Goal: Feedback & Contribution: Contribute content

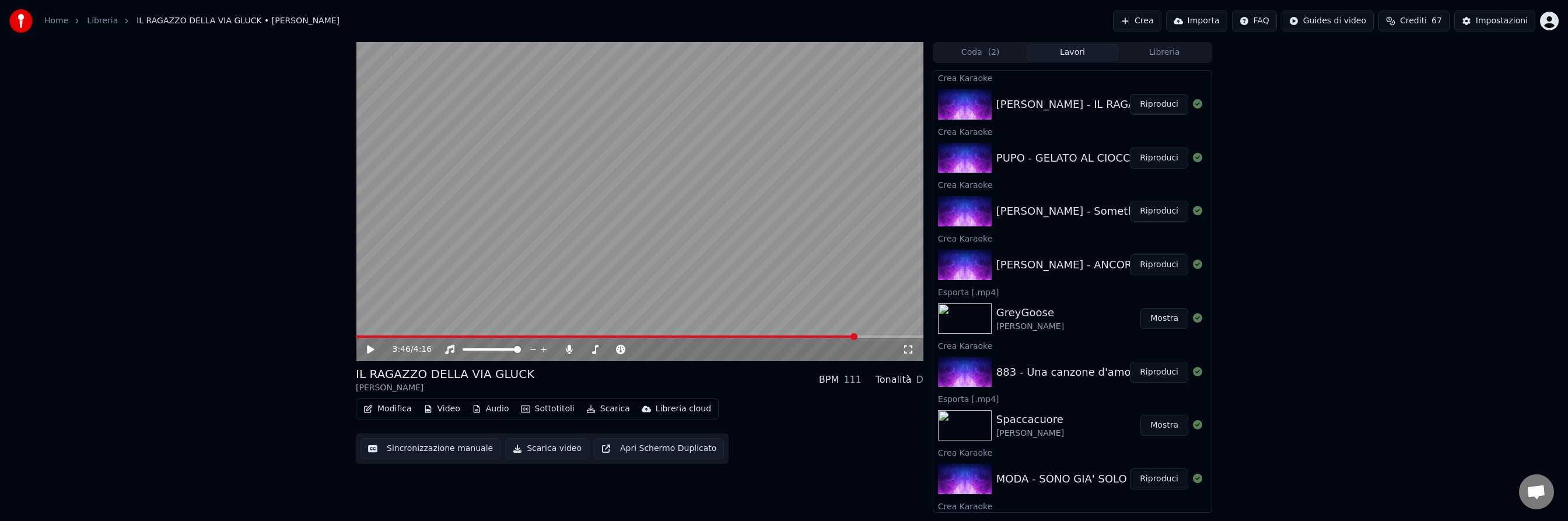
scroll to position [313, 0]
click at [1159, 107] on button "Riproduci" at bounding box center [1159, 104] width 58 height 21
click at [455, 335] on span at bounding box center [640, 337] width 568 height 3
click at [371, 348] on icon at bounding box center [370, 349] width 6 height 7
click at [371, 348] on icon at bounding box center [370, 349] width 7 height 8
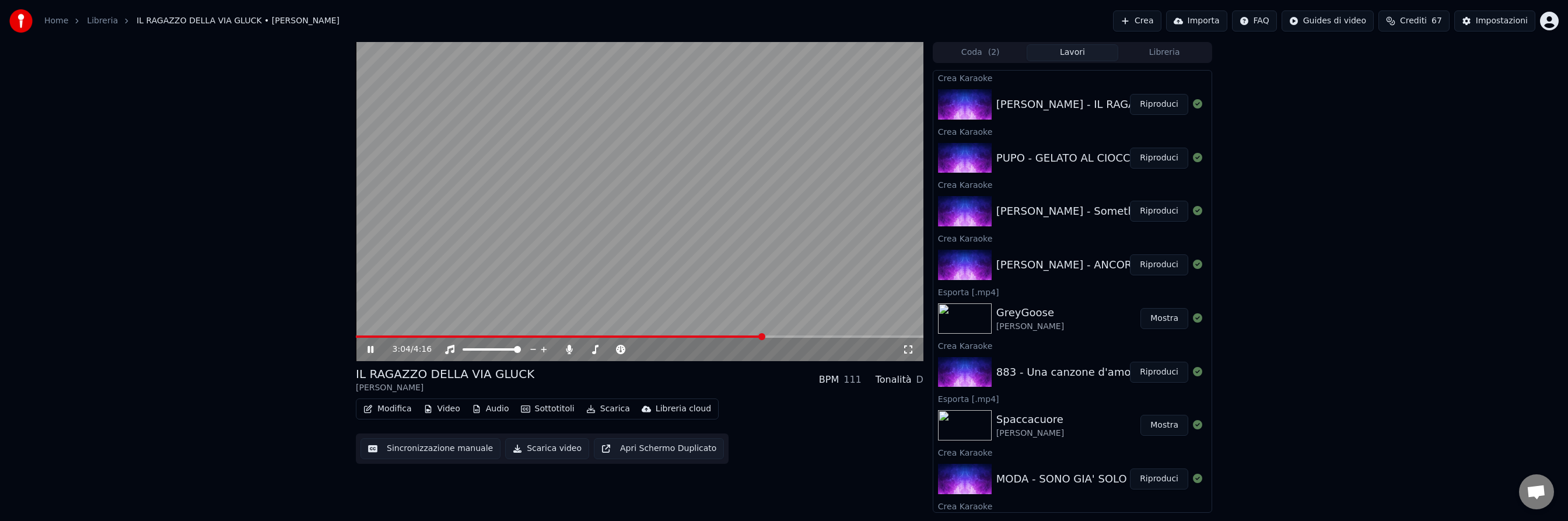
click at [763, 335] on span at bounding box center [640, 337] width 568 height 3
click at [370, 351] on icon at bounding box center [379, 349] width 28 height 10
click at [1057, 164] on div "PUPO - GELATO AL CIOCCOLATO" at bounding box center [1081, 158] width 170 height 16
click at [1154, 160] on button "Riproduci" at bounding box center [1159, 158] width 58 height 21
click at [449, 337] on span at bounding box center [640, 337] width 568 height 3
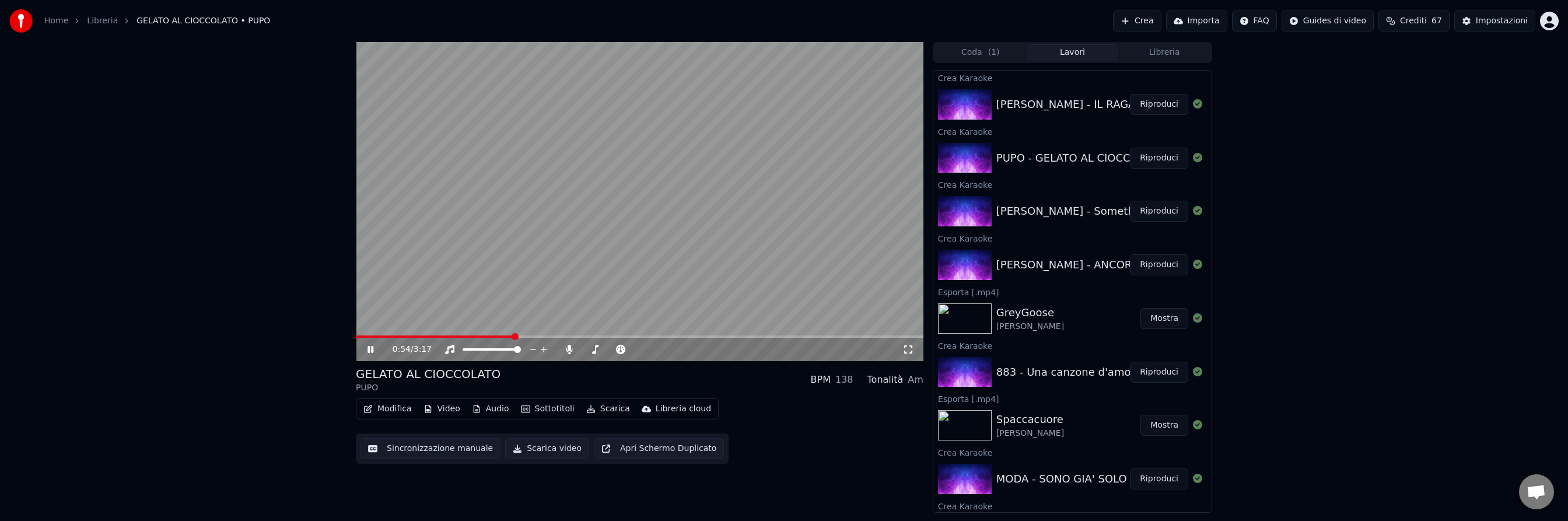
click at [370, 348] on icon at bounding box center [379, 349] width 28 height 10
click at [1154, 213] on button "Riproduci" at bounding box center [1159, 211] width 58 height 21
click at [444, 336] on span at bounding box center [640, 337] width 568 height 3
click at [372, 348] on icon at bounding box center [370, 349] width 6 height 7
click at [1496, 21] on div "Impostazioni" at bounding box center [1502, 21] width 52 height 12
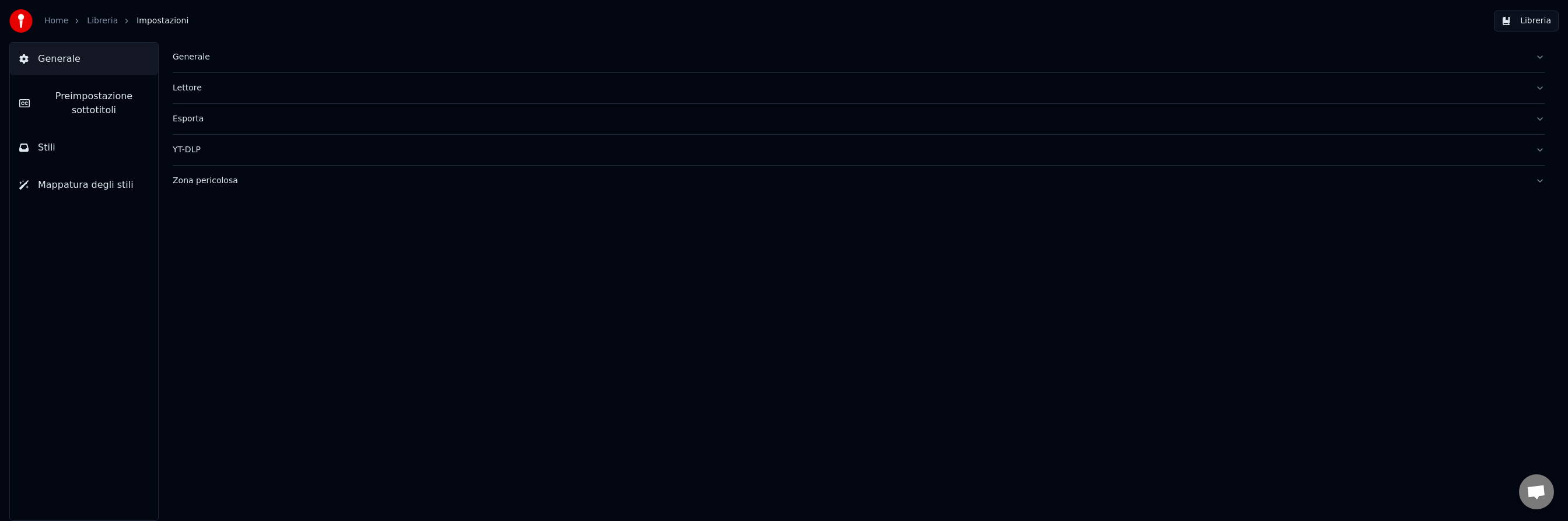
click at [51, 145] on span "Stili" at bounding box center [46, 148] width 17 height 14
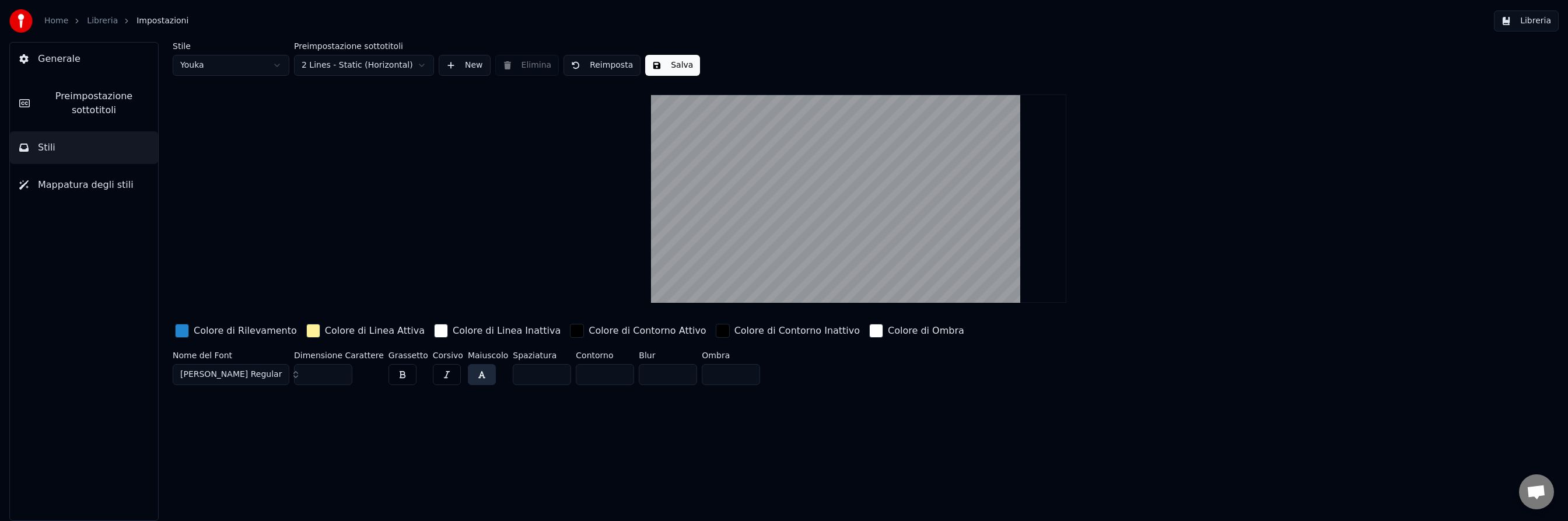
click at [274, 64] on html "Home Libreria Impostazioni Libreria Generale Preimpostazione sottotitoli Stili …" at bounding box center [784, 260] width 1568 height 521
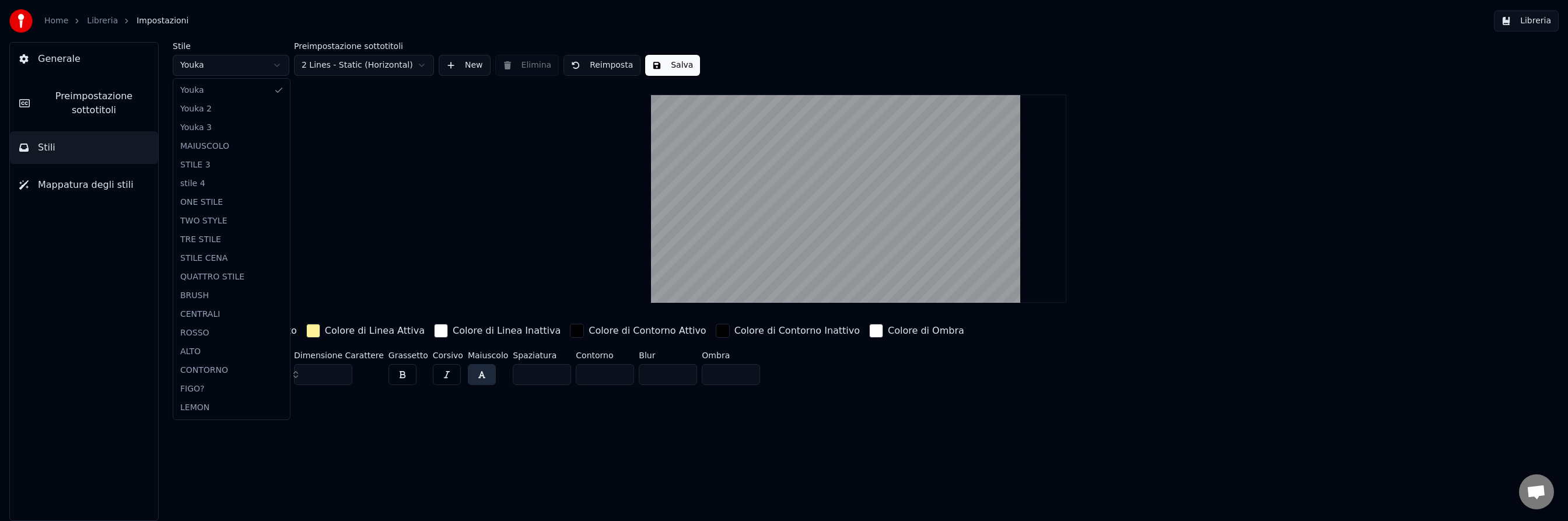
type input "***"
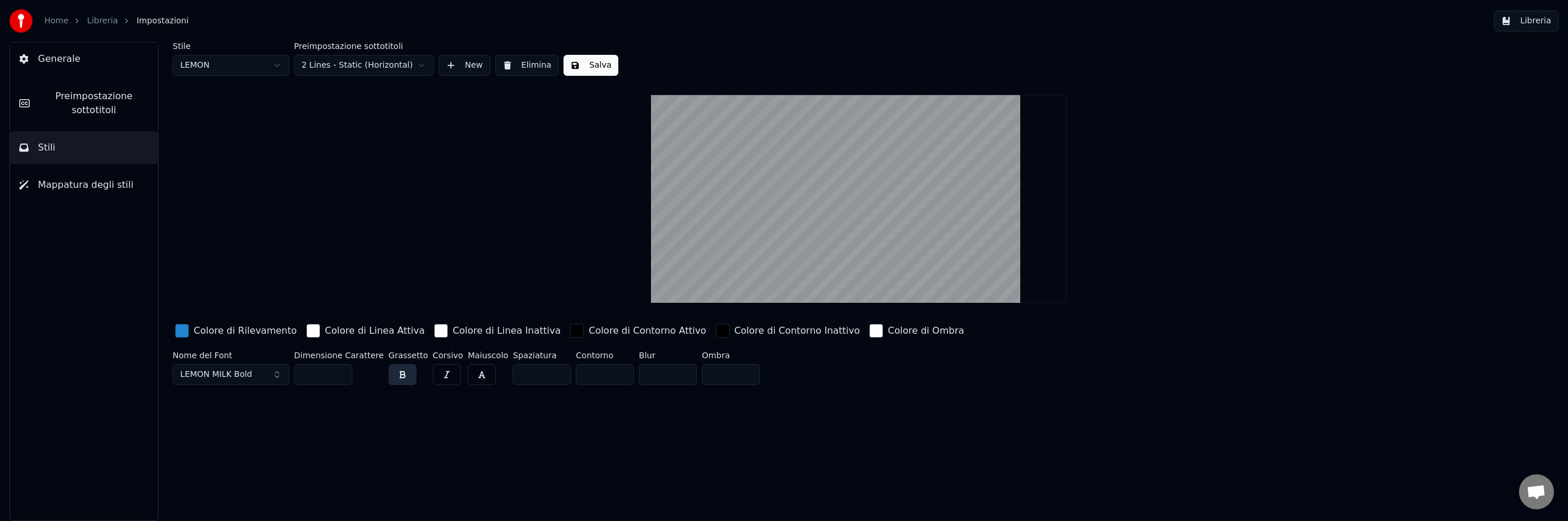
click at [181, 329] on div "button" at bounding box center [182, 331] width 14 height 14
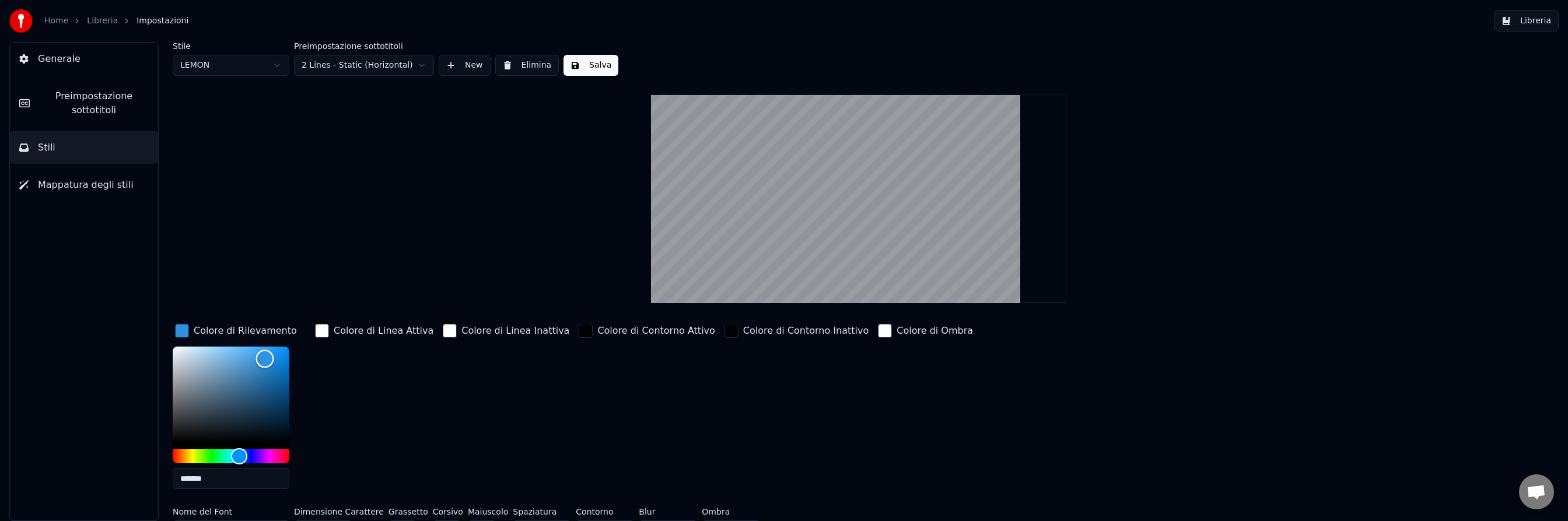
drag, startPoint x: 271, startPoint y: 362, endPoint x: 265, endPoint y: 358, distance: 7.2
click at [265, 358] on div "Color" at bounding box center [265, 359] width 18 height 18
drag, startPoint x: 265, startPoint y: 358, endPoint x: 250, endPoint y: 359, distance: 15.0
click at [250, 359] on div "Color" at bounding box center [252, 360] width 18 height 18
drag, startPoint x: 250, startPoint y: 359, endPoint x: 192, endPoint y: 357, distance: 58.0
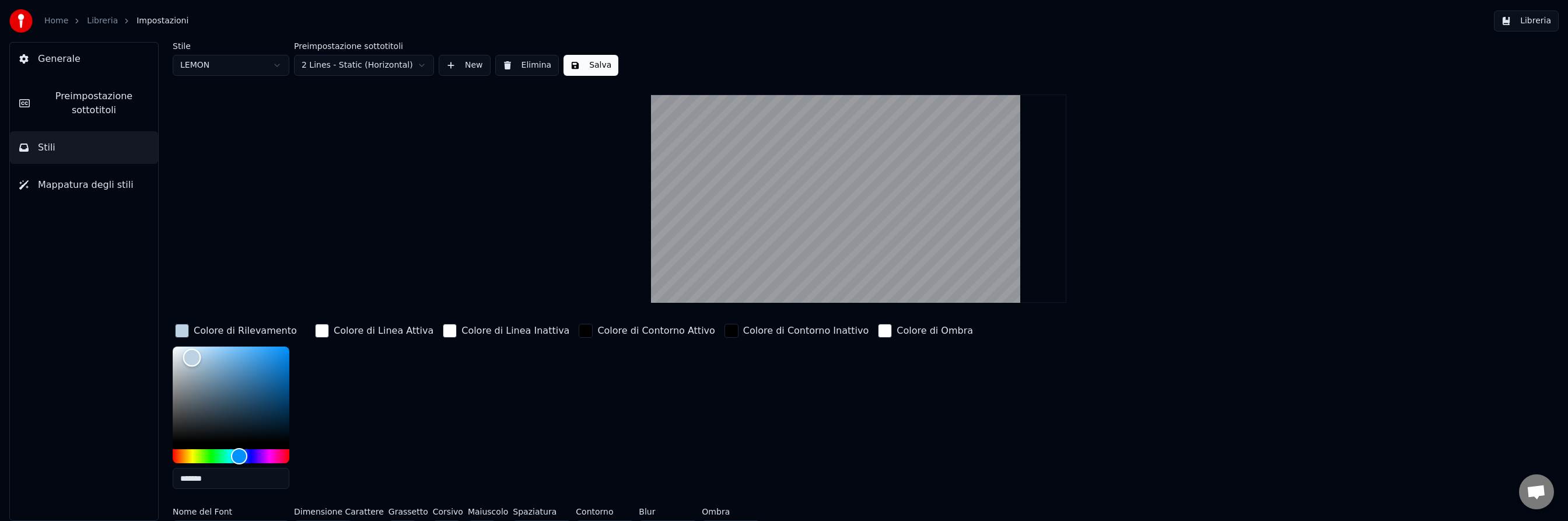
click at [192, 357] on div "Color" at bounding box center [192, 358] width 18 height 18
drag, startPoint x: 199, startPoint y: 358, endPoint x: 252, endPoint y: 357, distance: 53.0
click at [252, 357] on div "Color" at bounding box center [253, 357] width 18 height 18
type input "*******"
drag, startPoint x: 252, startPoint y: 357, endPoint x: 238, endPoint y: 355, distance: 14.1
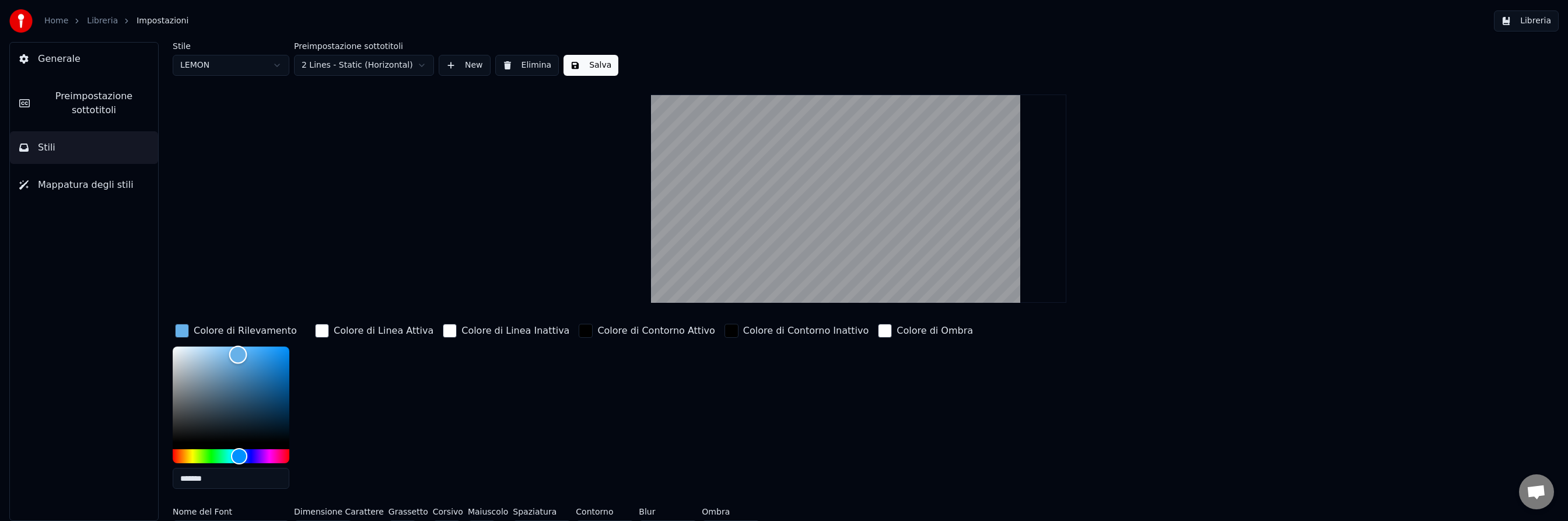
click at [238, 355] on div "Color" at bounding box center [238, 355] width 18 height 18
click at [601, 67] on button "Salva" at bounding box center [591, 65] width 55 height 21
click at [1535, 24] on button "Libreria" at bounding box center [1526, 21] width 65 height 21
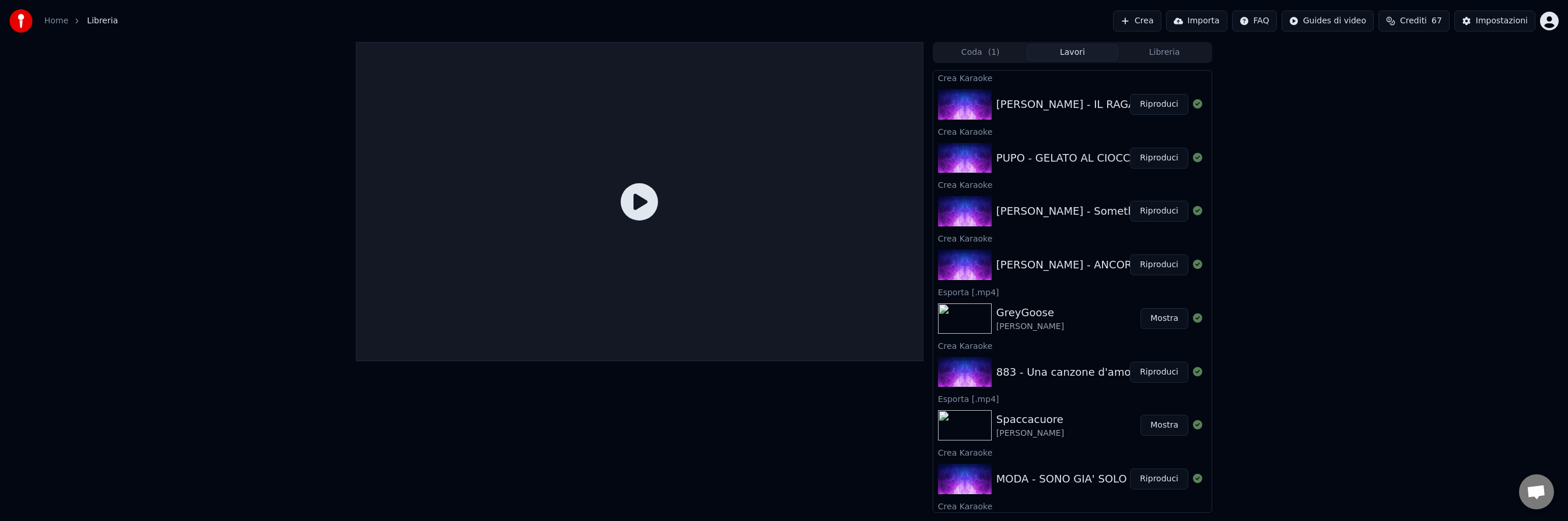
click at [1074, 55] on button "Lavori" at bounding box center [1073, 53] width 92 height 17
click at [1160, 317] on button "Mostra" at bounding box center [1164, 319] width 48 height 21
click at [1158, 266] on button "Riproduci" at bounding box center [1159, 265] width 58 height 21
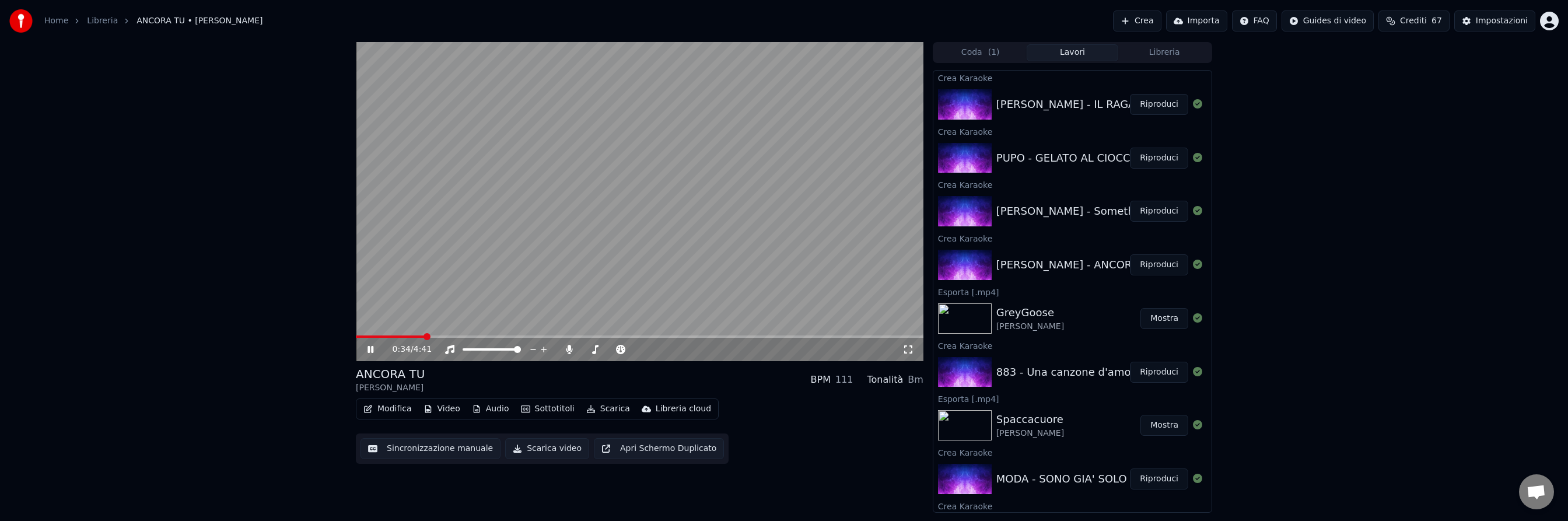
click at [424, 335] on span at bounding box center [640, 337] width 568 height 3
click at [752, 338] on div "1:13 / 4:41" at bounding box center [640, 349] width 568 height 23
click at [752, 337] on span at bounding box center [640, 337] width 568 height 3
click at [371, 348] on icon at bounding box center [370, 349] width 6 height 7
click at [371, 348] on icon at bounding box center [370, 349] width 7 height 8
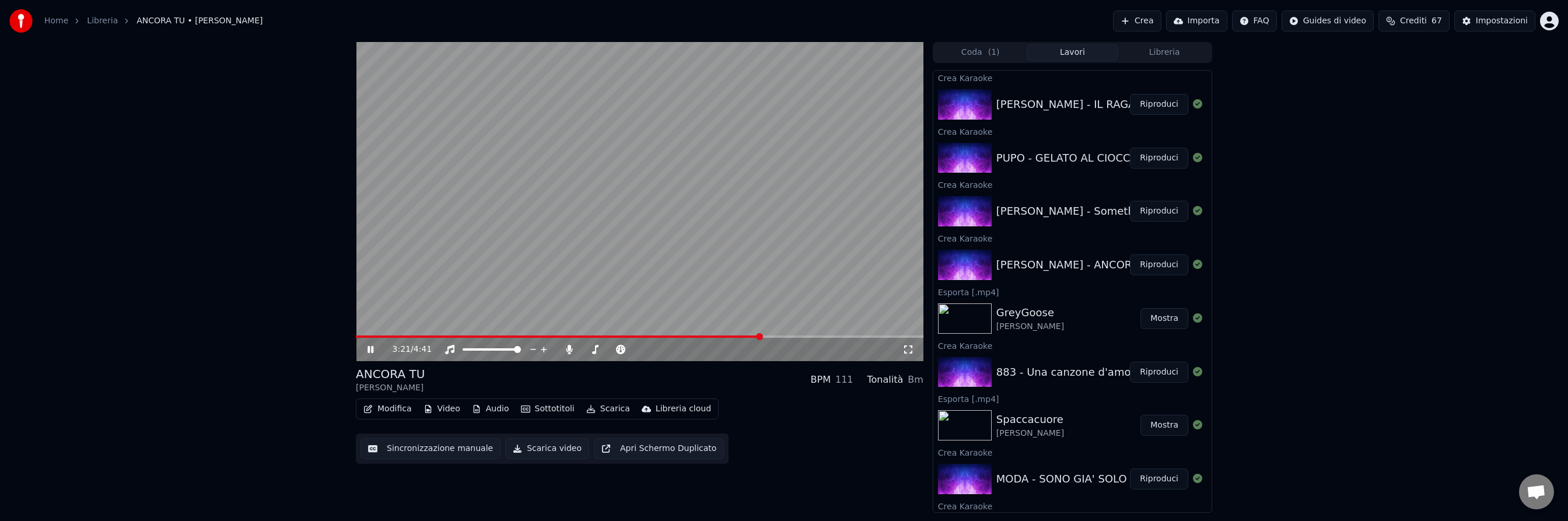
click at [371, 348] on icon at bounding box center [370, 349] width 6 height 7
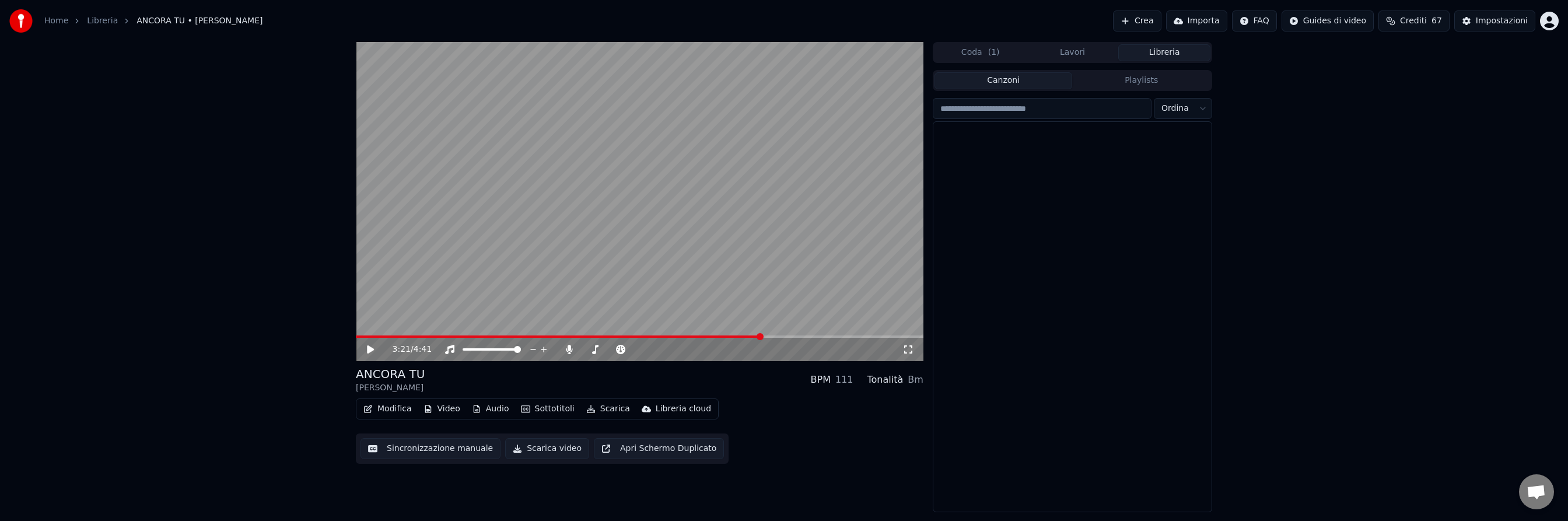
click at [1165, 55] on button "Libreria" at bounding box center [1165, 53] width 92 height 17
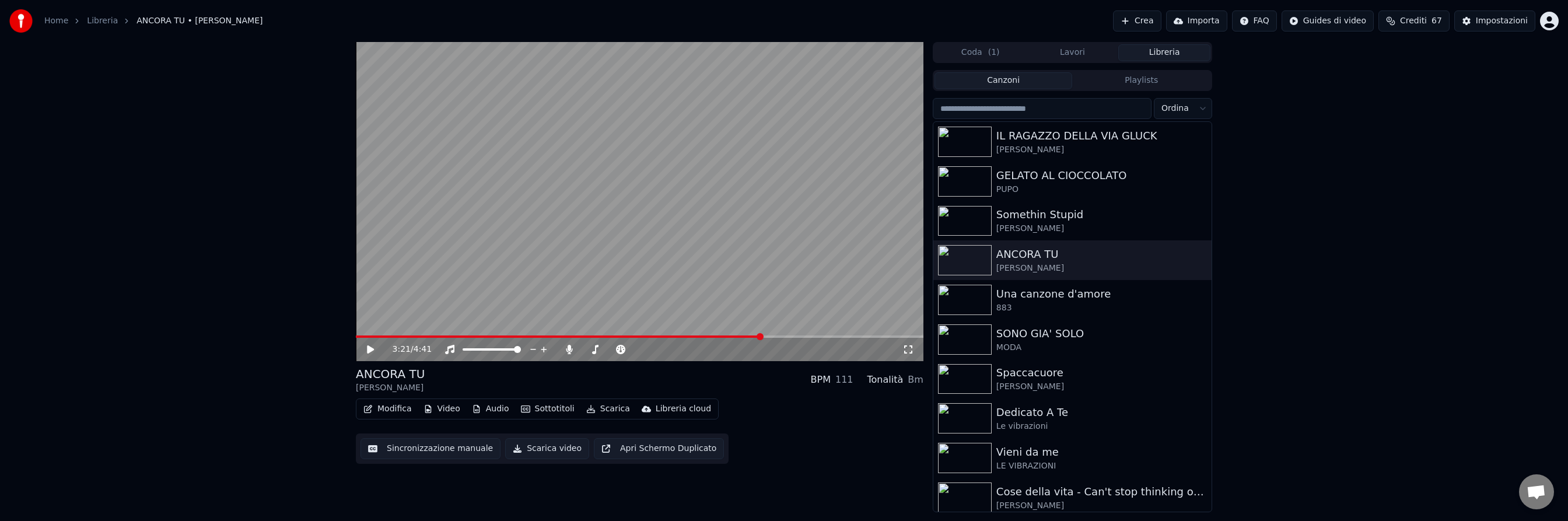
click at [1076, 112] on input "search" at bounding box center [1042, 109] width 219 height 21
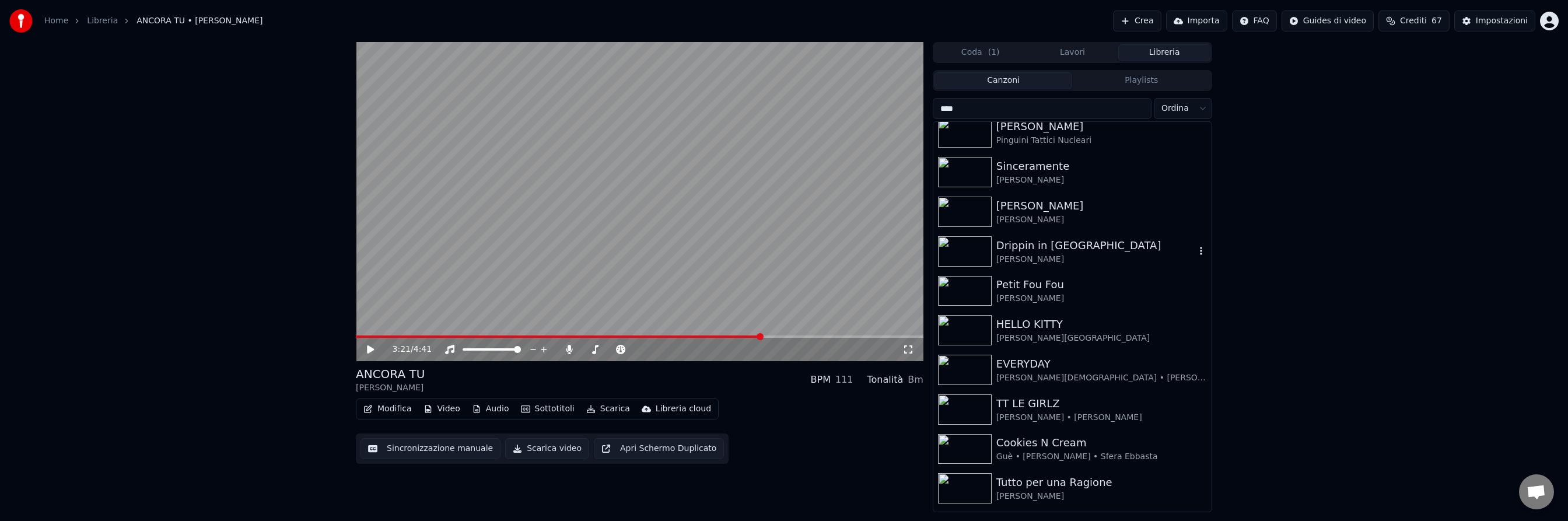
scroll to position [208, 0]
type input "****"
click at [1032, 398] on div "TT LE GIRLZ" at bounding box center [1096, 403] width 199 height 16
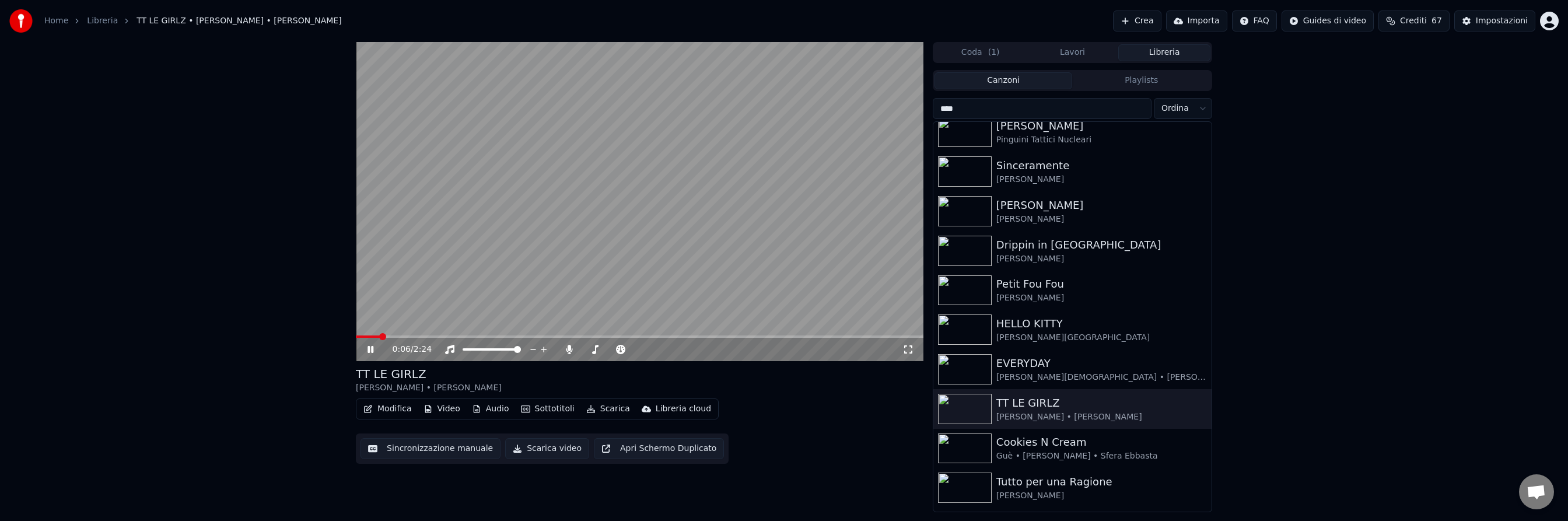
click at [368, 348] on icon at bounding box center [370, 349] width 6 height 7
click at [539, 409] on button "Sottotitoli" at bounding box center [548, 409] width 63 height 16
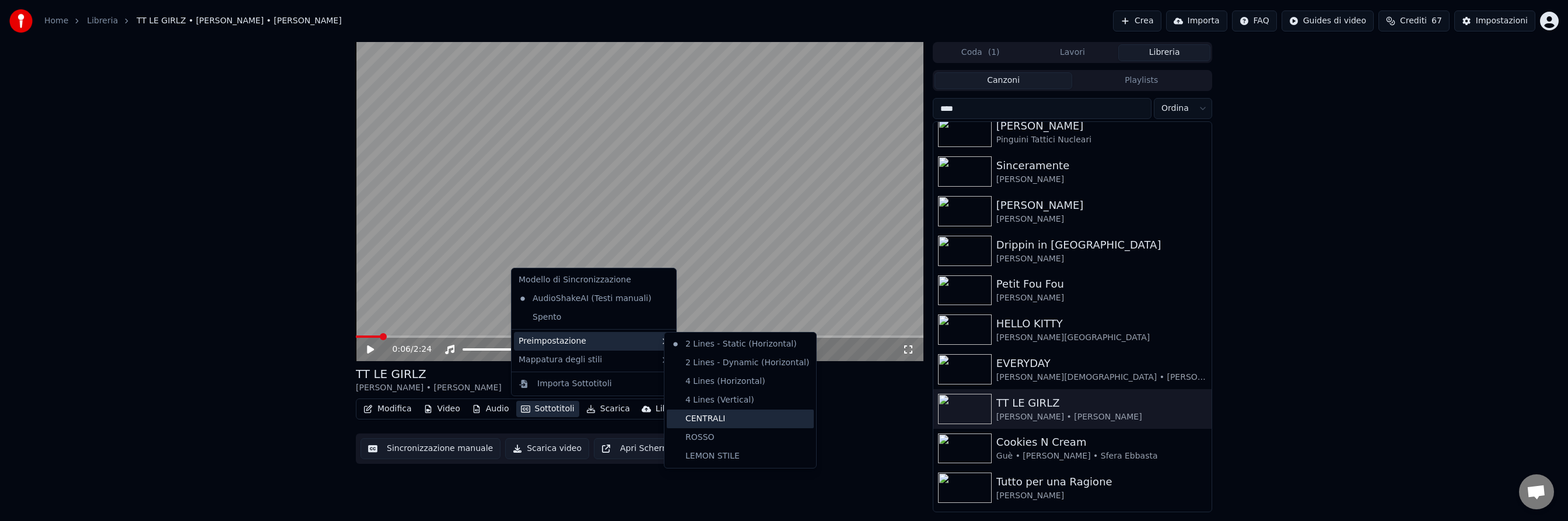
click at [714, 419] on div "CENTRALI" at bounding box center [740, 419] width 147 height 19
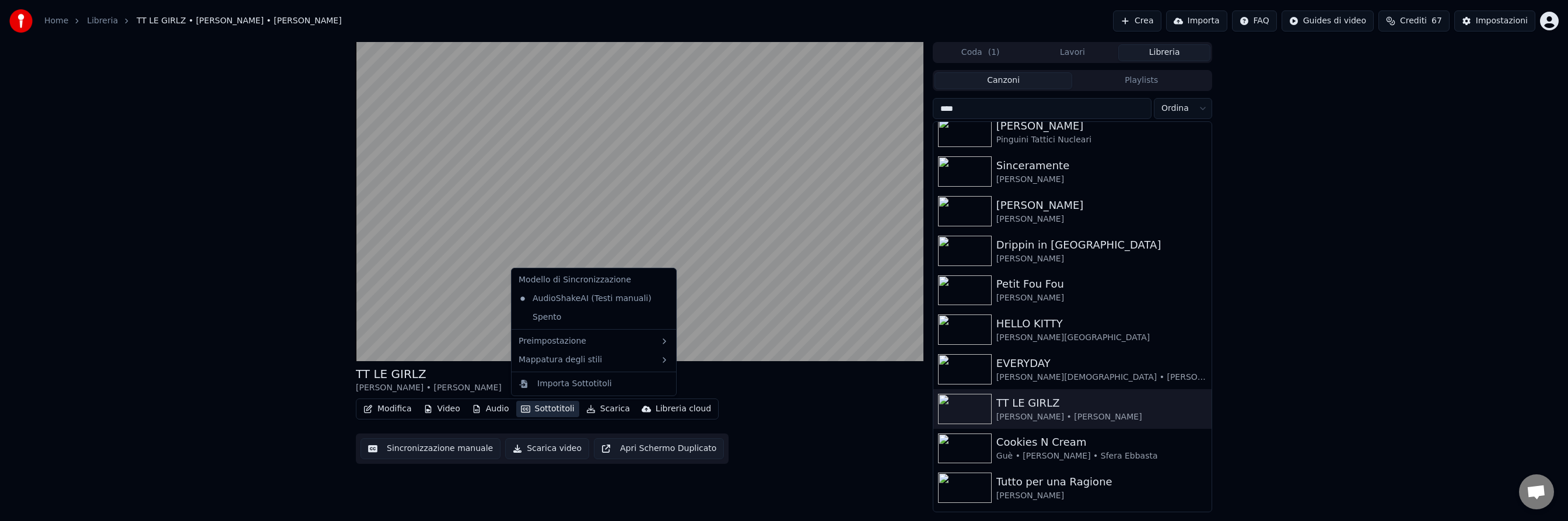
click at [546, 407] on button "Sottotitoli" at bounding box center [548, 409] width 63 height 16
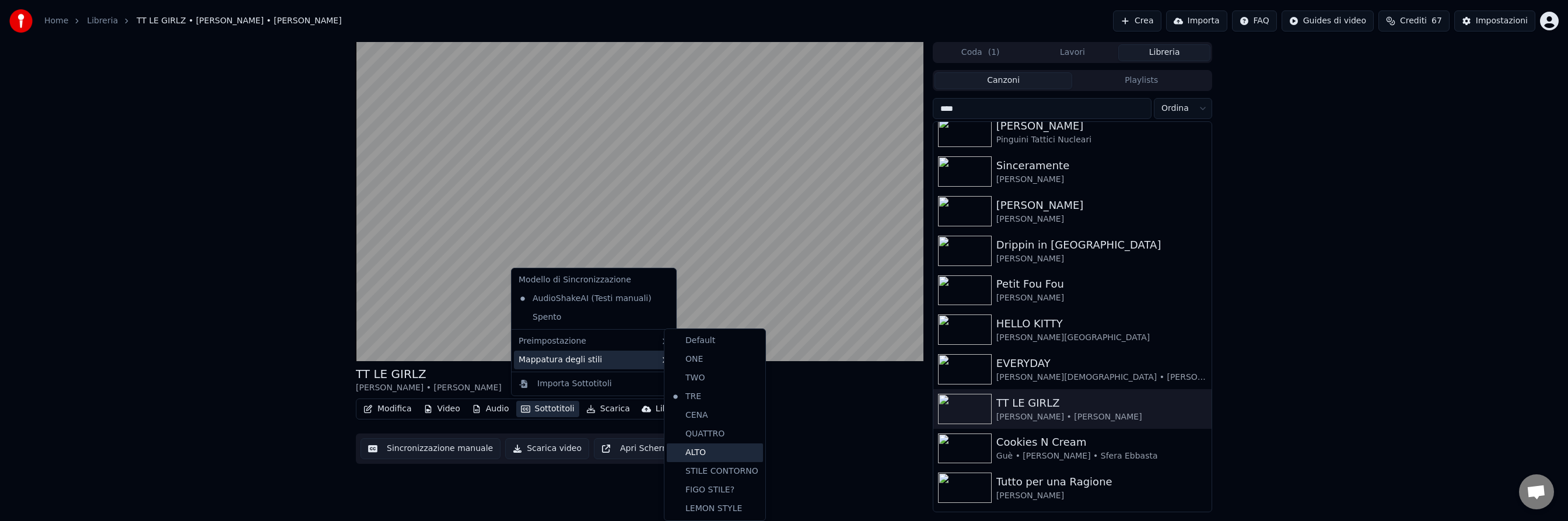
click at [715, 456] on div "ALTO" at bounding box center [715, 453] width 96 height 19
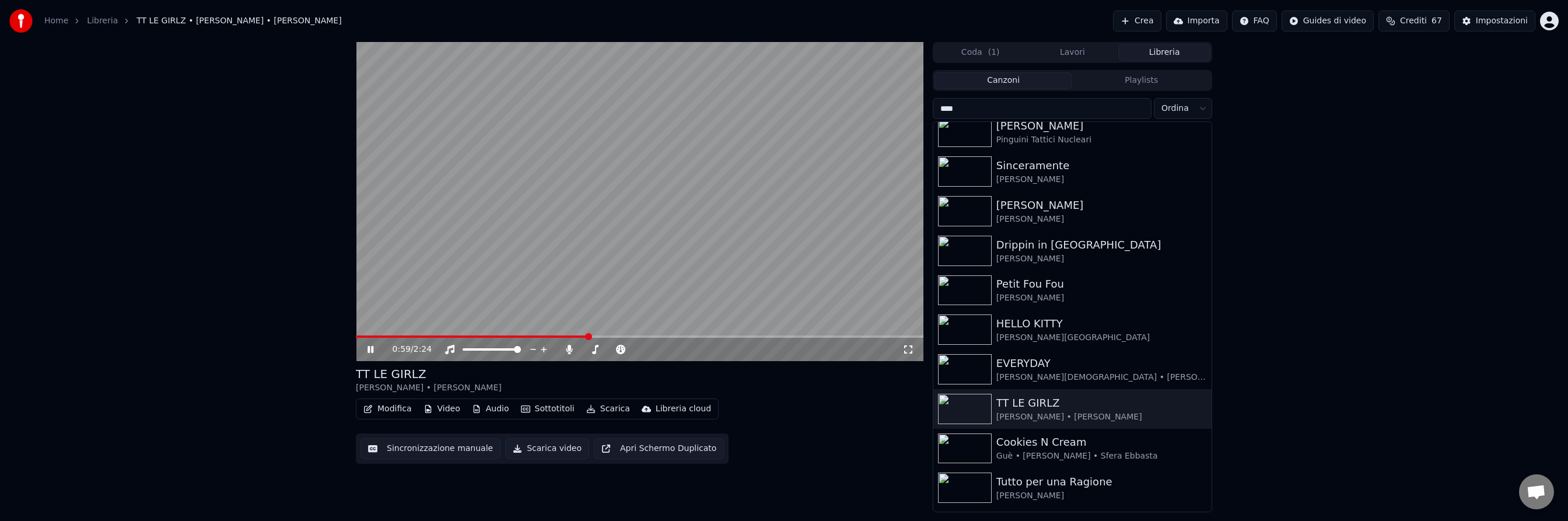
click at [588, 335] on span at bounding box center [640, 337] width 568 height 3
click at [369, 349] on icon at bounding box center [370, 349] width 6 height 7
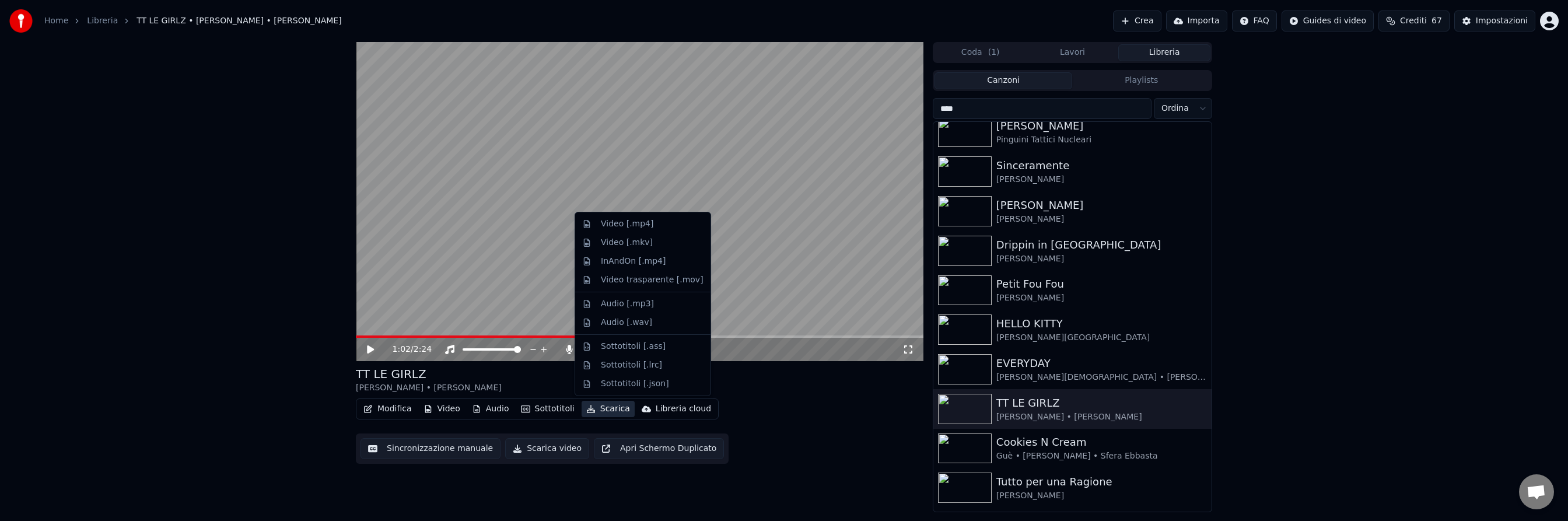
click at [604, 408] on button "Scarica" at bounding box center [608, 409] width 53 height 16
click at [620, 225] on div "Video [.mp4]" at bounding box center [627, 224] width 53 height 12
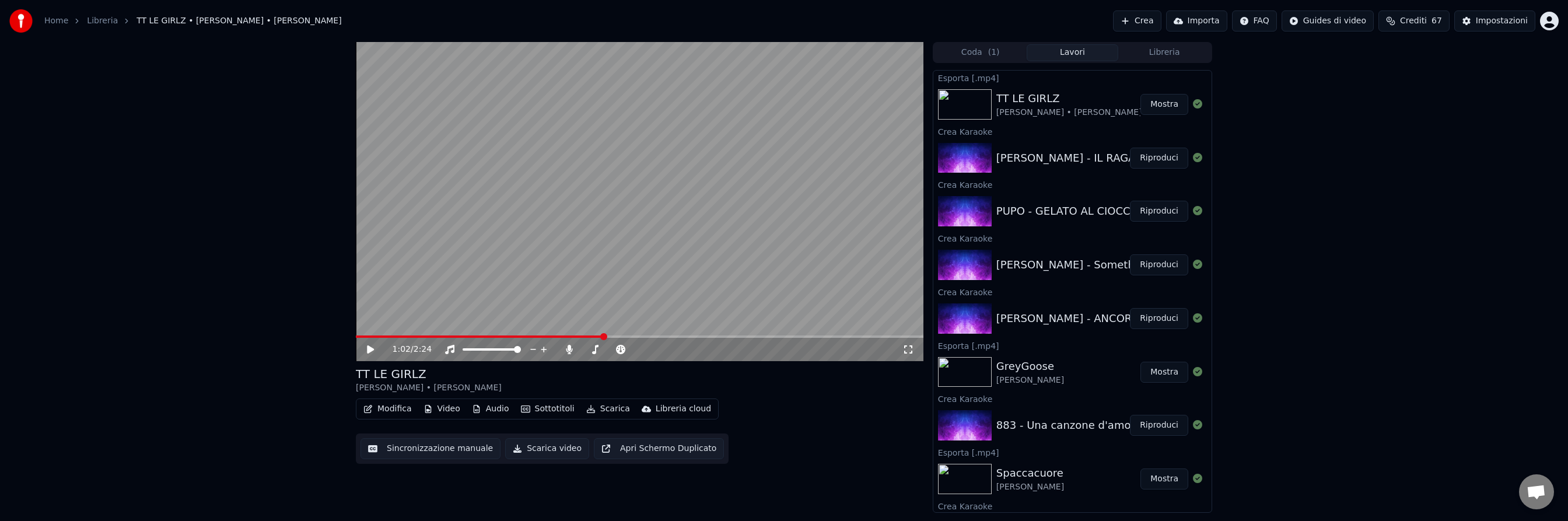
click at [1165, 106] on button "Mostra" at bounding box center [1164, 104] width 48 height 21
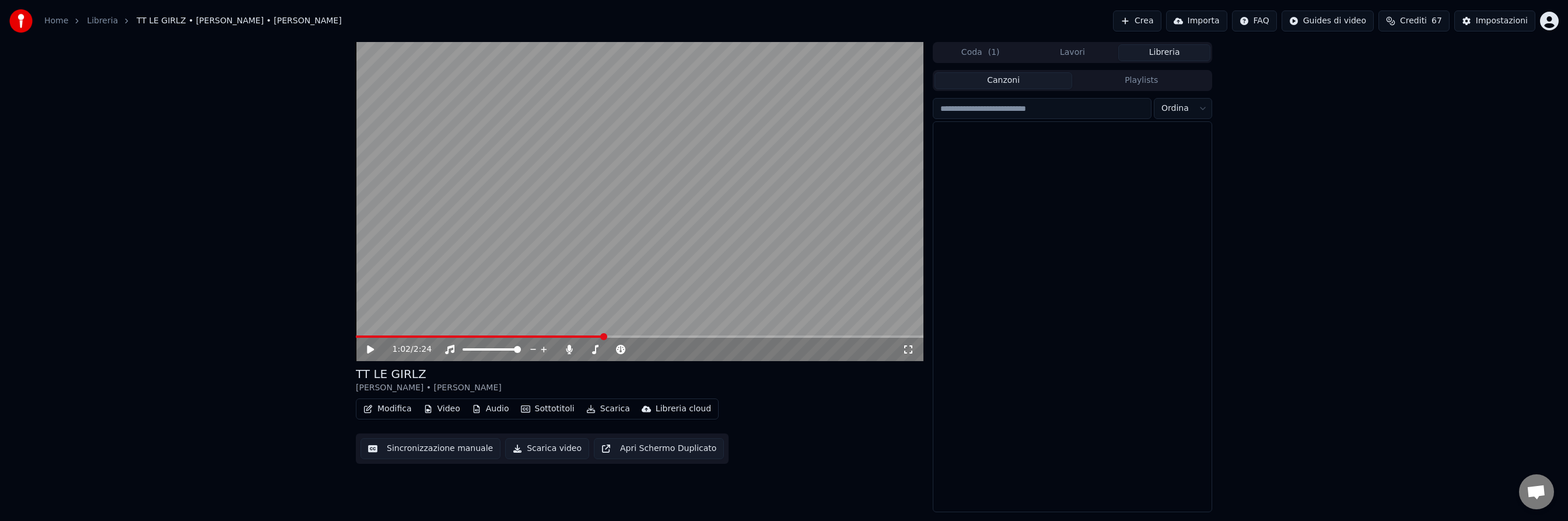
click at [1165, 55] on button "Libreria" at bounding box center [1165, 53] width 92 height 17
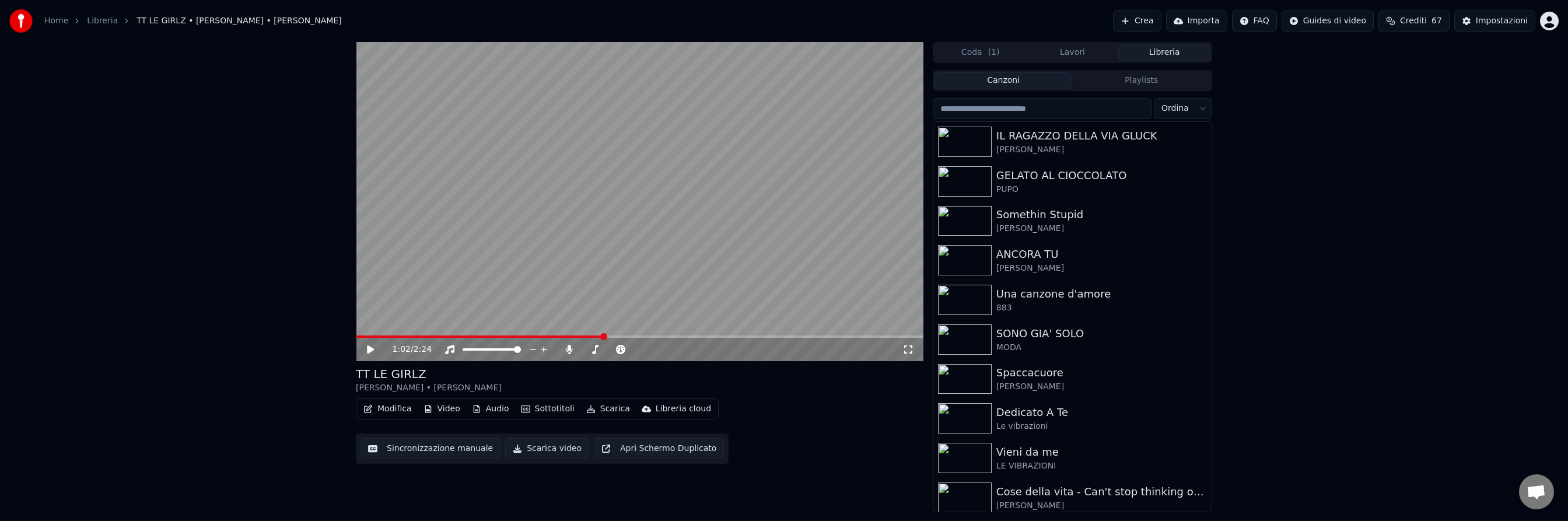
click at [1080, 110] on input "search" at bounding box center [1042, 109] width 219 height 21
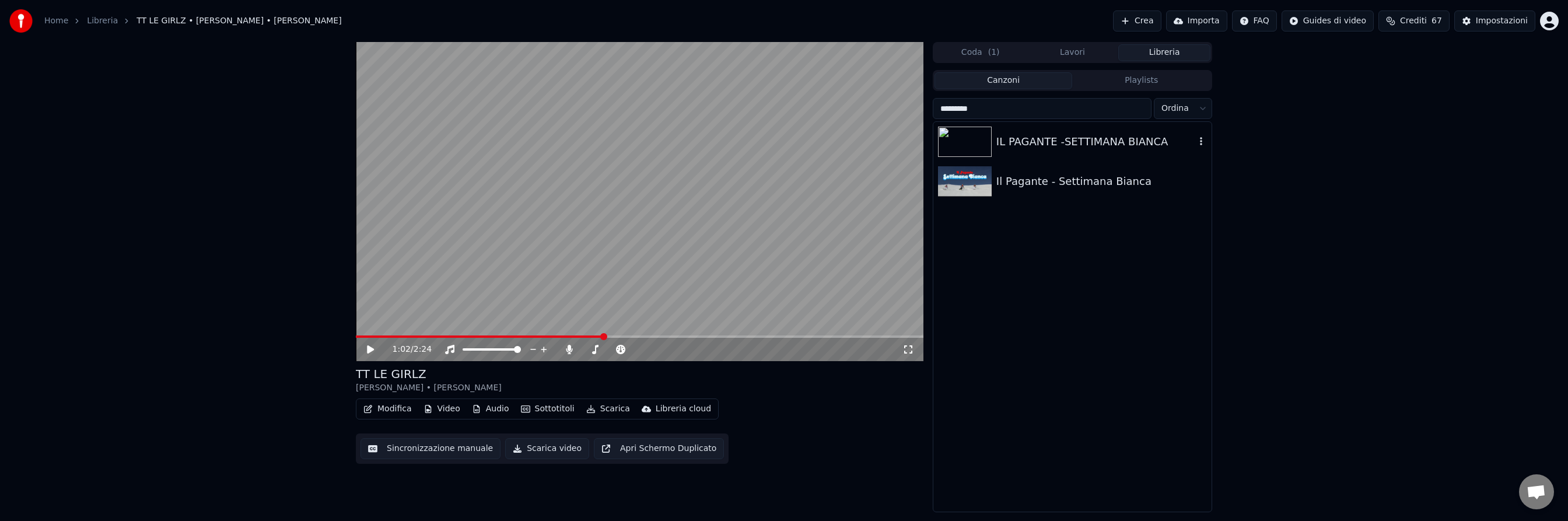
click at [1063, 137] on div "IL PAGANTE -SETTIMANA BIANCA" at bounding box center [1096, 141] width 199 height 16
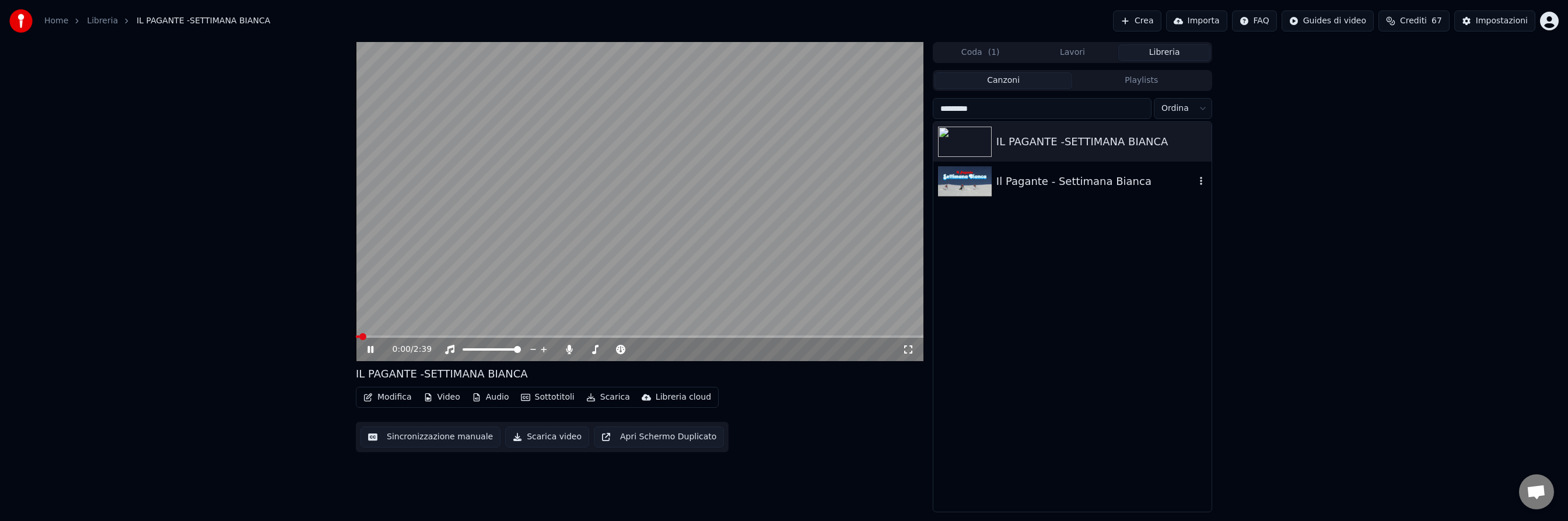
click at [984, 181] on img at bounding box center [965, 181] width 54 height 30
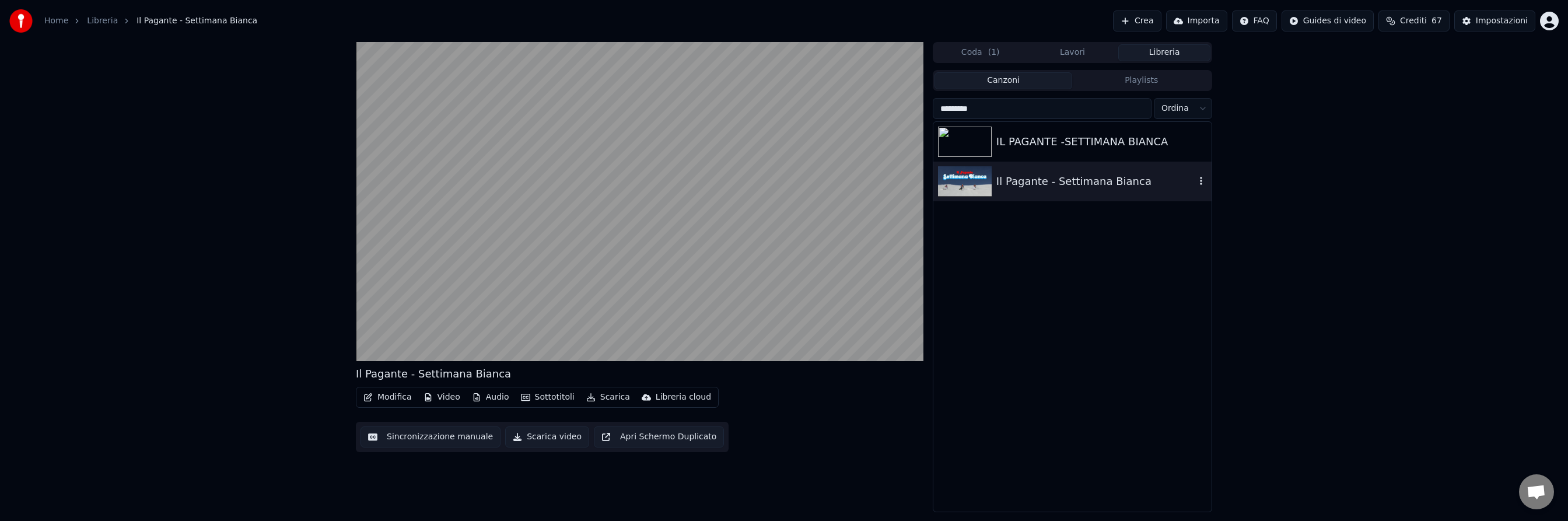
click at [984, 181] on img at bounding box center [965, 181] width 54 height 30
click at [979, 143] on img at bounding box center [965, 141] width 54 height 30
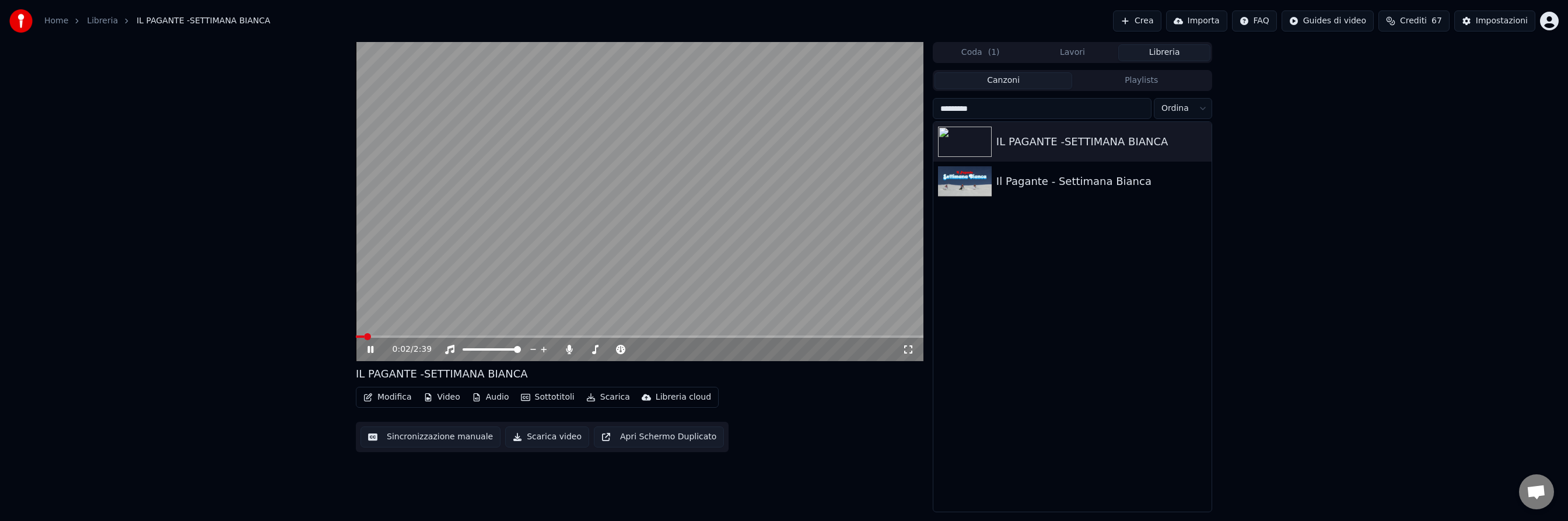
click at [372, 348] on icon at bounding box center [370, 349] width 6 height 7
click at [980, 180] on img at bounding box center [965, 181] width 54 height 30
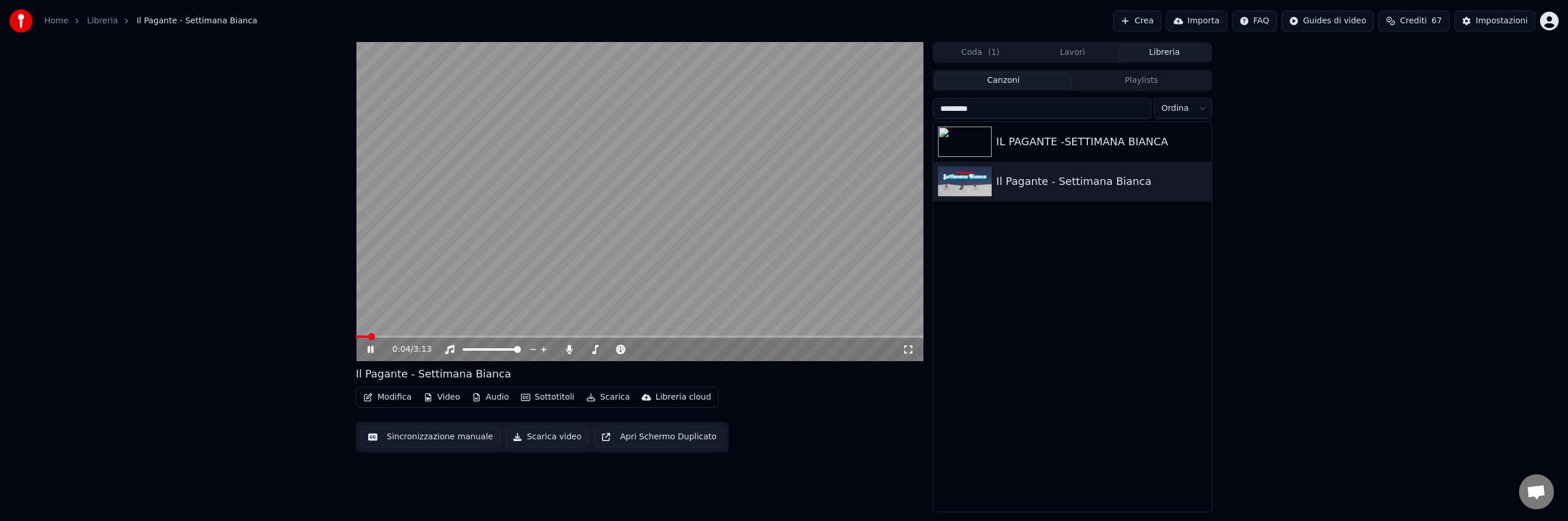
click at [403, 335] on span at bounding box center [640, 337] width 568 height 3
click at [373, 348] on icon at bounding box center [370, 349] width 6 height 7
drag, startPoint x: 995, startPoint y: 107, endPoint x: 935, endPoint y: 105, distance: 60.0
click at [935, 105] on input "*********" at bounding box center [1042, 109] width 219 height 21
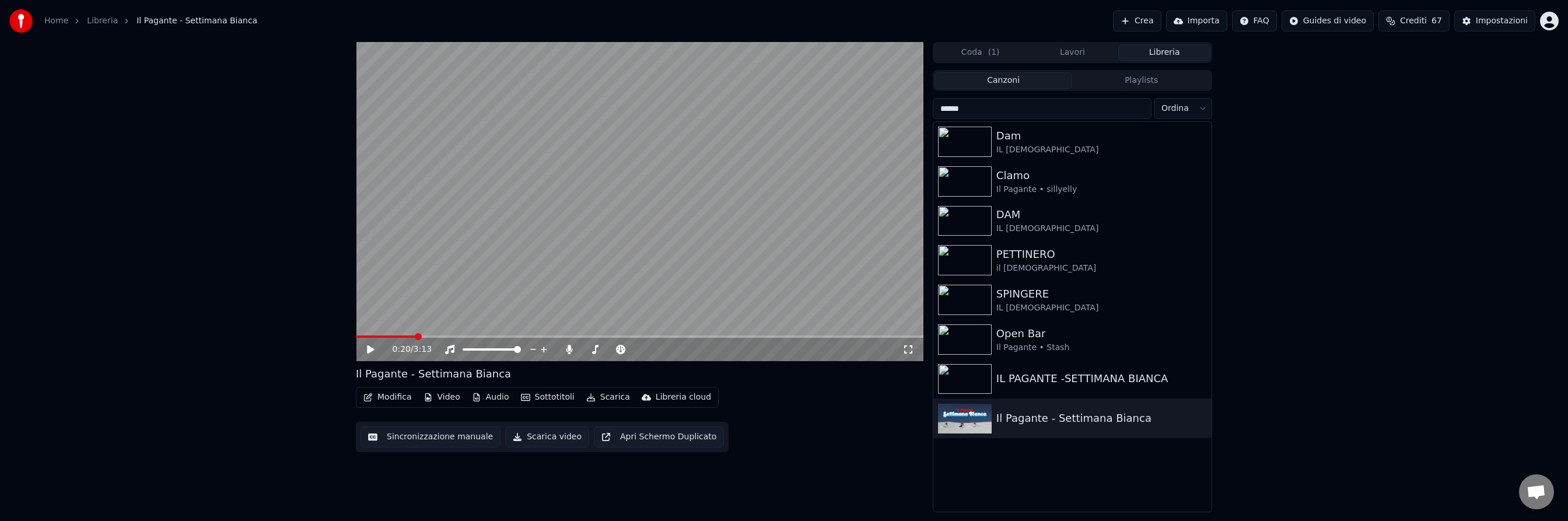
type input "*******"
click at [1063, 50] on button "Lavori" at bounding box center [1073, 53] width 92 height 17
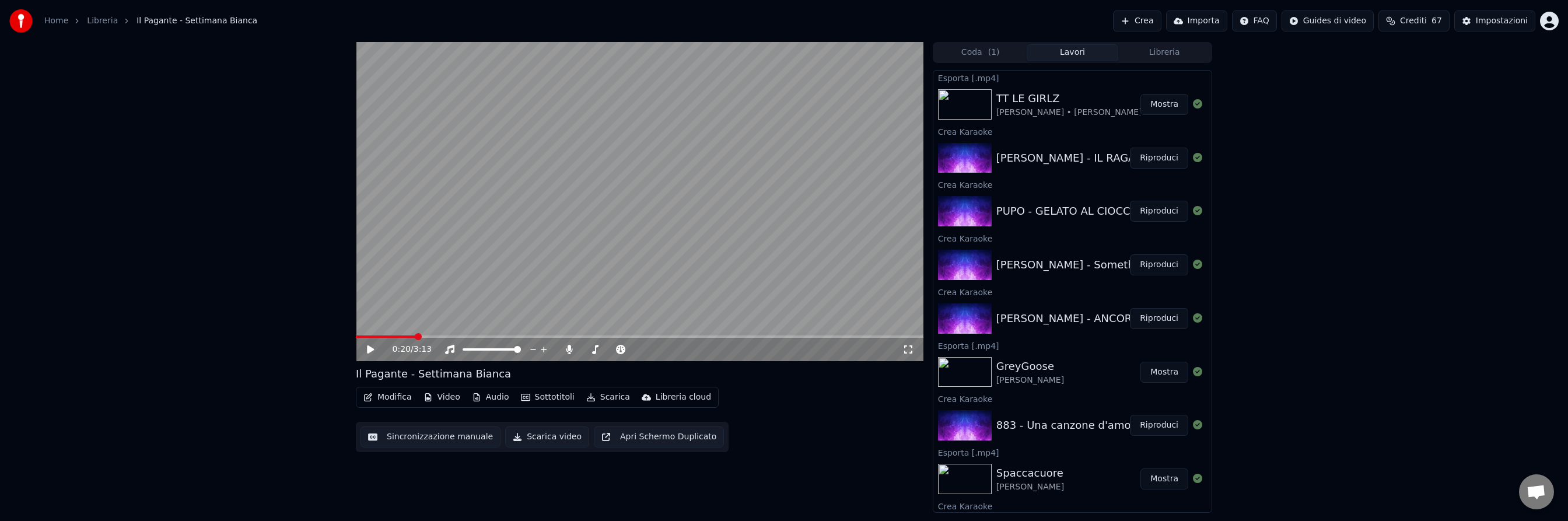
click at [1005, 105] on div "TT LE GIRLZ" at bounding box center [1069, 98] width 146 height 16
click at [373, 351] on icon at bounding box center [379, 349] width 28 height 10
click at [370, 348] on icon at bounding box center [379, 349] width 28 height 10
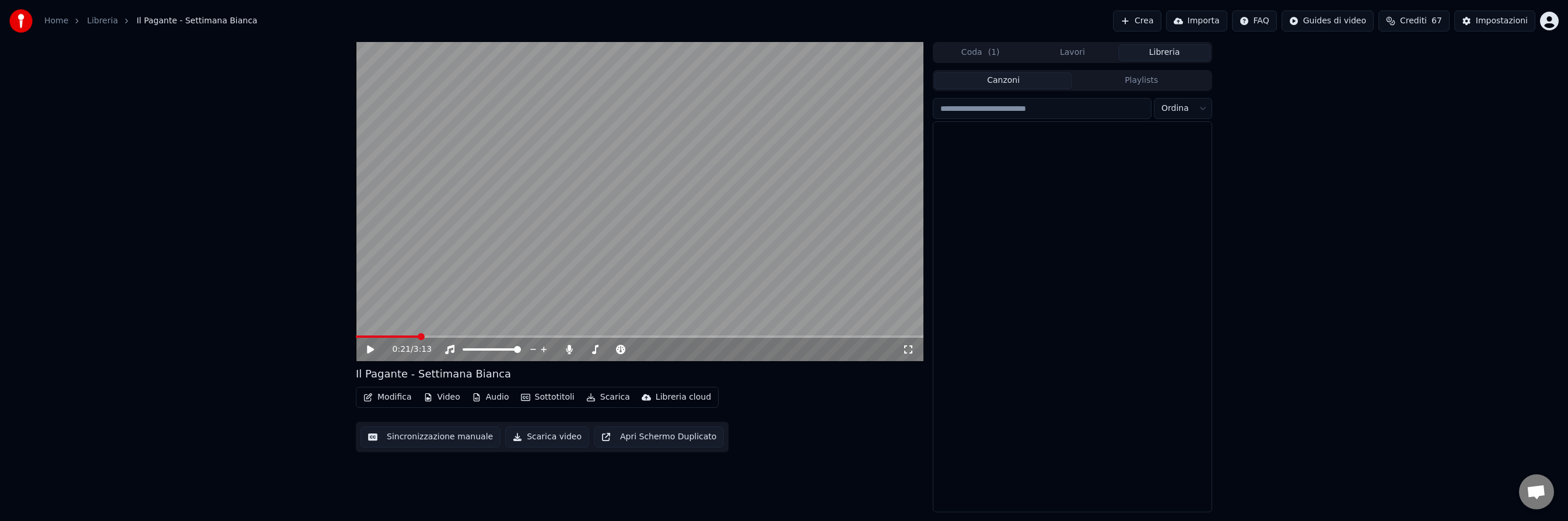
click at [1156, 55] on button "Libreria" at bounding box center [1165, 53] width 92 height 17
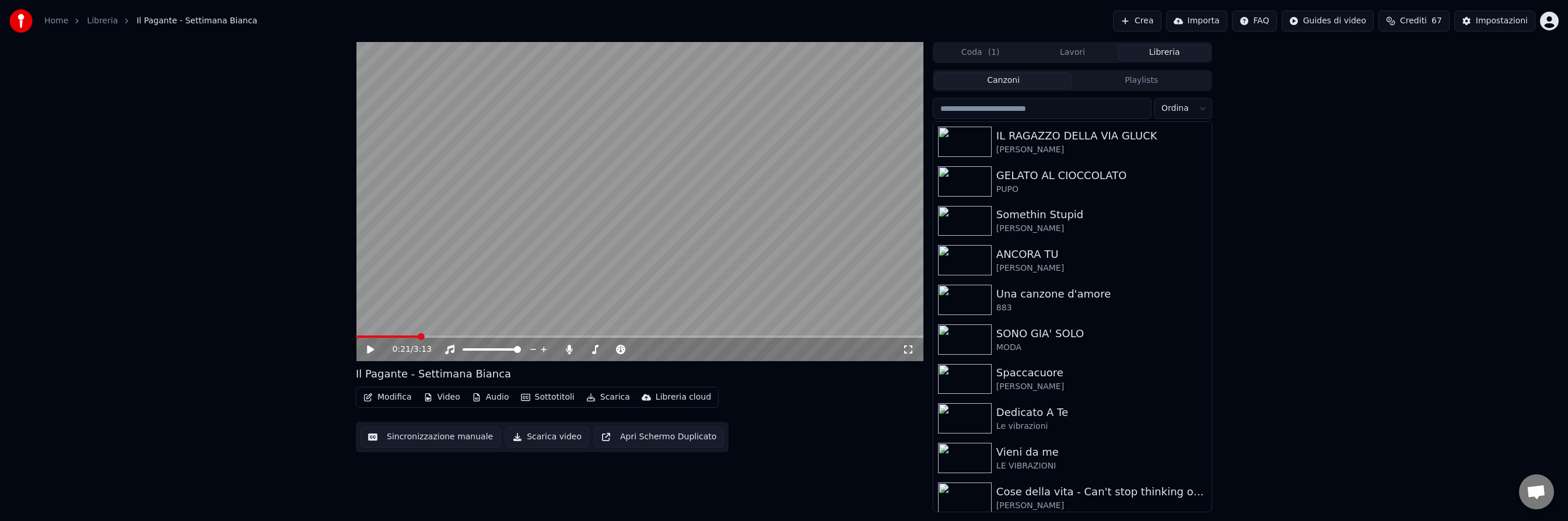
click at [1088, 112] on input "search" at bounding box center [1042, 109] width 219 height 21
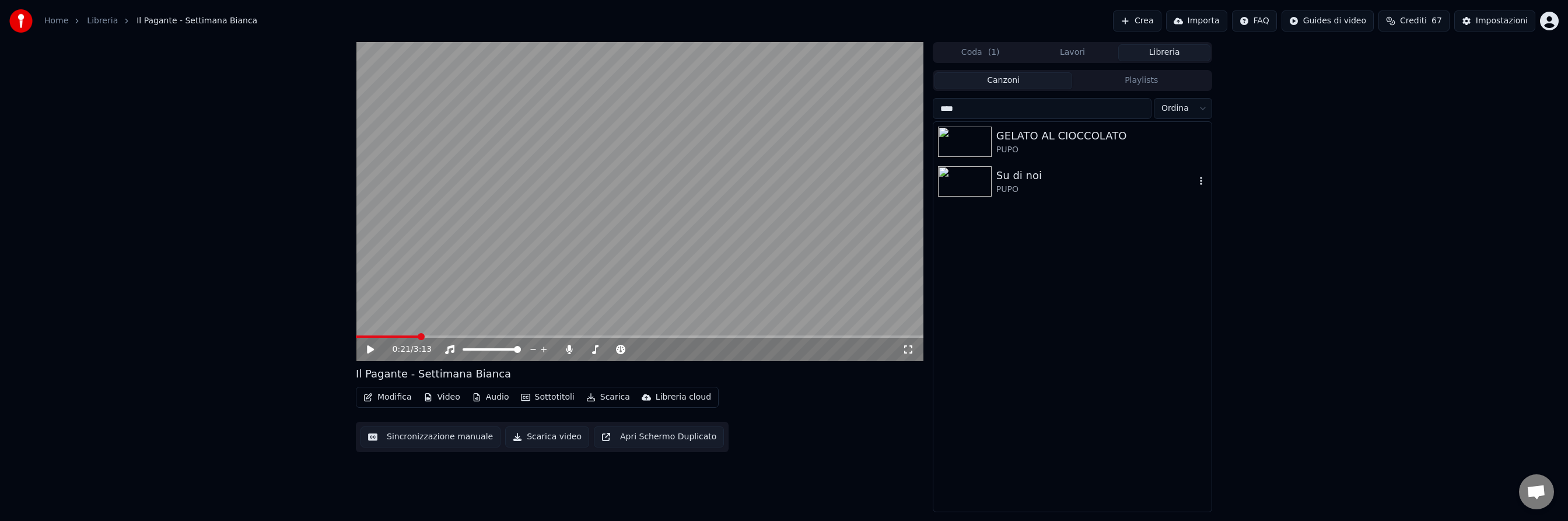
type input "****"
click at [1020, 175] on div "Su di noi" at bounding box center [1096, 175] width 199 height 16
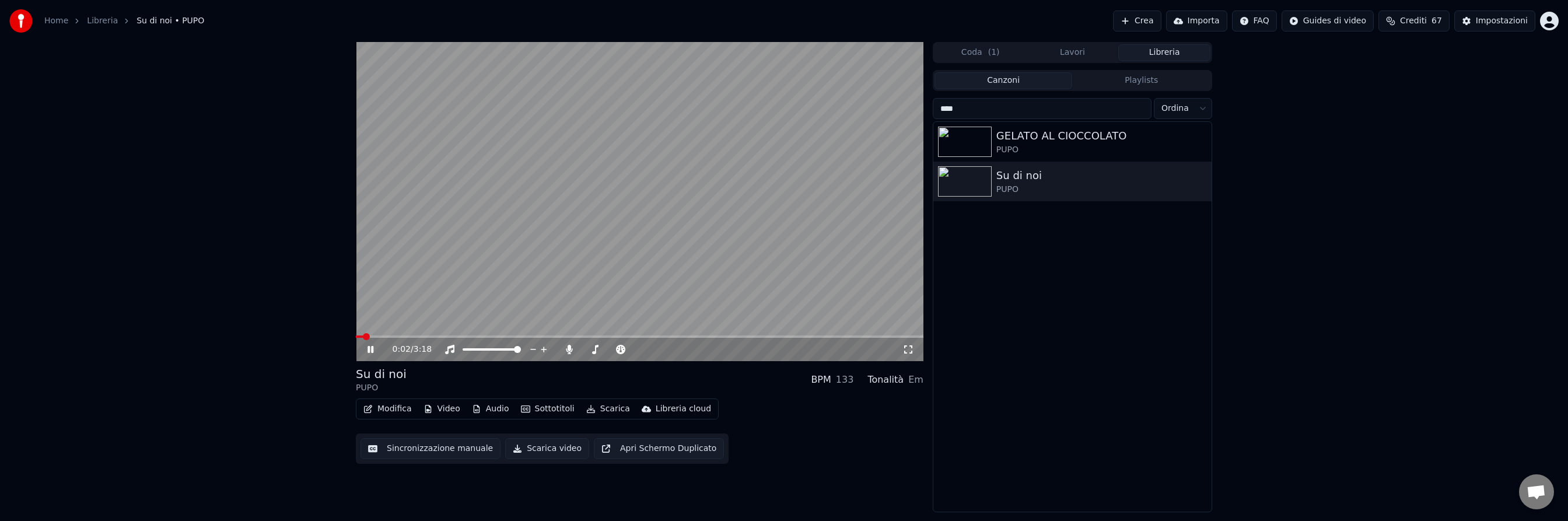
click at [404, 335] on span at bounding box center [640, 337] width 568 height 3
click at [480, 335] on span at bounding box center [640, 337] width 568 height 3
click at [557, 336] on span at bounding box center [640, 337] width 568 height 3
click at [796, 335] on span at bounding box center [640, 337] width 568 height 3
click at [854, 336] on span at bounding box center [640, 337] width 568 height 3
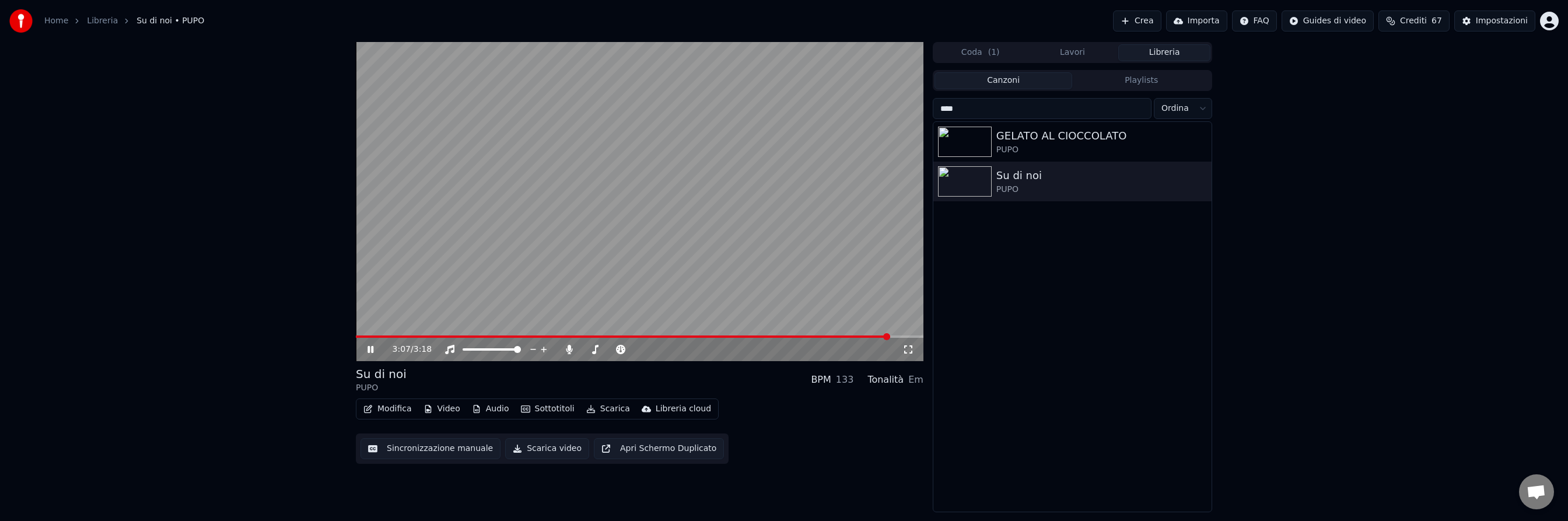
click at [371, 348] on icon at bounding box center [370, 349] width 6 height 7
click at [1138, 19] on button "Crea" at bounding box center [1137, 21] width 48 height 21
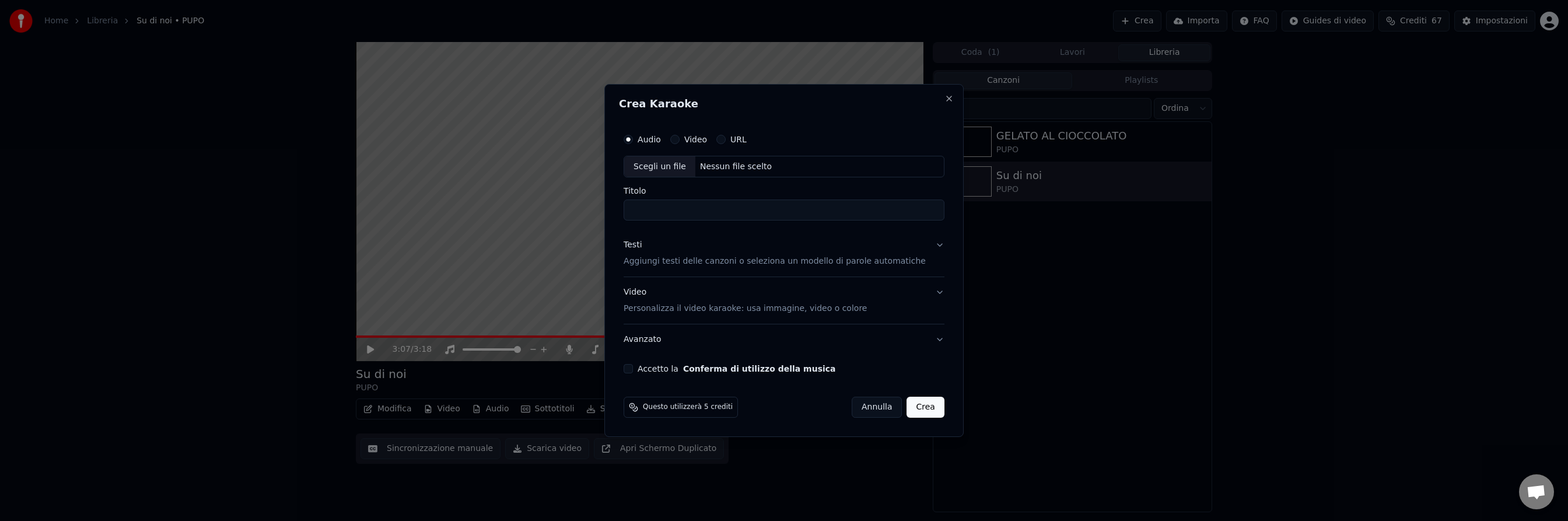
click at [680, 139] on button "Video" at bounding box center [675, 139] width 10 height 10
click at [735, 164] on div "Nessun file scelto" at bounding box center [736, 167] width 81 height 12
click at [828, 215] on input "**********" at bounding box center [784, 211] width 321 height 21
drag, startPoint x: 826, startPoint y: 212, endPoint x: 704, endPoint y: 212, distance: 122.0
click at [704, 212] on input "**********" at bounding box center [784, 211] width 321 height 21
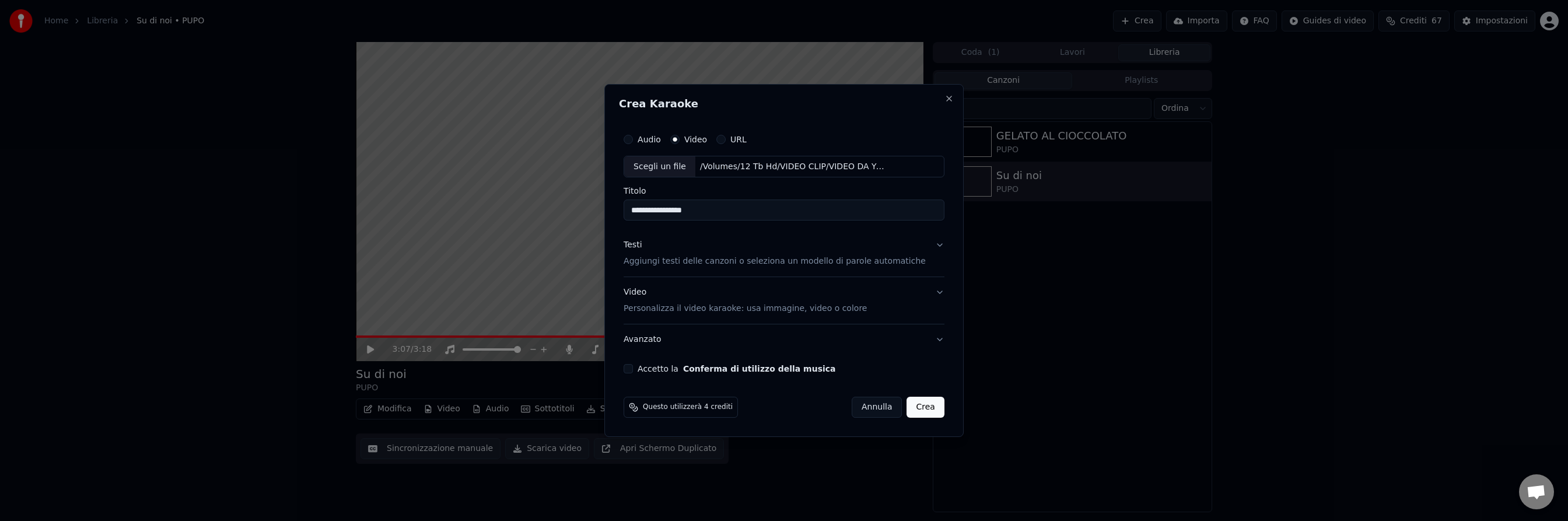
type input "**********"
click at [712, 263] on p "Aggiungi testi delle canzoni o seleziona un modello di parole automatiche" at bounding box center [774, 262] width 302 height 12
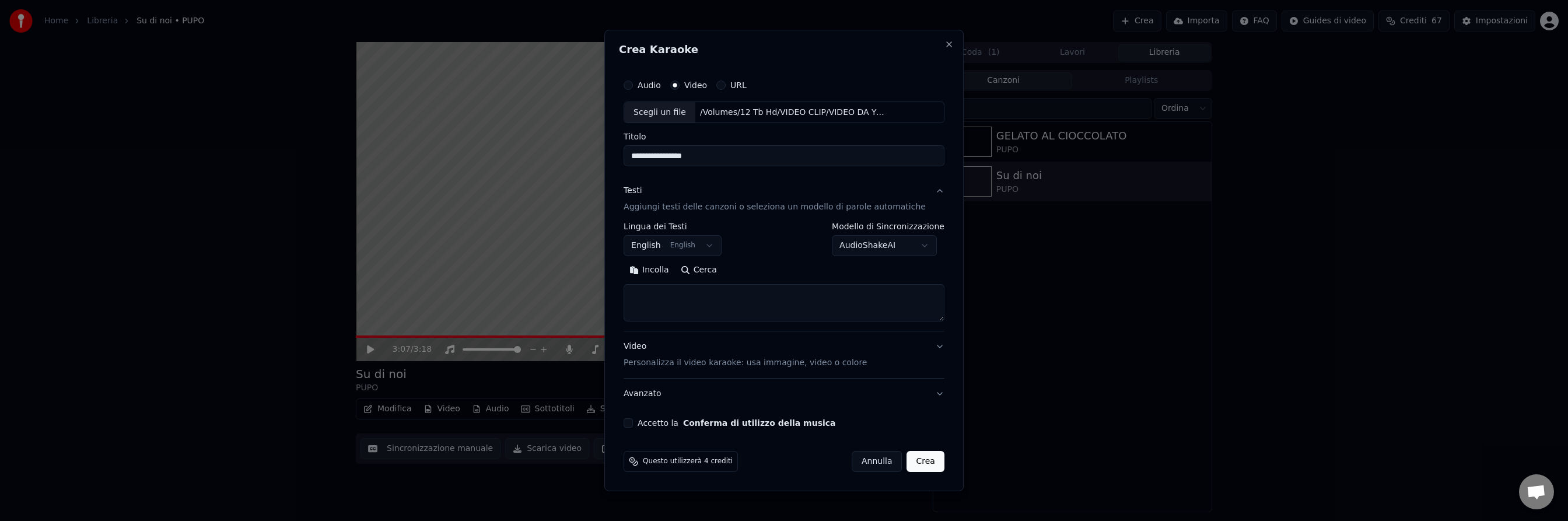
click at [697, 246] on body "Home Libreria Su di noi • PUPO Crea Importa FAQ Guides di video Crediti 67 Impo…" at bounding box center [784, 260] width 1568 height 521
select select "**"
click at [715, 267] on button "Cerca" at bounding box center [699, 270] width 48 height 19
type textarea "**********"
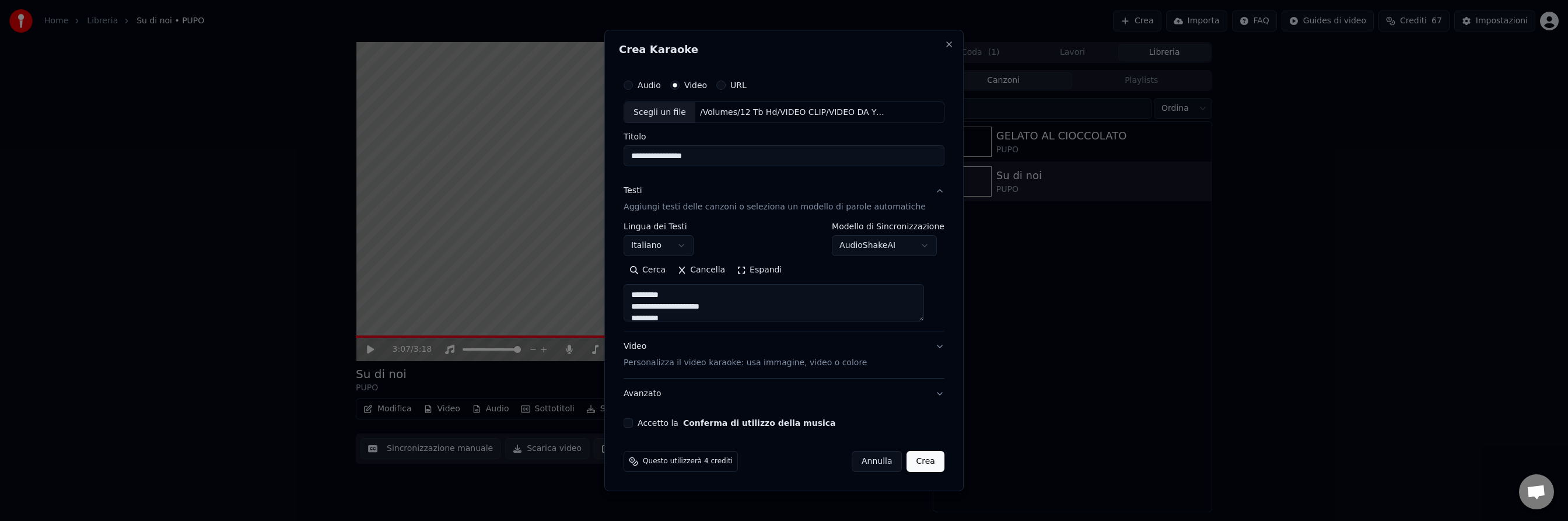
click at [633, 423] on button "Accetto la Conferma di utilizzo della musica" at bounding box center [628, 423] width 10 height 10
click at [919, 463] on button "Crea" at bounding box center [926, 461] width 37 height 21
select select
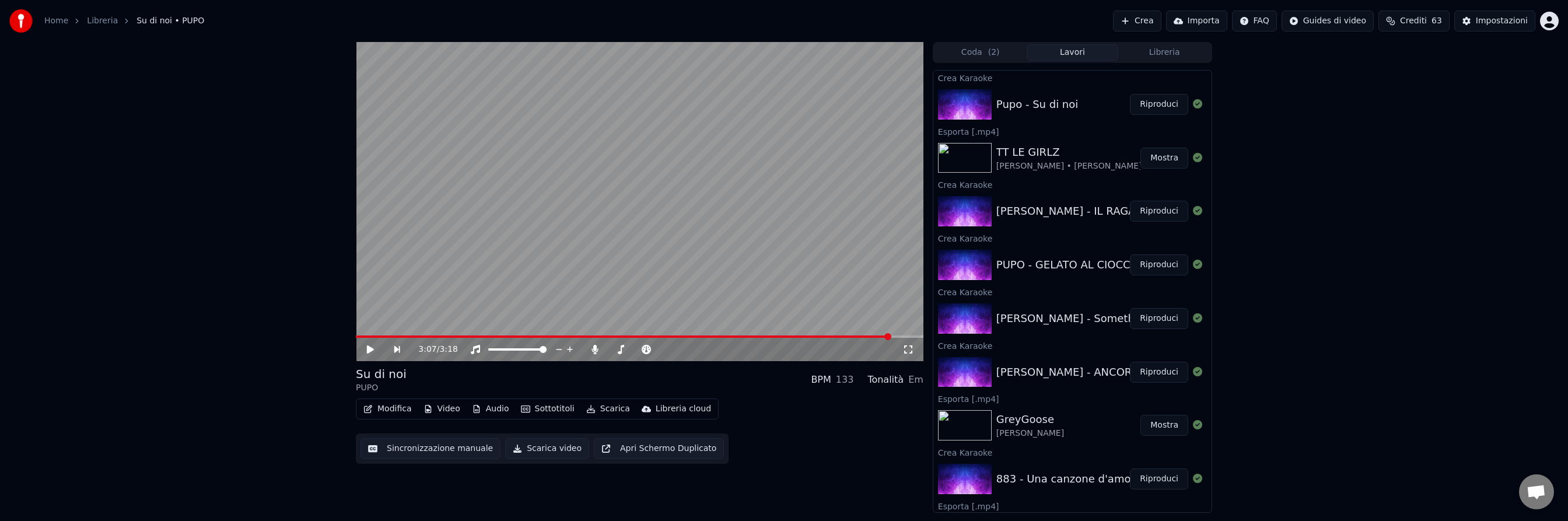
click at [1160, 107] on button "Riproduci" at bounding box center [1159, 104] width 58 height 21
click at [552, 408] on button "Sottotitoli" at bounding box center [548, 409] width 63 height 16
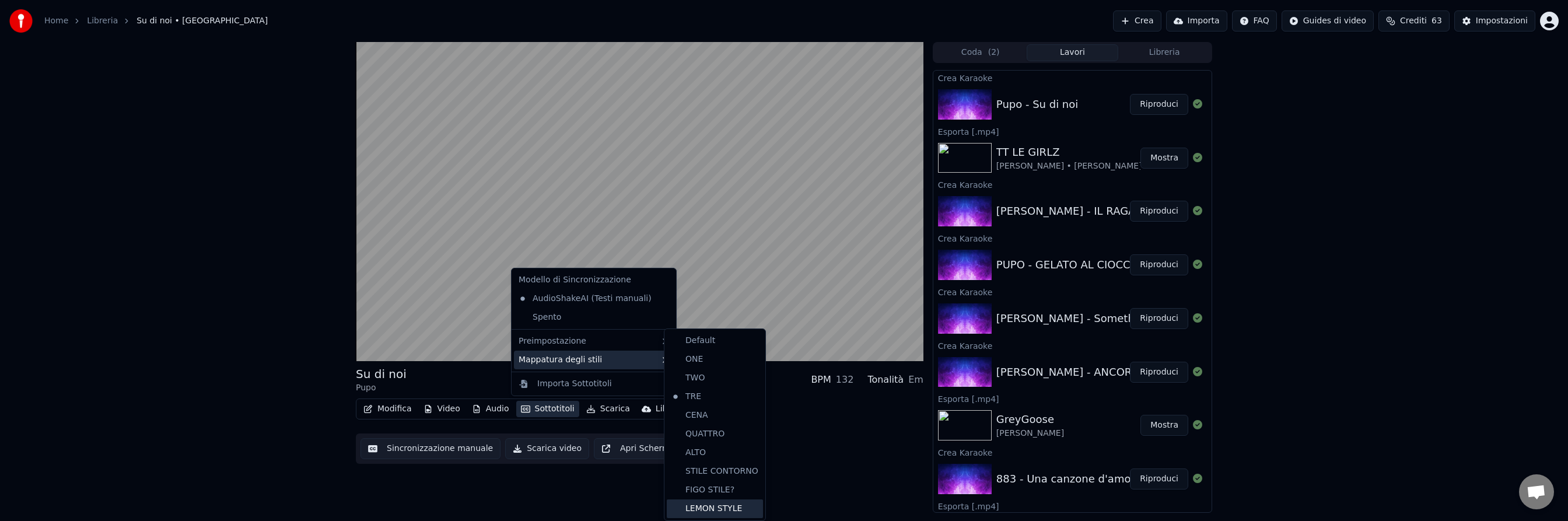
click at [744, 509] on div "LEMON STYLE" at bounding box center [715, 509] width 96 height 19
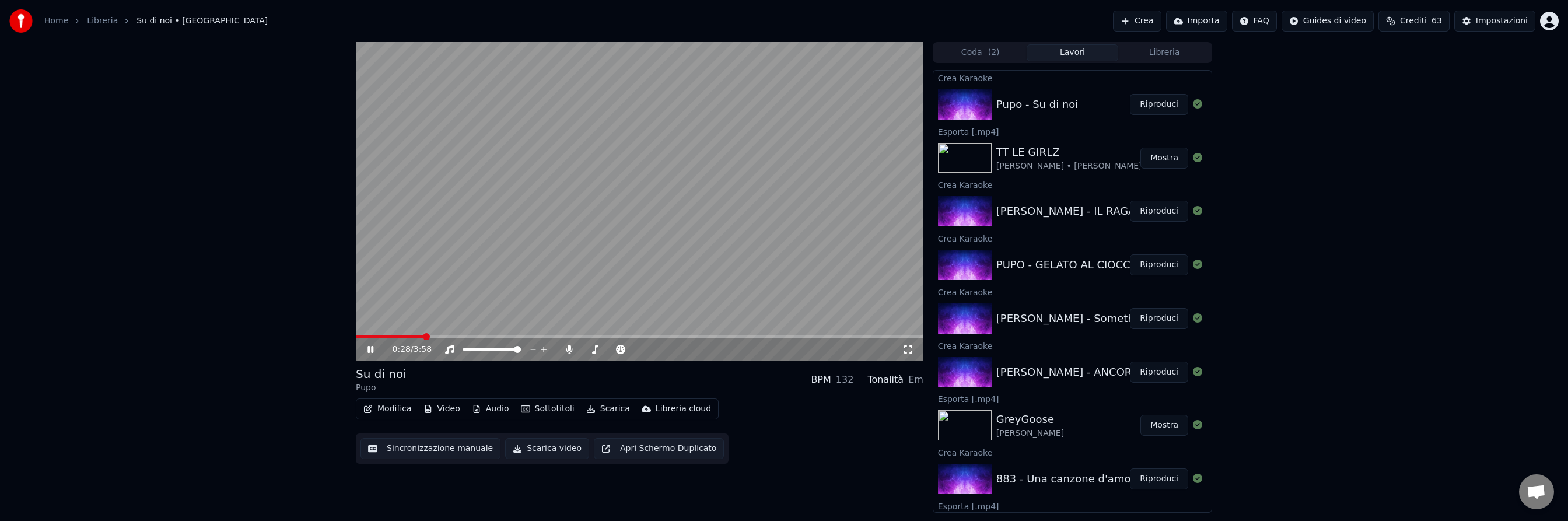
click at [368, 348] on icon at bounding box center [370, 349] width 6 height 7
click at [1165, 211] on button "Riproduci" at bounding box center [1159, 211] width 58 height 21
click at [446, 336] on span at bounding box center [640, 337] width 568 height 3
click at [368, 348] on icon at bounding box center [370, 349] width 6 height 7
click at [1161, 265] on button "Riproduci" at bounding box center [1159, 265] width 58 height 21
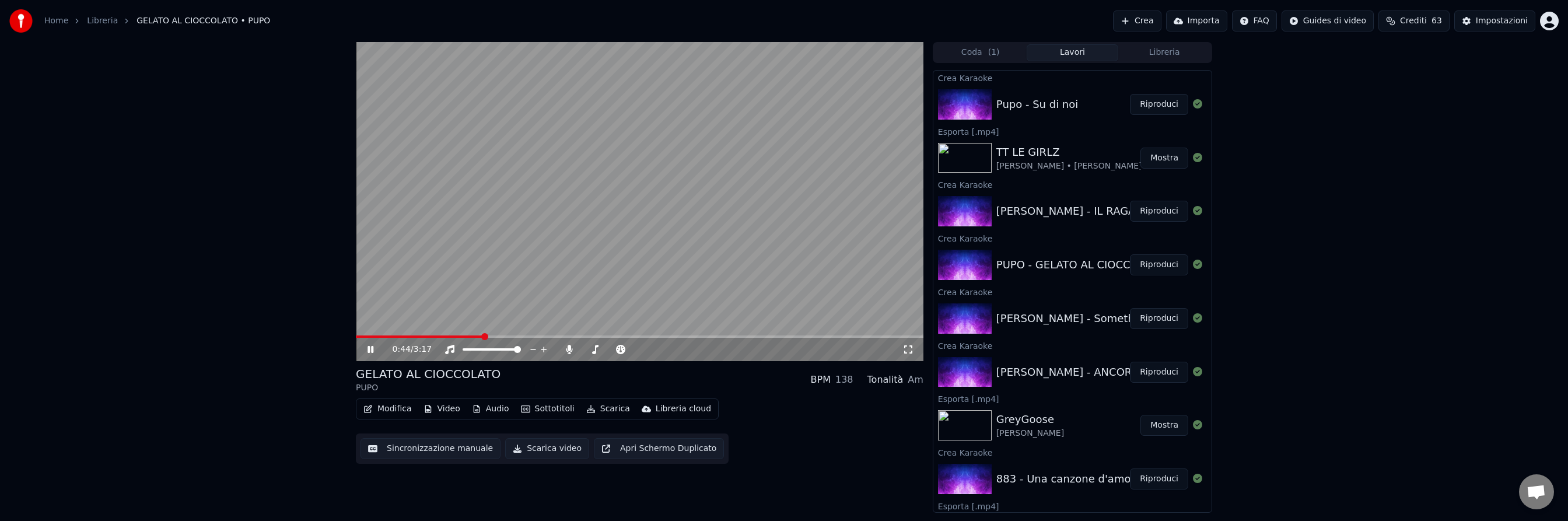
click at [482, 337] on span at bounding box center [640, 337] width 568 height 3
click at [371, 348] on icon at bounding box center [370, 349] width 6 height 7
click at [1159, 320] on button "Riproduci" at bounding box center [1159, 319] width 58 height 21
click at [492, 336] on span at bounding box center [640, 337] width 568 height 3
click at [372, 348] on icon at bounding box center [370, 349] width 6 height 7
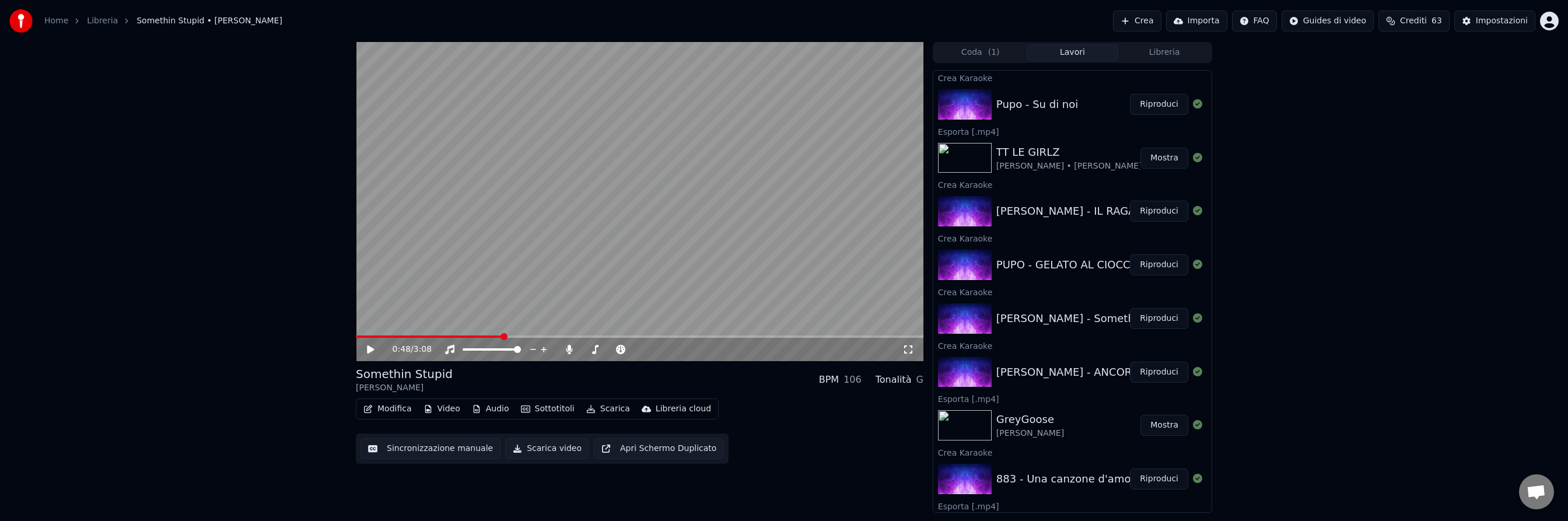
click at [1159, 371] on button "Riproduci" at bounding box center [1159, 372] width 58 height 21
click at [492, 336] on span at bounding box center [640, 337] width 568 height 3
click at [372, 349] on icon at bounding box center [370, 349] width 6 height 7
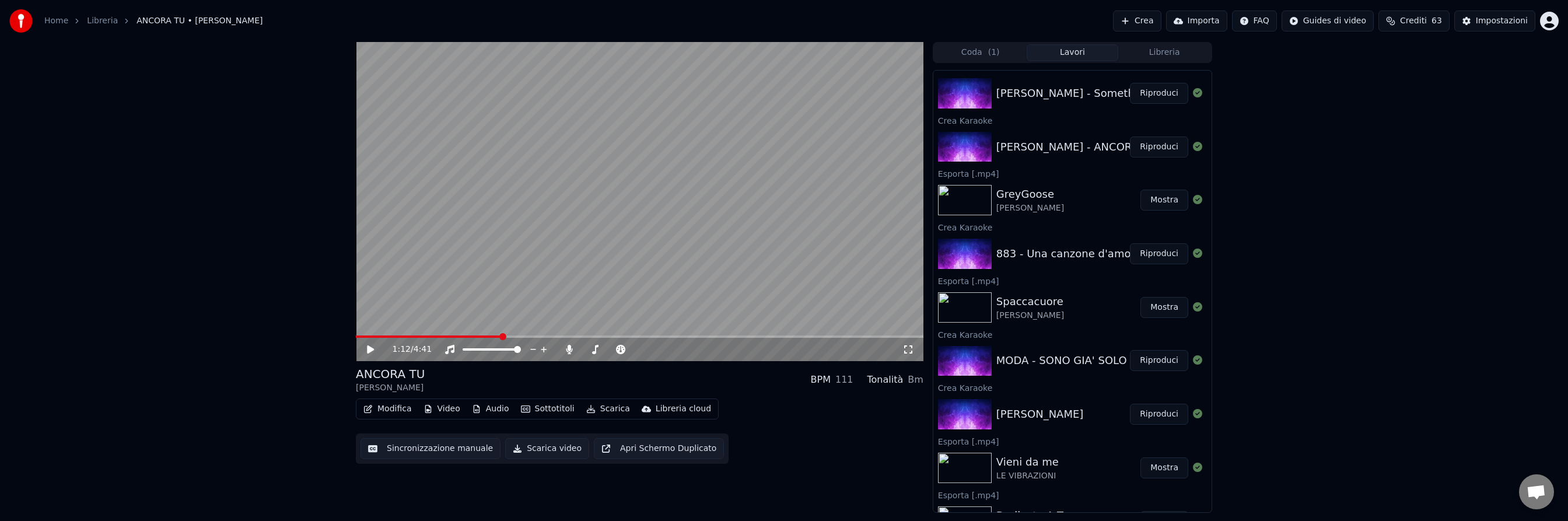
scroll to position [227, 0]
click at [1157, 359] on button "Riproduci" at bounding box center [1159, 358] width 58 height 21
click at [433, 335] on span at bounding box center [640, 337] width 568 height 3
click at [536, 408] on button "Sottotitoli" at bounding box center [548, 409] width 63 height 16
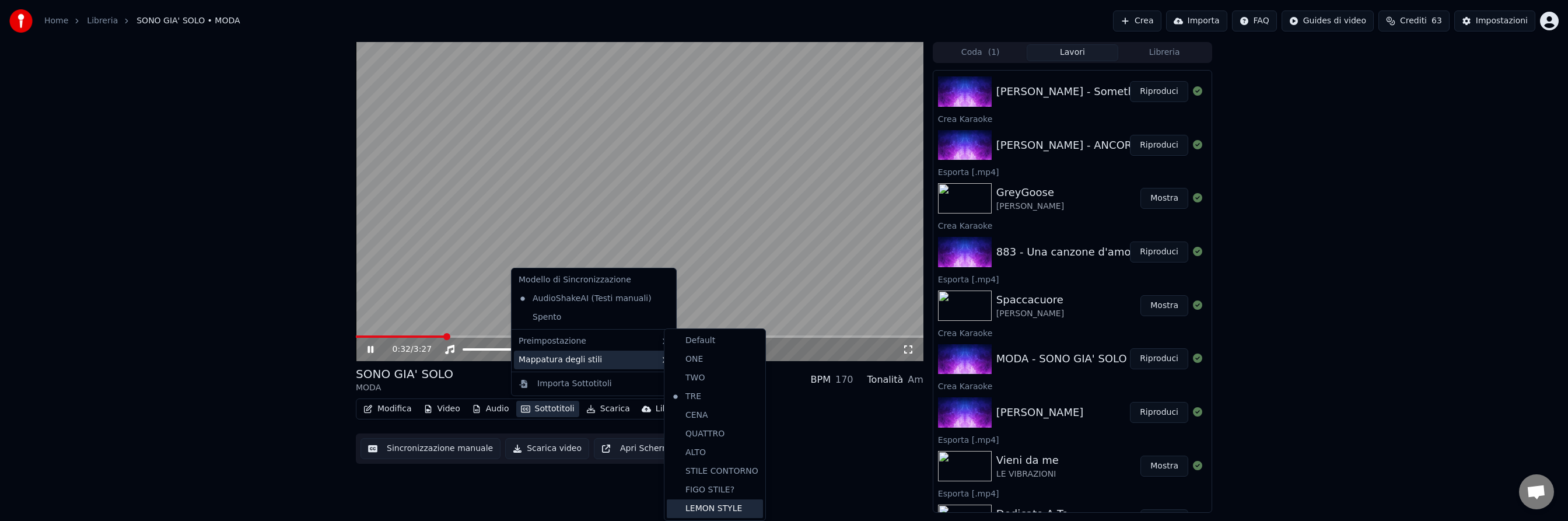
click at [720, 504] on div "LEMON STYLE" at bounding box center [715, 509] width 96 height 19
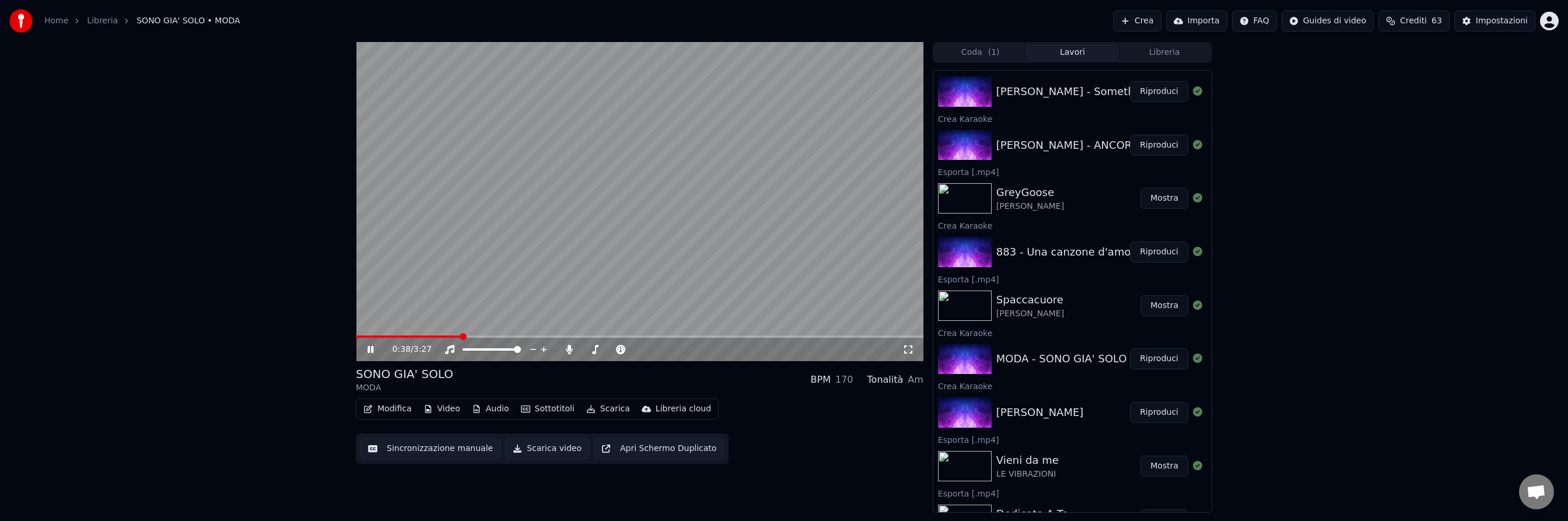
click at [372, 348] on icon at bounding box center [370, 349] width 6 height 7
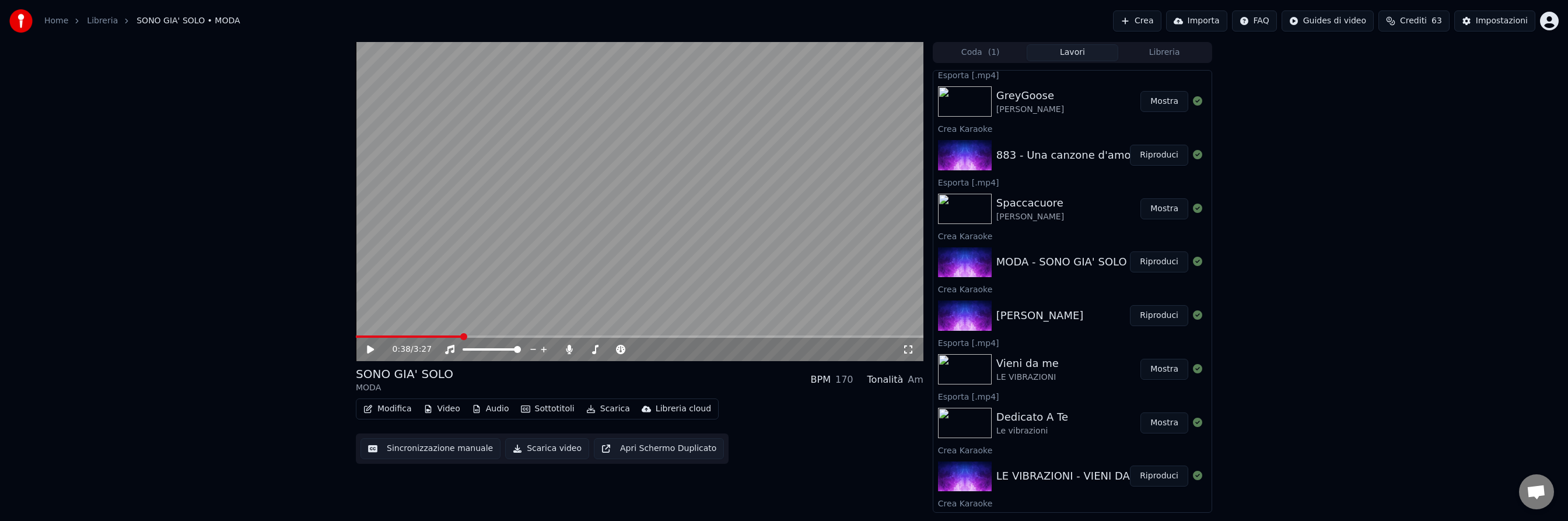
scroll to position [328, 0]
click at [368, 349] on icon at bounding box center [370, 349] width 7 height 8
click at [369, 348] on icon at bounding box center [370, 349] width 6 height 7
click at [609, 409] on button "Scarica" at bounding box center [608, 409] width 53 height 16
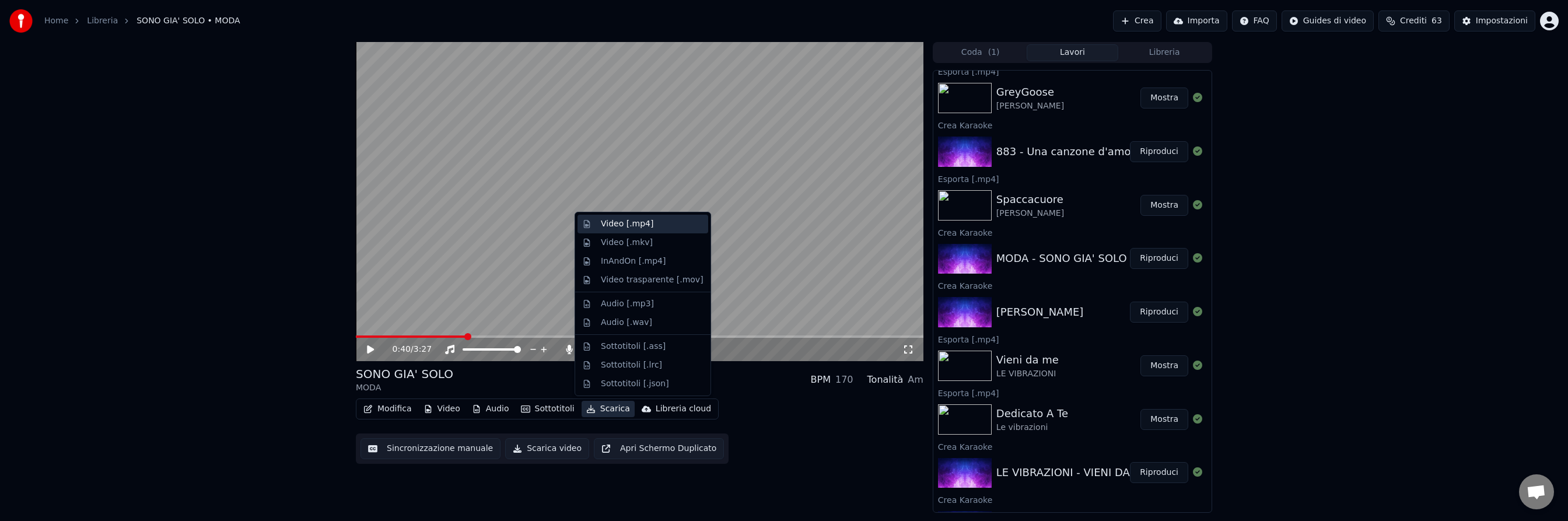
click at [609, 222] on div "Video [.mp4]" at bounding box center [627, 224] width 53 height 12
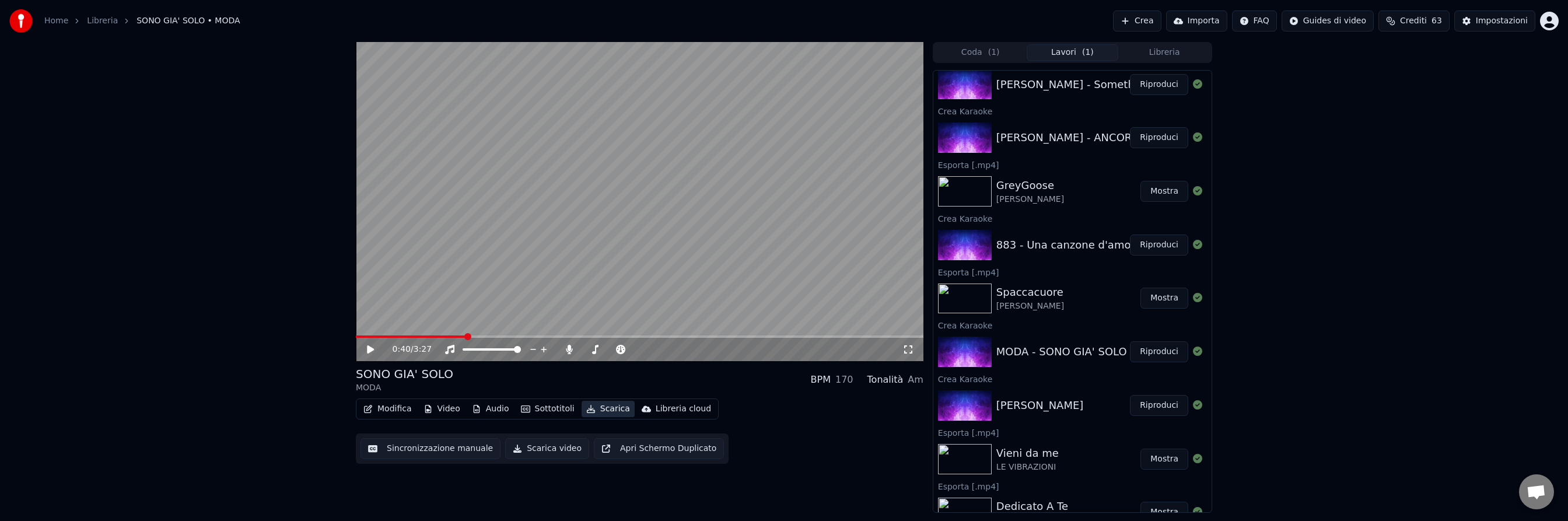
scroll to position [288, 0]
click at [1160, 245] on button "Riproduci" at bounding box center [1159, 244] width 58 height 21
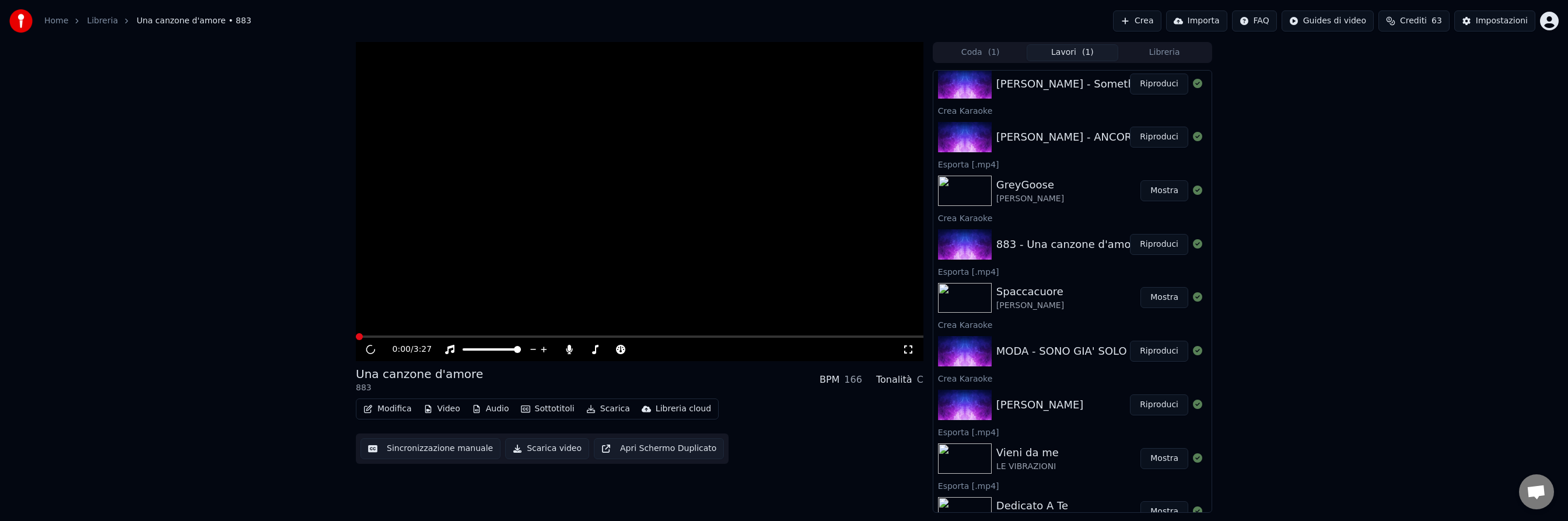
scroll to position [289, 0]
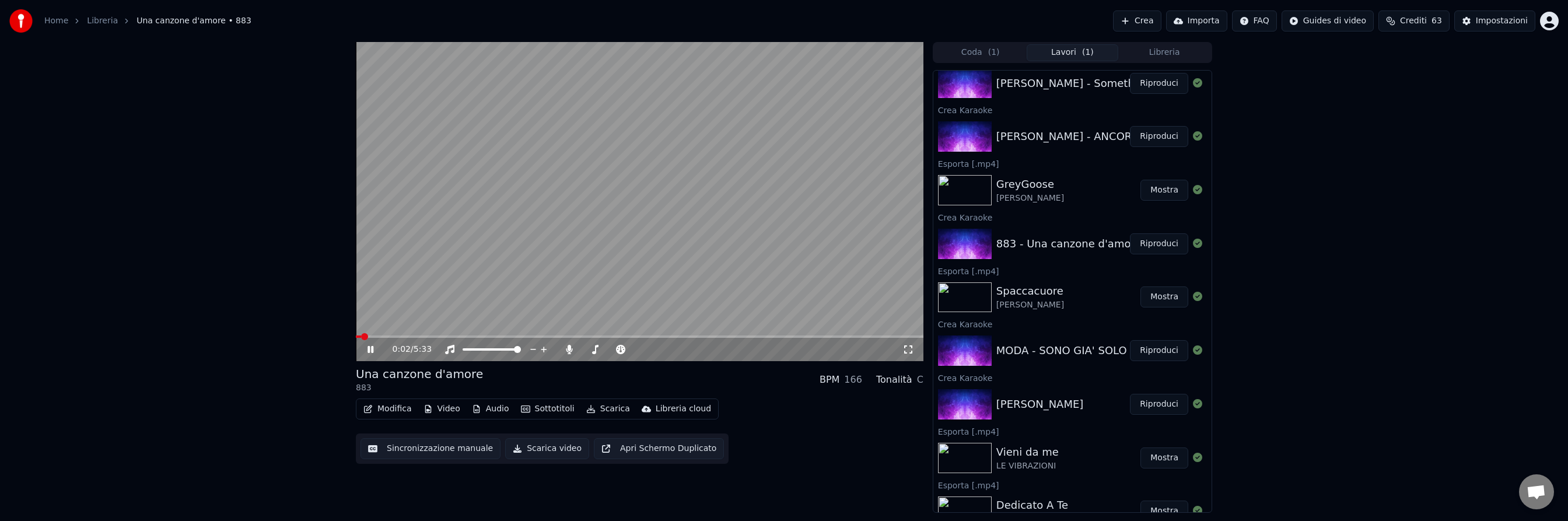
click at [549, 407] on button "Sottotitoli" at bounding box center [548, 409] width 63 height 16
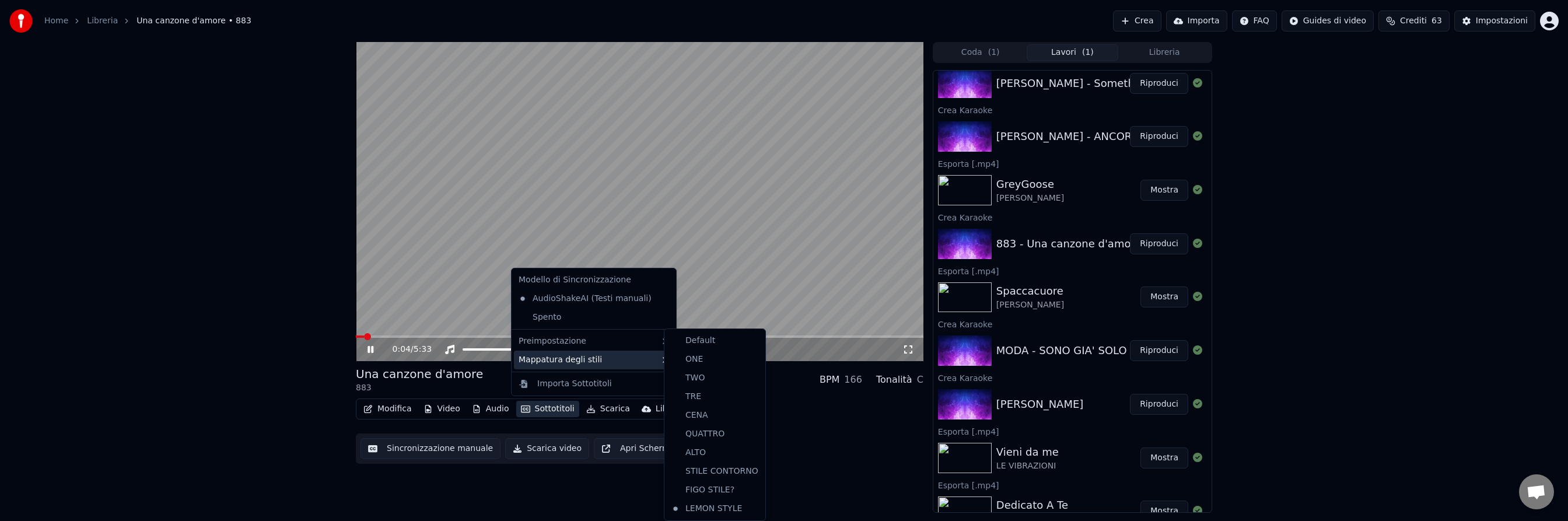
click at [559, 366] on div "Mappatura degli stili" at bounding box center [594, 360] width 160 height 19
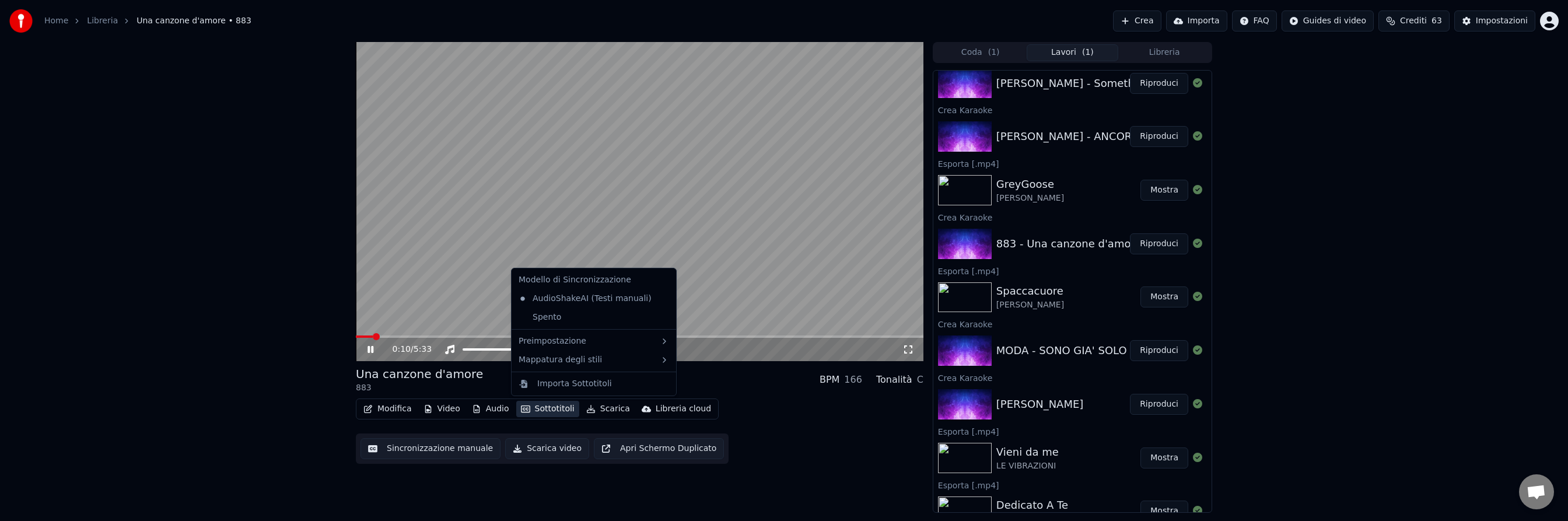
click at [329, 335] on div "0:10 / 5:33 Una canzone d'amore 883 BPM 166 Tonalità C Modifica Video Audio Sot…" at bounding box center [784, 277] width 1568 height 471
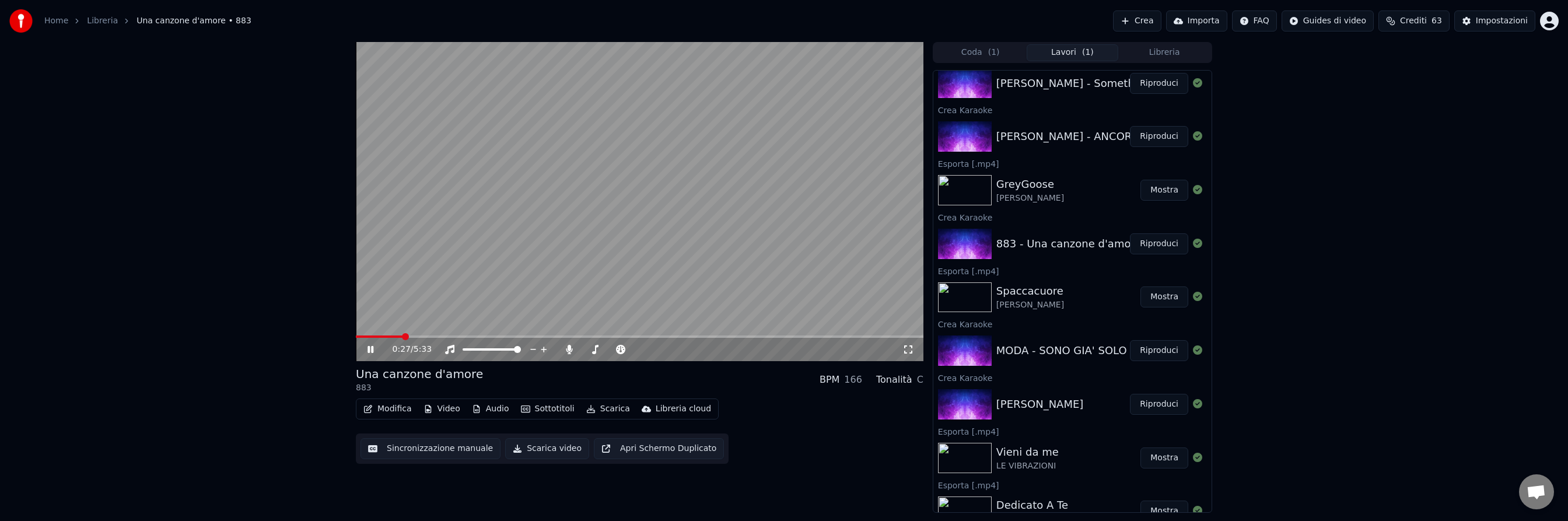
click at [370, 350] on icon at bounding box center [379, 349] width 28 height 10
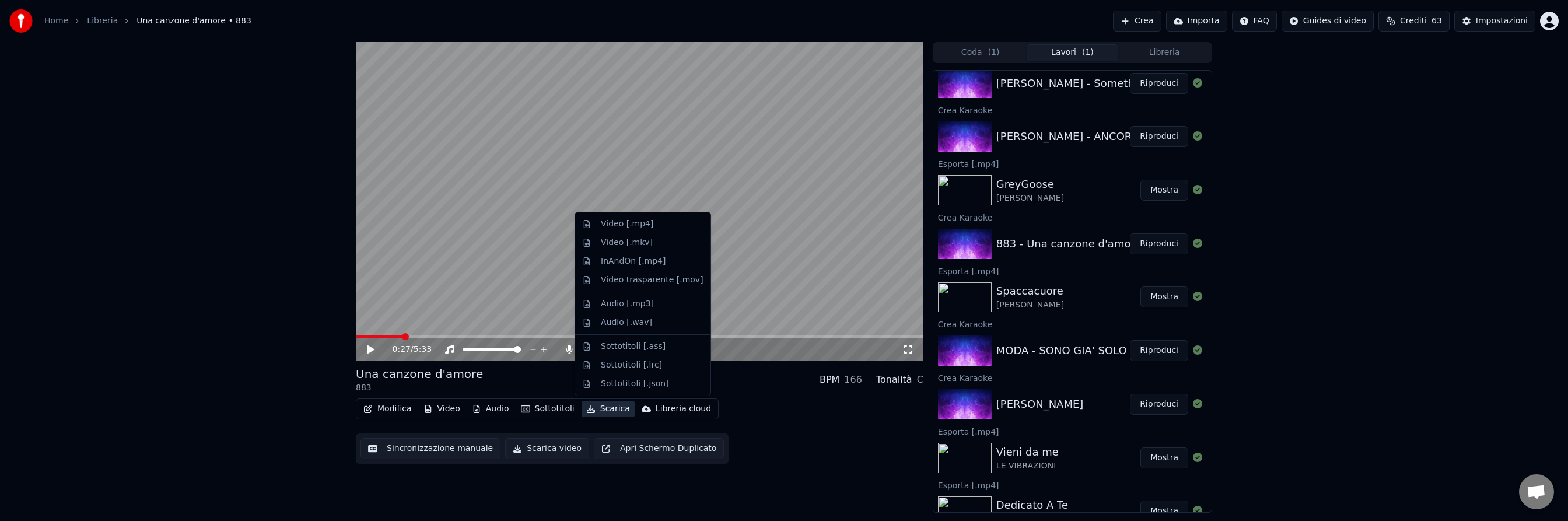
click at [607, 410] on button "Scarica" at bounding box center [608, 409] width 53 height 16
click at [613, 227] on div "Video [.mp4]" at bounding box center [627, 224] width 53 height 12
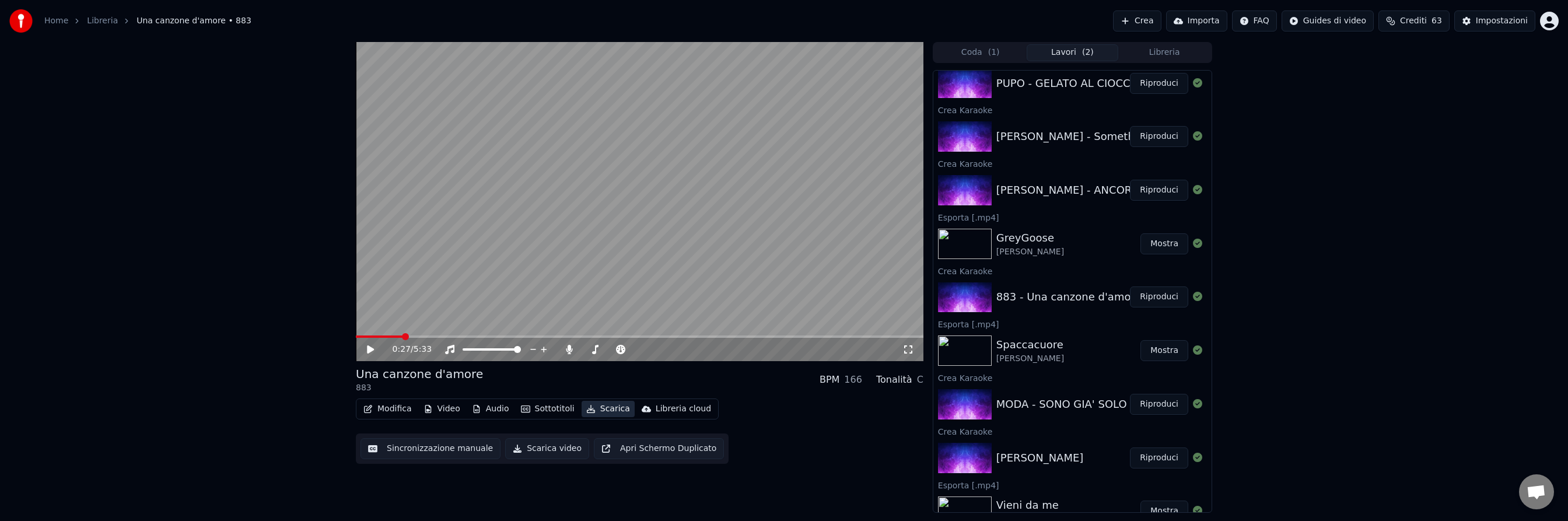
scroll to position [342, 0]
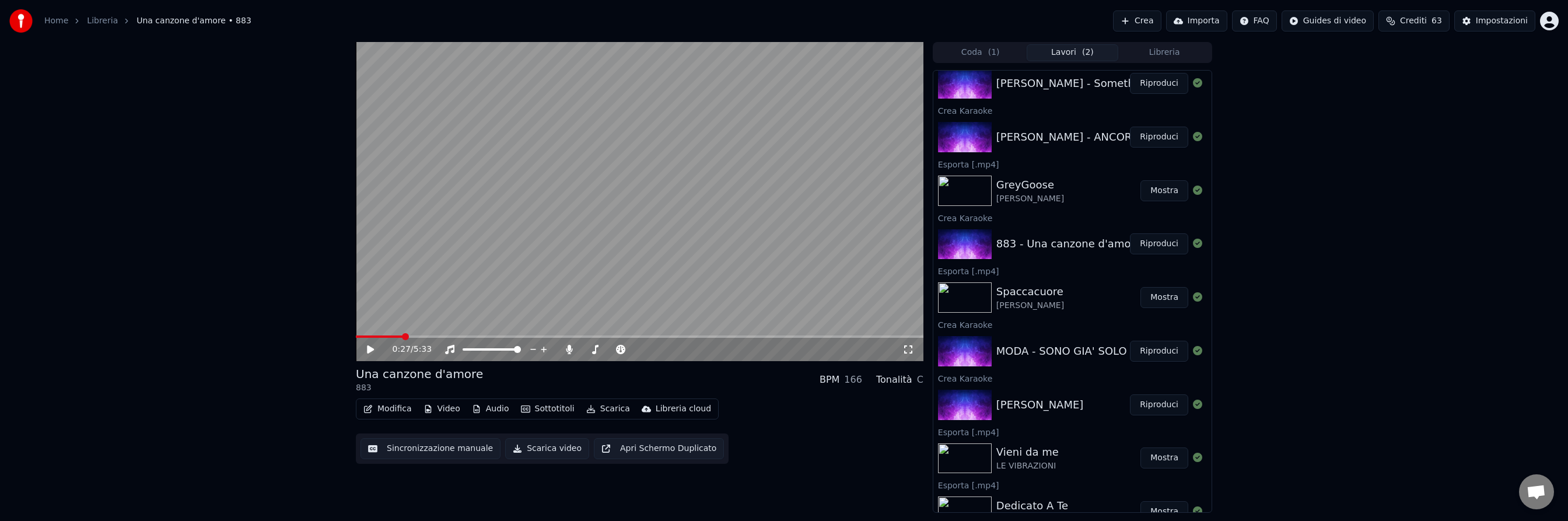
click at [1165, 194] on button "Mostra" at bounding box center [1164, 191] width 48 height 21
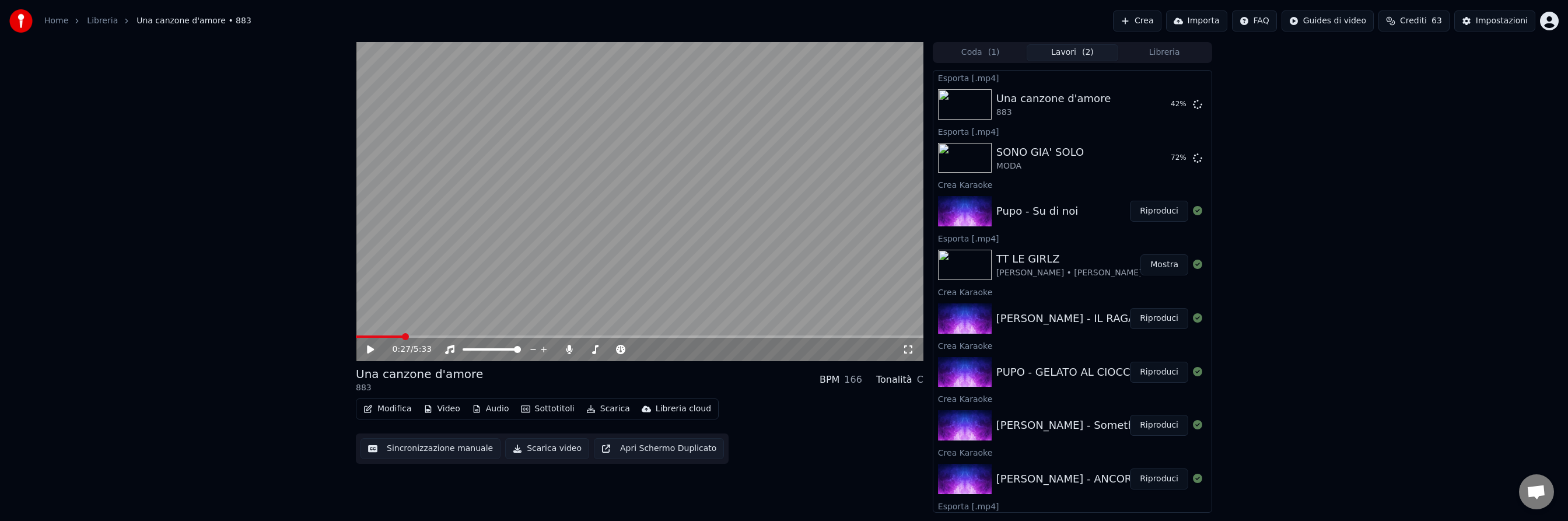
scroll to position [73, 0]
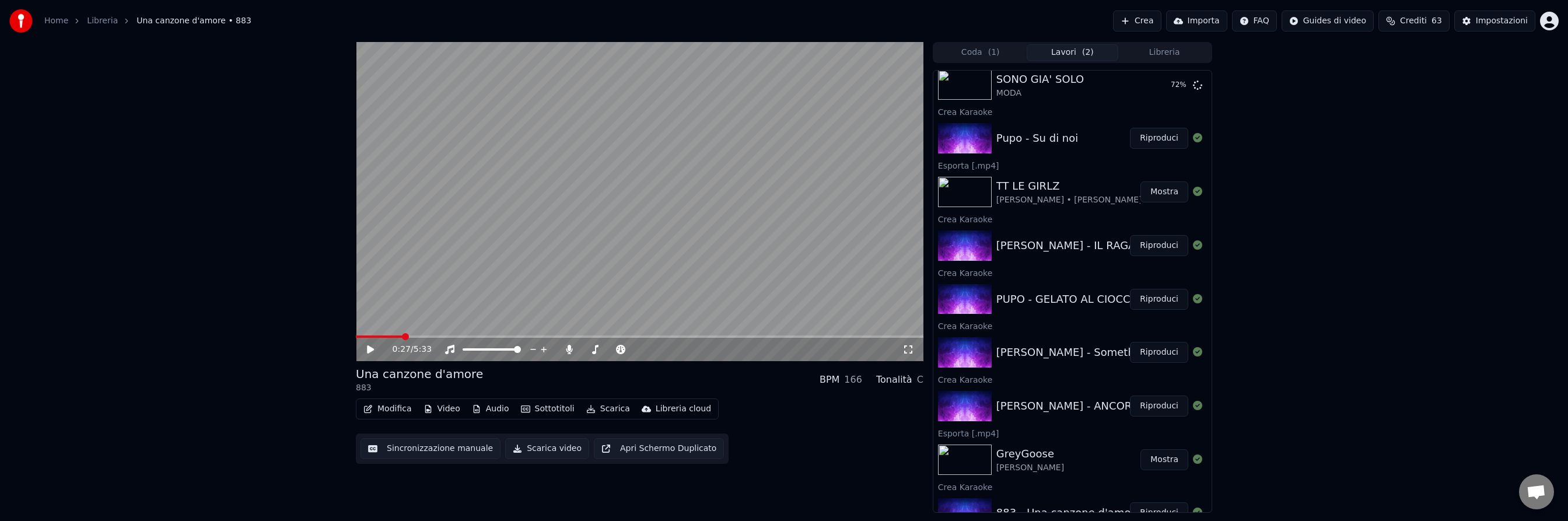
click at [1161, 409] on button "Riproduci" at bounding box center [1159, 406] width 58 height 21
click at [464, 336] on span at bounding box center [640, 337] width 568 height 3
click at [370, 348] on icon at bounding box center [379, 349] width 28 height 10
click at [370, 348] on icon at bounding box center [370, 349] width 7 height 8
click at [370, 348] on icon at bounding box center [379, 349] width 28 height 10
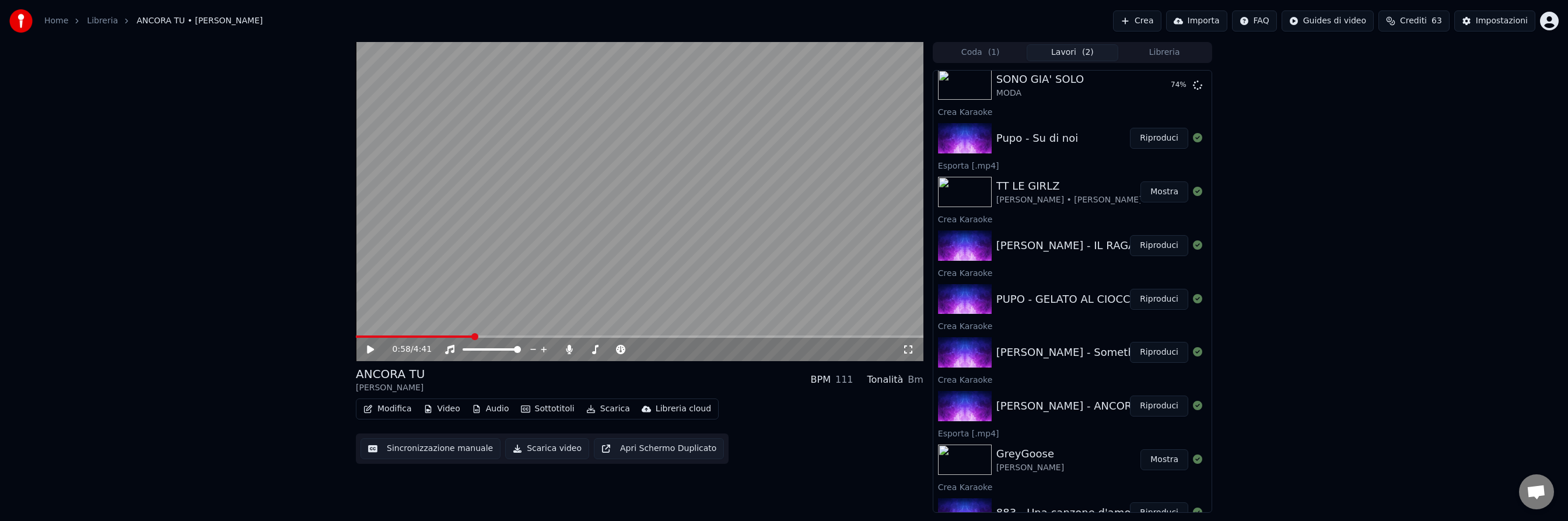
click at [603, 409] on button "Scarica" at bounding box center [608, 409] width 53 height 16
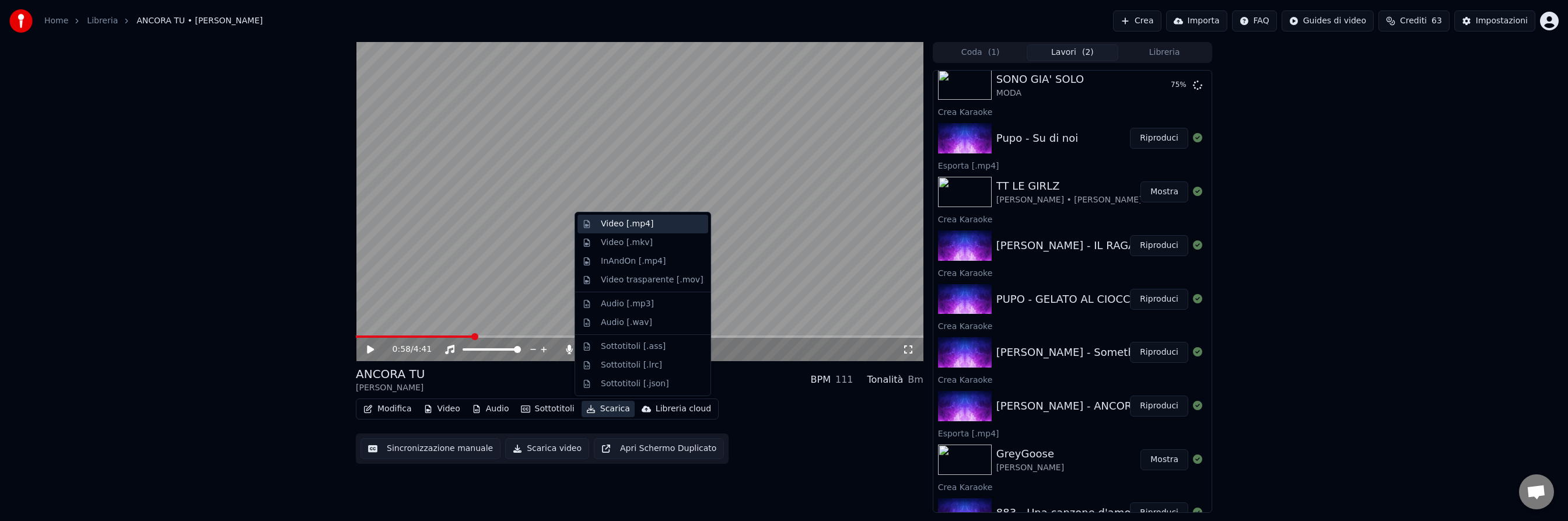
click at [624, 222] on div "Video [.mp4]" at bounding box center [627, 224] width 53 height 12
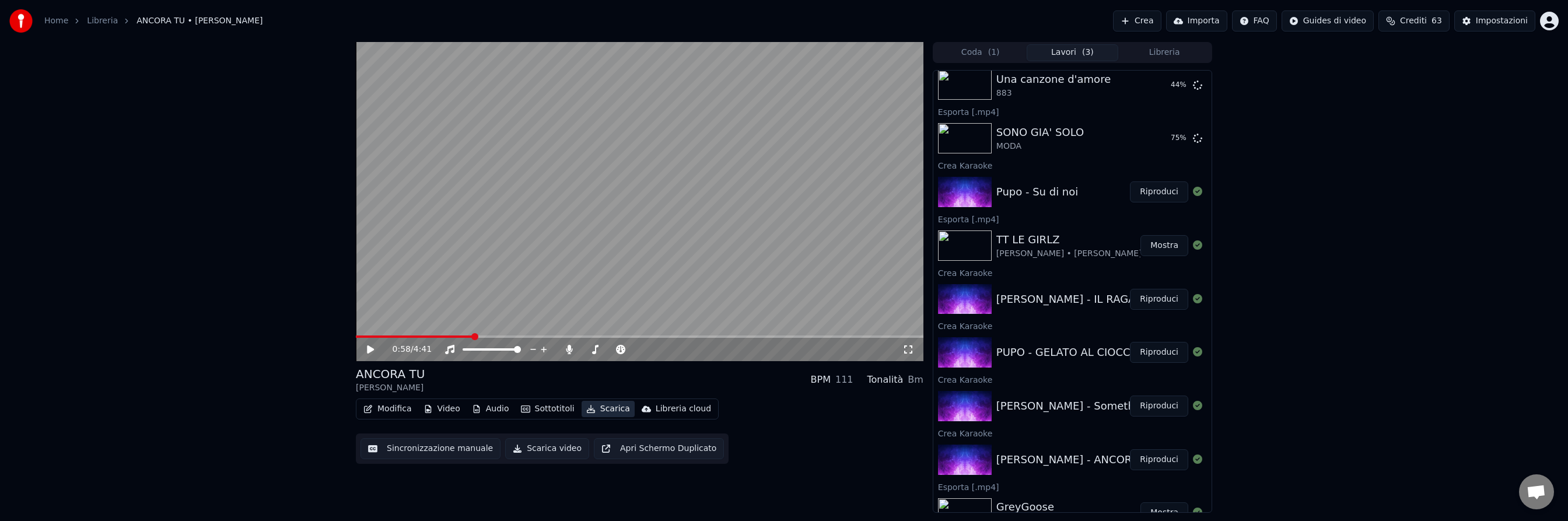
scroll to position [126, 0]
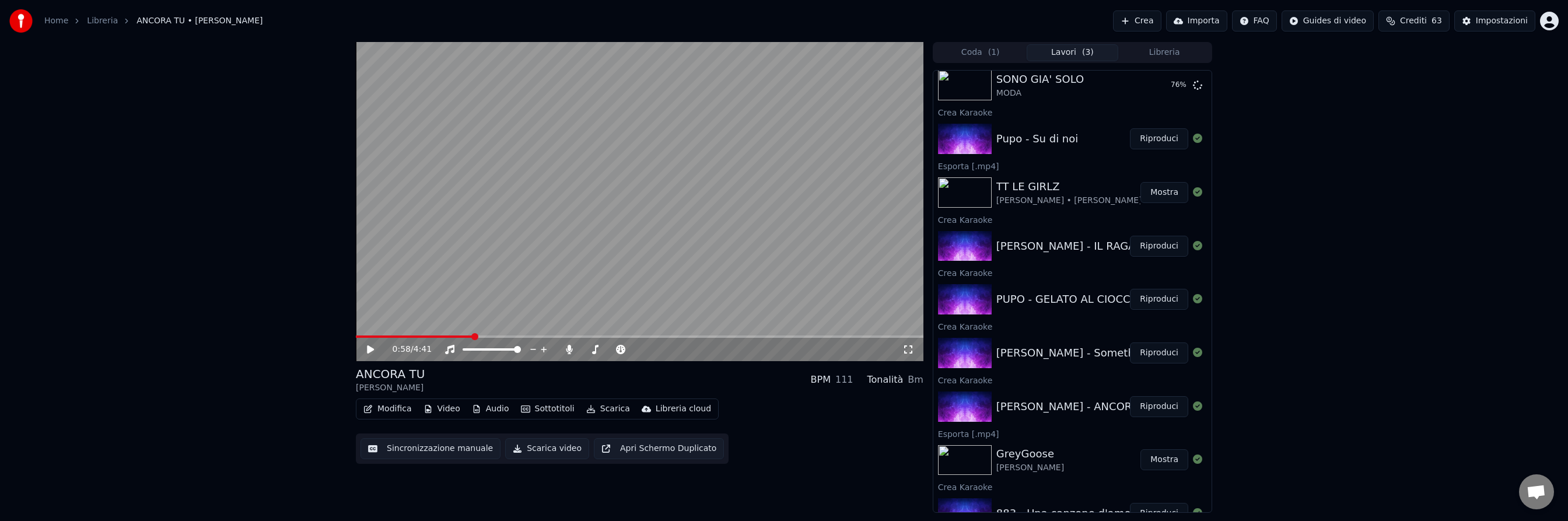
click at [1154, 356] on button "Riproduci" at bounding box center [1159, 353] width 58 height 21
click at [374, 348] on icon at bounding box center [379, 349] width 28 height 10
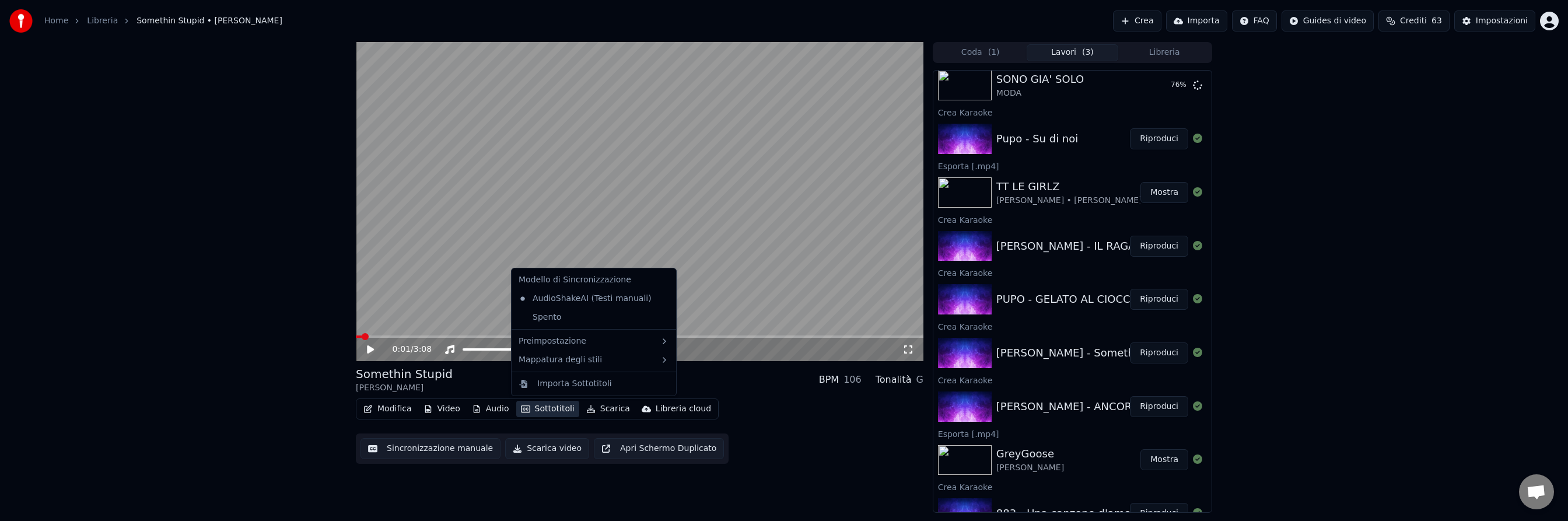
click at [552, 410] on button "Sottotitoli" at bounding box center [548, 409] width 63 height 16
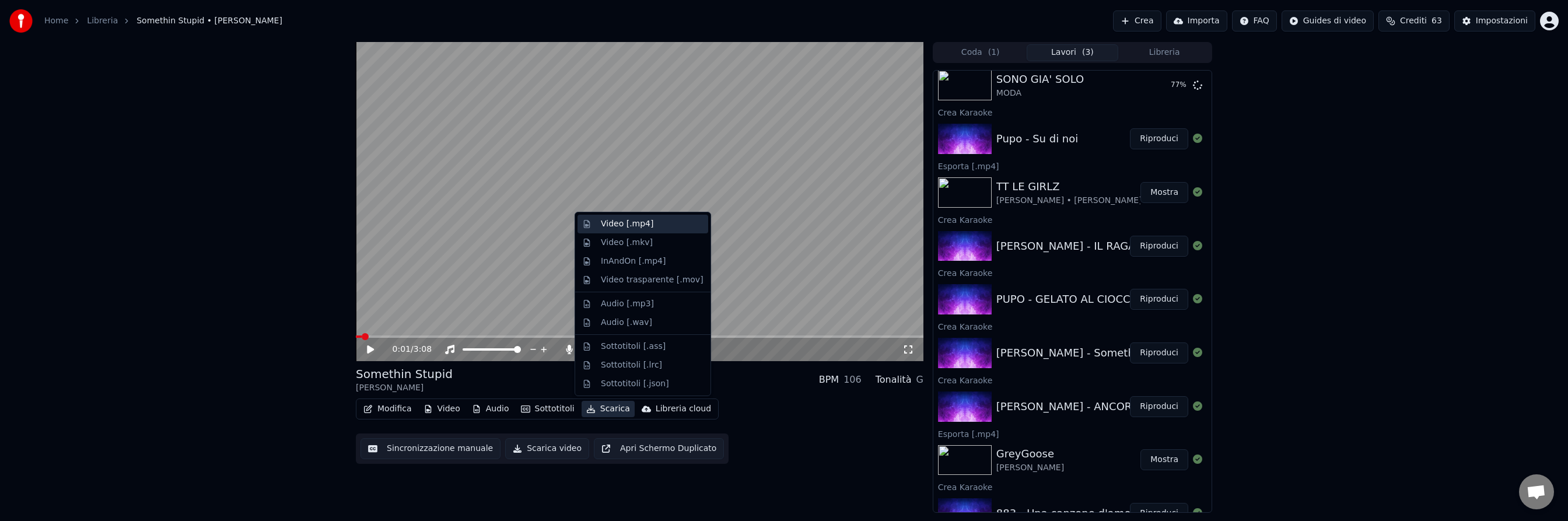
click at [615, 229] on div "Video [.mp4]" at bounding box center [627, 224] width 53 height 12
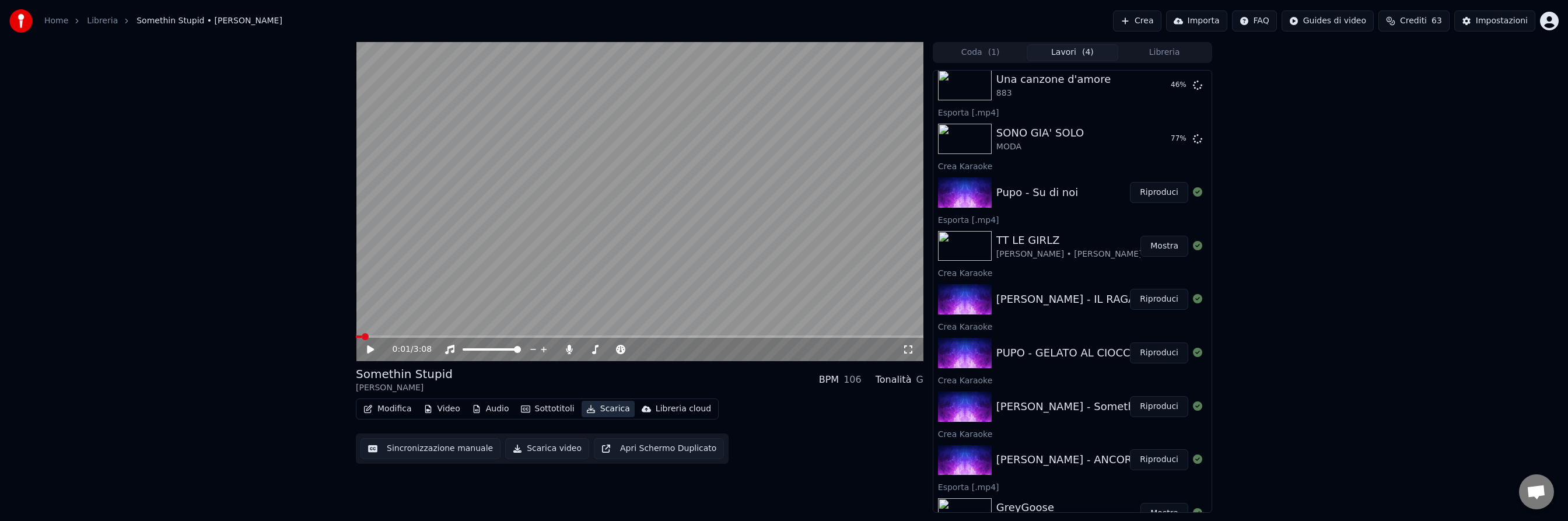
scroll to position [180, 0]
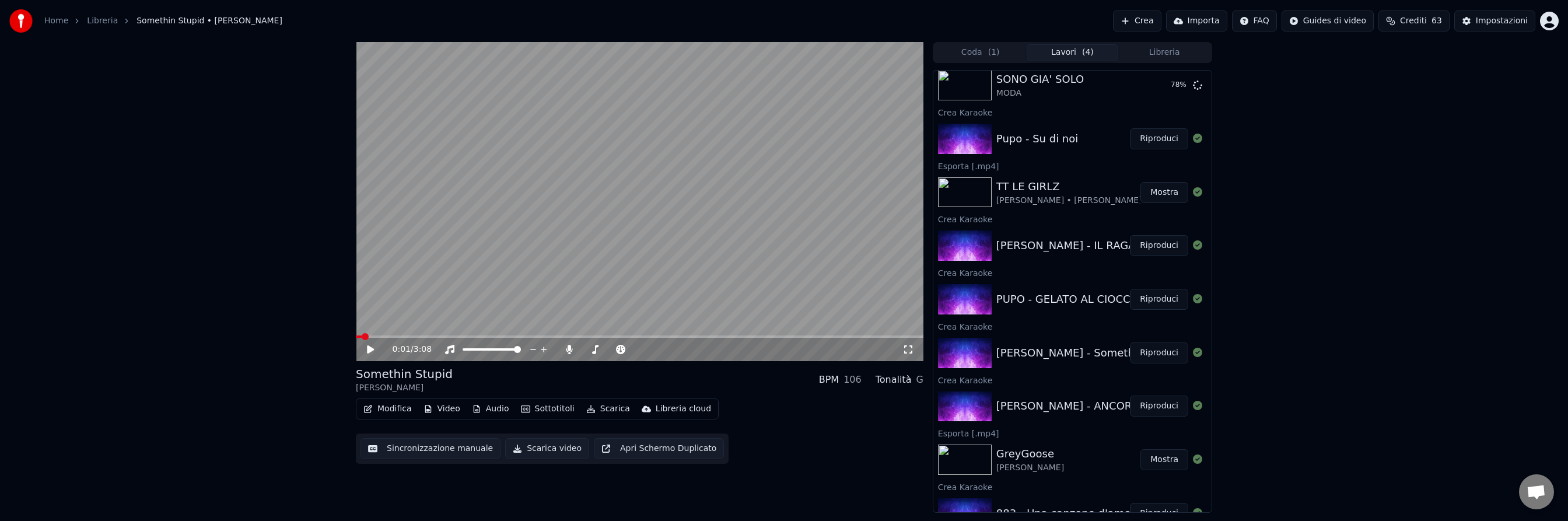
click at [1158, 299] on button "Riproduci" at bounding box center [1159, 299] width 58 height 21
click at [372, 348] on icon at bounding box center [370, 349] width 6 height 7
click at [1159, 138] on button "Riproduci" at bounding box center [1159, 139] width 58 height 21
click at [371, 348] on icon at bounding box center [379, 349] width 28 height 10
click at [611, 411] on button "Scarica" at bounding box center [608, 409] width 53 height 16
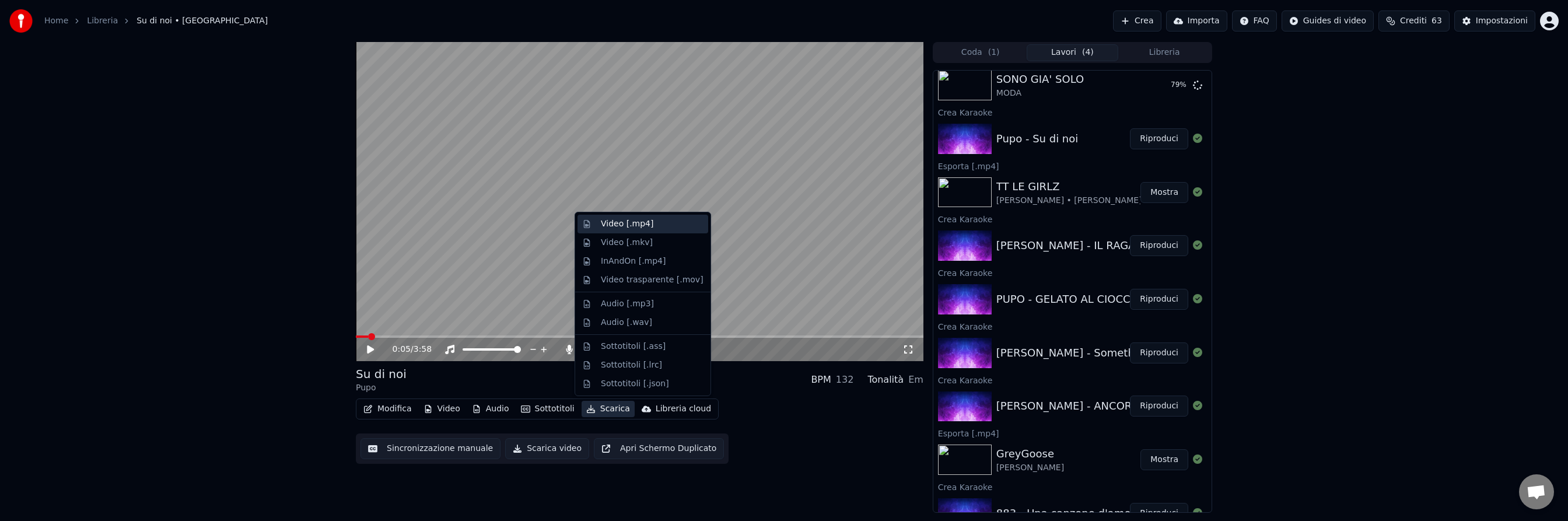
click at [636, 226] on div "Video [.mp4]" at bounding box center [627, 224] width 53 height 12
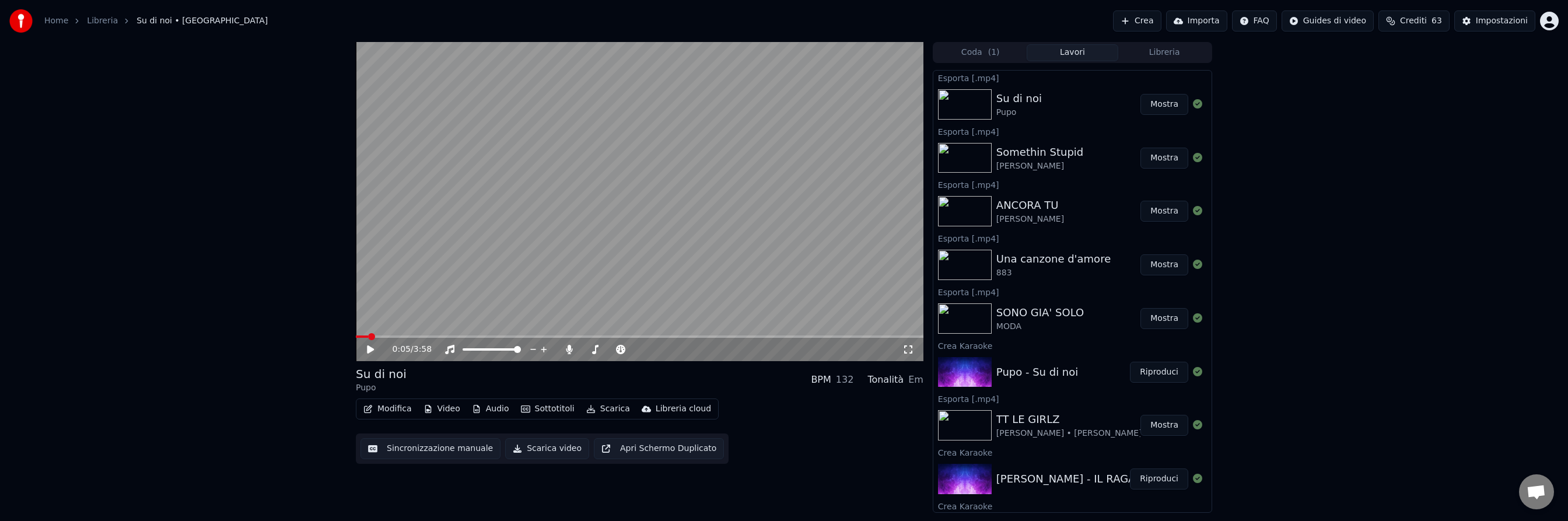
click at [1141, 22] on button "Crea" at bounding box center [1137, 21] width 48 height 21
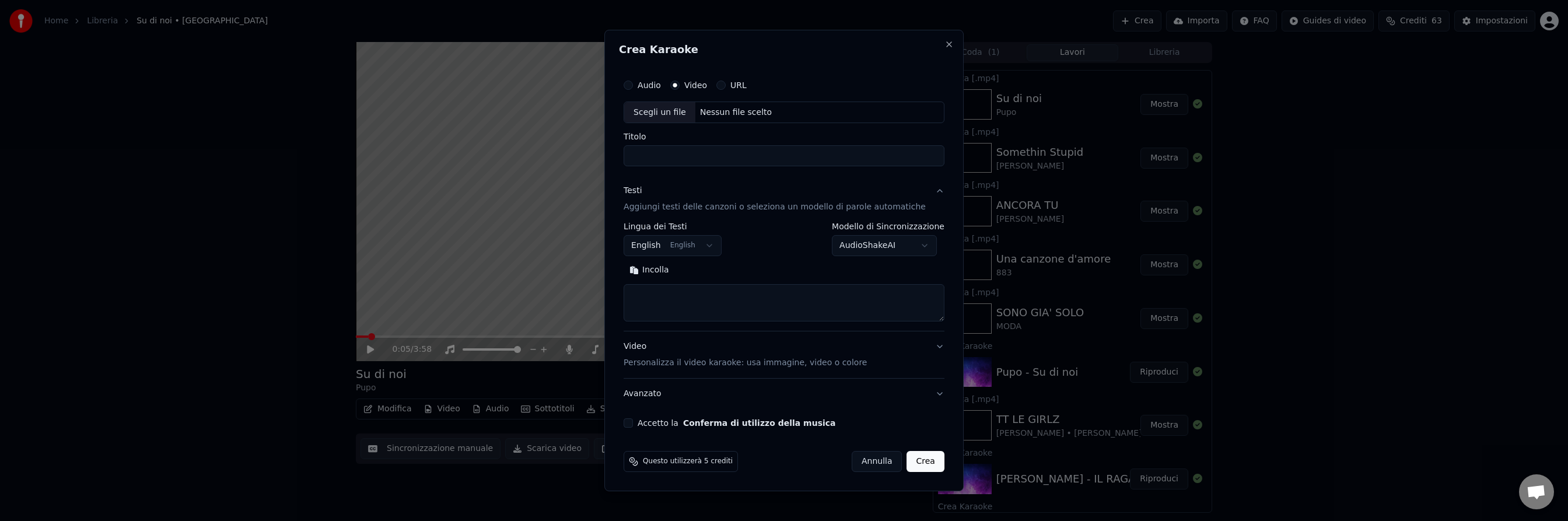
click at [769, 110] on div "Nessun file scelto" at bounding box center [736, 112] width 81 height 12
type input "**********"
click at [710, 244] on body "Home Libreria Su di noi • Pupo Crea Importa FAQ Guides di video Crediti 63 Impo…" at bounding box center [784, 260] width 1568 height 521
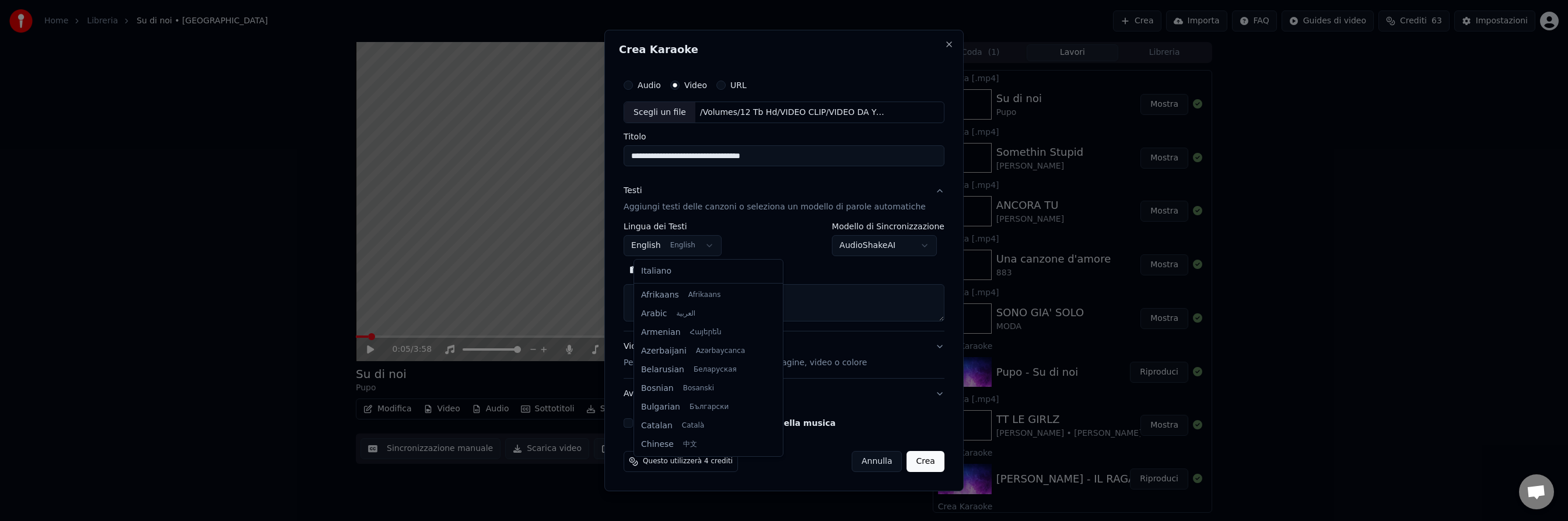
scroll to position [93, 0]
select select "**"
click at [698, 303] on textarea at bounding box center [784, 303] width 321 height 37
paste textarea "**********"
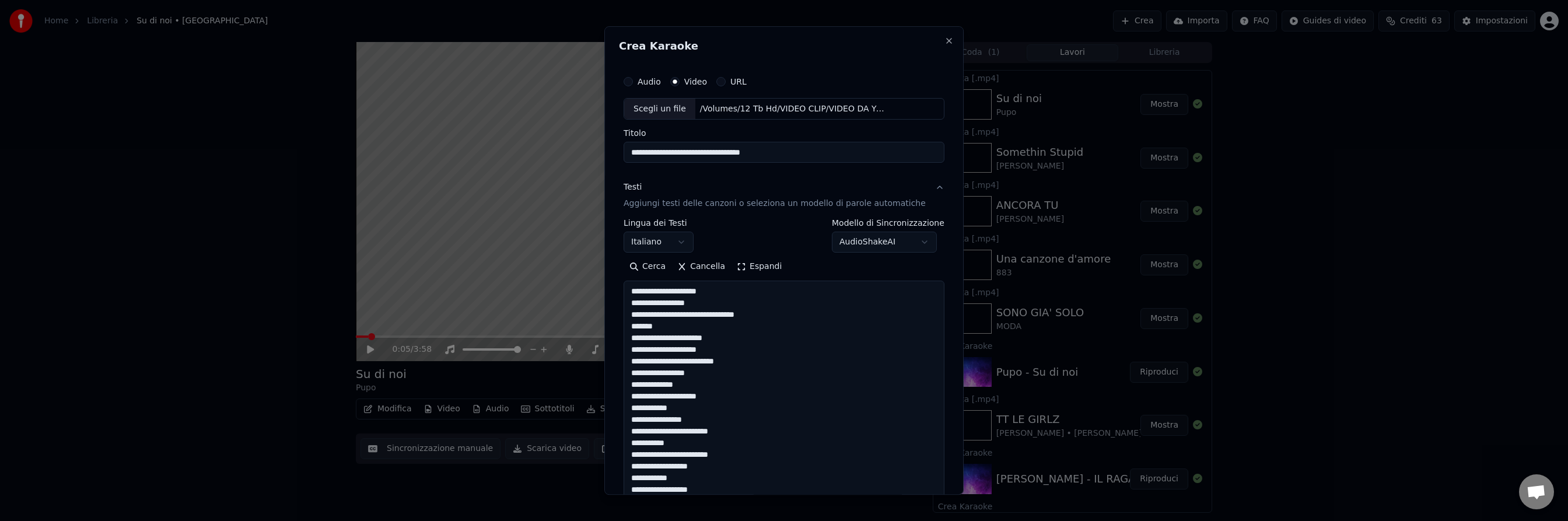
scroll to position [353, 0]
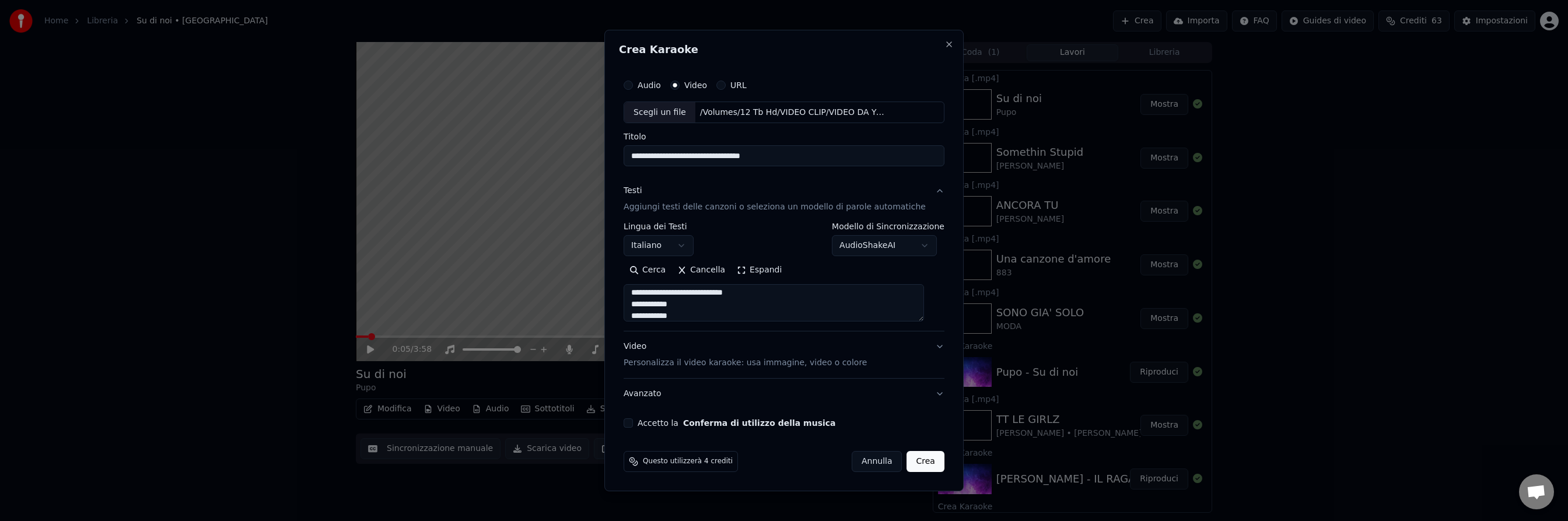
type textarea "**********"
click at [633, 423] on button "Accetto la Conferma di utilizzo della musica" at bounding box center [628, 423] width 10 height 10
click at [909, 464] on button "Crea" at bounding box center [926, 461] width 37 height 21
select select
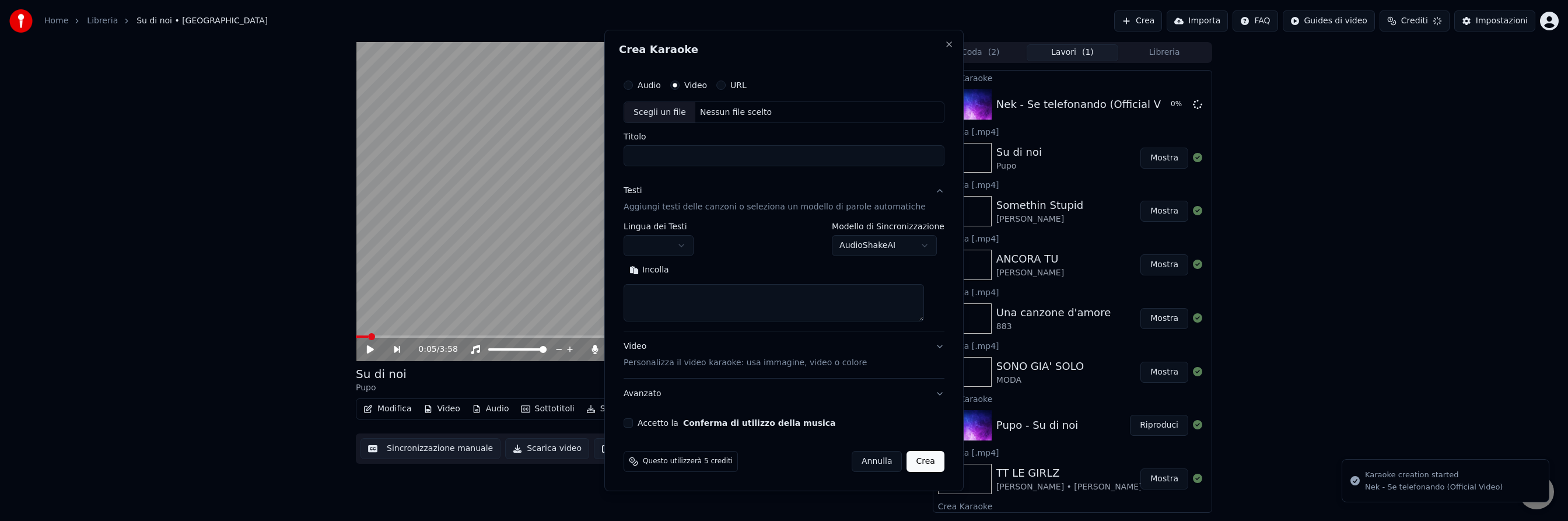
scroll to position [0, 0]
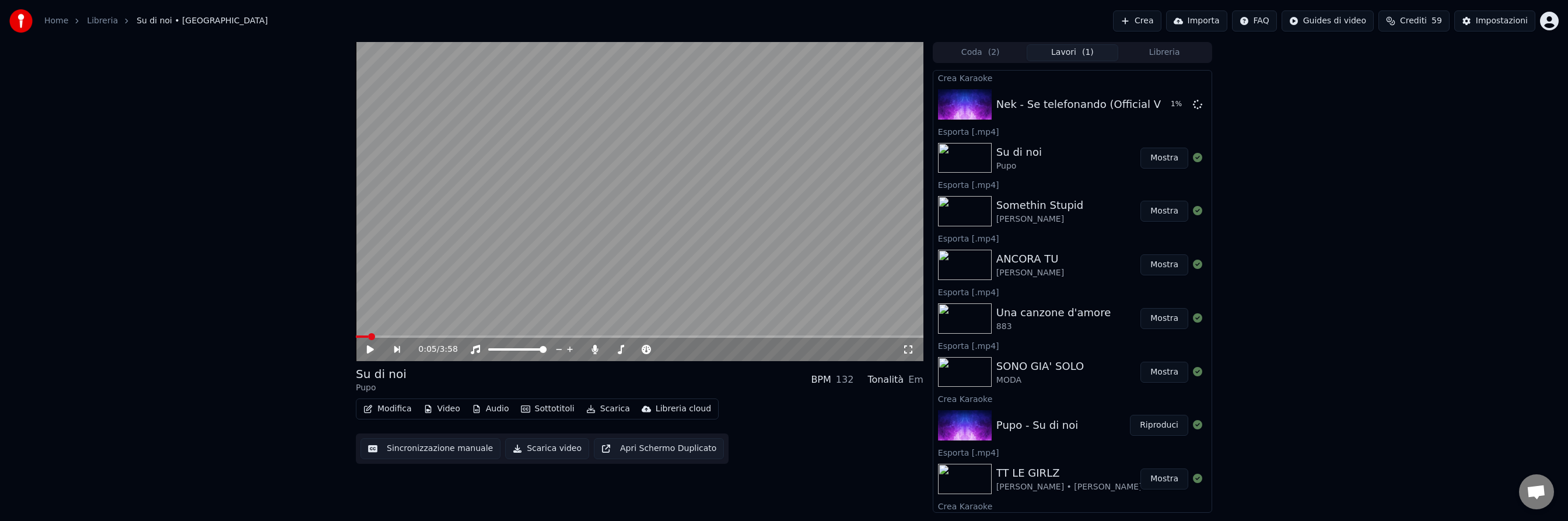
click at [1142, 19] on button "Crea" at bounding box center [1137, 21] width 48 height 21
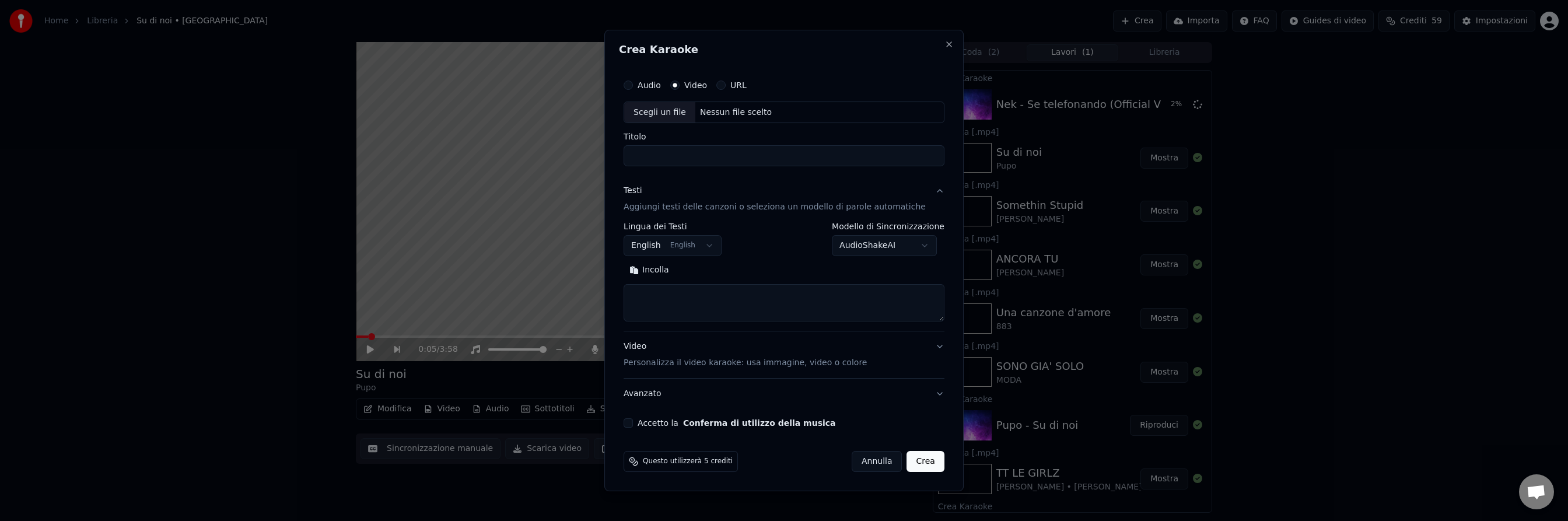
click at [719, 112] on div "Nessun file scelto" at bounding box center [736, 112] width 81 height 12
type input "**********"
drag, startPoint x: 827, startPoint y: 156, endPoint x: 731, endPoint y: 151, distance: 96.1
click at [731, 150] on input "**********" at bounding box center [784, 156] width 321 height 21
type input "*"
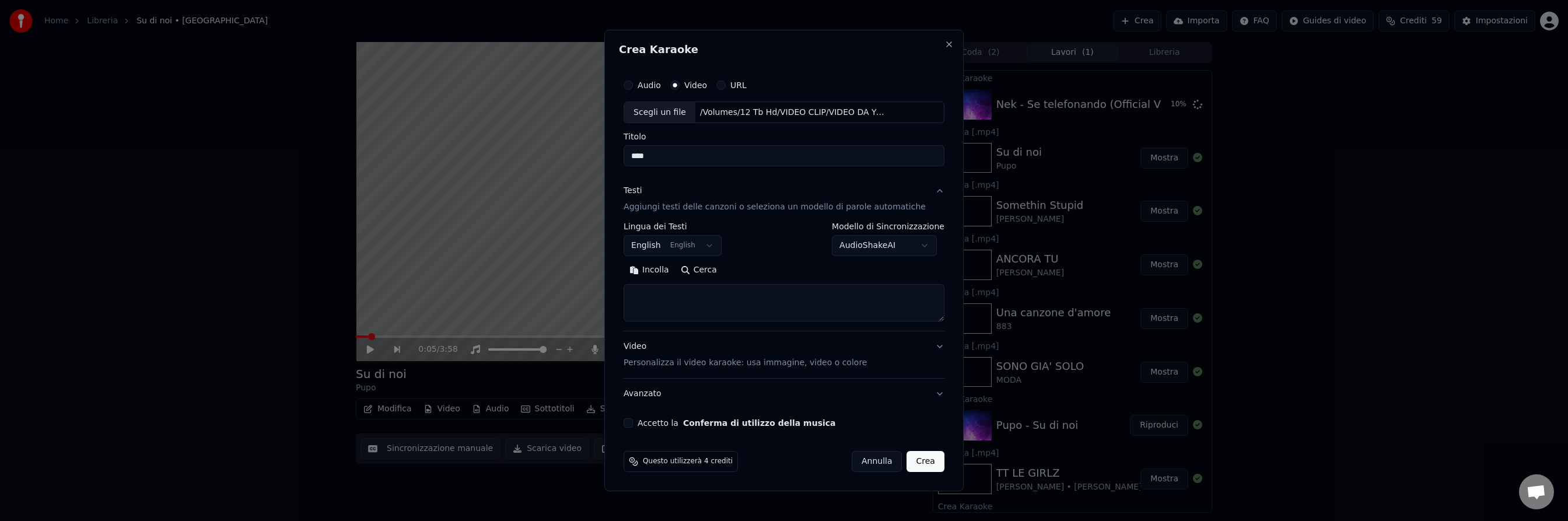
type input "***"
click at [846, 154] on input "**********" at bounding box center [784, 156] width 321 height 21
type input "**********"
click at [712, 269] on button "Cerca" at bounding box center [699, 270] width 48 height 19
type textarea "**********"
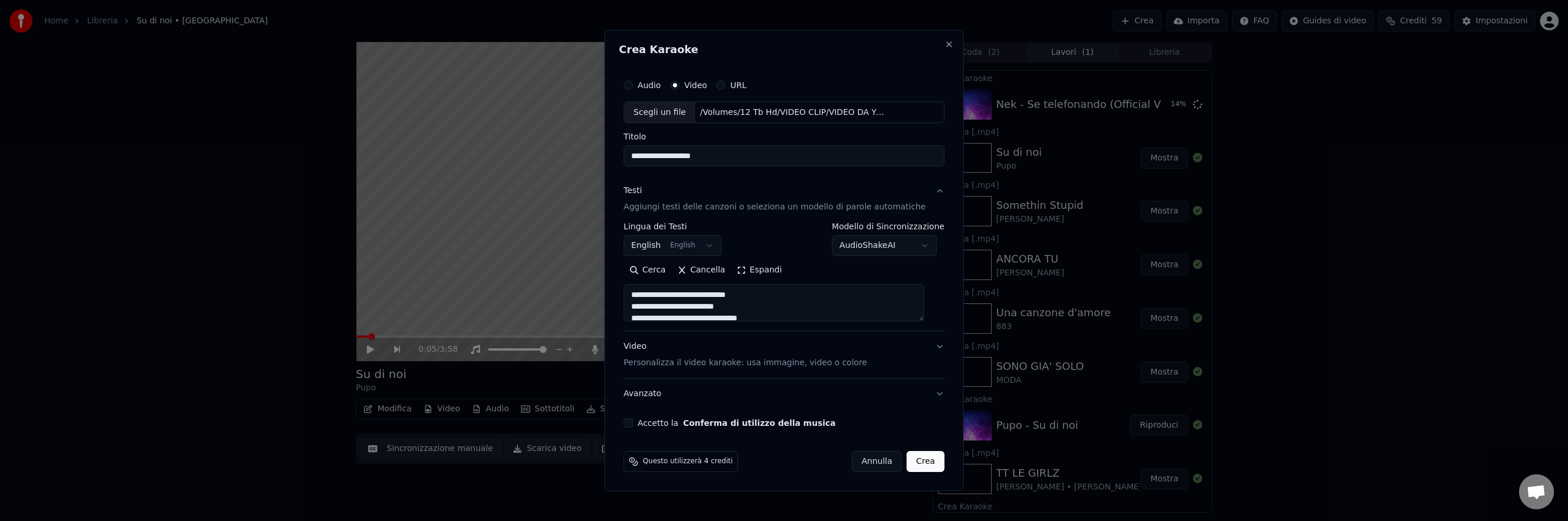
click at [633, 423] on button "Accetto la Conferma di utilizzo della musica" at bounding box center [628, 423] width 10 height 10
click at [913, 463] on button "Crea" at bounding box center [926, 461] width 37 height 21
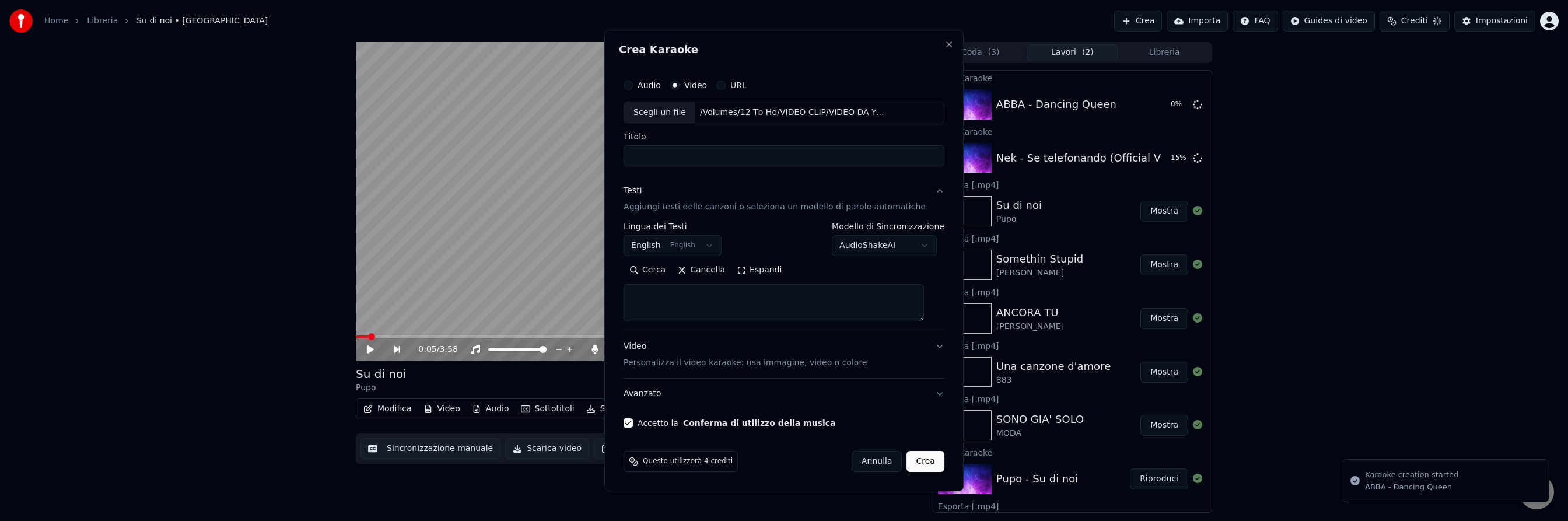
select select
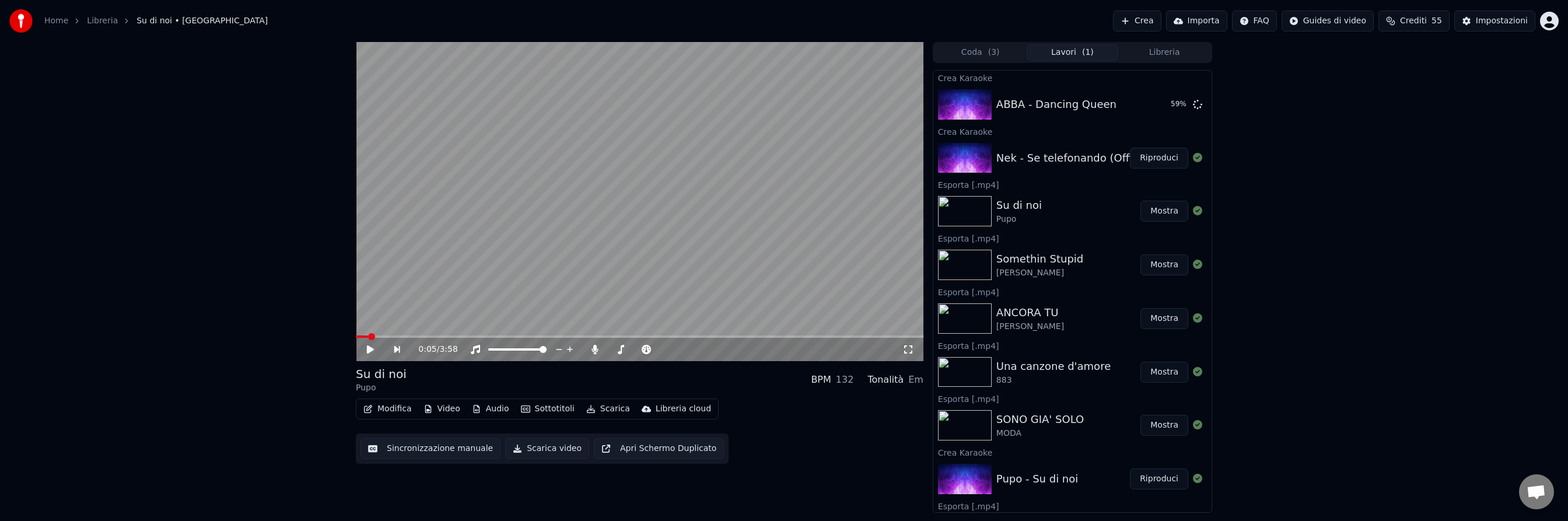
click at [1140, 20] on button "Crea" at bounding box center [1137, 21] width 48 height 21
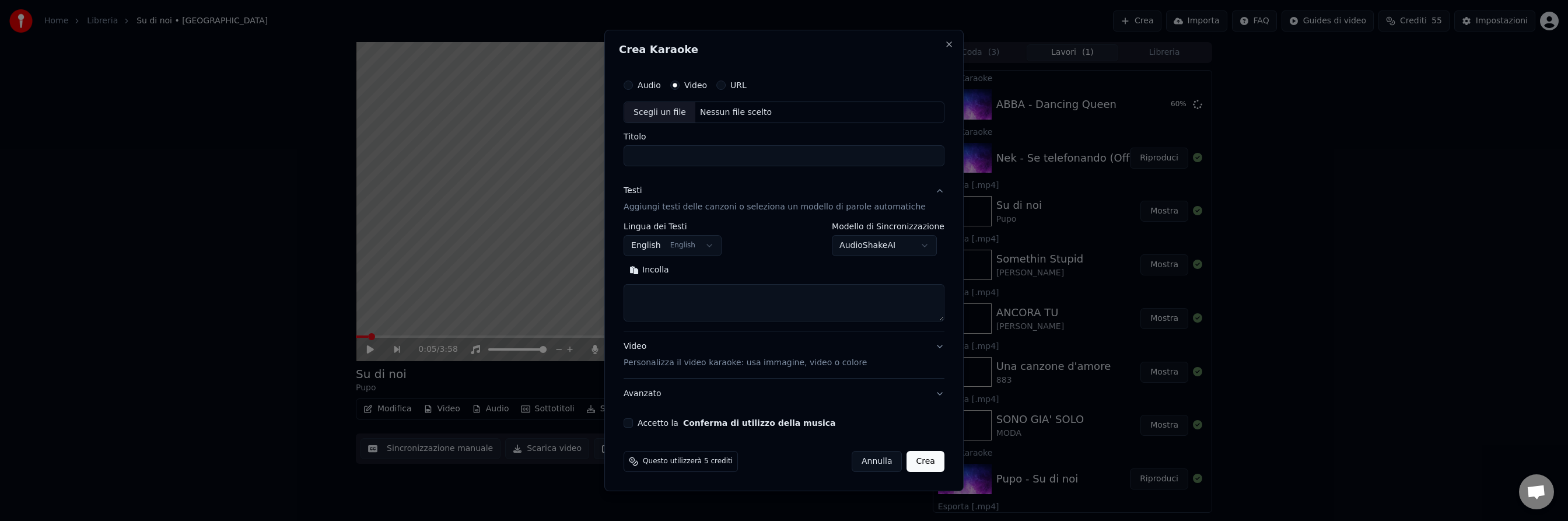
click at [633, 85] on button "Audio" at bounding box center [628, 85] width 10 height 10
click at [739, 109] on div "Nessun file scelto" at bounding box center [736, 112] width 81 height 12
click at [643, 157] on input "*******" at bounding box center [784, 156] width 321 height 21
type input "**********"
click at [717, 245] on body "Home Libreria Su di noi • Pupo Crea Importa FAQ Guides di video Crediti 55 Impo…" at bounding box center [784, 260] width 1568 height 521
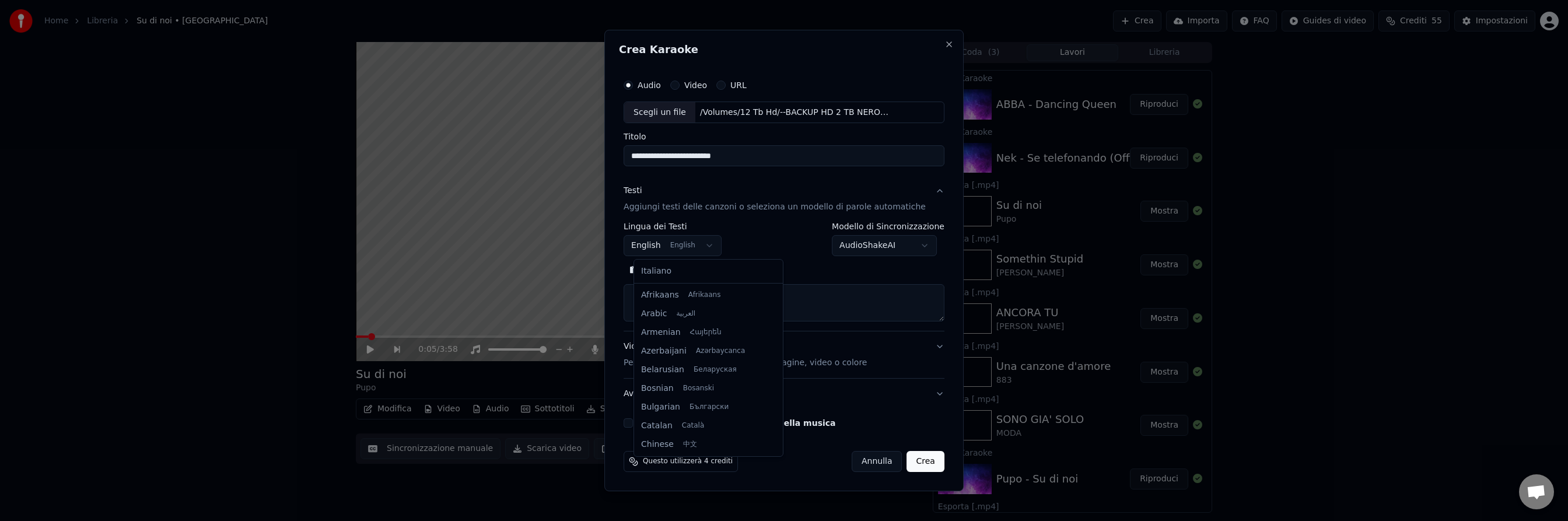
scroll to position [93, 0]
select select "**"
click at [714, 272] on button "Cerca" at bounding box center [699, 270] width 48 height 19
type textarea "**********"
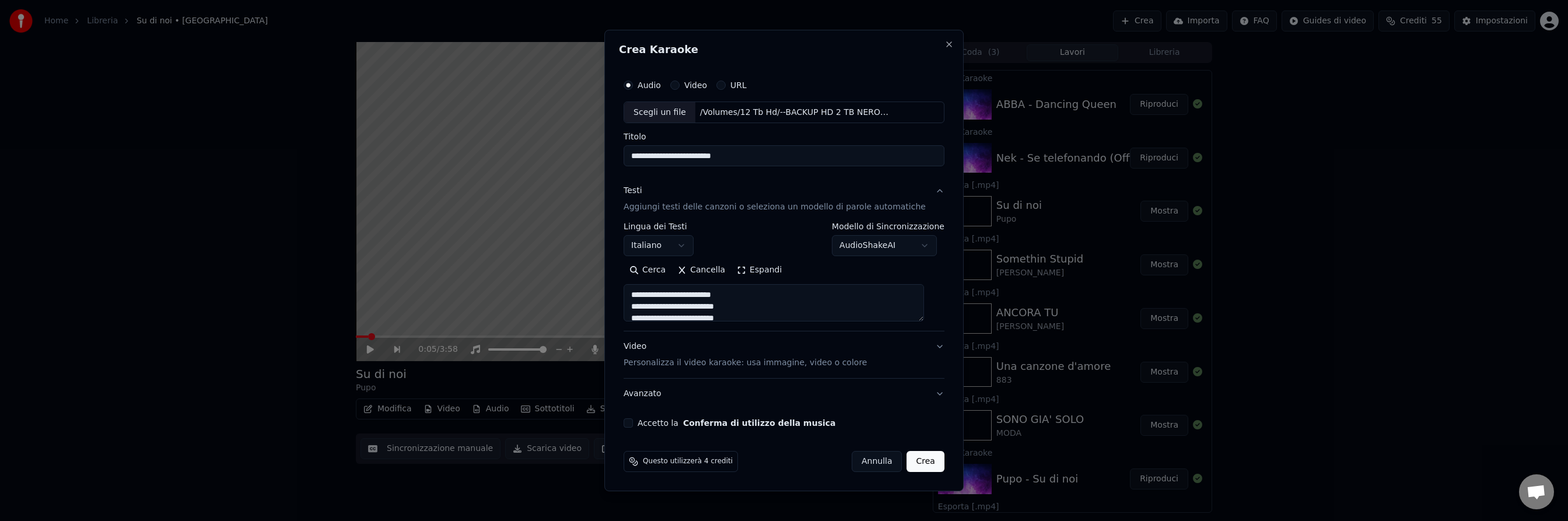
click at [633, 423] on button "Accetto la Conferma di utilizzo della musica" at bounding box center [628, 423] width 10 height 10
click at [695, 364] on p "Personalizza il video karaoke: usa immagine, video o colore" at bounding box center [745, 363] width 243 height 12
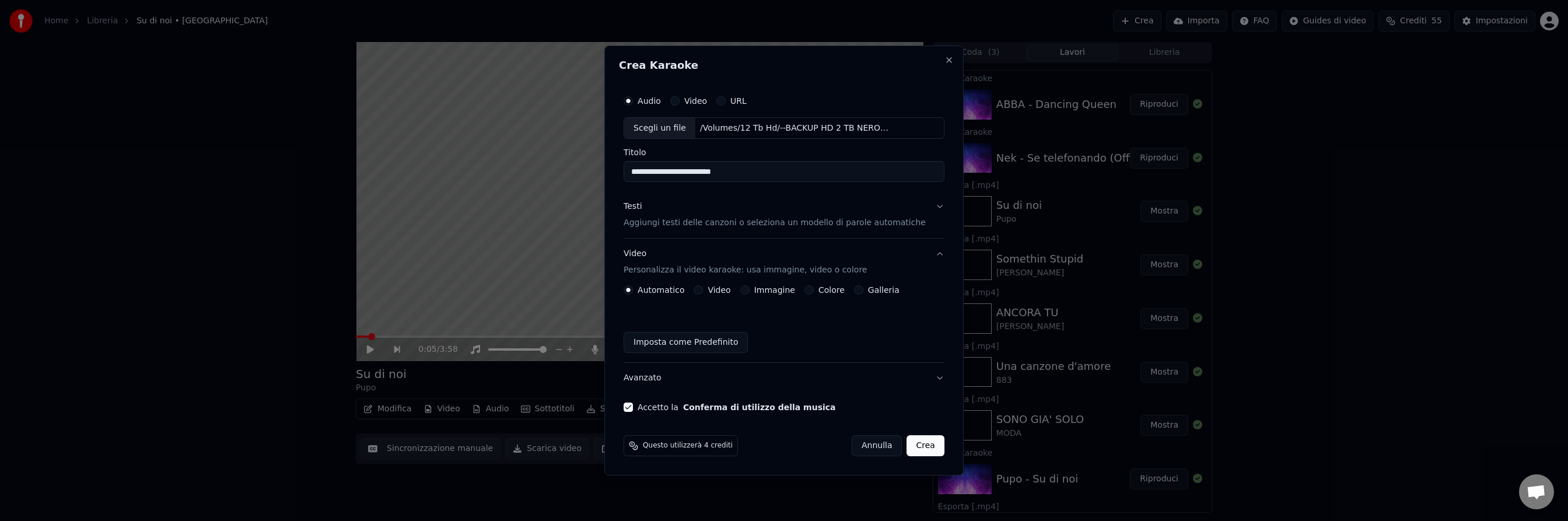
click at [703, 288] on button "Video" at bounding box center [698, 290] width 10 height 10
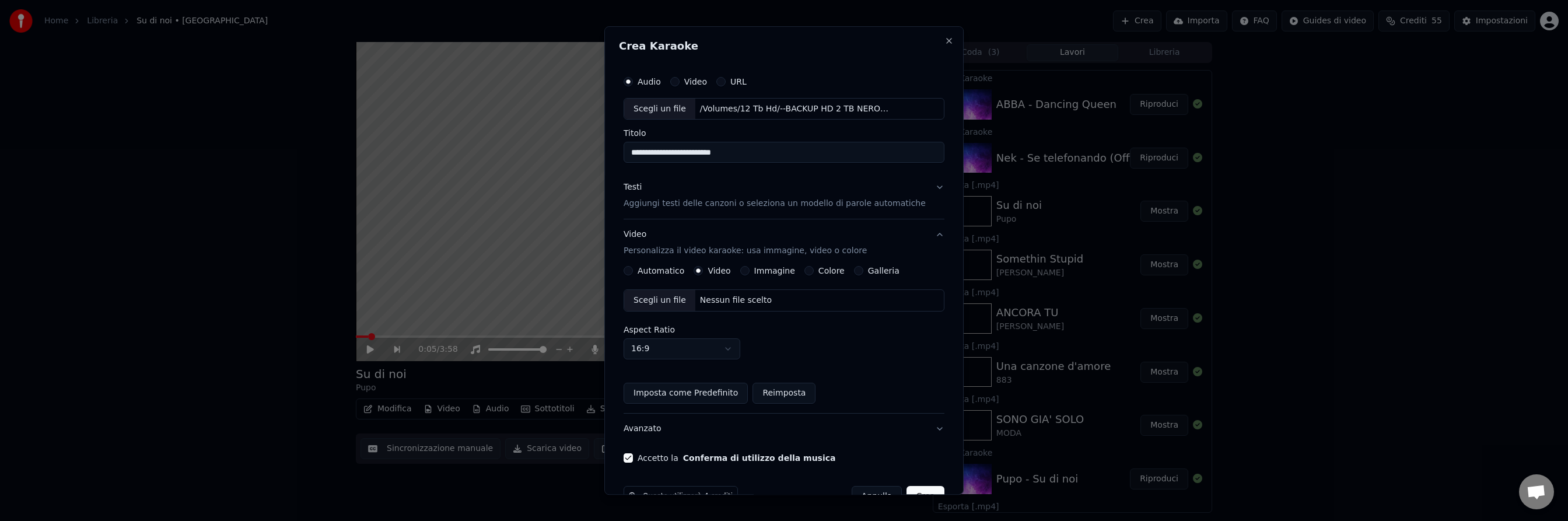
click at [720, 296] on div "Nessun file scelto" at bounding box center [736, 301] width 81 height 12
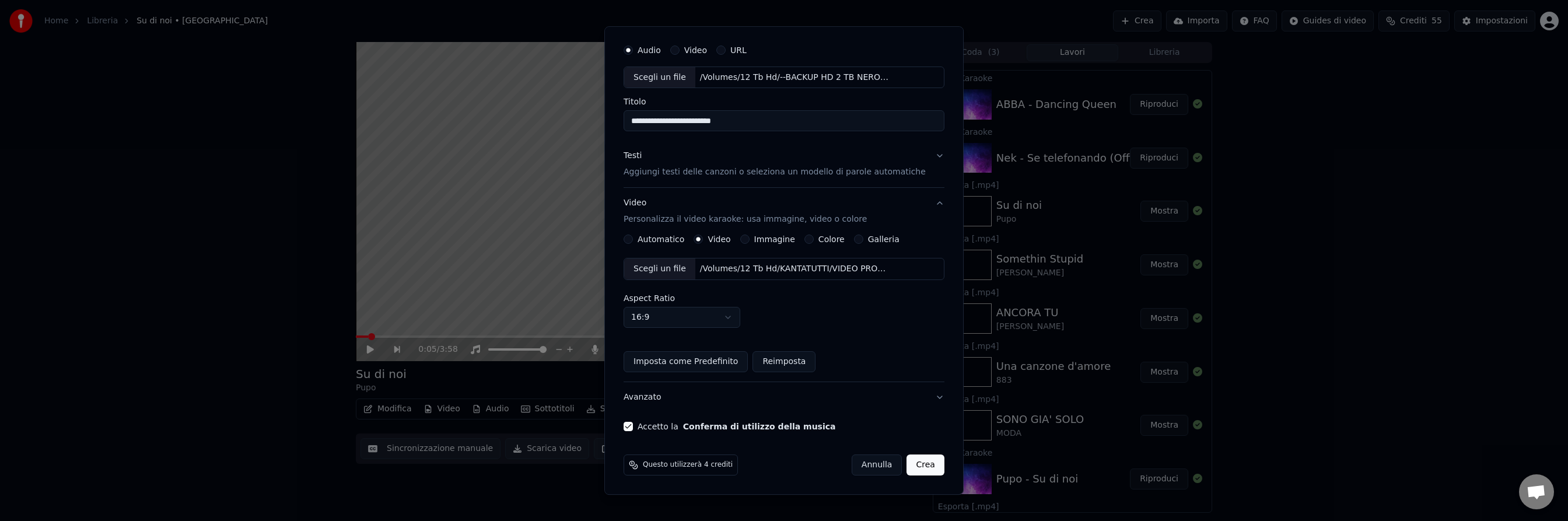
click at [918, 466] on button "Crea" at bounding box center [926, 466] width 37 height 21
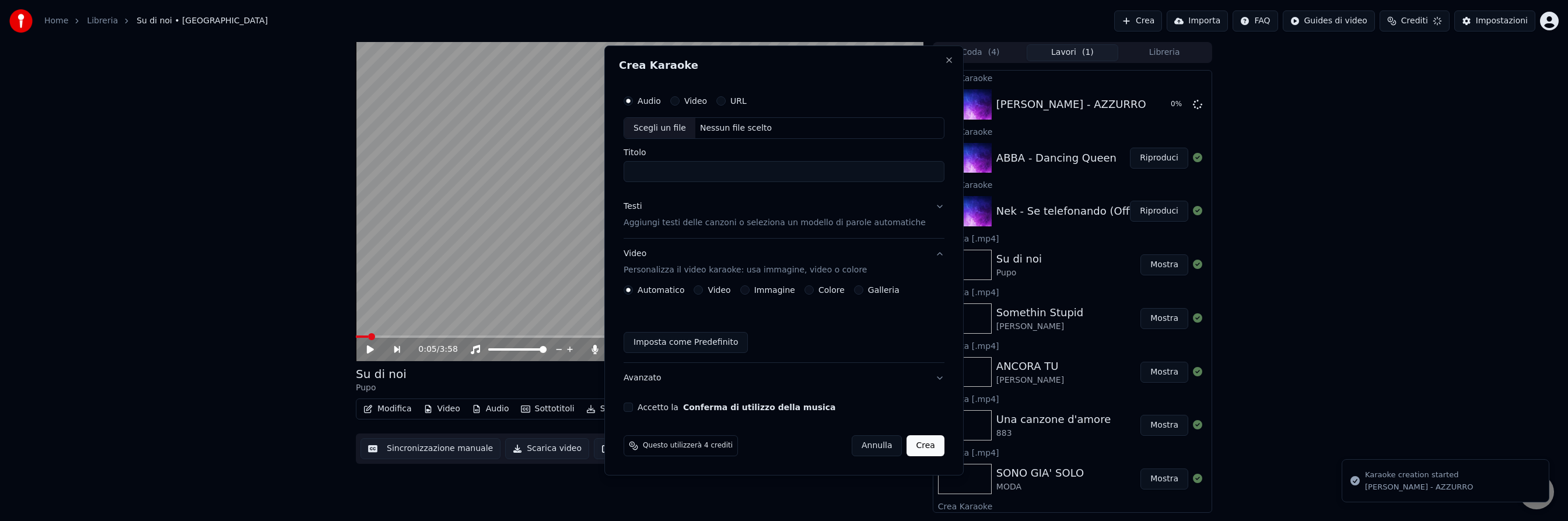
scroll to position [0, 0]
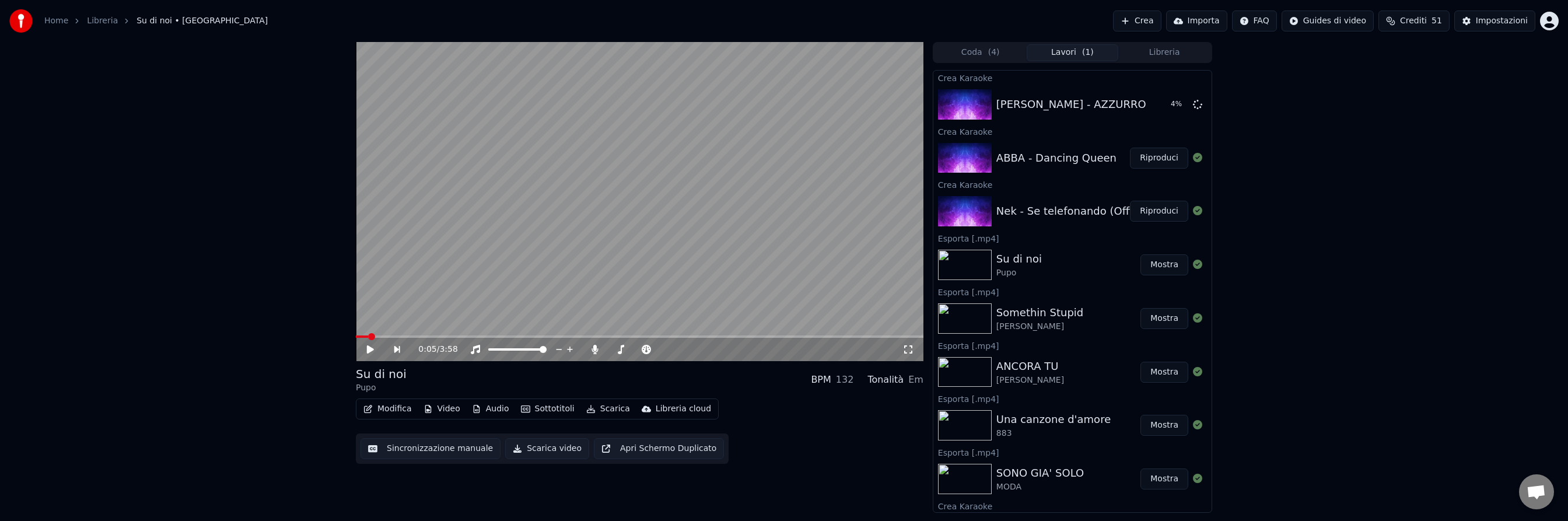
click at [1163, 51] on button "Libreria" at bounding box center [1165, 53] width 92 height 17
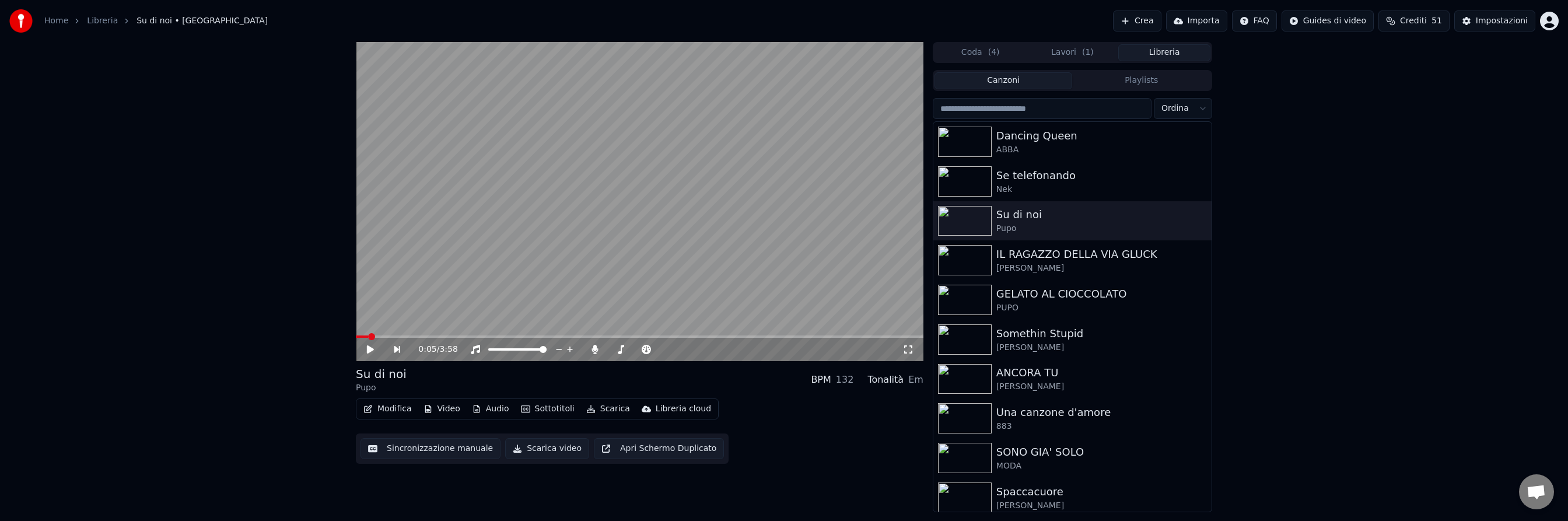
click at [1037, 107] on input "search" at bounding box center [1042, 109] width 219 height 21
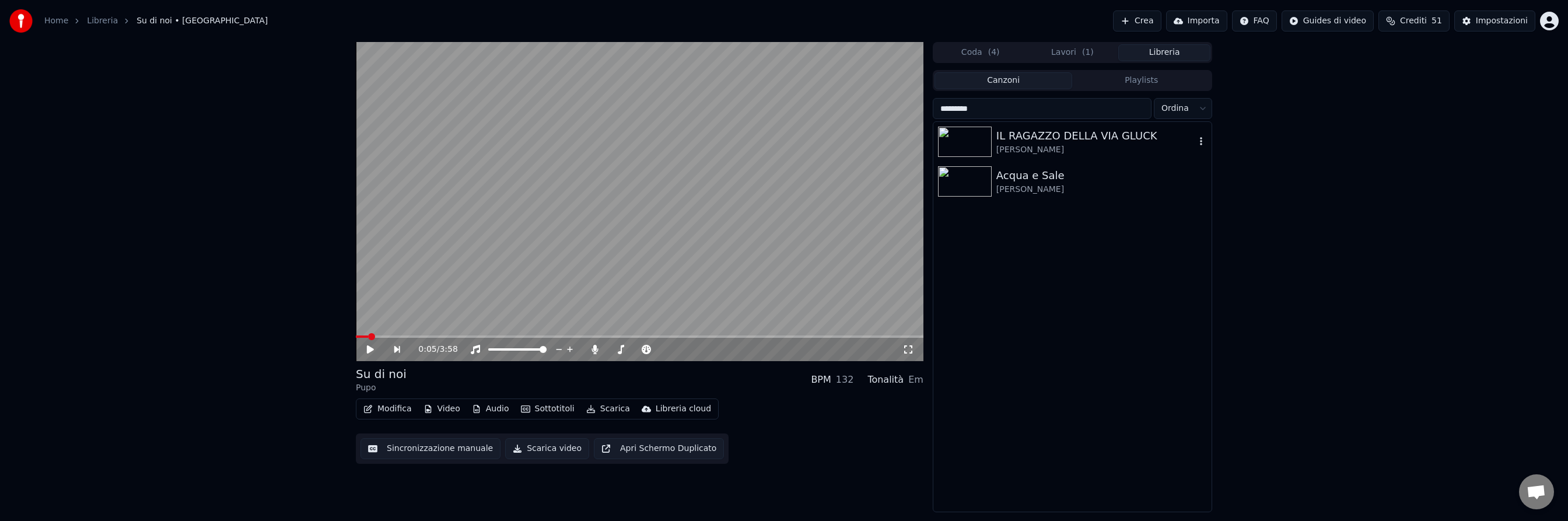
type input "*********"
click at [1063, 139] on div "IL RAGAZZO DELLA VIA GLUCK" at bounding box center [1096, 136] width 199 height 16
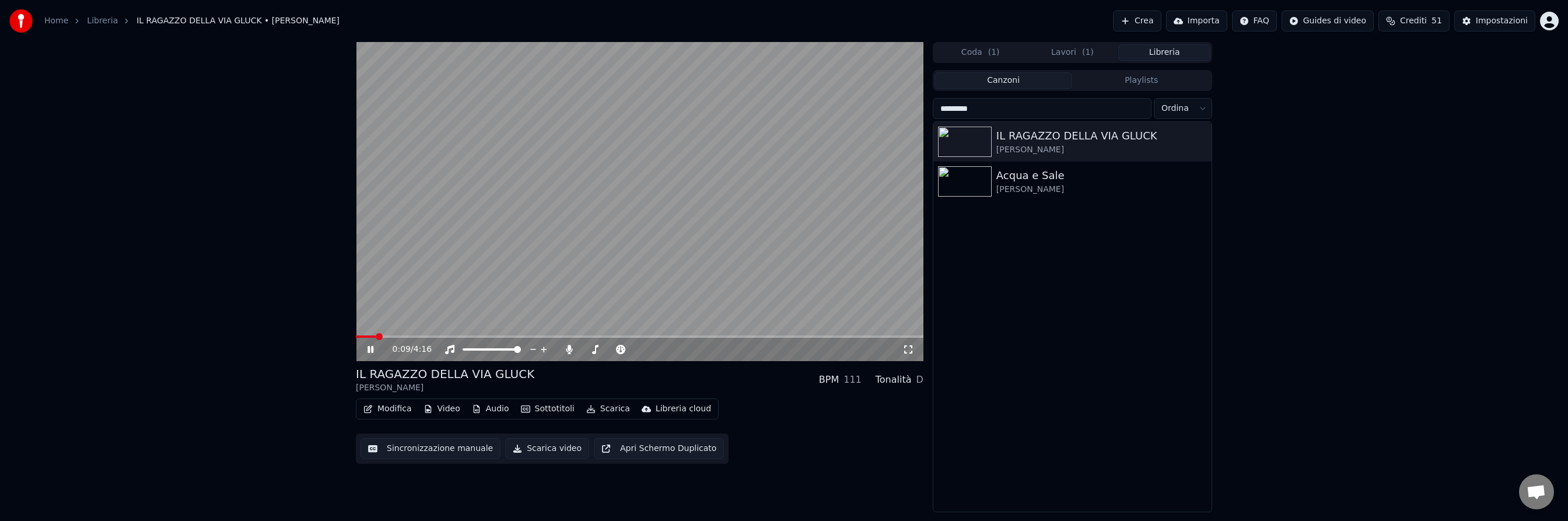
click at [370, 348] on icon at bounding box center [379, 349] width 28 height 10
click at [1070, 51] on button "Lavori ( 1 )" at bounding box center [1073, 53] width 92 height 17
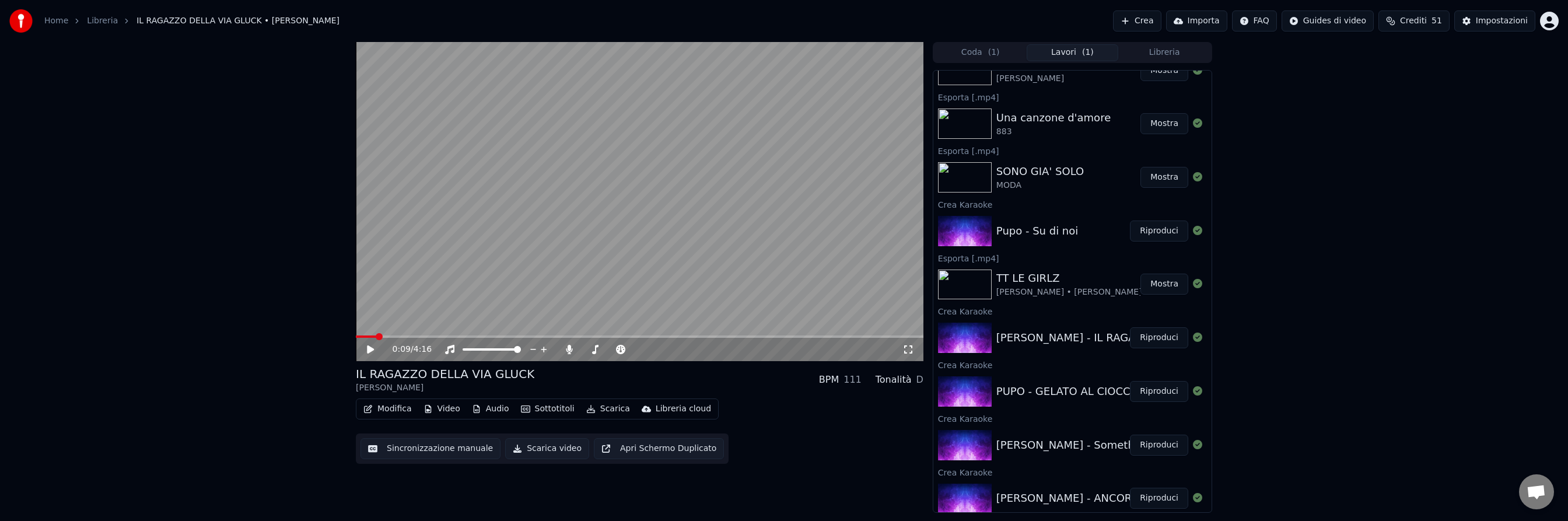
scroll to position [322, 0]
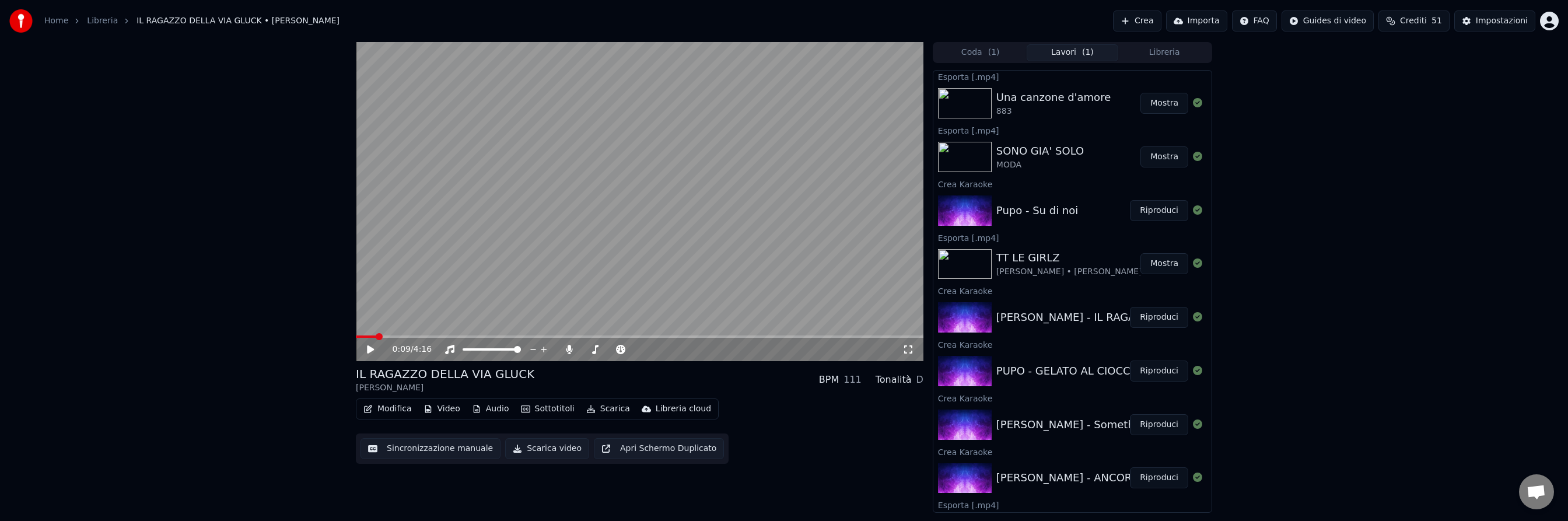
click at [1090, 322] on div "[PERSON_NAME] - IL RAGAZZO DELLA VIA GLUCK" at bounding box center [1126, 317] width 259 height 16
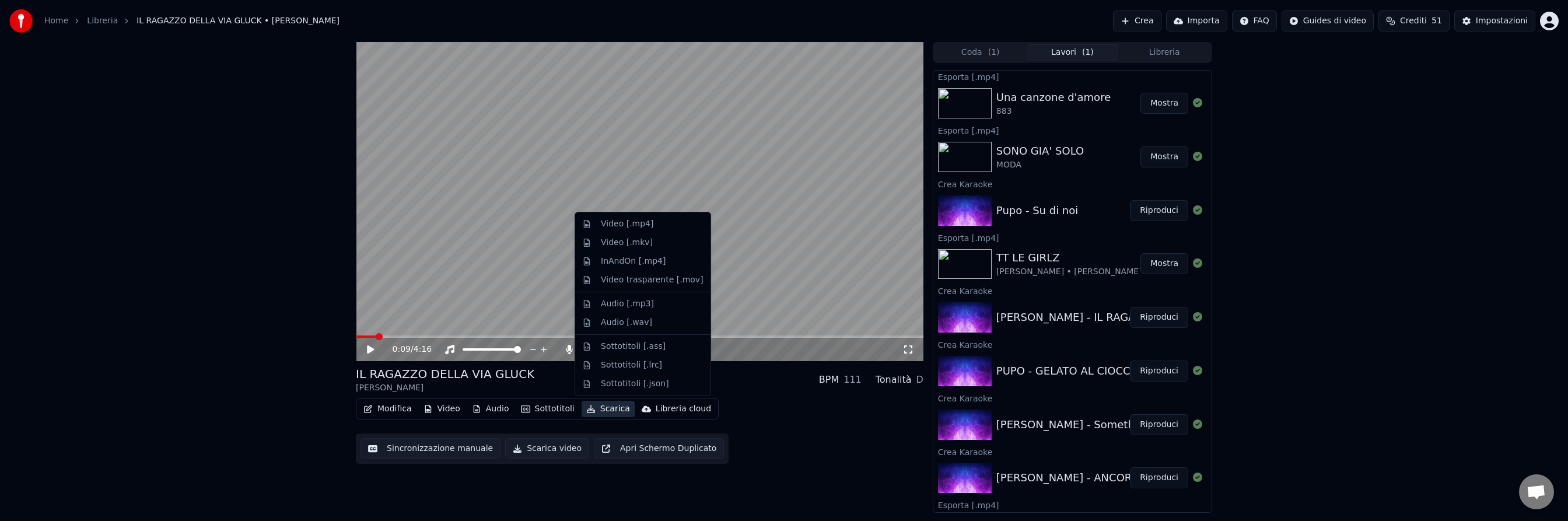
click at [606, 410] on button "Scarica" at bounding box center [608, 409] width 53 height 16
click at [616, 224] on div "Video [.mp4]" at bounding box center [627, 224] width 53 height 12
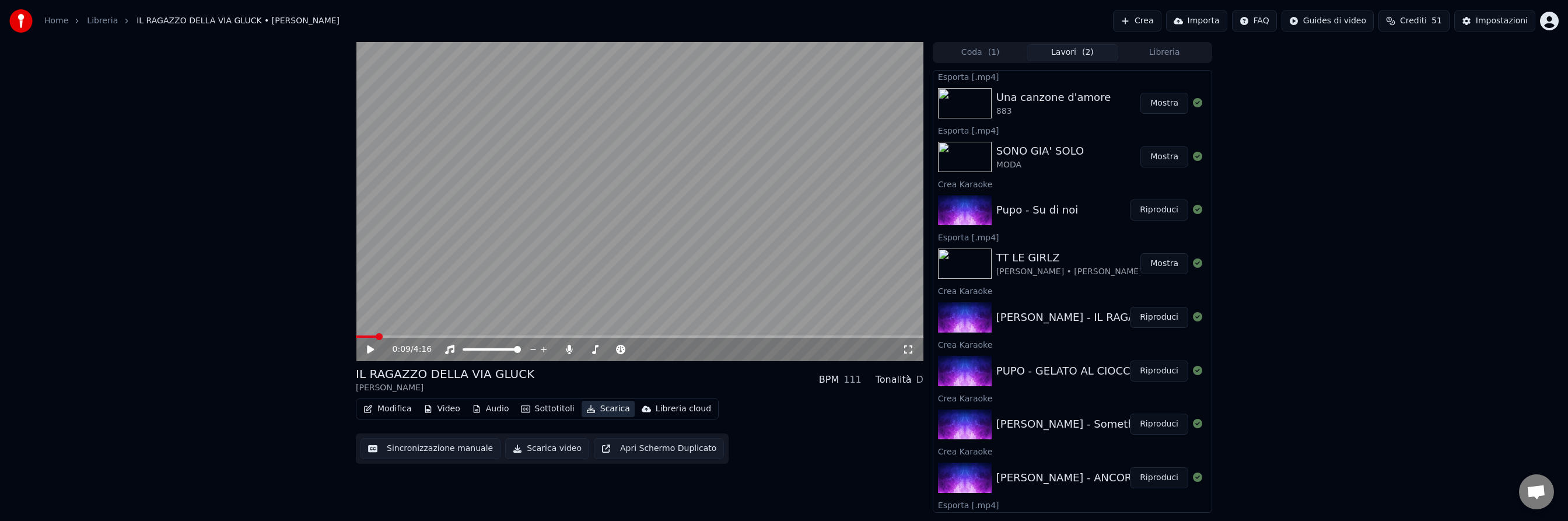
scroll to position [0, 0]
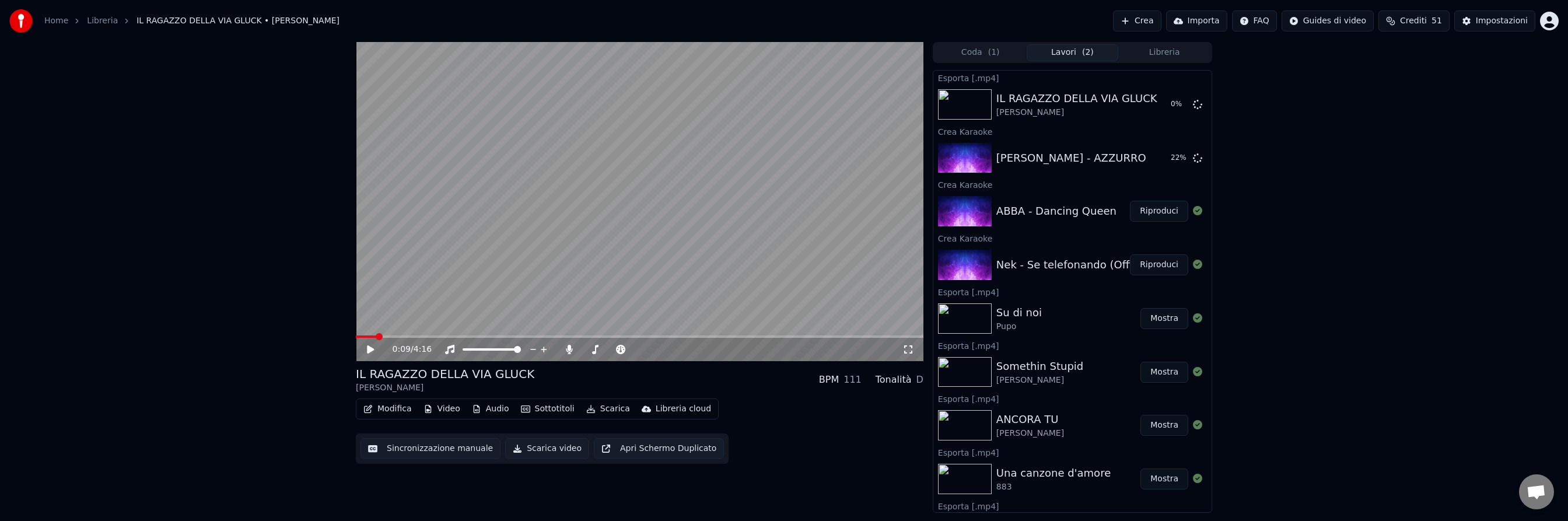
click at [1156, 265] on button "Riproduci" at bounding box center [1159, 265] width 58 height 21
click at [469, 337] on span at bounding box center [640, 337] width 568 height 3
click at [370, 349] on icon at bounding box center [379, 349] width 28 height 10
click at [543, 406] on button "Sottotitoli" at bounding box center [548, 409] width 63 height 16
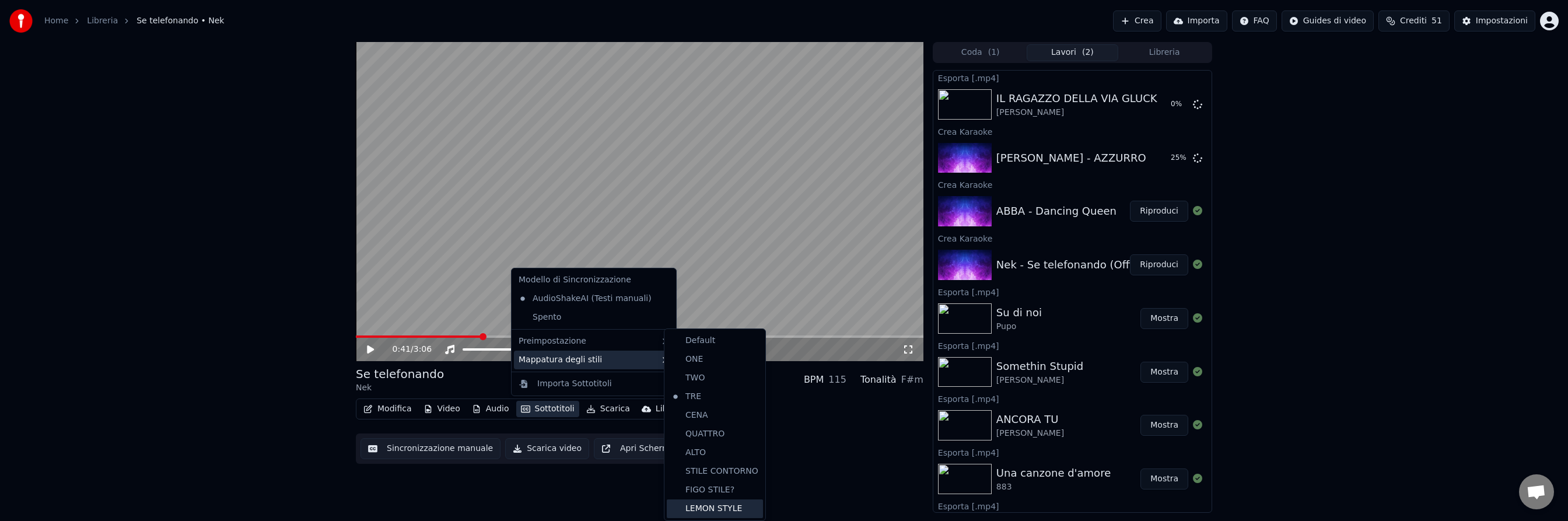
click at [716, 512] on div "LEMON STYLE" at bounding box center [715, 509] width 96 height 19
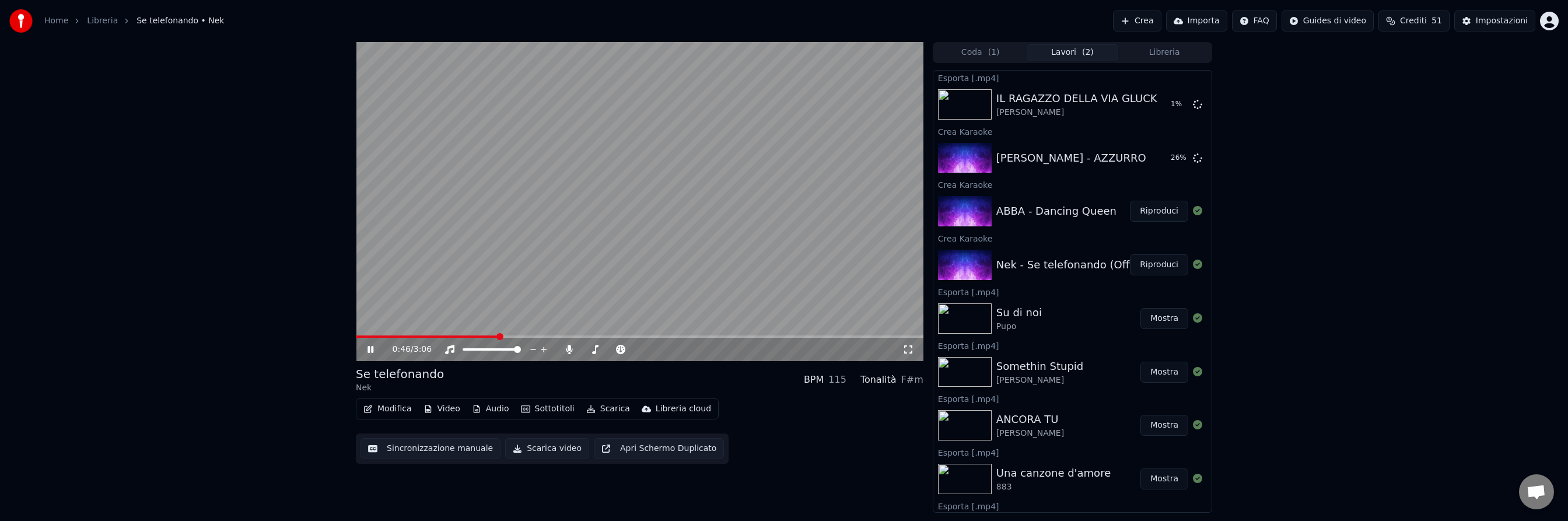
click at [370, 346] on icon at bounding box center [379, 349] width 28 height 10
click at [608, 409] on button "Scarica" at bounding box center [608, 409] width 53 height 16
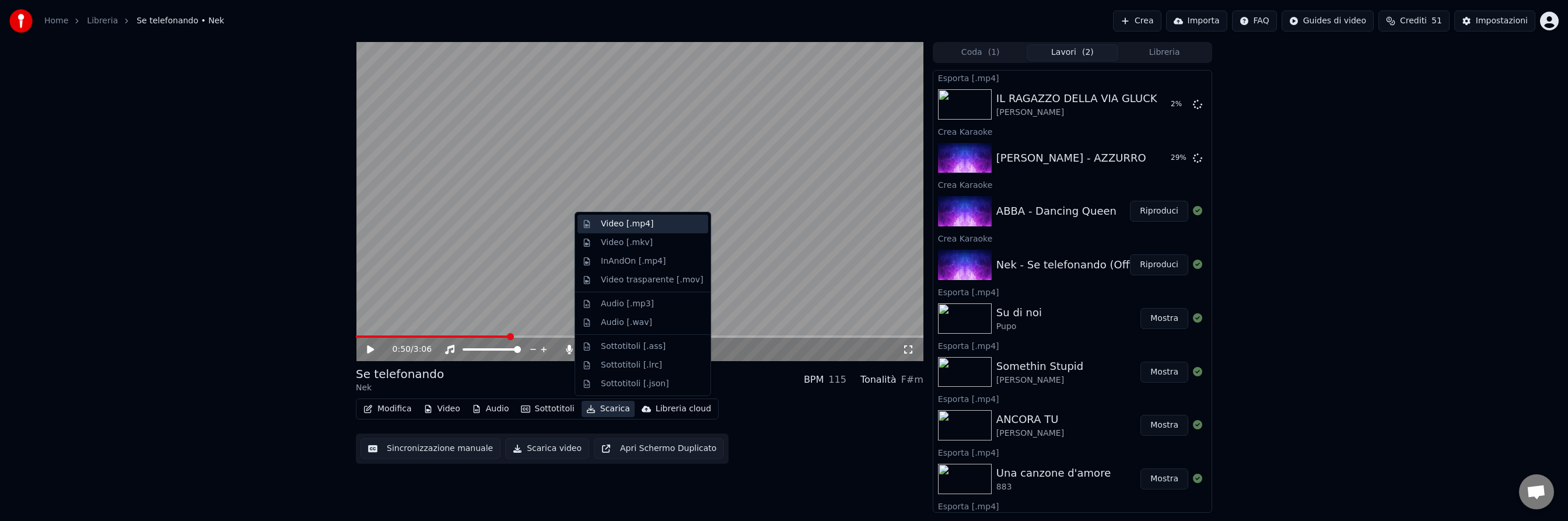
click at [645, 230] on div "Video [.mp4]" at bounding box center [643, 224] width 131 height 19
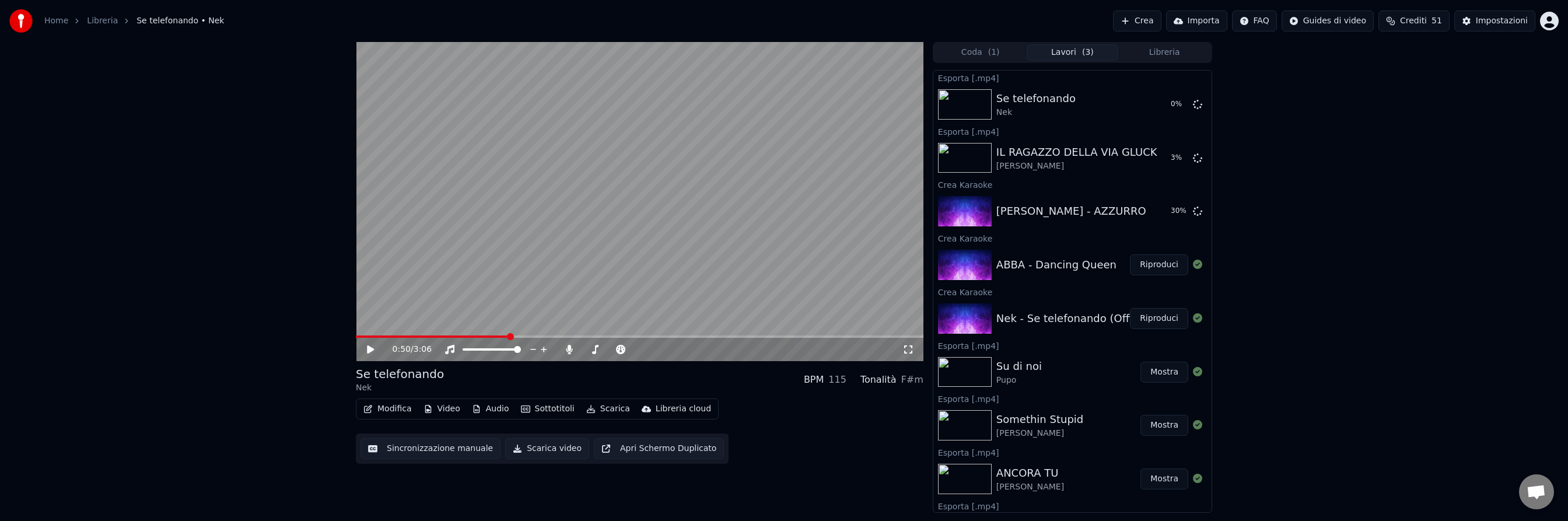
click at [1160, 264] on button "Riproduci" at bounding box center [1159, 265] width 58 height 21
drag, startPoint x: 370, startPoint y: 350, endPoint x: 542, endPoint y: 412, distance: 182.8
click at [370, 350] on icon at bounding box center [370, 349] width 6 height 7
click at [546, 410] on button "Sottotitoli" at bounding box center [548, 409] width 63 height 16
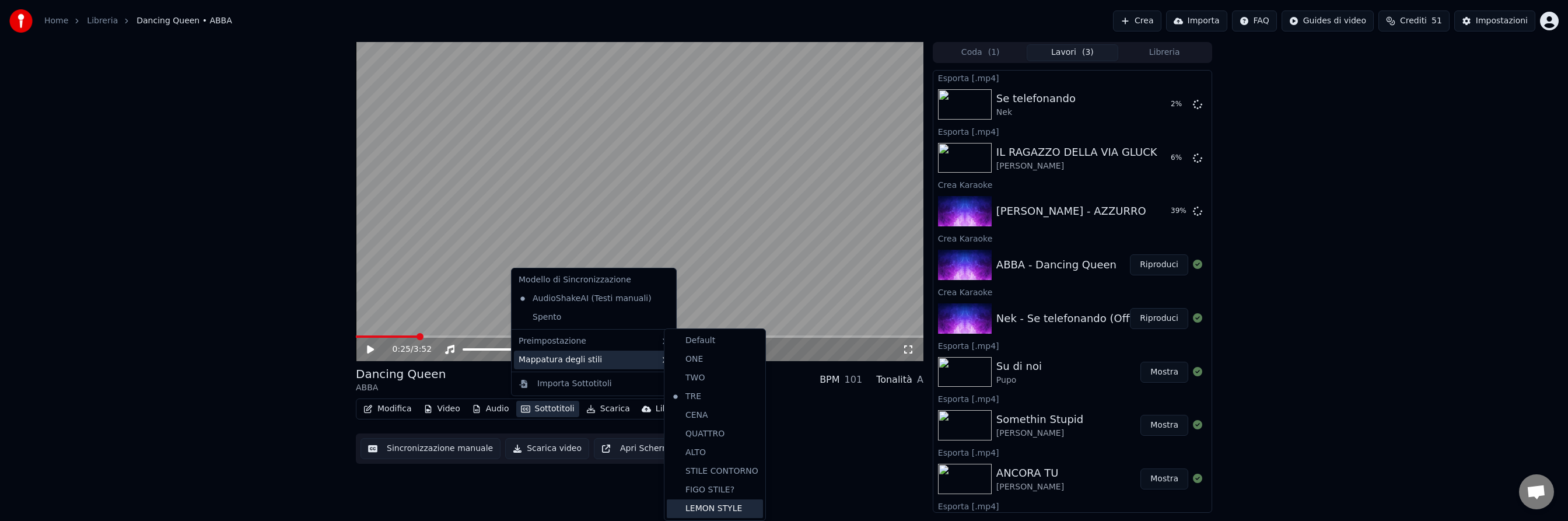
click at [731, 509] on div "LEMON STYLE" at bounding box center [715, 509] width 96 height 19
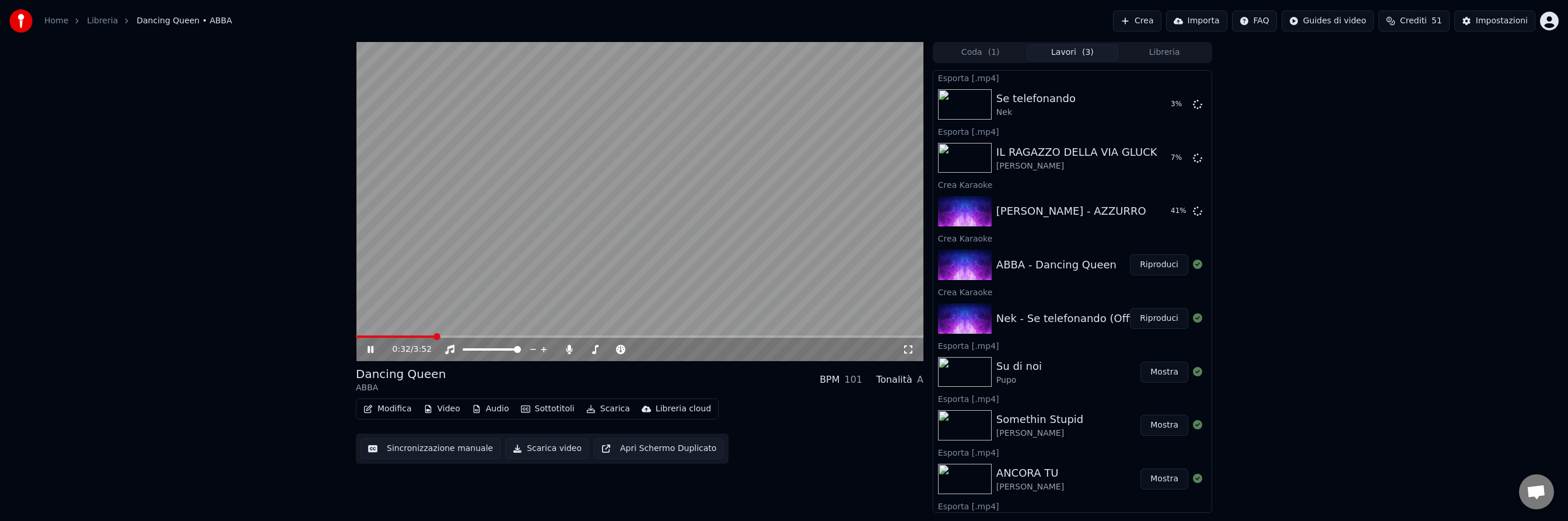
click at [370, 352] on icon at bounding box center [379, 349] width 28 height 10
click at [608, 409] on button "Scarica" at bounding box center [608, 409] width 53 height 16
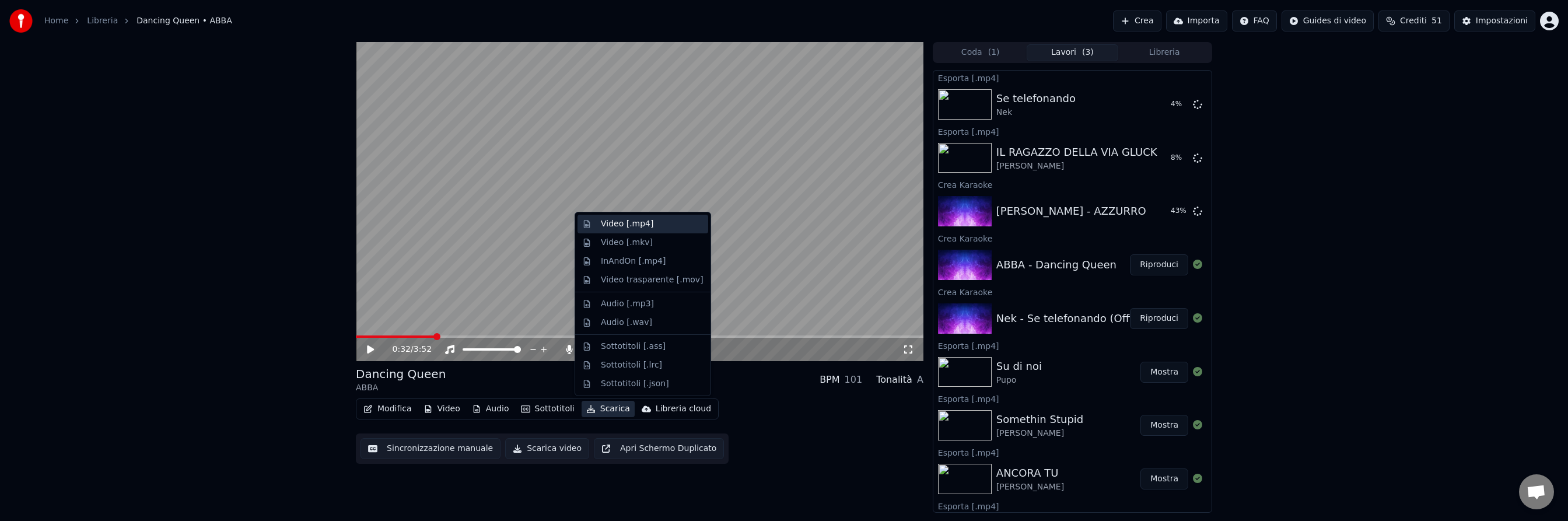
click at [618, 229] on div "Video [.mp4]" at bounding box center [627, 224] width 53 height 12
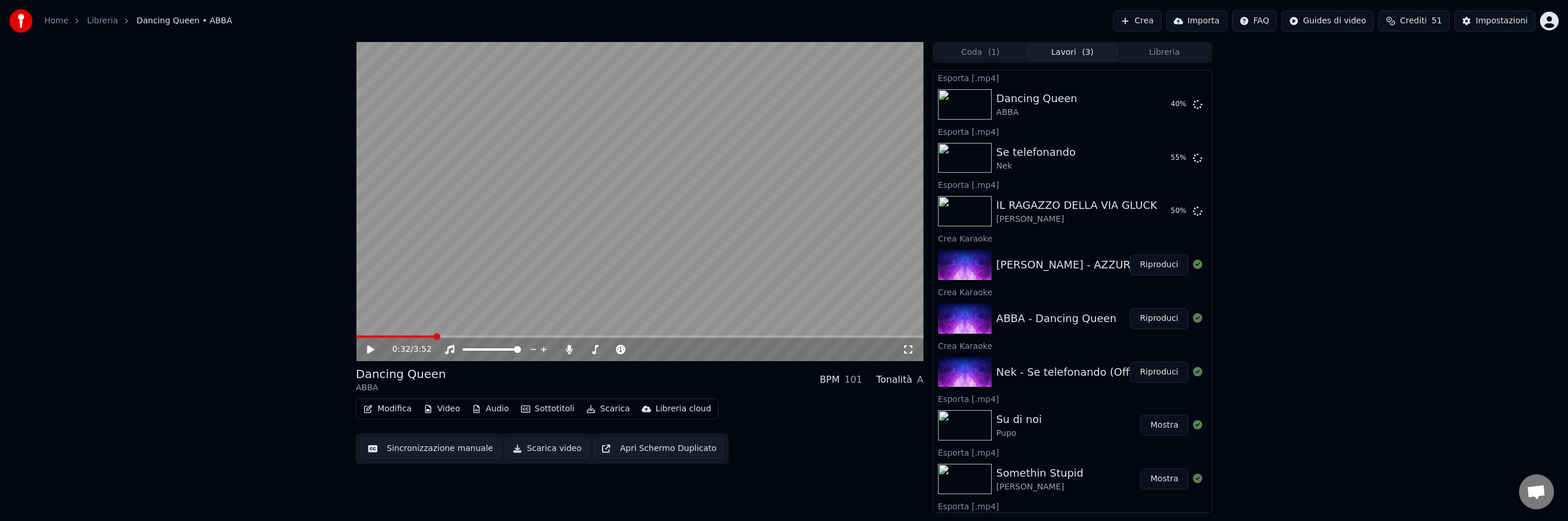
click at [1165, 51] on button "Libreria" at bounding box center [1165, 53] width 92 height 17
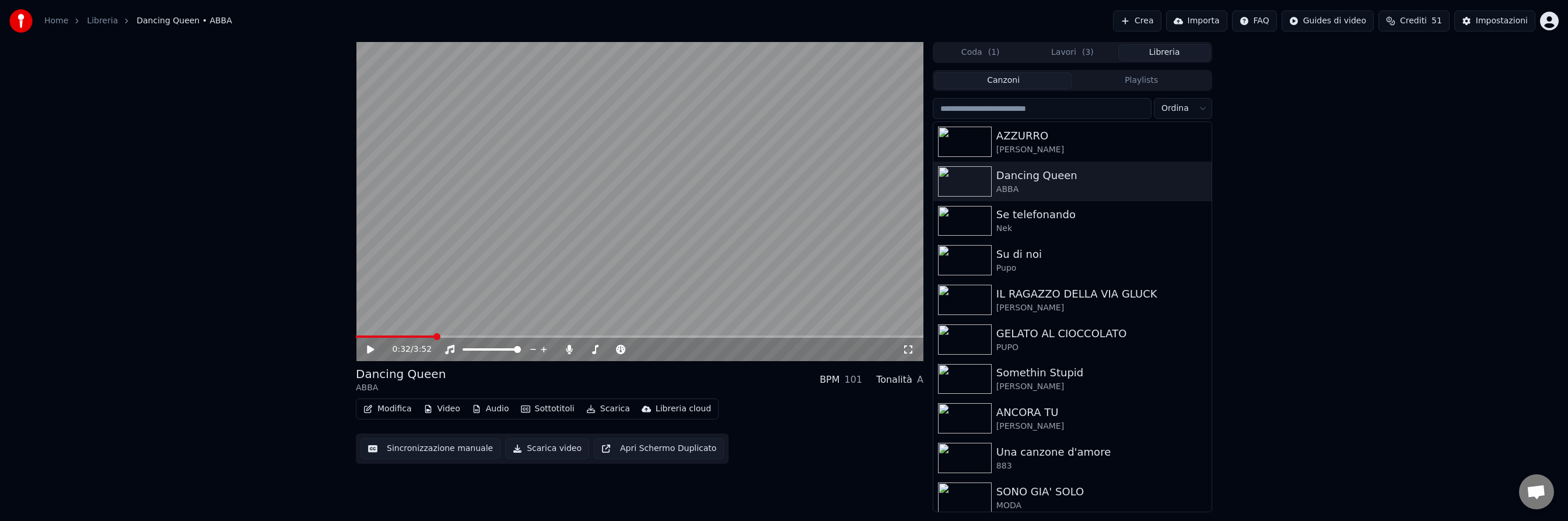
click at [1057, 104] on input "search" at bounding box center [1042, 109] width 219 height 21
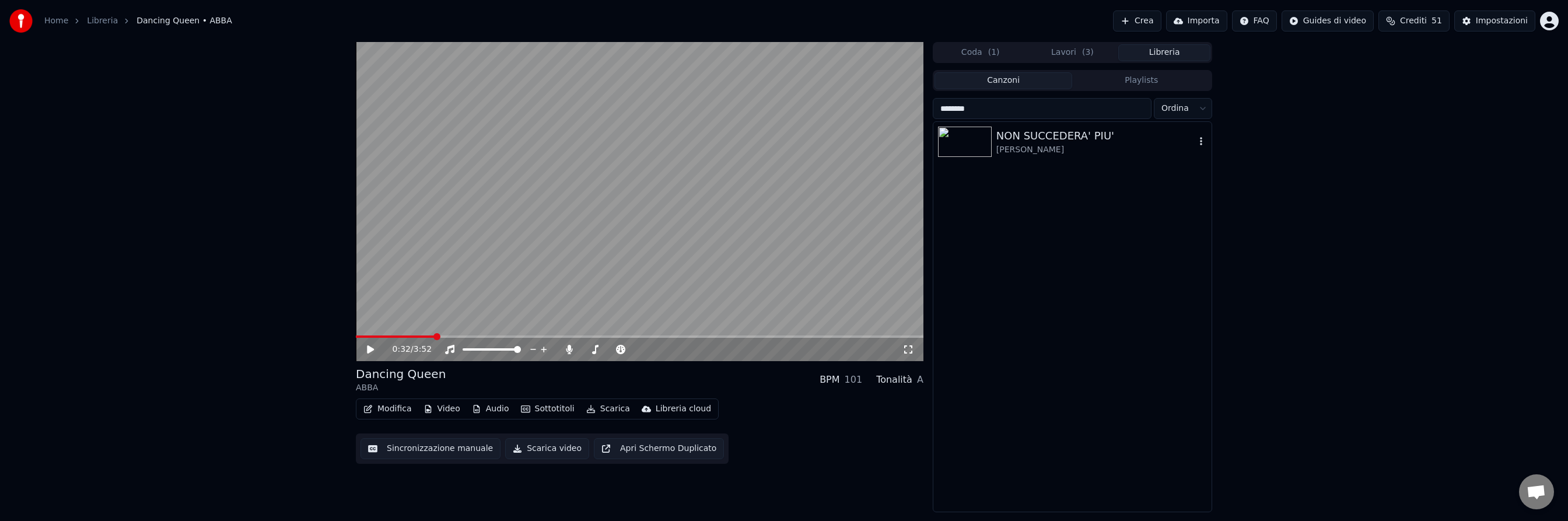
type input "********"
click at [1063, 139] on div "NON SUCCEDERA' PIU'" at bounding box center [1096, 136] width 199 height 16
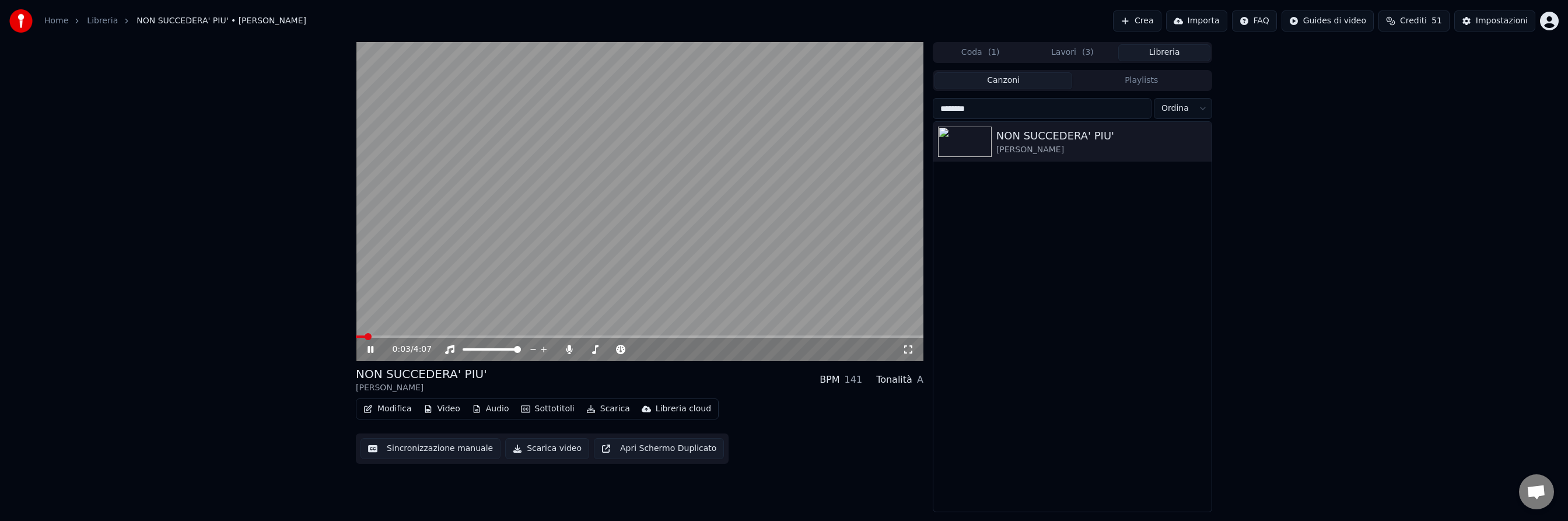
click at [370, 348] on icon at bounding box center [379, 349] width 28 height 10
click at [393, 409] on button "Modifica" at bounding box center [388, 409] width 58 height 16
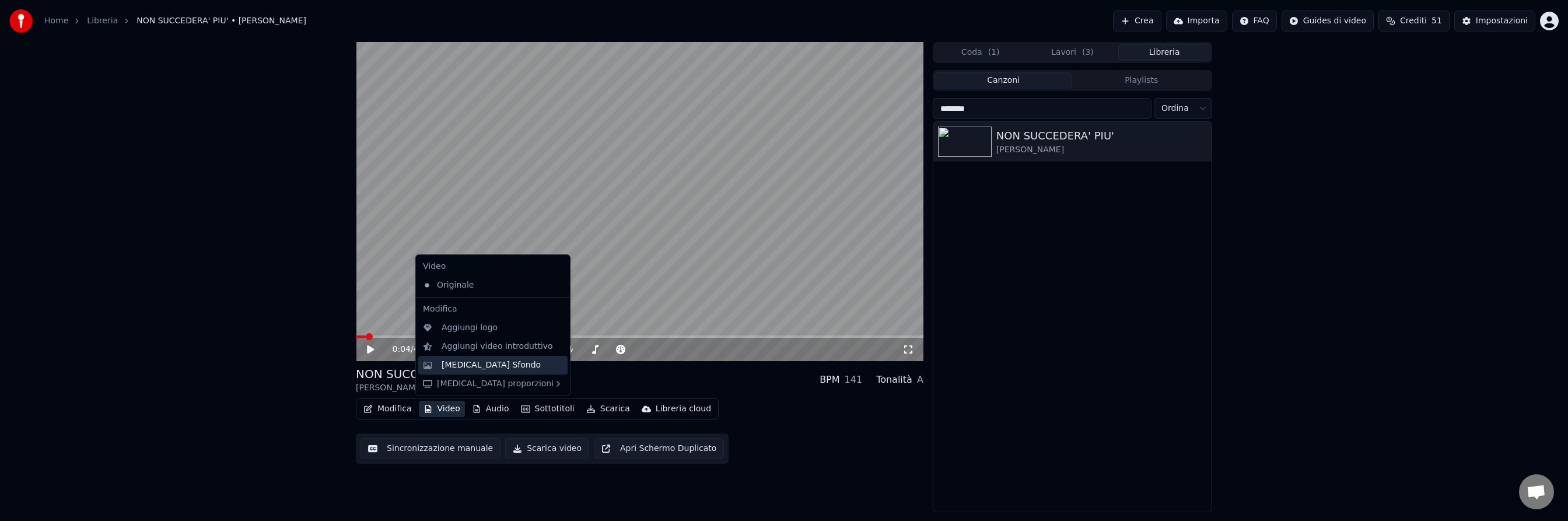
click at [454, 369] on div "[MEDICAL_DATA] Sfondo" at bounding box center [491, 366] width 99 height 12
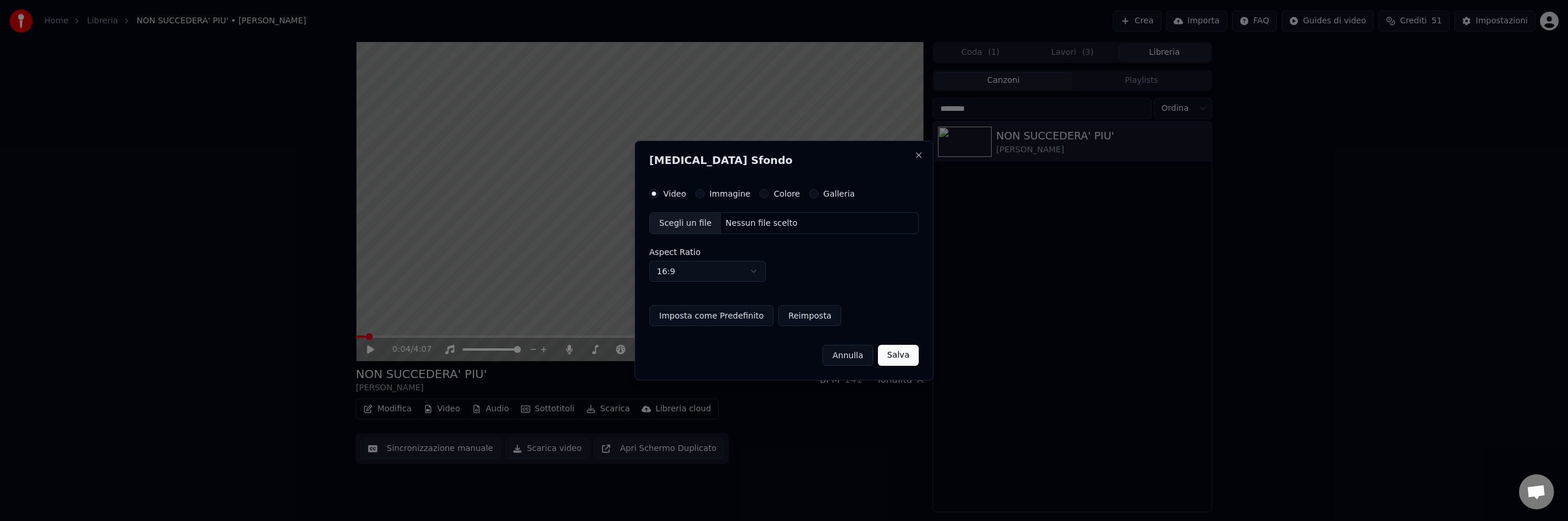
click at [745, 222] on div "Nessun file scelto" at bounding box center [762, 224] width 81 height 12
click at [897, 353] on button "Salva" at bounding box center [899, 355] width 41 height 21
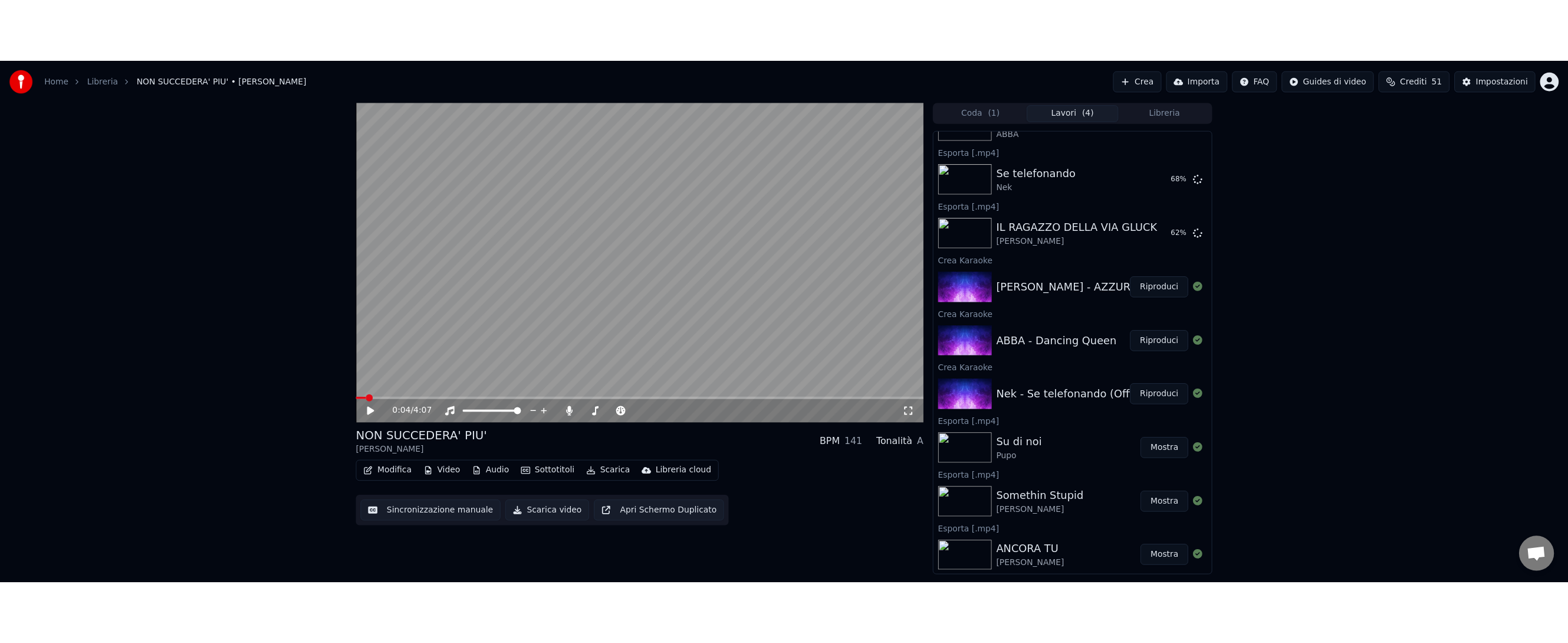
scroll to position [95, 0]
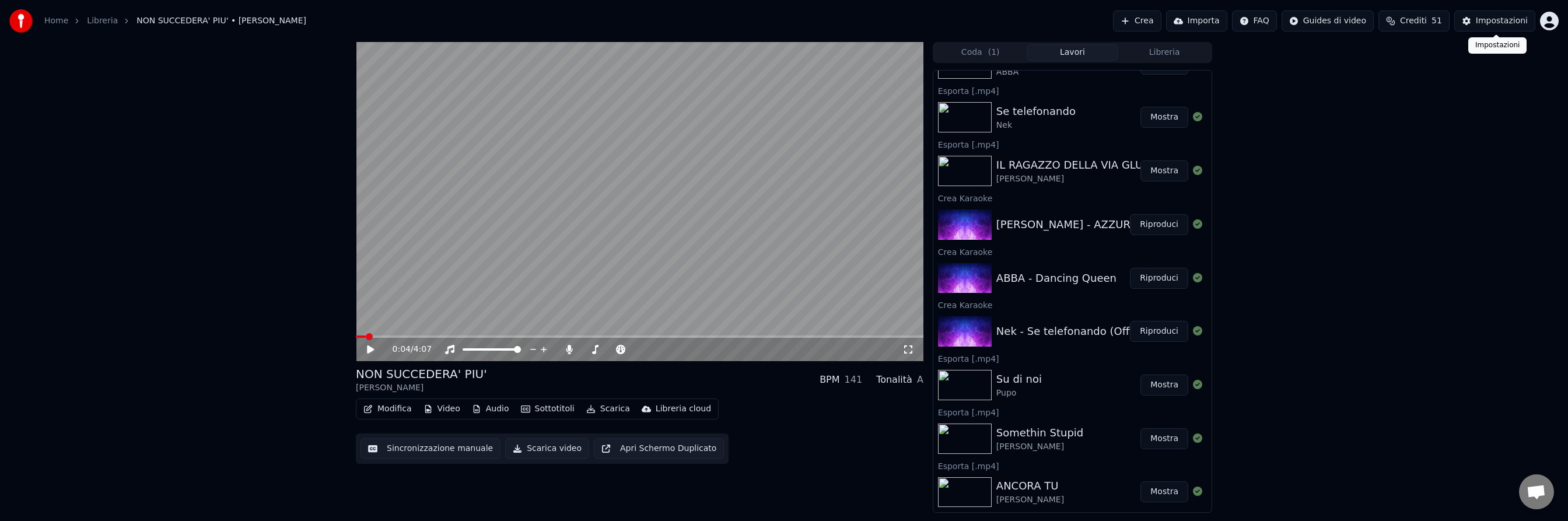
click at [1493, 19] on div "Impostazioni" at bounding box center [1502, 21] width 52 height 12
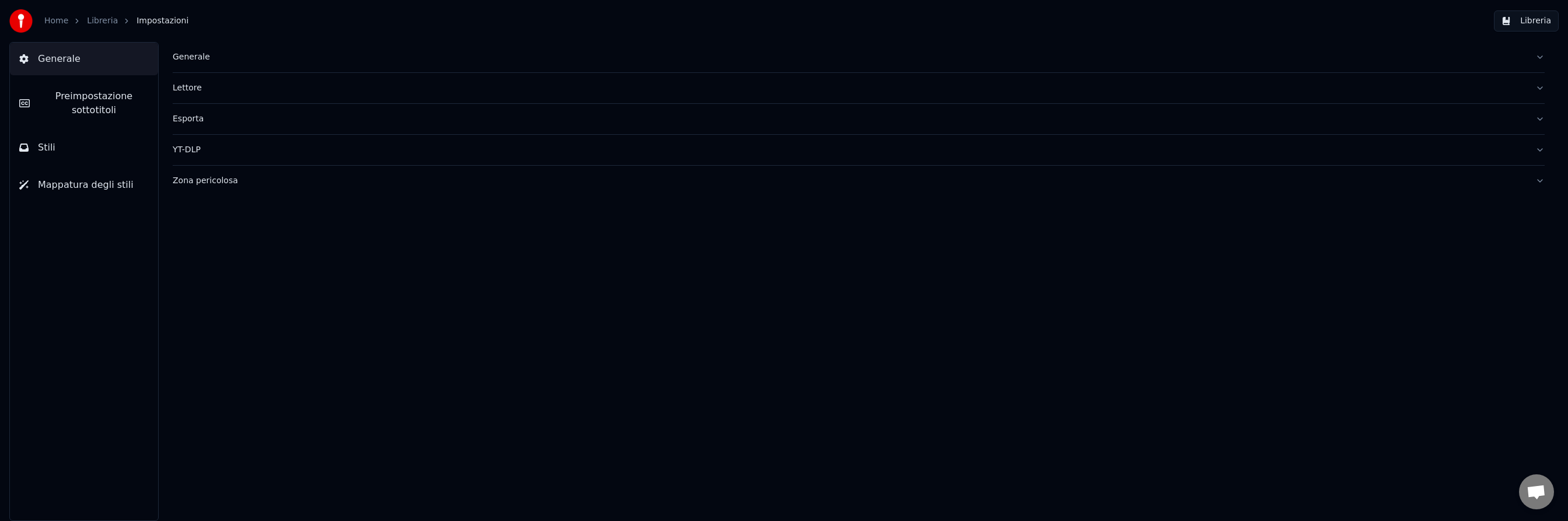
click at [58, 150] on button "Stili" at bounding box center [83, 147] width 148 height 33
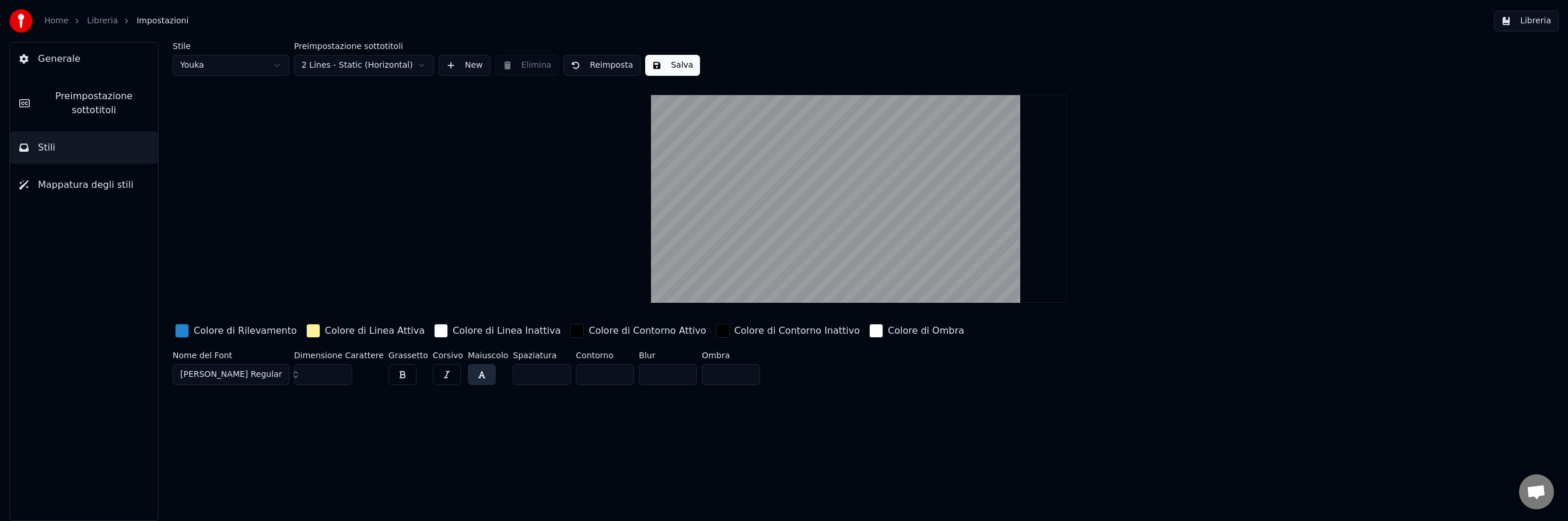
click at [277, 67] on html "Home Libreria Impostazioni Libreria Generale Preimpostazione sottotitoli Stili …" at bounding box center [784, 260] width 1568 height 521
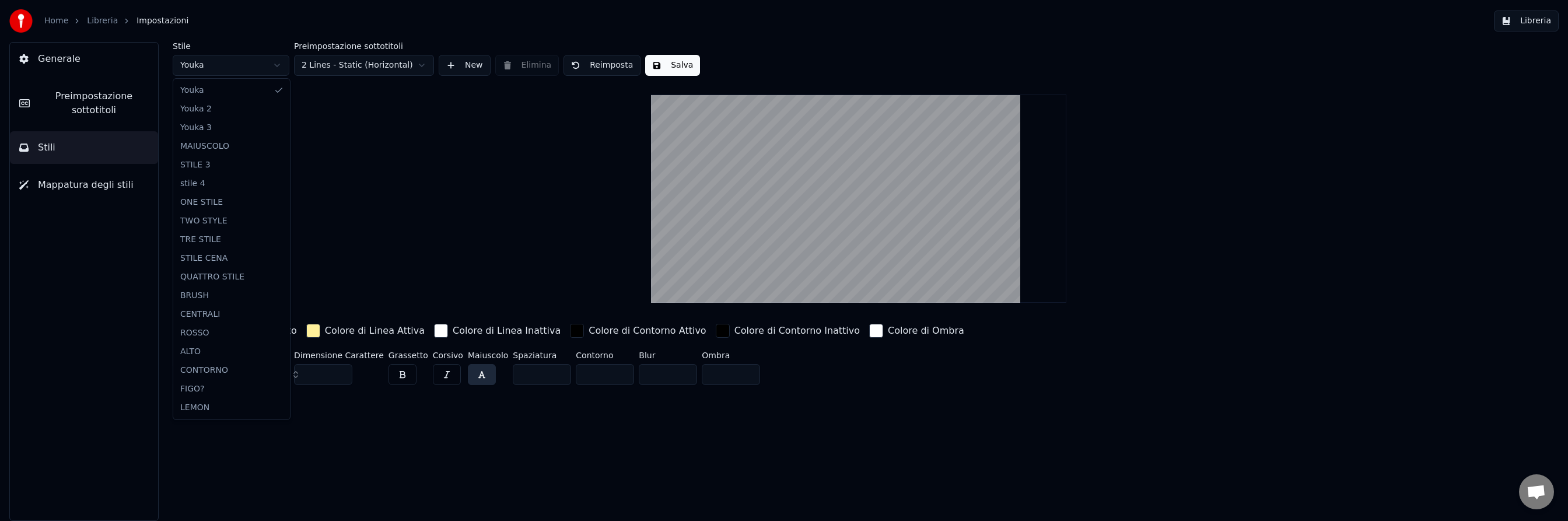
type input "***"
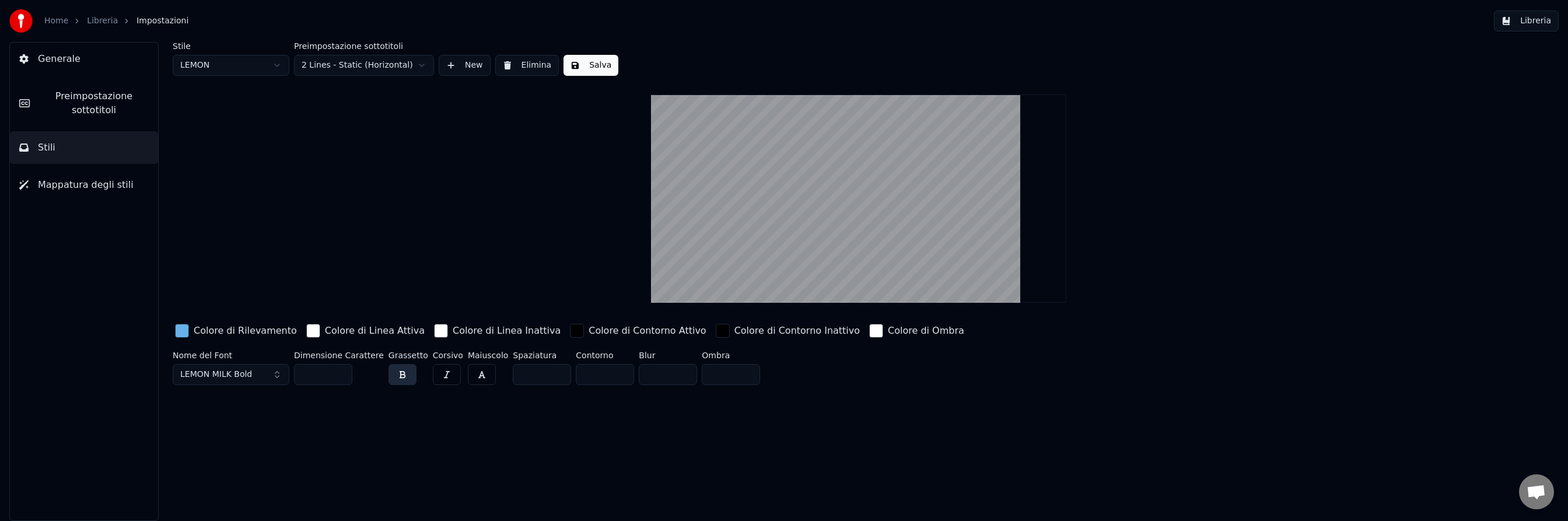
click at [77, 185] on span "Mappatura degli stili" at bounding box center [85, 185] width 96 height 14
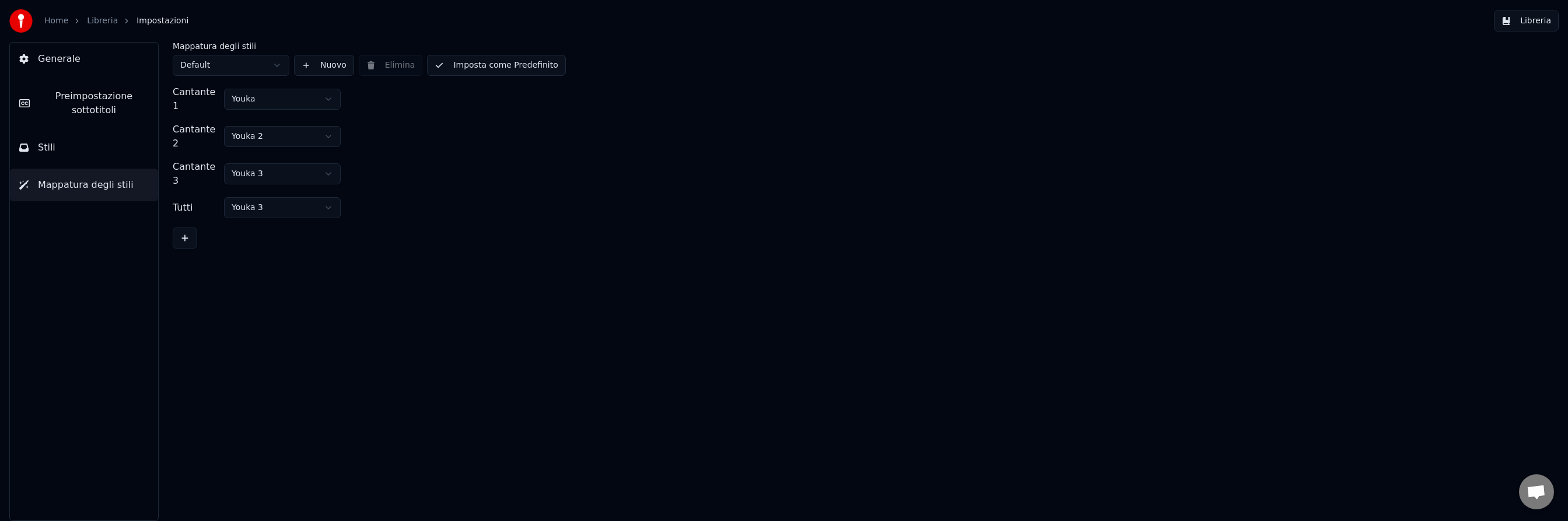
click at [279, 62] on html "Home Libreria Impostazioni Libreria Generale Preimpostazione sottotitoli Stili …" at bounding box center [784, 260] width 1568 height 521
click at [1531, 22] on button "Libreria" at bounding box center [1526, 21] width 65 height 21
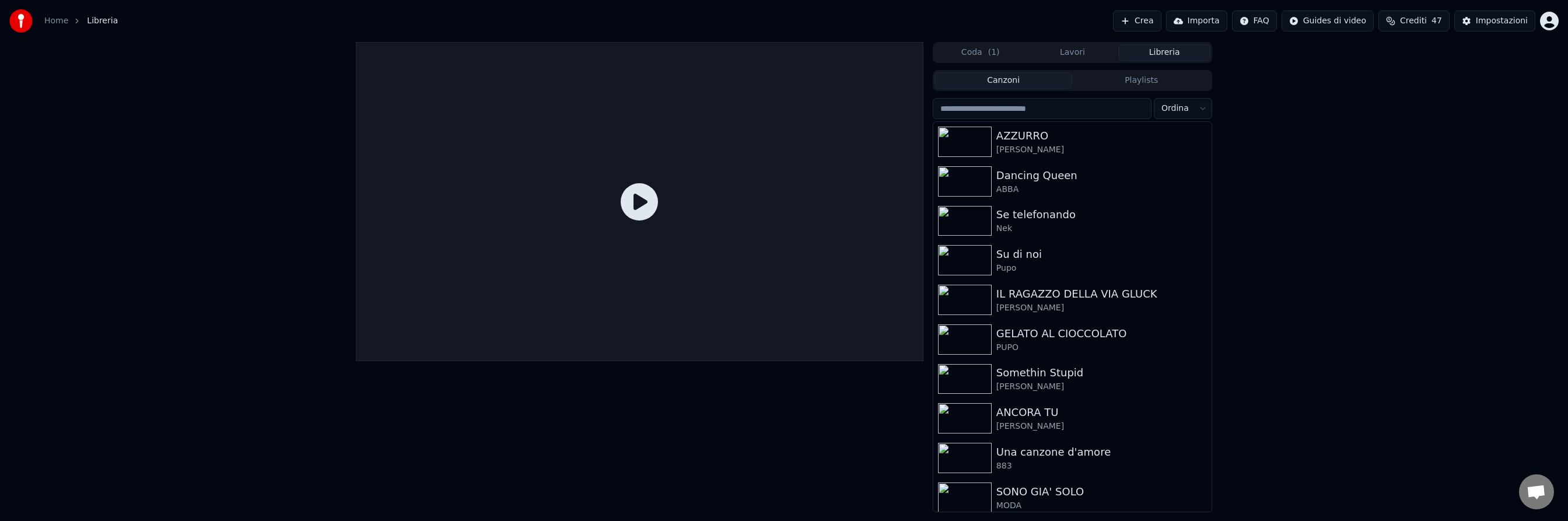
click at [1072, 54] on button "Lavori" at bounding box center [1073, 53] width 92 height 17
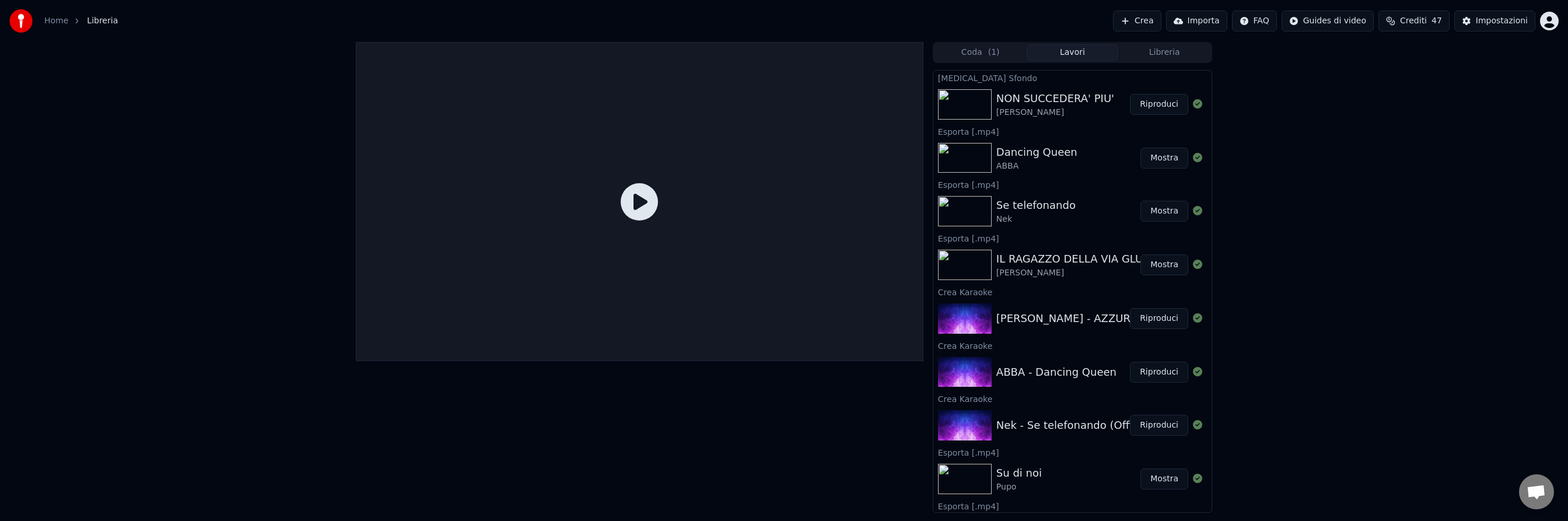
click at [1153, 105] on button "Riproduci" at bounding box center [1159, 104] width 58 height 21
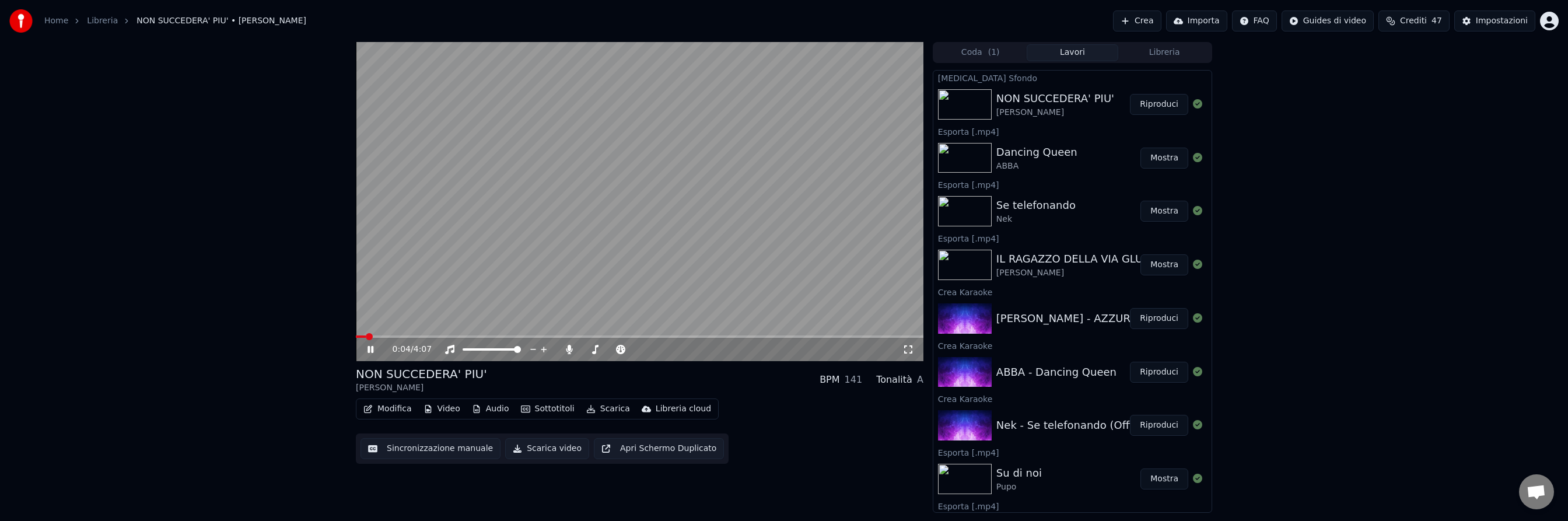
click at [466, 336] on span at bounding box center [640, 337] width 568 height 3
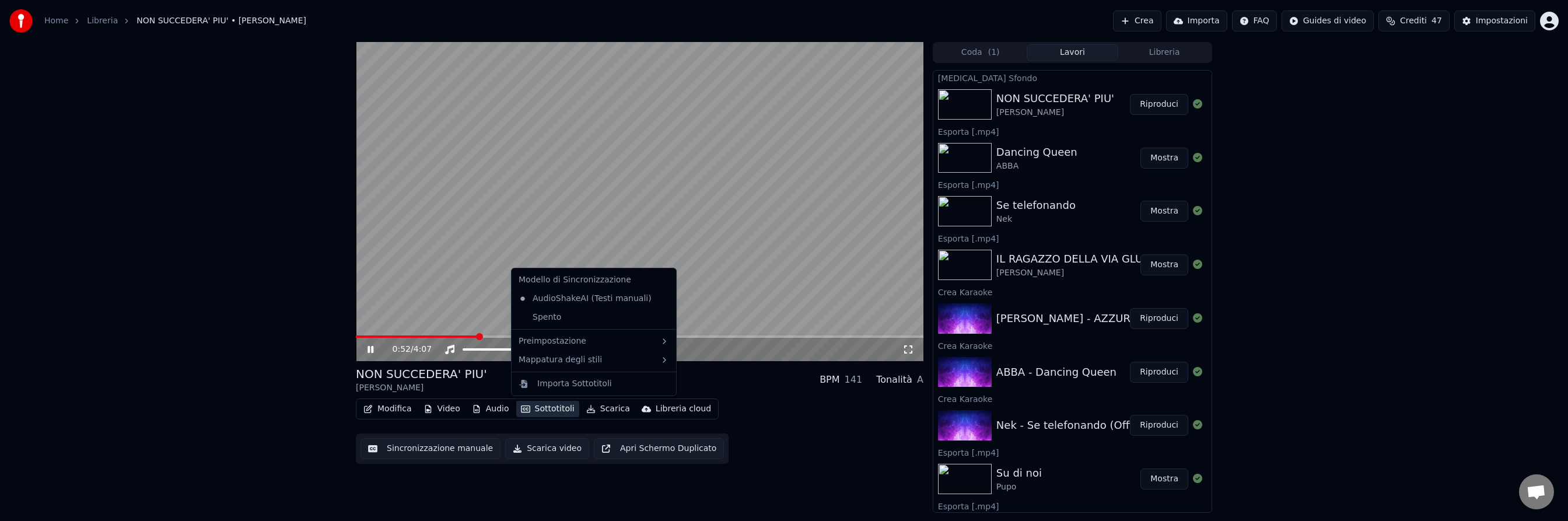
click at [551, 409] on button "Sottotitoli" at bounding box center [548, 409] width 63 height 16
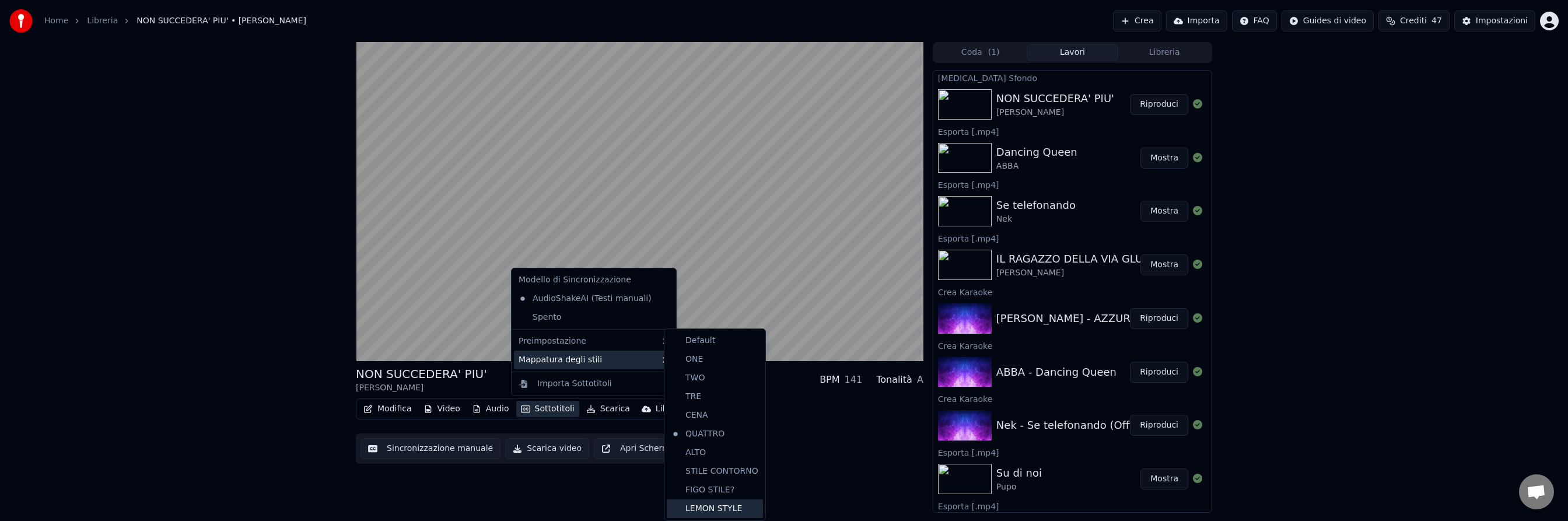
click at [693, 509] on div "LEMON STYLE" at bounding box center [715, 509] width 96 height 19
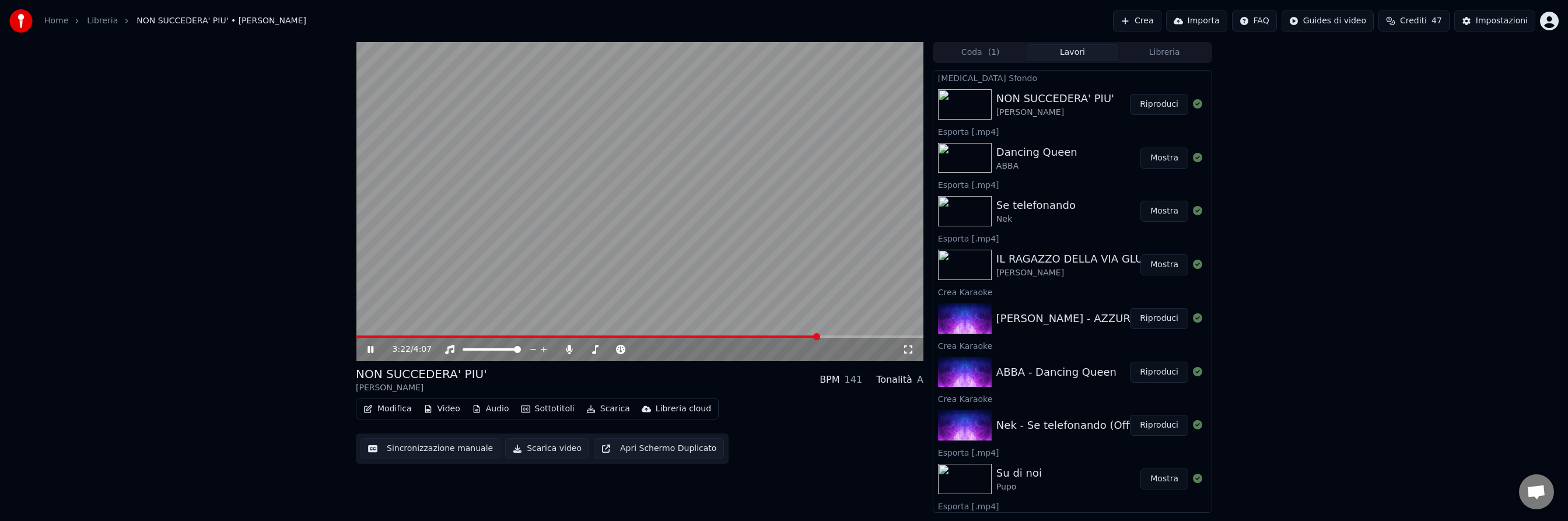
click at [819, 335] on span at bounding box center [640, 337] width 568 height 3
click at [373, 348] on icon at bounding box center [370, 349] width 6 height 7
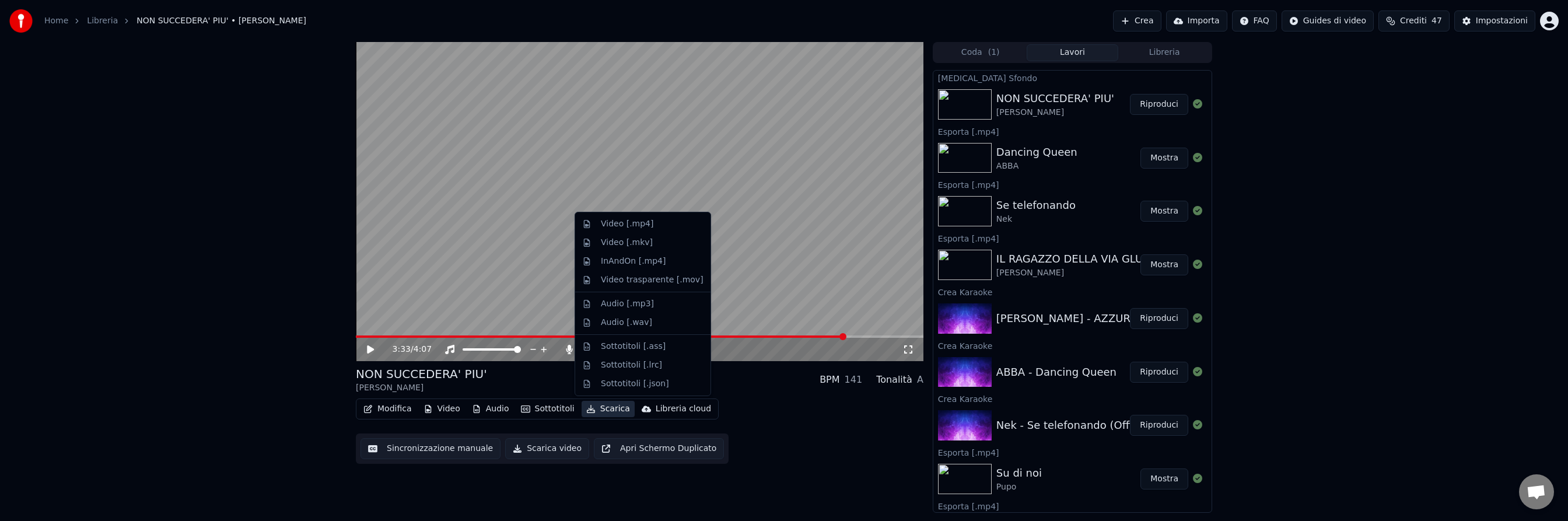
click at [605, 405] on button "Scarica" at bounding box center [608, 409] width 53 height 16
click at [631, 227] on div "Video [.mp4]" at bounding box center [627, 224] width 53 height 12
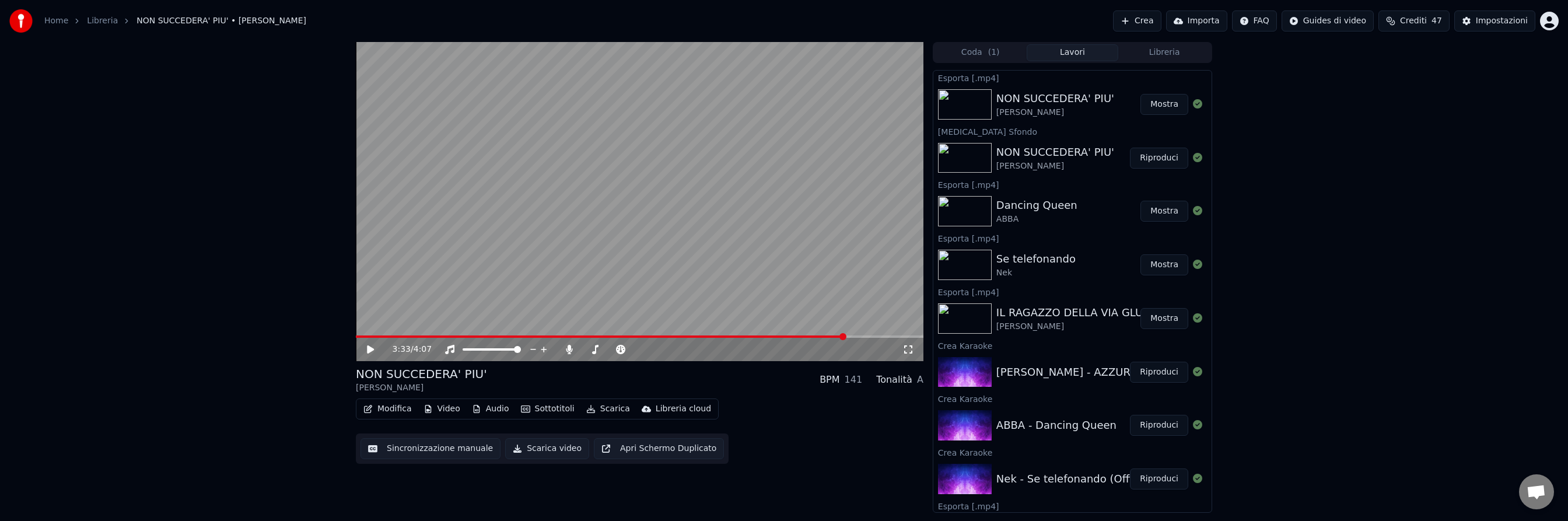
click at [1147, 21] on button "Crea" at bounding box center [1137, 21] width 48 height 21
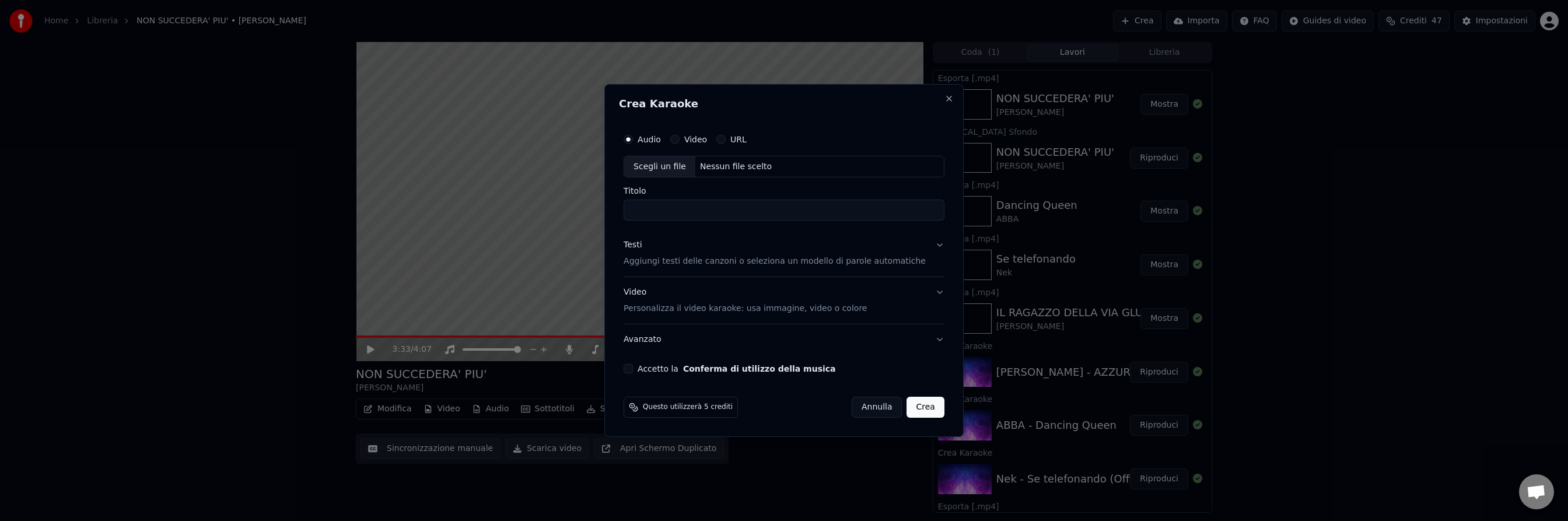
click at [740, 163] on div "Nessun file scelto" at bounding box center [736, 167] width 81 height 12
click at [731, 165] on div "Nessun file scelto" at bounding box center [736, 167] width 81 height 12
drag, startPoint x: 650, startPoint y: 211, endPoint x: 632, endPoint y: 210, distance: 18.0
click at [632, 210] on div "**********" at bounding box center [784, 251] width 330 height 256
click at [687, 262] on p "Aggiungi testi delle canzoni o seleziona un modello di parole automatiche" at bounding box center [774, 262] width 302 height 12
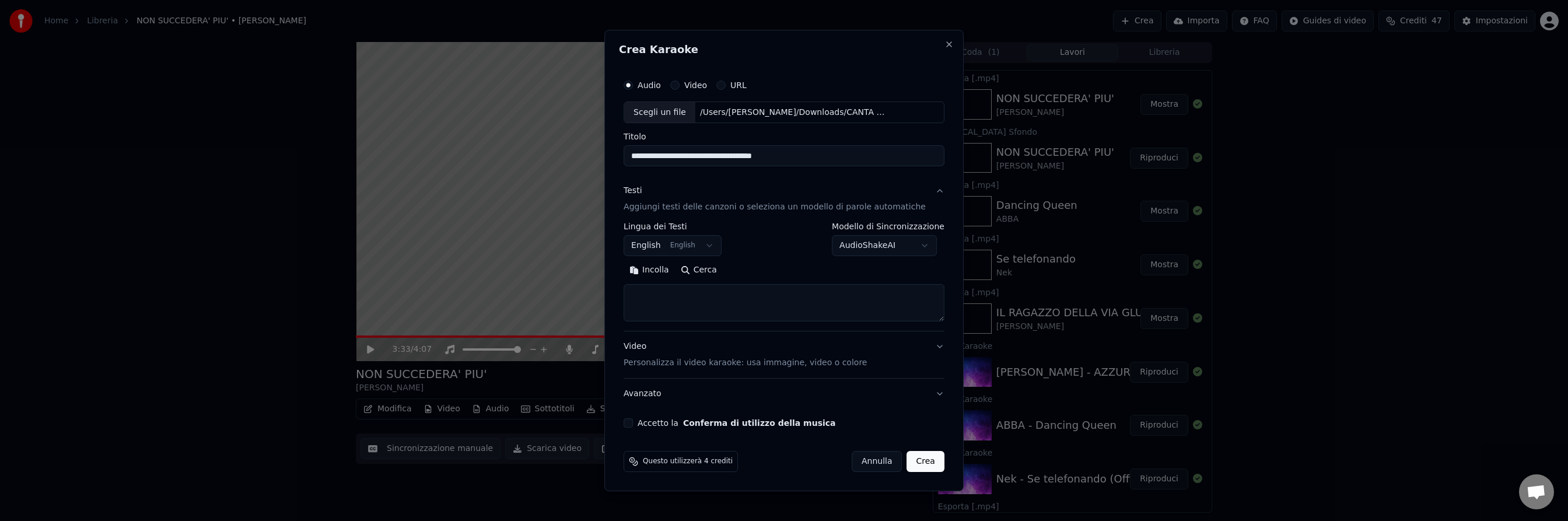
click at [716, 270] on button "Cerca" at bounding box center [699, 270] width 48 height 19
drag, startPoint x: 828, startPoint y: 155, endPoint x: 631, endPoint y: 145, distance: 197.3
click at [631, 145] on div "**********" at bounding box center [784, 251] width 330 height 364
click at [706, 157] on input "**********" at bounding box center [784, 156] width 321 height 21
drag, startPoint x: 706, startPoint y: 157, endPoint x: 641, endPoint y: 155, distance: 65.0
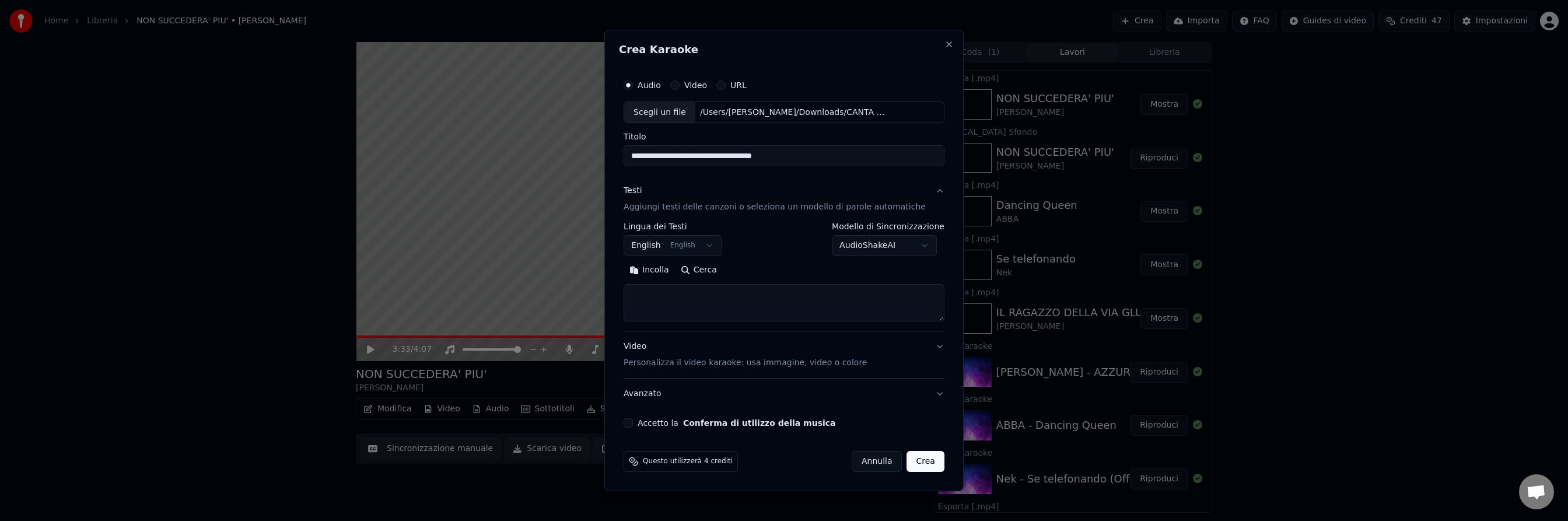
click at [641, 155] on input "**********" at bounding box center [784, 156] width 321 height 21
type input "**********"
click at [718, 272] on button "Cerca" at bounding box center [699, 270] width 48 height 19
type textarea "**********"
click at [676, 367] on p "Personalizza il video karaoke: usa immagine, video o colore" at bounding box center [745, 363] width 243 height 12
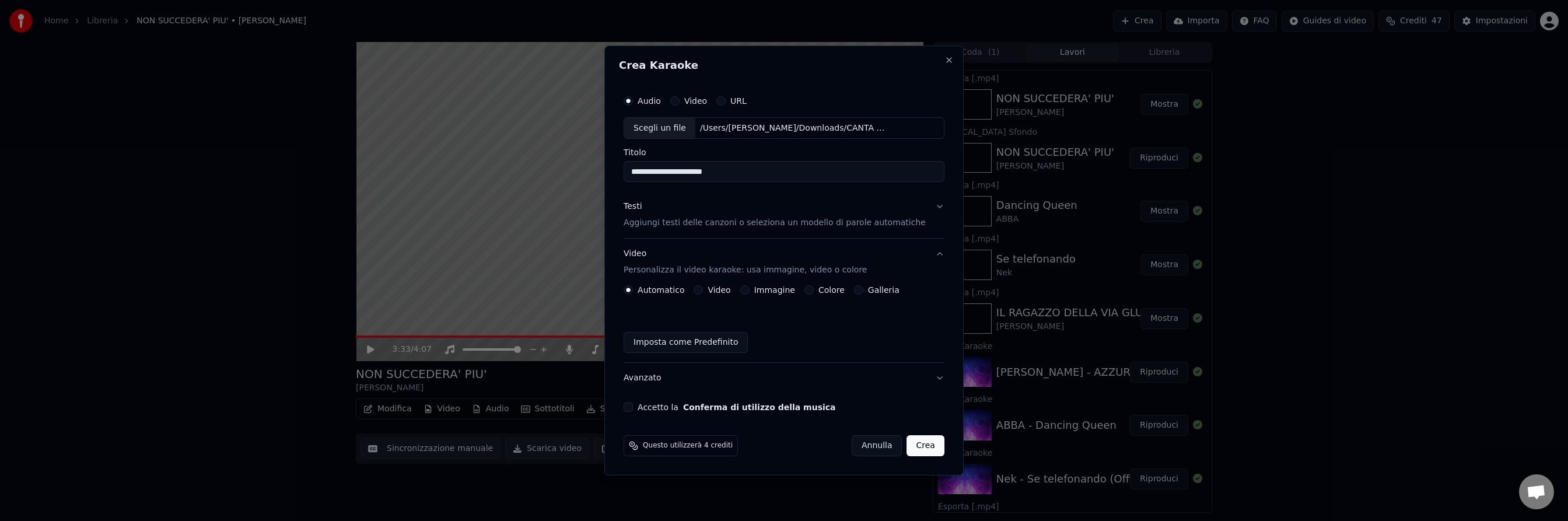
click at [703, 292] on button "Video" at bounding box center [698, 290] width 10 height 10
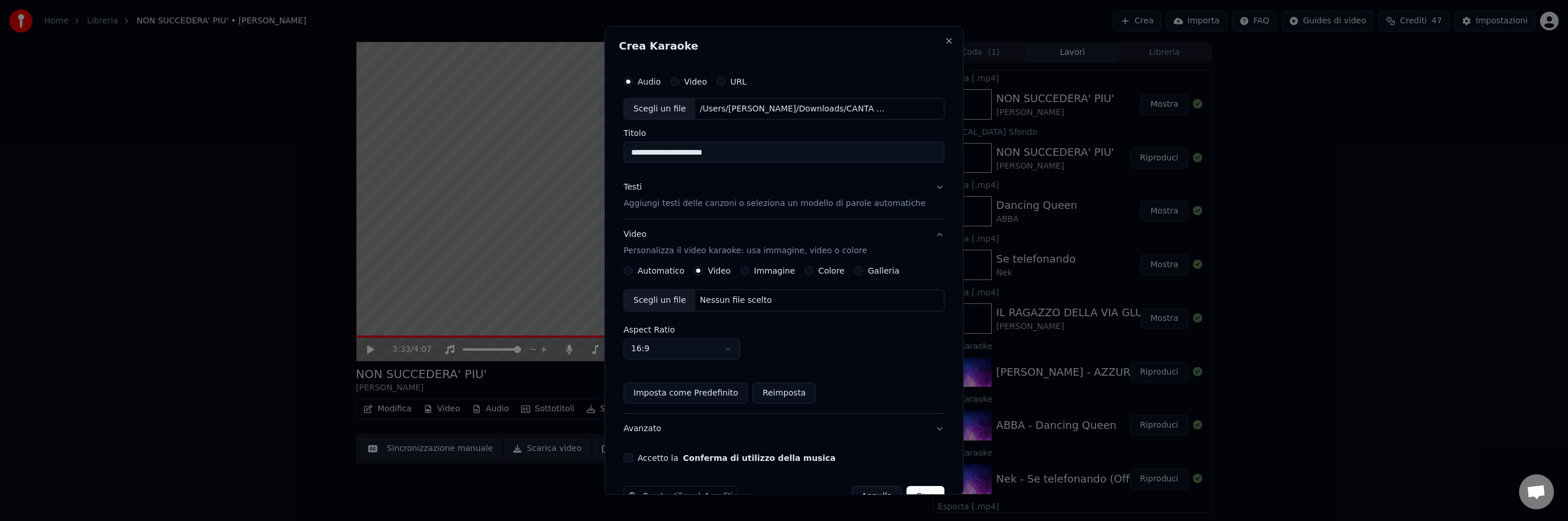
click at [725, 297] on div "Nessun file scelto" at bounding box center [736, 301] width 81 height 12
click at [633, 458] on button "Accetto la Conferma di utilizzo della musica" at bounding box center [628, 459] width 10 height 10
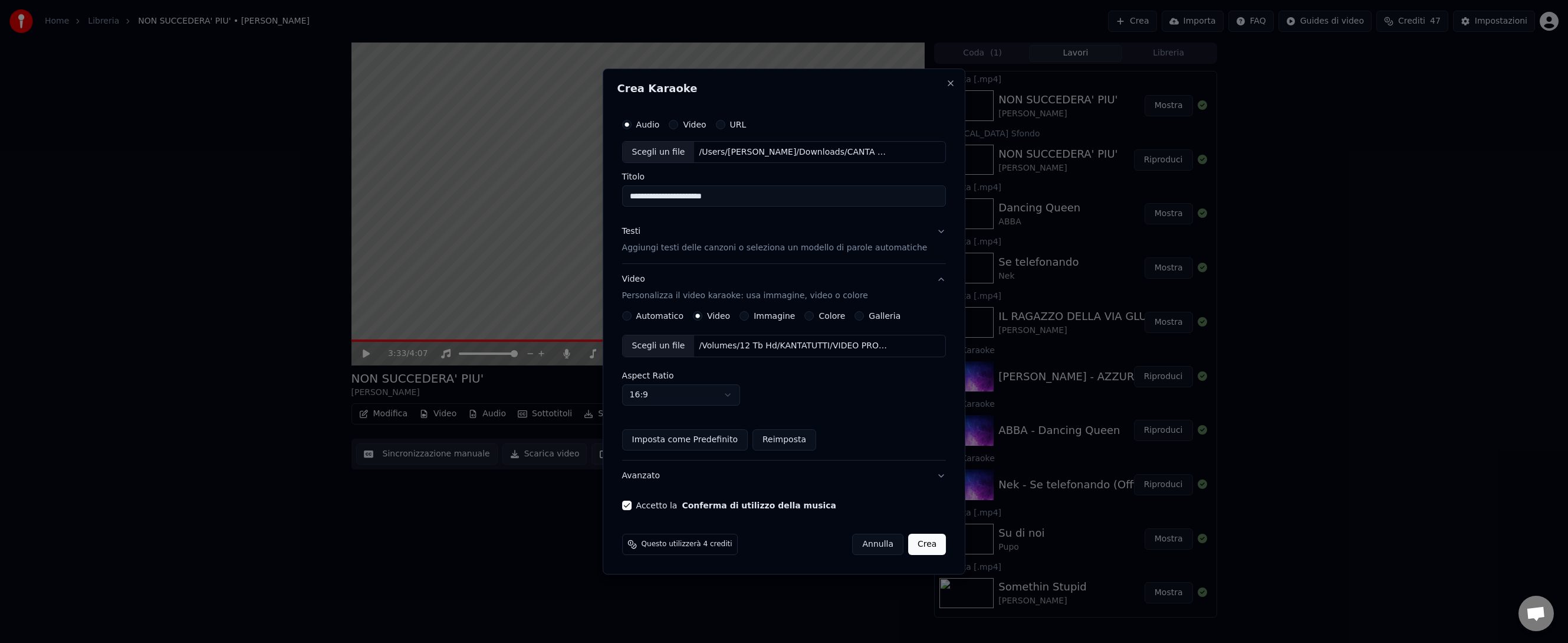
click at [909, 527] on button "Crea" at bounding box center [927, 544] width 38 height 21
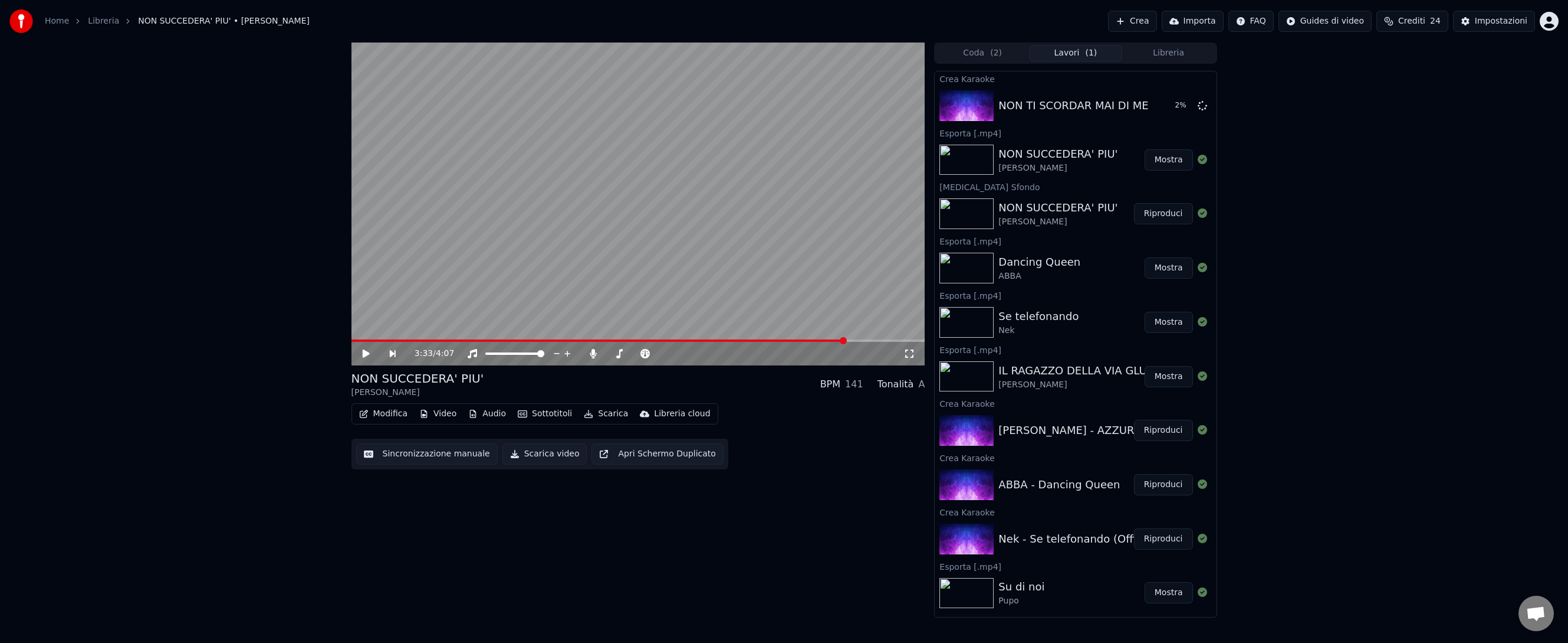
click at [1140, 21] on button "Crea" at bounding box center [1132, 21] width 49 height 21
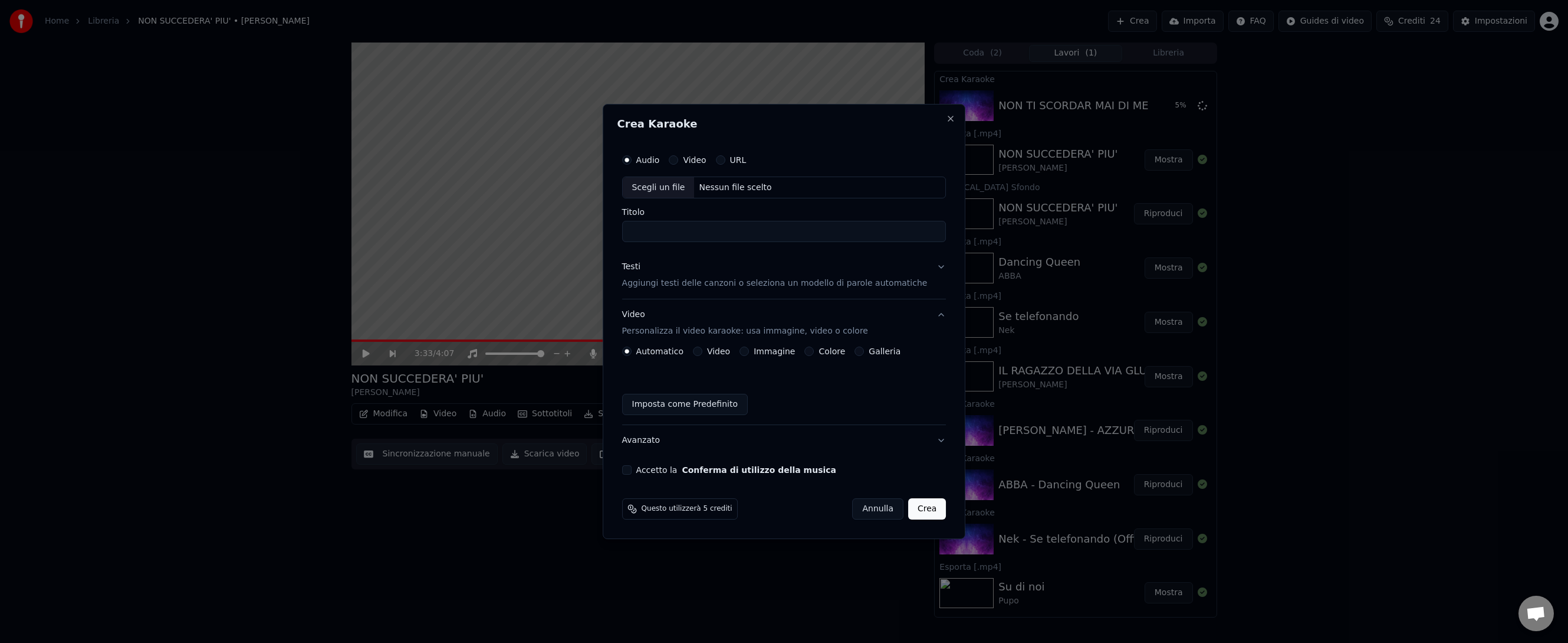
click at [739, 187] on div "Nessun file scelto" at bounding box center [735, 188] width 82 height 12
drag, startPoint x: 646, startPoint y: 232, endPoint x: 634, endPoint y: 231, distance: 12.0
click at [635, 231] on input "**********" at bounding box center [785, 232] width 325 height 21
type input "**********"
click at [700, 332] on p "Personalizza il video karaoke: usa immagine, video o colore" at bounding box center [745, 331] width 246 height 12
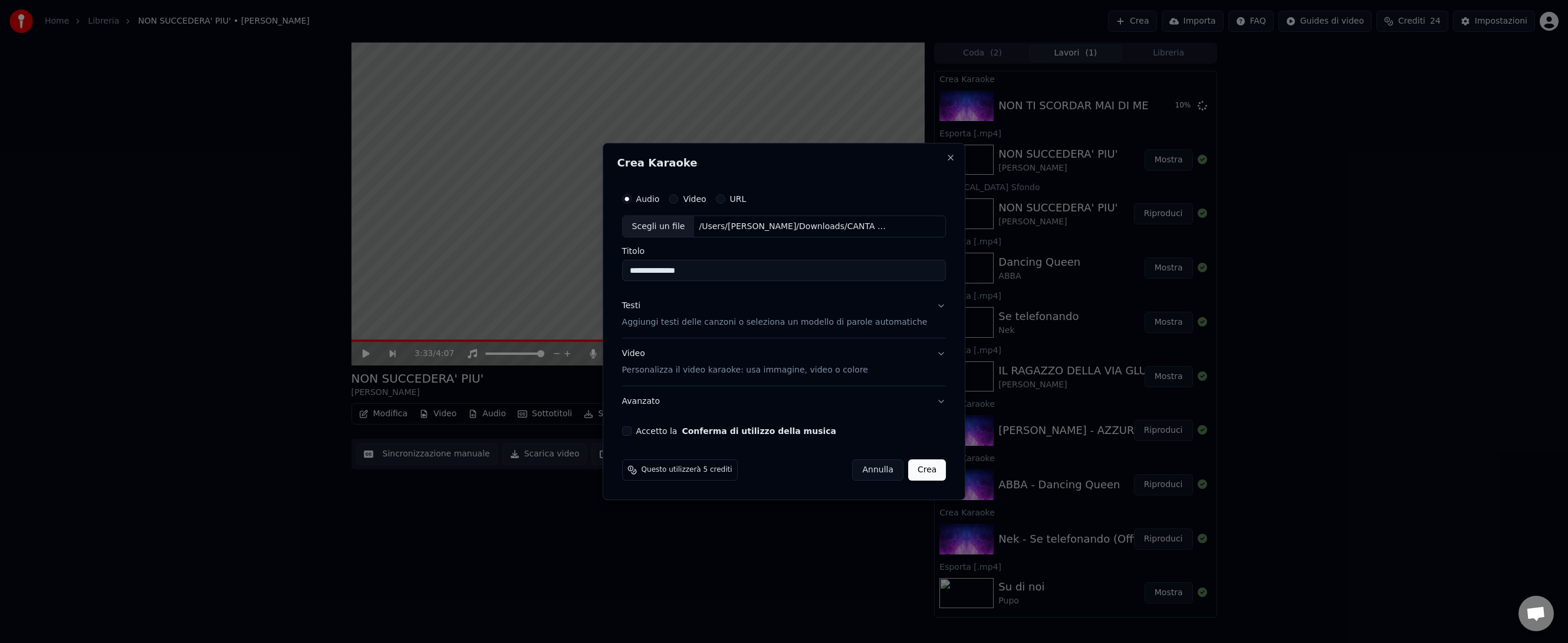
click at [699, 320] on p "Aggiungi testi delle canzoni o seleziona un modello di parole automatiche" at bounding box center [775, 323] width 306 height 12
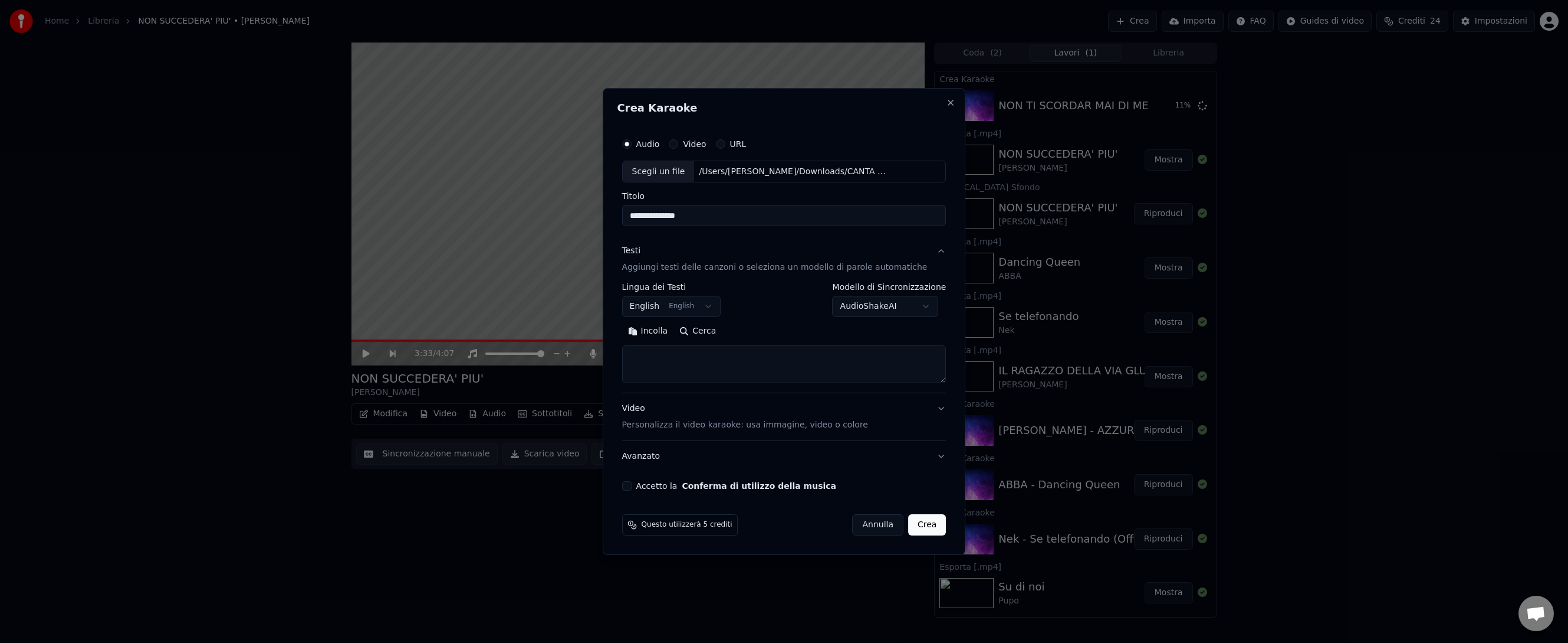
click at [703, 332] on button "Cerca" at bounding box center [698, 331] width 49 height 19
type textarea "**********"
click at [717, 423] on p "Personalizza il video karaoke: usa immagine, video o colore" at bounding box center [745, 425] width 246 height 12
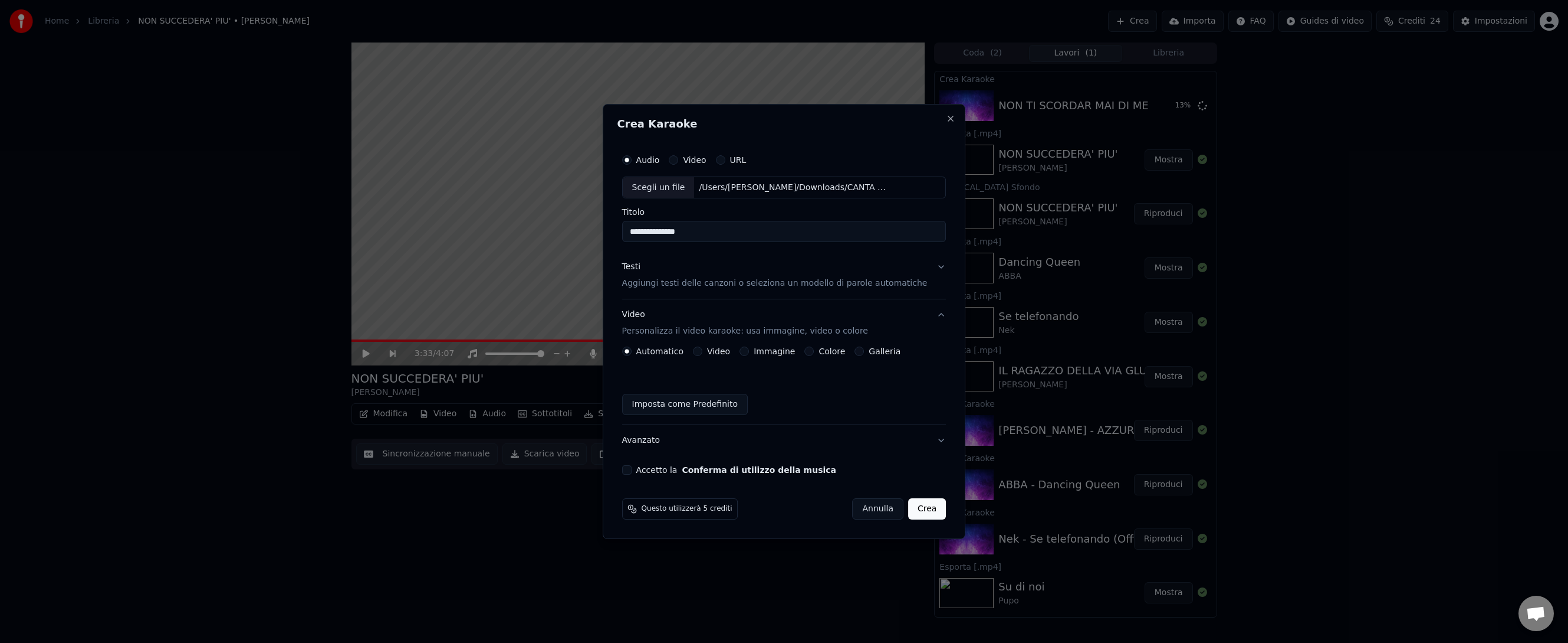
click at [710, 350] on div "Video" at bounding box center [711, 351] width 37 height 10
click at [717, 353] on label "Video" at bounding box center [718, 351] width 23 height 8
click at [702, 353] on button "Video" at bounding box center [698, 351] width 10 height 10
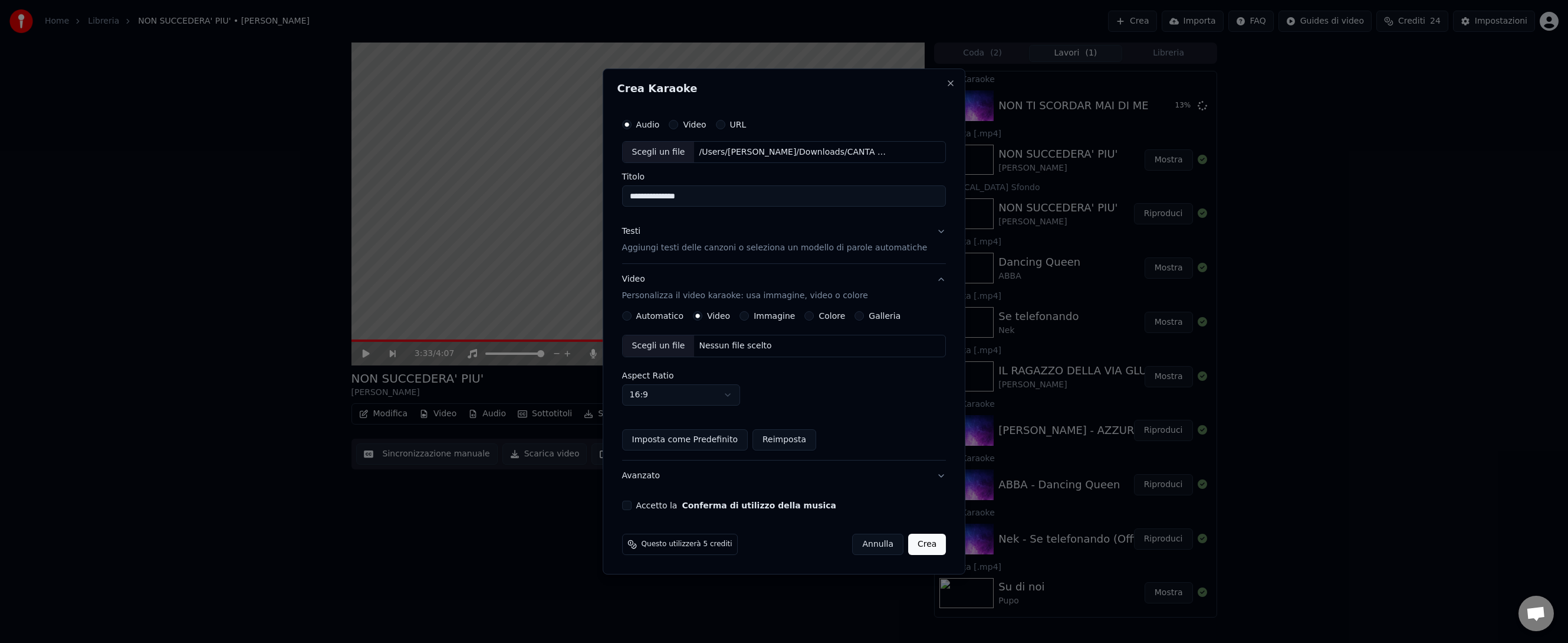
click at [723, 344] on div "Nessun file scelto" at bounding box center [735, 346] width 82 height 12
click at [631, 505] on button "Accetto la Conferma di utilizzo della musica" at bounding box center [627, 505] width 10 height 10
click at [911, 527] on button "Crea" at bounding box center [927, 544] width 38 height 21
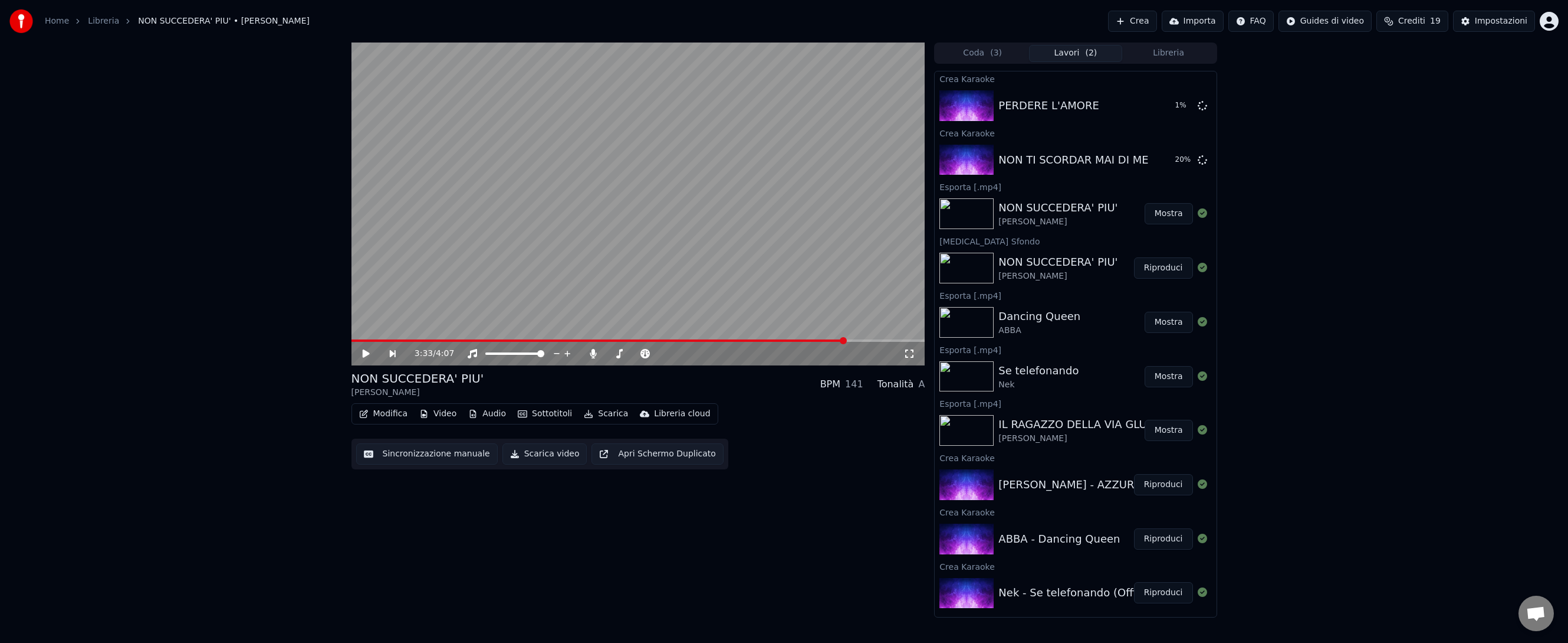
click at [1144, 21] on button "Crea" at bounding box center [1132, 21] width 49 height 21
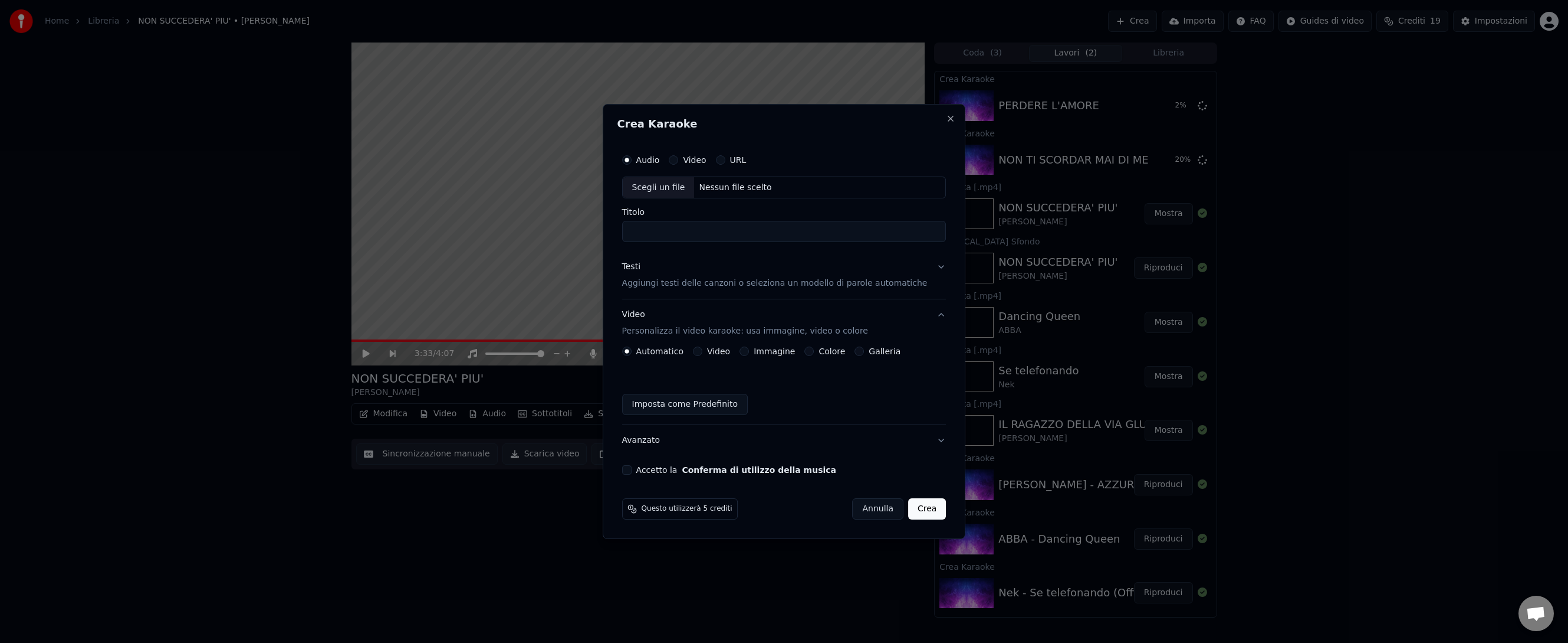
click at [726, 184] on div "Nessun file scelto" at bounding box center [735, 188] width 82 height 12
drag, startPoint x: 648, startPoint y: 234, endPoint x: 630, endPoint y: 231, distance: 18.2
click at [630, 231] on div "**********" at bounding box center [784, 312] width 334 height 336
type input "**********"
drag, startPoint x: 750, startPoint y: 284, endPoint x: 728, endPoint y: 298, distance: 26.1
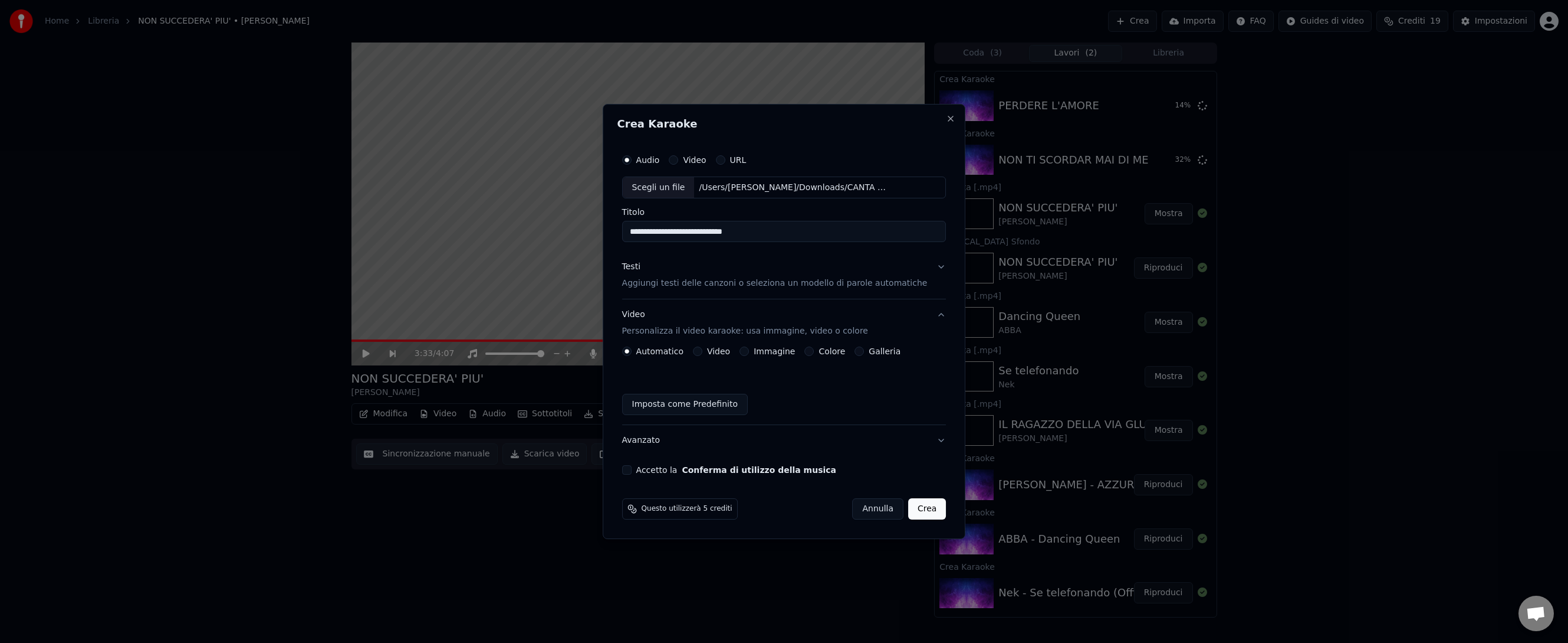
click at [750, 284] on p "Aggiungi testi delle canzoni o seleziona un modello di parole automatiche" at bounding box center [775, 284] width 306 height 12
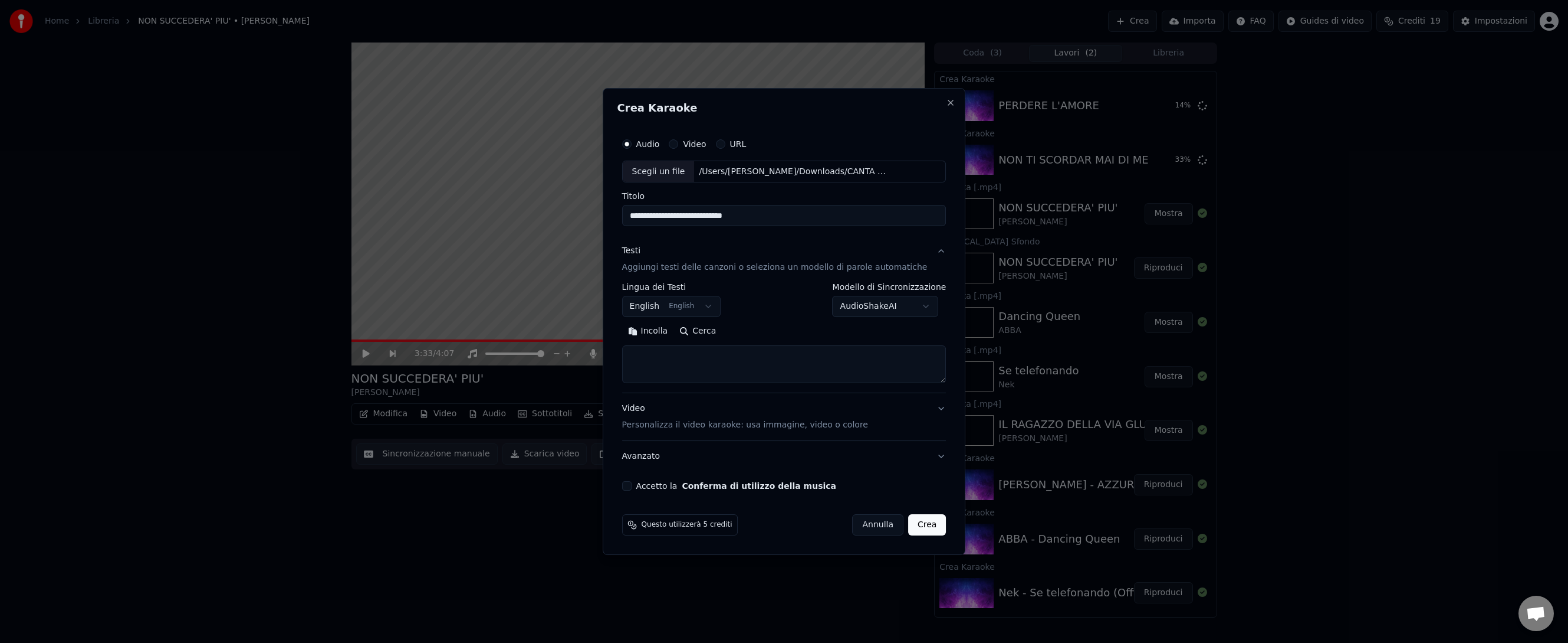
click at [716, 333] on button "Cerca" at bounding box center [698, 331] width 49 height 19
type textarea "**********"
click at [664, 429] on p "Personalizza il video karaoke: usa immagine, video o colore" at bounding box center [745, 425] width 246 height 12
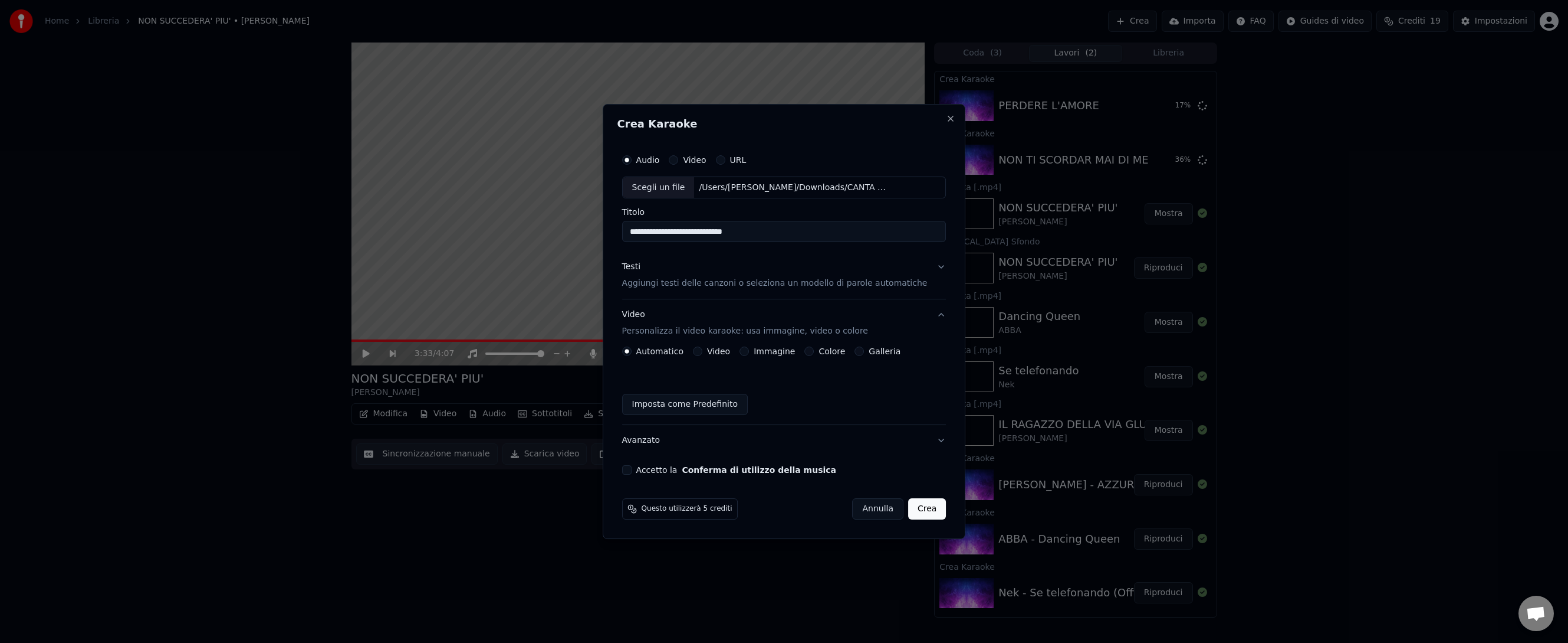
click at [702, 352] on button "Video" at bounding box center [698, 351] width 10 height 10
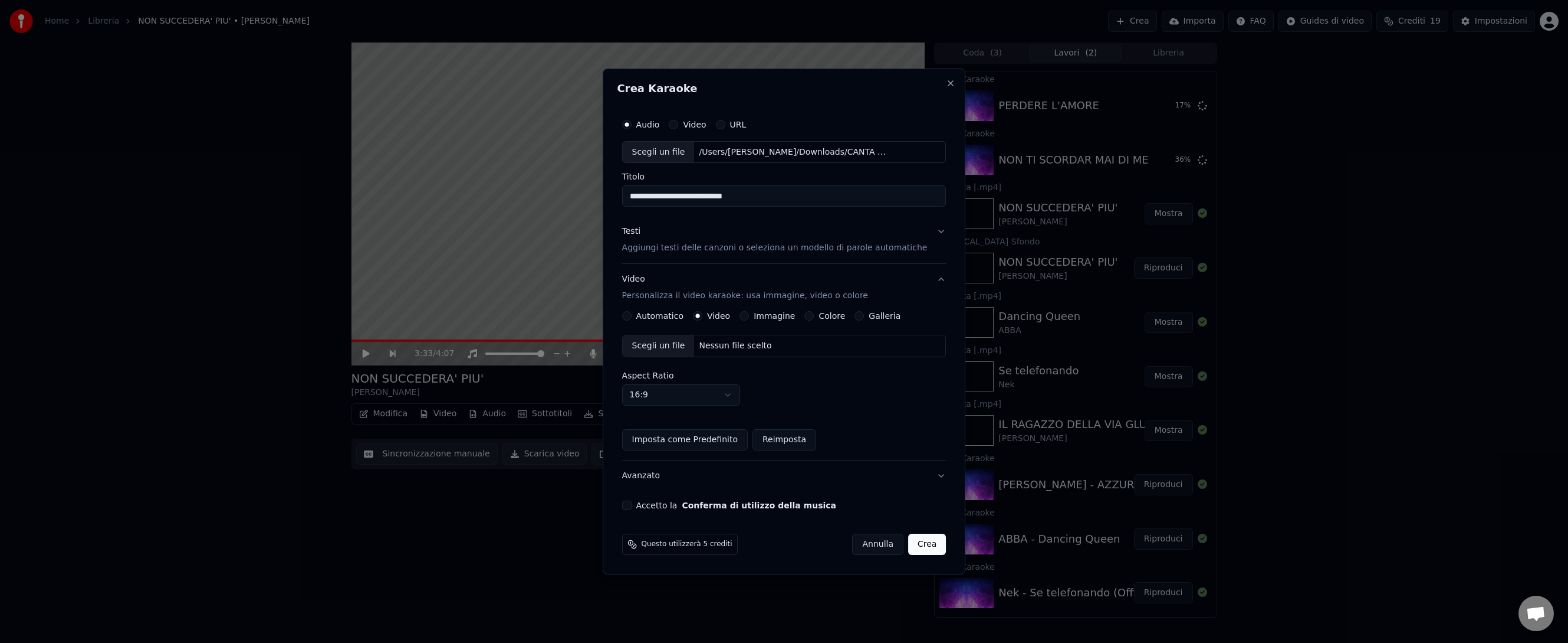
click at [723, 346] on div "Nessun file scelto" at bounding box center [735, 346] width 82 height 12
click at [631, 507] on button "Accetto la Conferma di utilizzo della musica" at bounding box center [627, 505] width 10 height 10
click at [916, 527] on button "Crea" at bounding box center [927, 544] width 38 height 21
click at [913, 527] on button "Crea" at bounding box center [927, 544] width 38 height 21
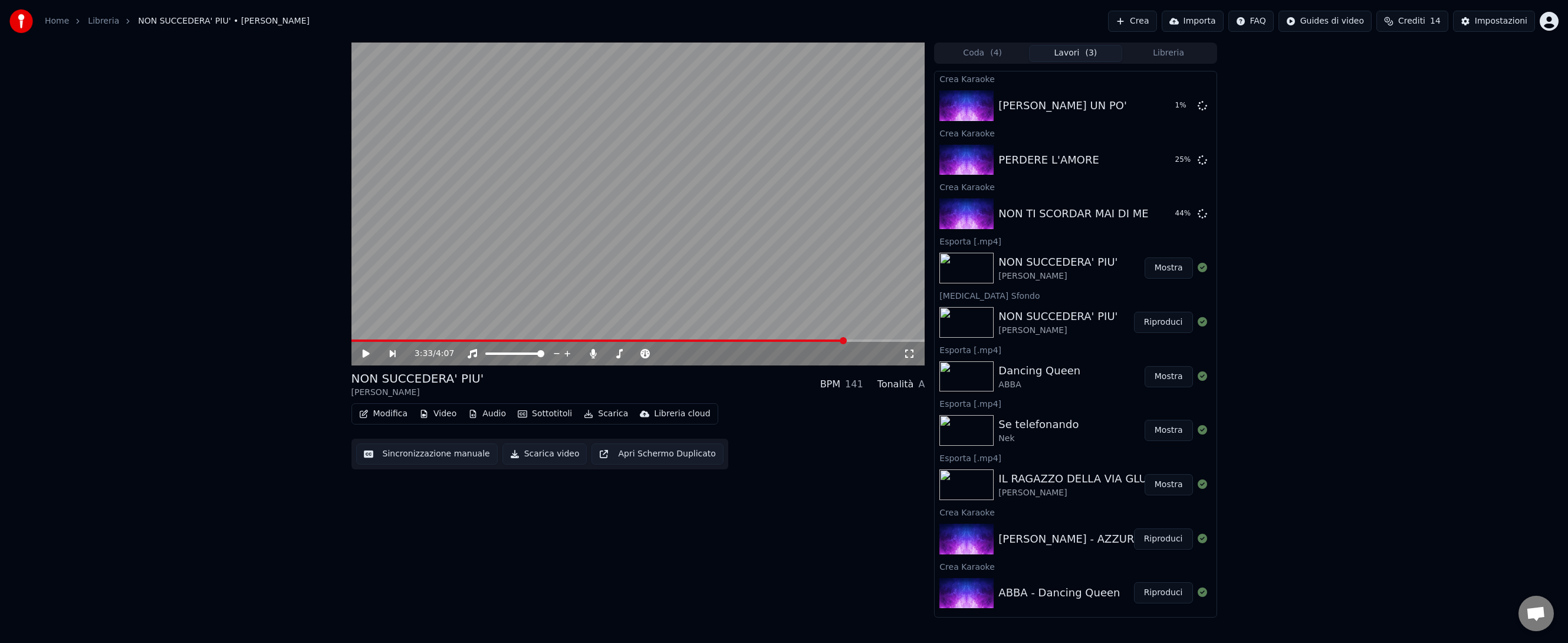
click at [1139, 20] on button "Crea" at bounding box center [1132, 21] width 49 height 21
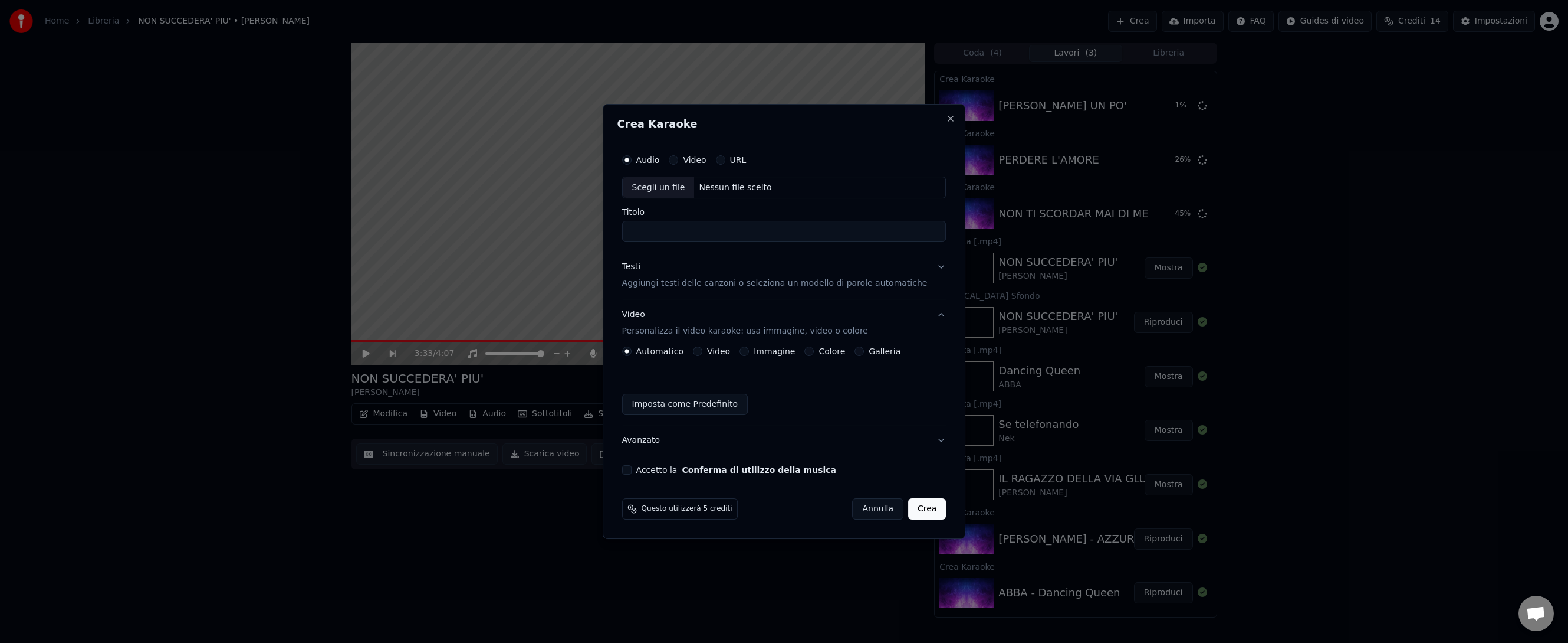
click at [730, 186] on div "Nessun file scelto" at bounding box center [735, 188] width 82 height 12
drag, startPoint x: 648, startPoint y: 233, endPoint x: 636, endPoint y: 232, distance: 12.0
click at [637, 232] on input "**********" at bounding box center [785, 232] width 325 height 21
type input "**********"
click at [673, 283] on p "Aggiungi testi delle canzoni o seleziona un modello di parole automatiche" at bounding box center [775, 284] width 306 height 12
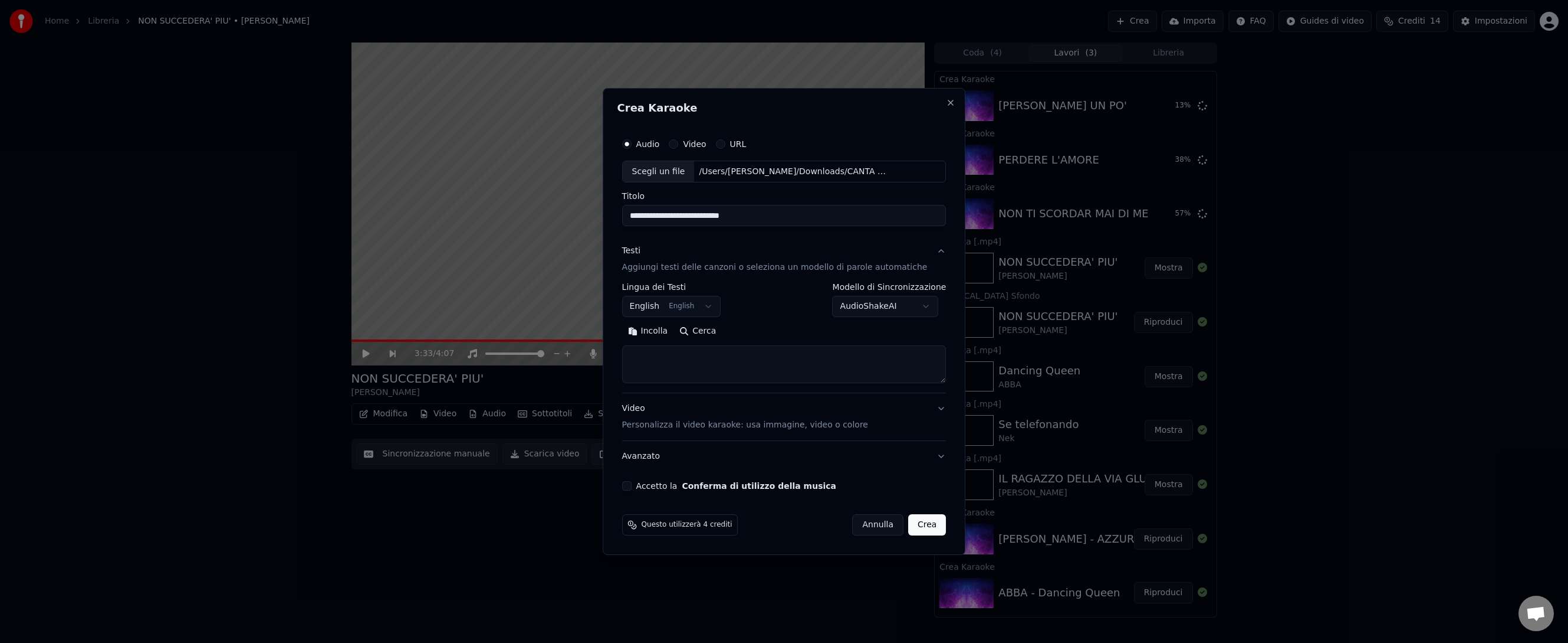
click at [704, 333] on button "Cerca" at bounding box center [698, 331] width 49 height 19
type textarea "**********"
click at [738, 423] on p "Personalizza il video karaoke: usa immagine, video o colore" at bounding box center [745, 425] width 246 height 12
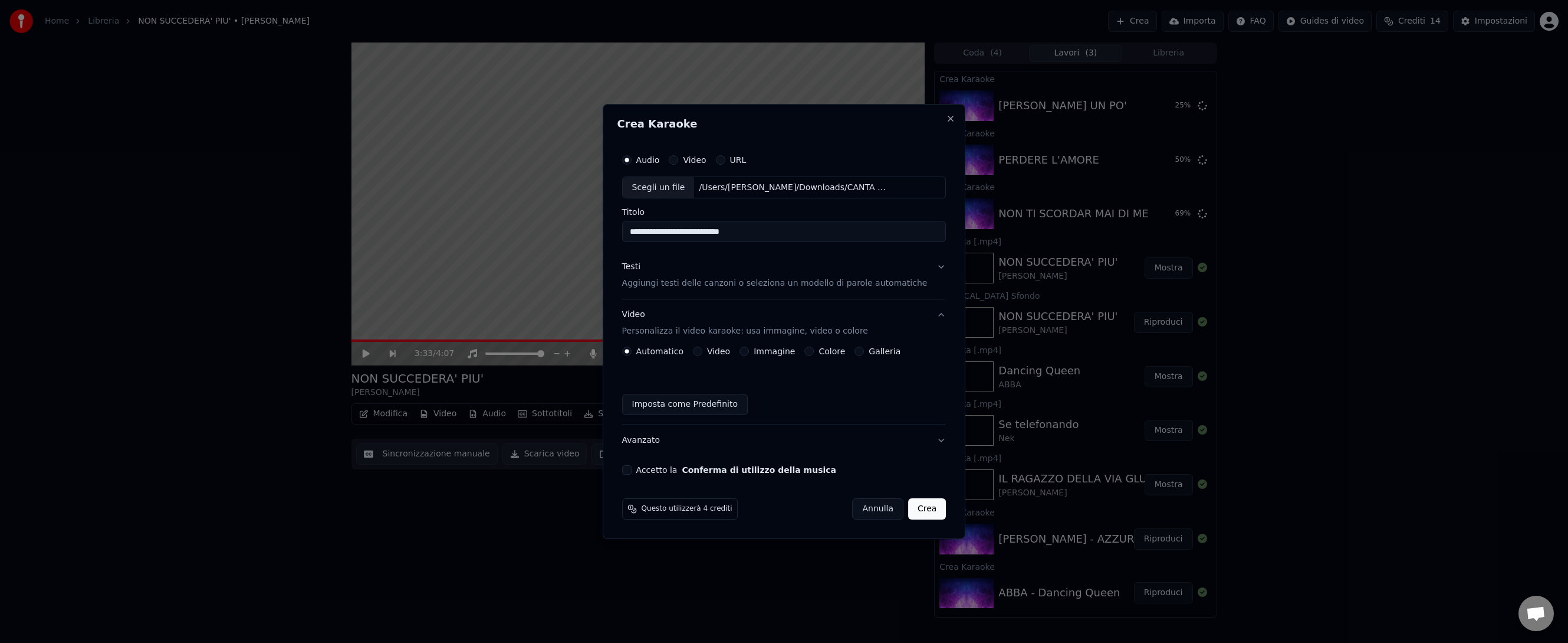
click at [702, 352] on button "Video" at bounding box center [698, 351] width 10 height 10
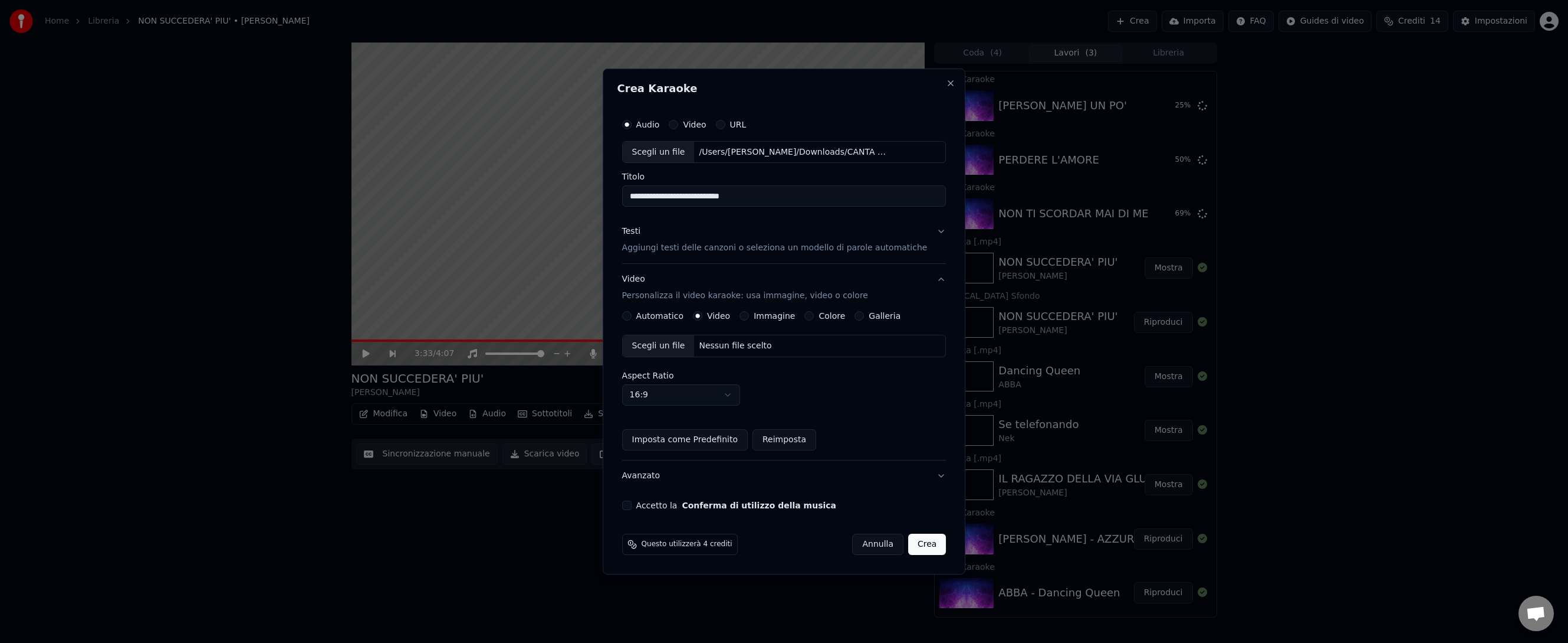
click at [724, 345] on div "Nessun file scelto" at bounding box center [735, 346] width 82 height 12
click at [631, 504] on button "Accetto la Conferma di utilizzo della musica" at bounding box center [627, 505] width 10 height 10
click at [923, 527] on button "Crea" at bounding box center [927, 544] width 38 height 21
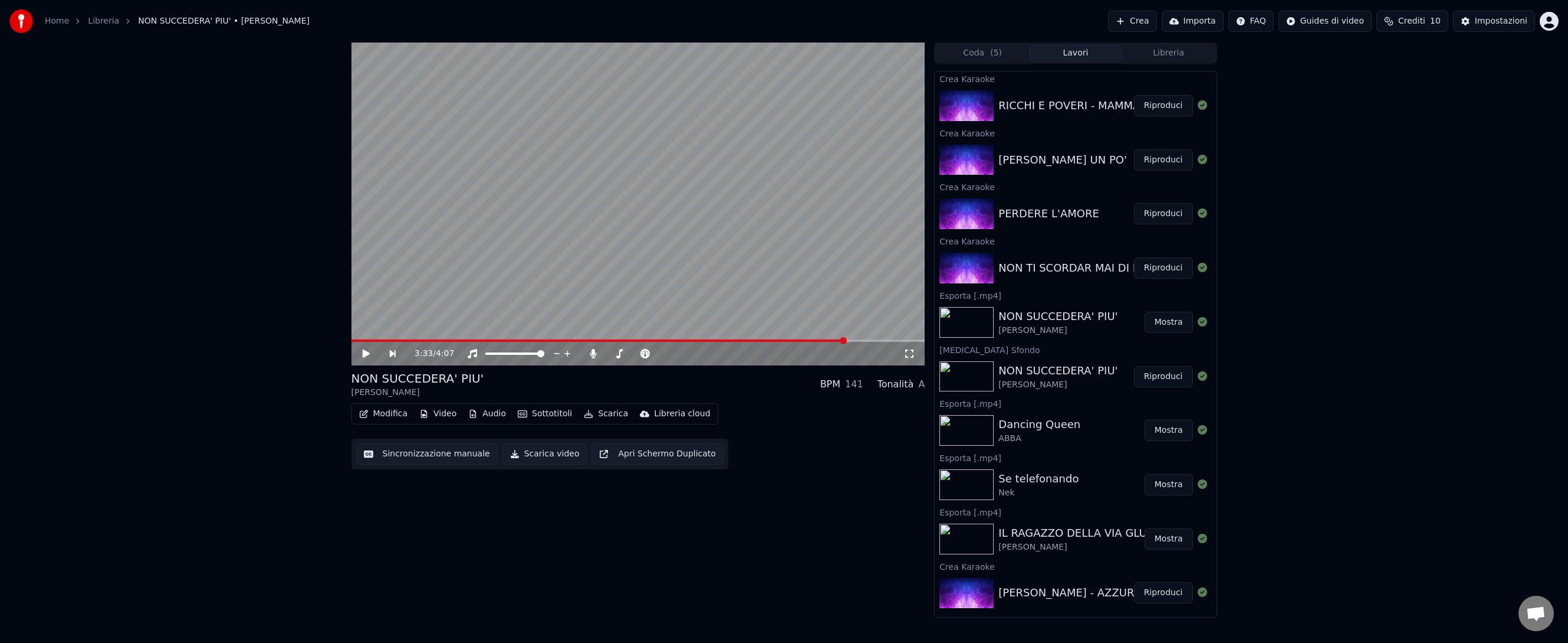
click at [1166, 320] on button "Mostra" at bounding box center [1169, 322] width 49 height 21
click at [1163, 266] on button "Riproduci" at bounding box center [1163, 268] width 59 height 21
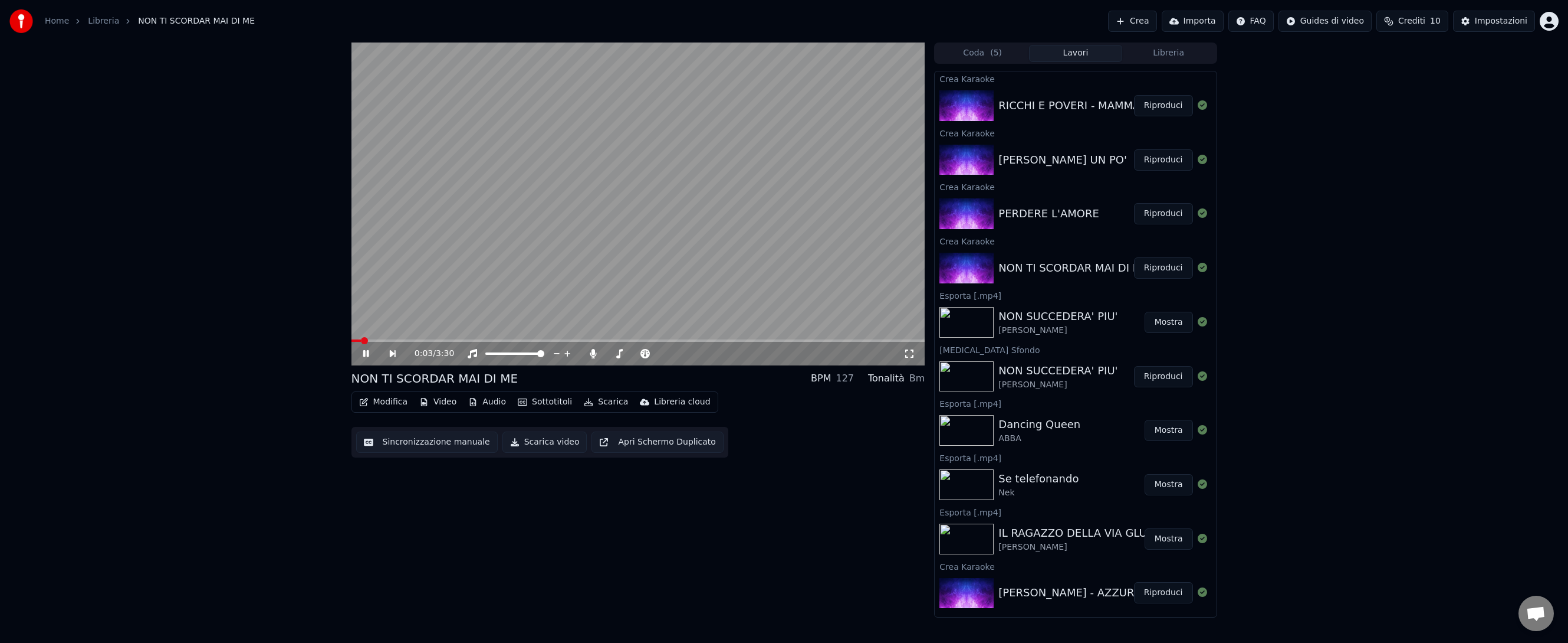
click at [428, 339] on video at bounding box center [639, 203] width 574 height 323
click at [428, 339] on span at bounding box center [639, 340] width 574 height 3
click at [1493, 23] on div "Impostazioni" at bounding box center [1501, 21] width 53 height 12
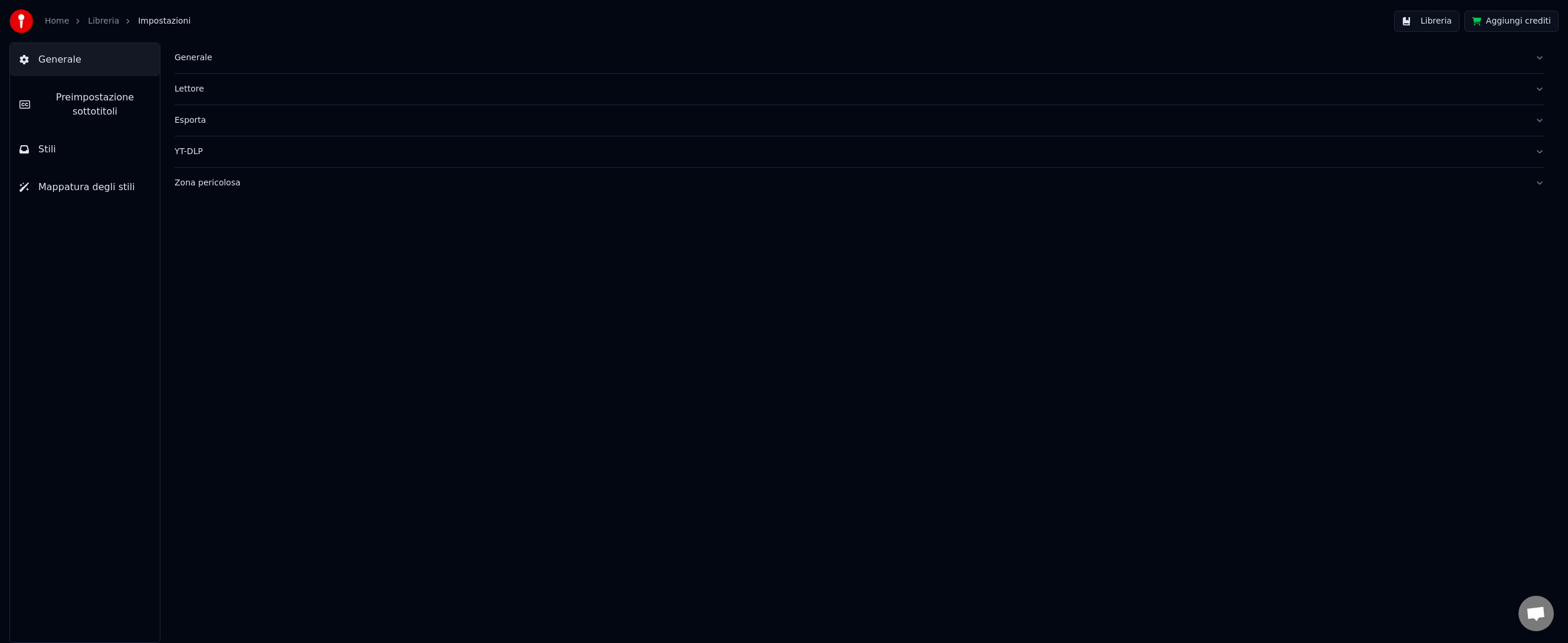
click at [92, 142] on button "Stili" at bounding box center [84, 149] width 150 height 33
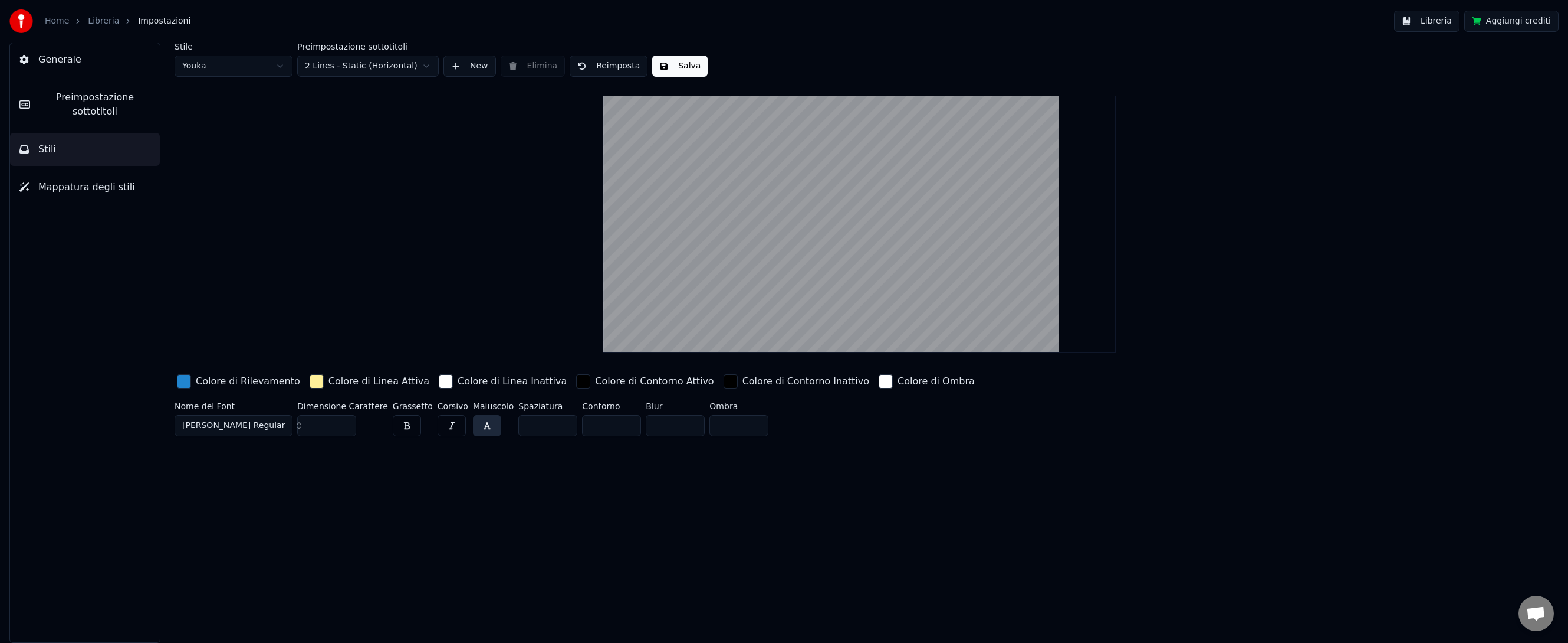
click at [273, 65] on html "Home Libreria Impostazioni Libreria Aggiungi crediti Generale Preimpostazione s…" at bounding box center [784, 322] width 1568 height 643
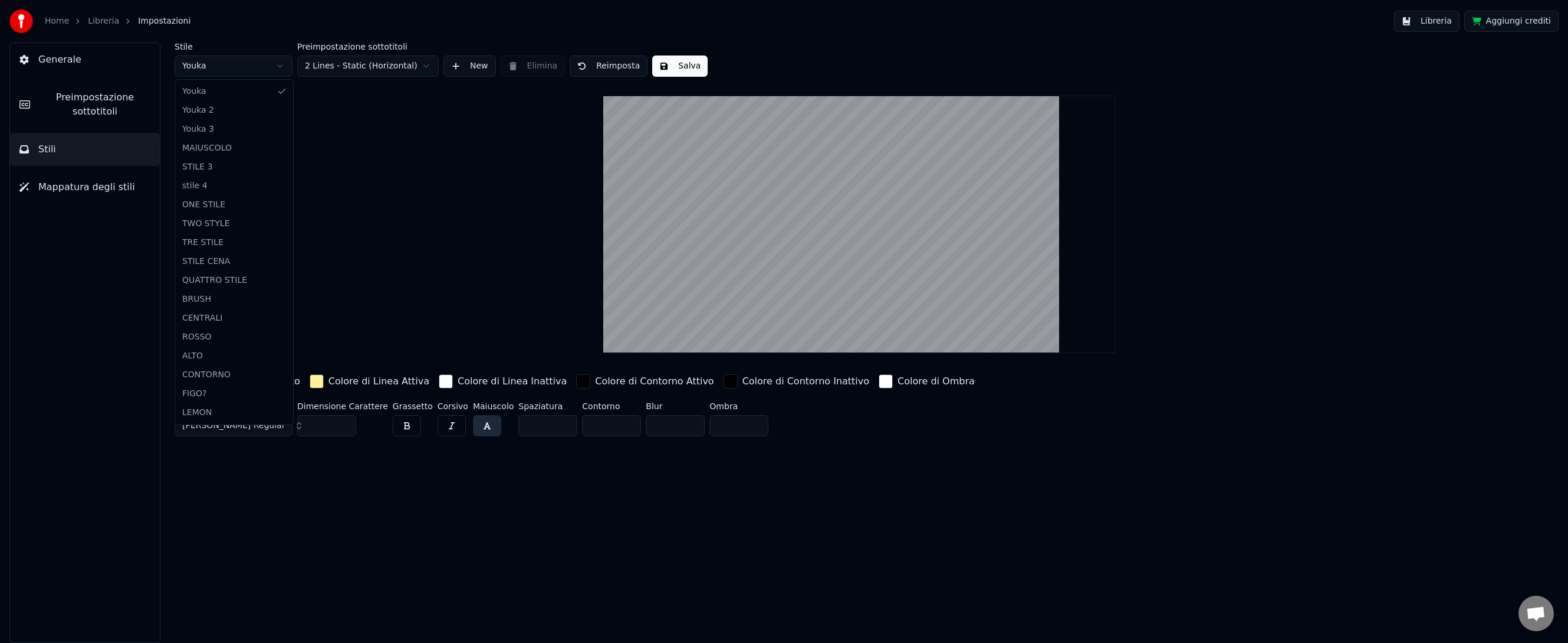
type input "***"
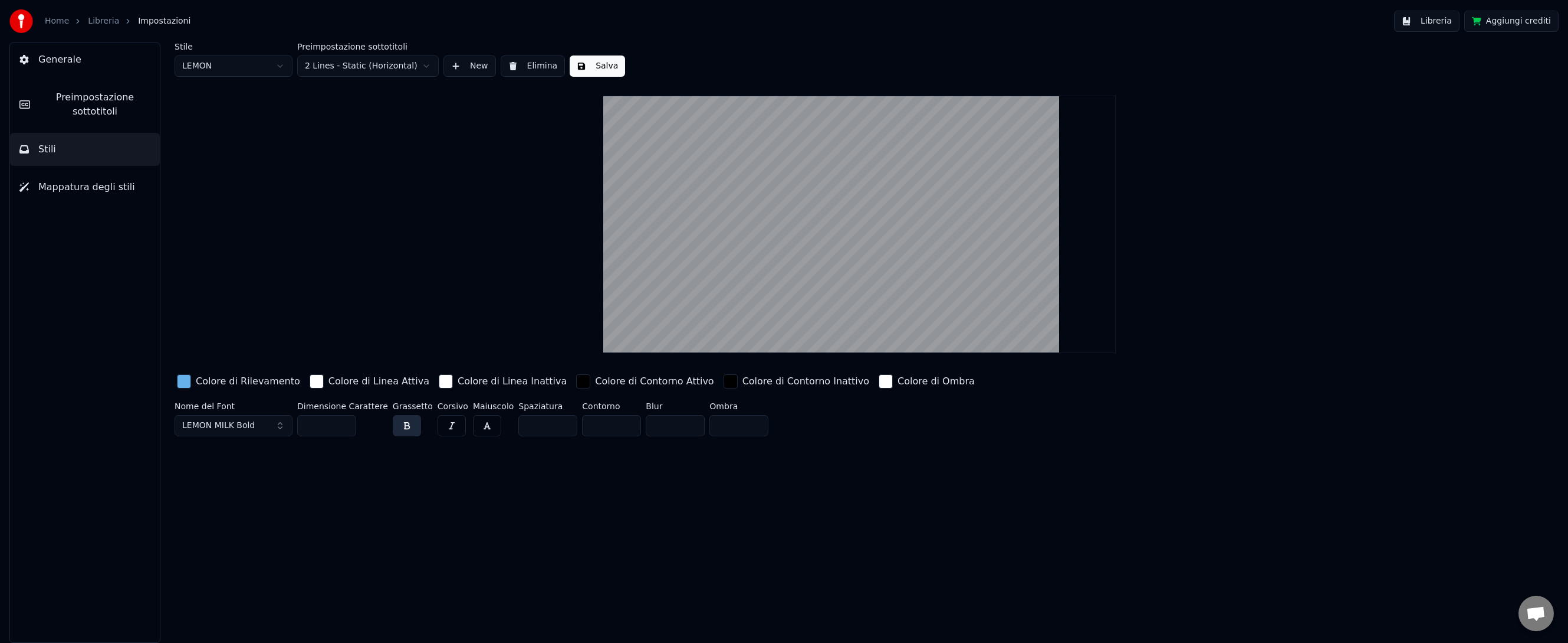
click at [72, 183] on span "Mappatura degli stili" at bounding box center [86, 187] width 97 height 14
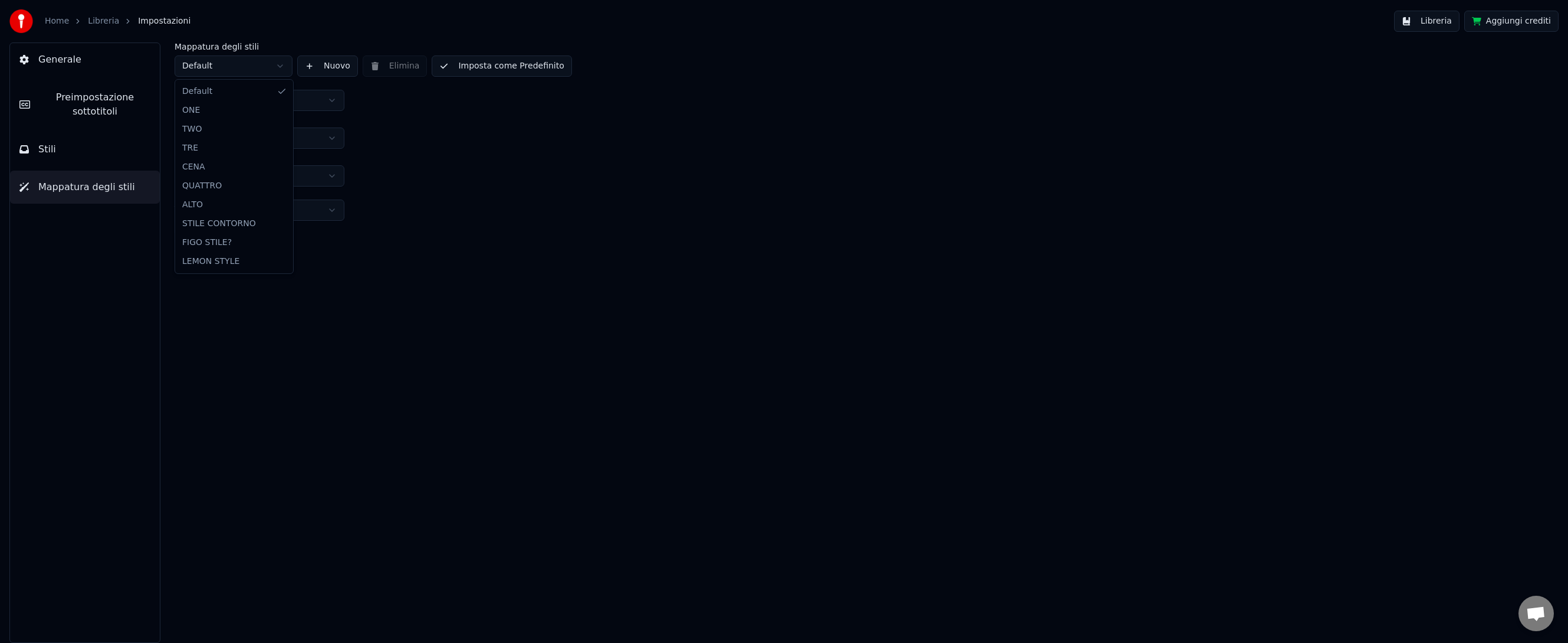
click at [280, 68] on html "Home Libreria Impostazioni Libreria Aggiungi crediti Generale Preimpostazione s…" at bounding box center [784, 322] width 1568 height 643
click at [516, 65] on button "Imposta come Predefinito" at bounding box center [501, 66] width 140 height 21
click at [1436, 22] on button "Libreria" at bounding box center [1427, 21] width 66 height 21
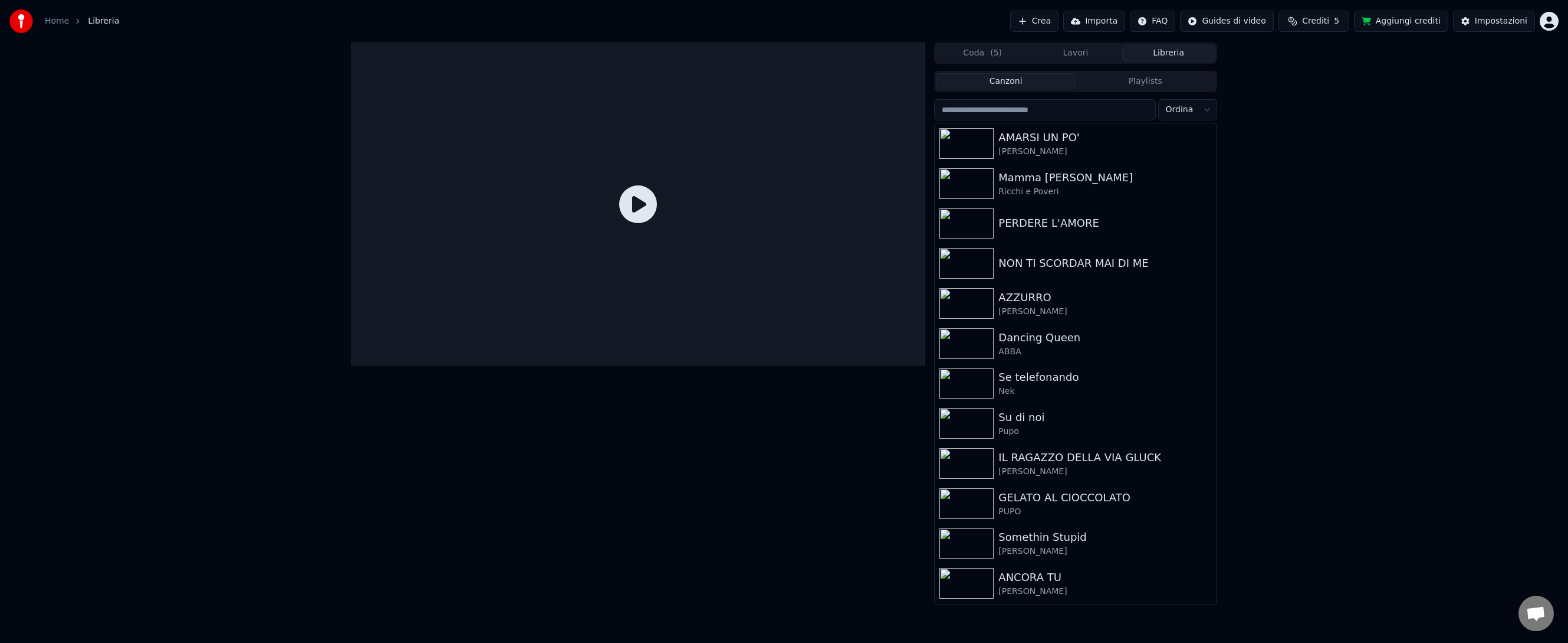
click at [1066, 53] on button "Lavori" at bounding box center [1076, 53] width 93 height 17
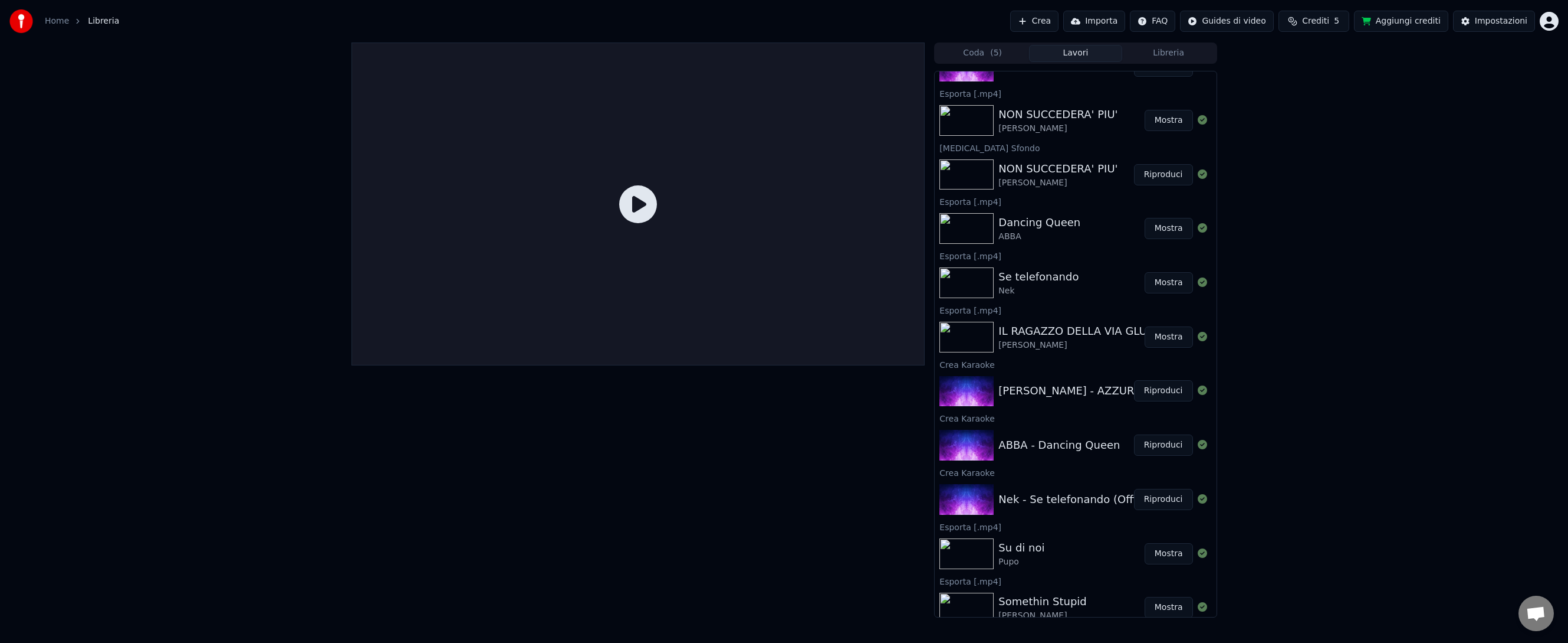
scroll to position [201, 0]
click at [1168, 395] on button "Riproduci" at bounding box center [1163, 392] width 59 height 21
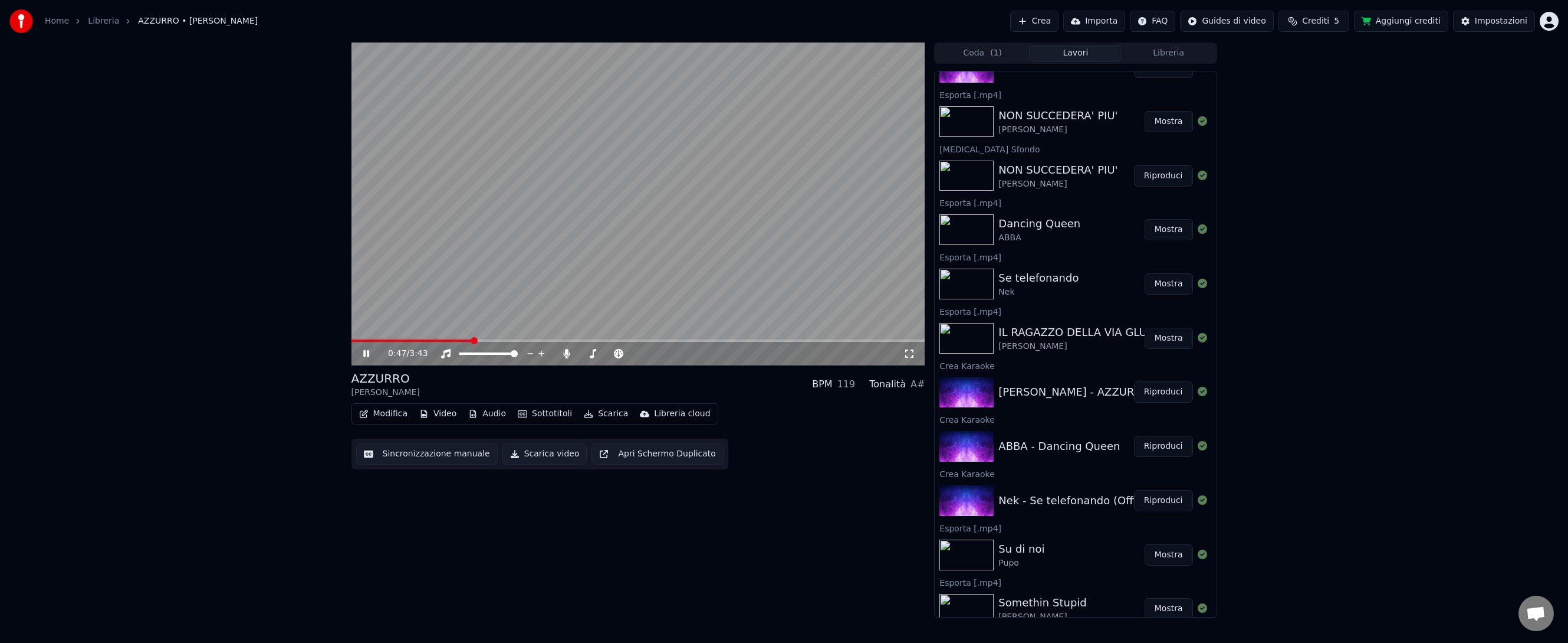
click at [472, 340] on span at bounding box center [639, 340] width 574 height 3
click at [365, 355] on icon at bounding box center [374, 353] width 28 height 10
click at [365, 355] on icon at bounding box center [366, 353] width 7 height 8
click at [365, 355] on icon at bounding box center [374, 353] width 28 height 10
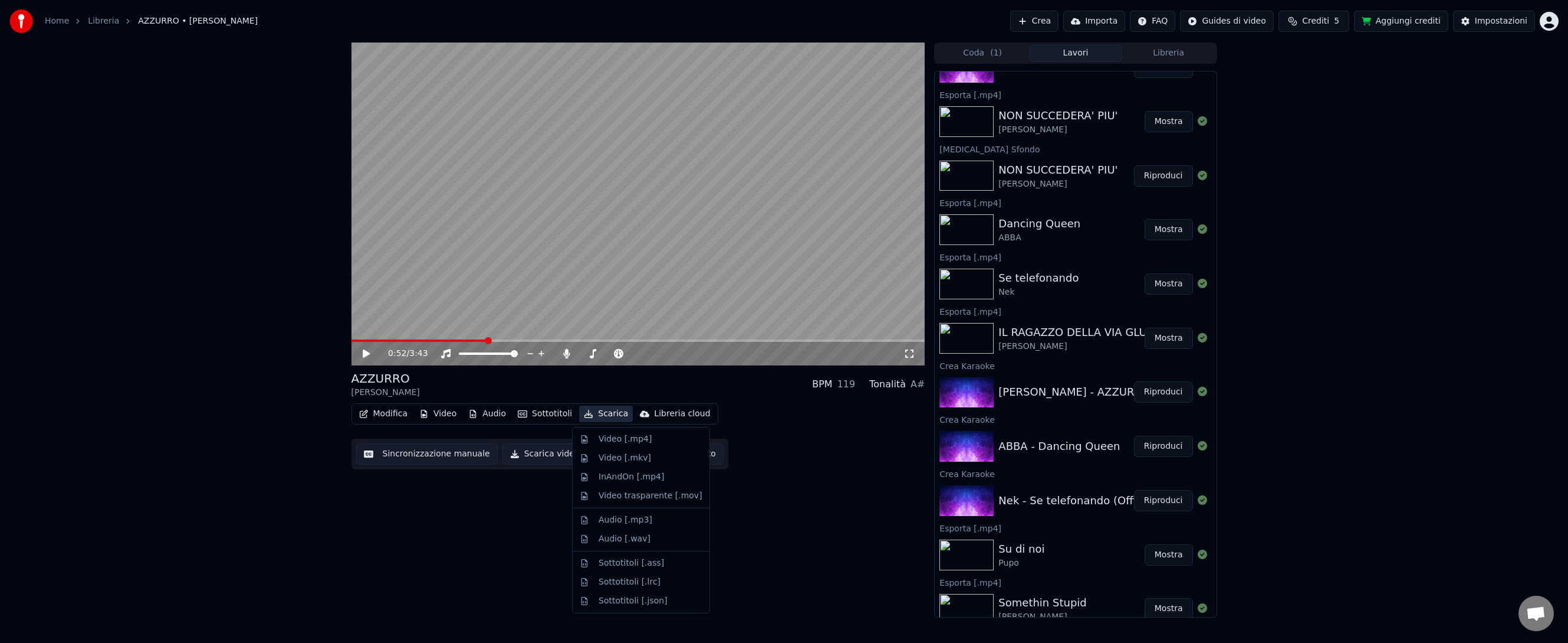
click at [607, 412] on button "Scarica" at bounding box center [606, 413] width 54 height 16
click at [607, 436] on div "Video [.mp4]" at bounding box center [625, 439] width 53 height 12
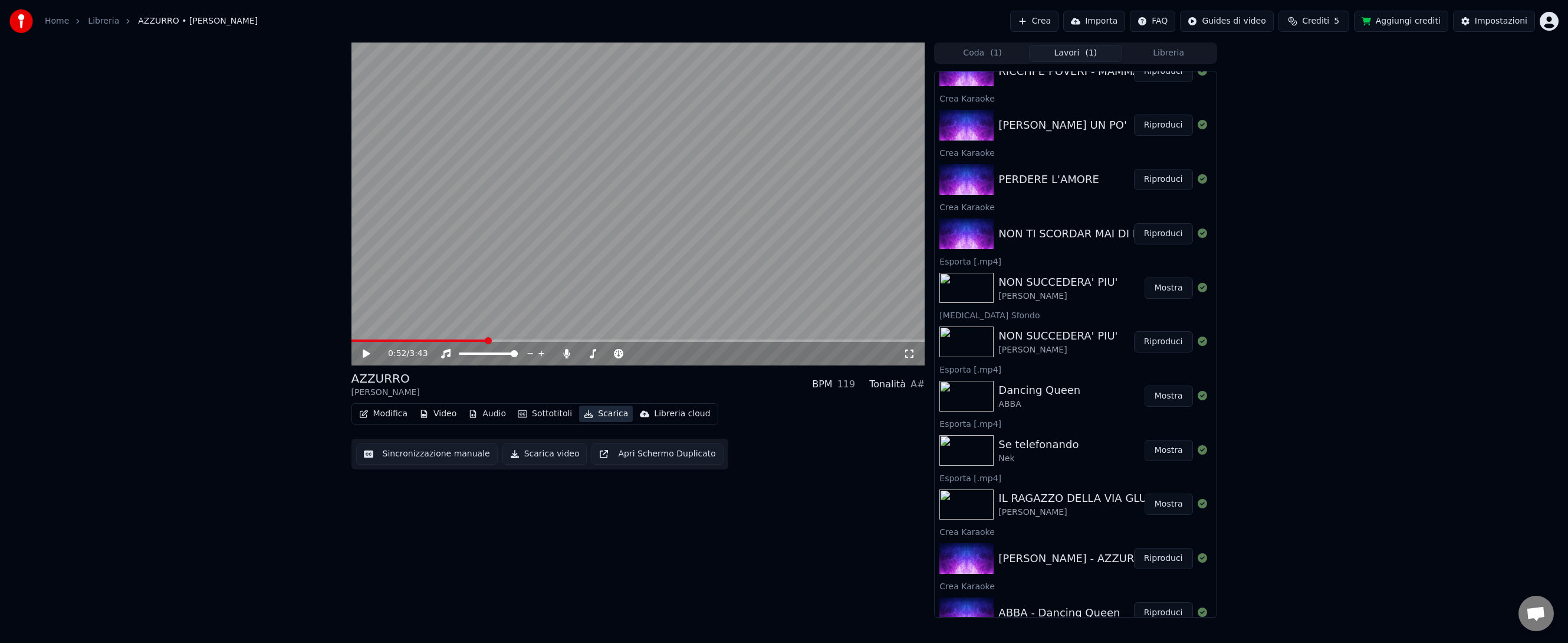
scroll to position [71, 0]
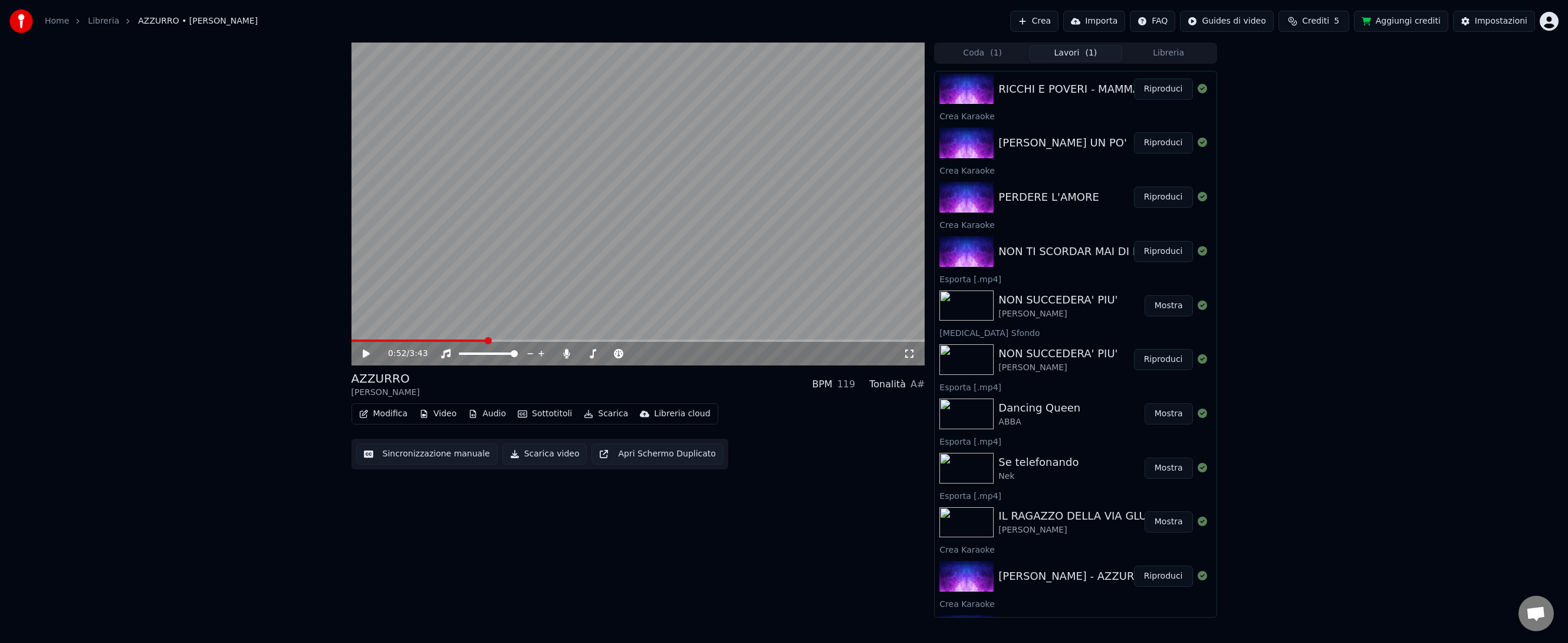
click at [1162, 249] on button "Riproduci" at bounding box center [1163, 251] width 59 height 21
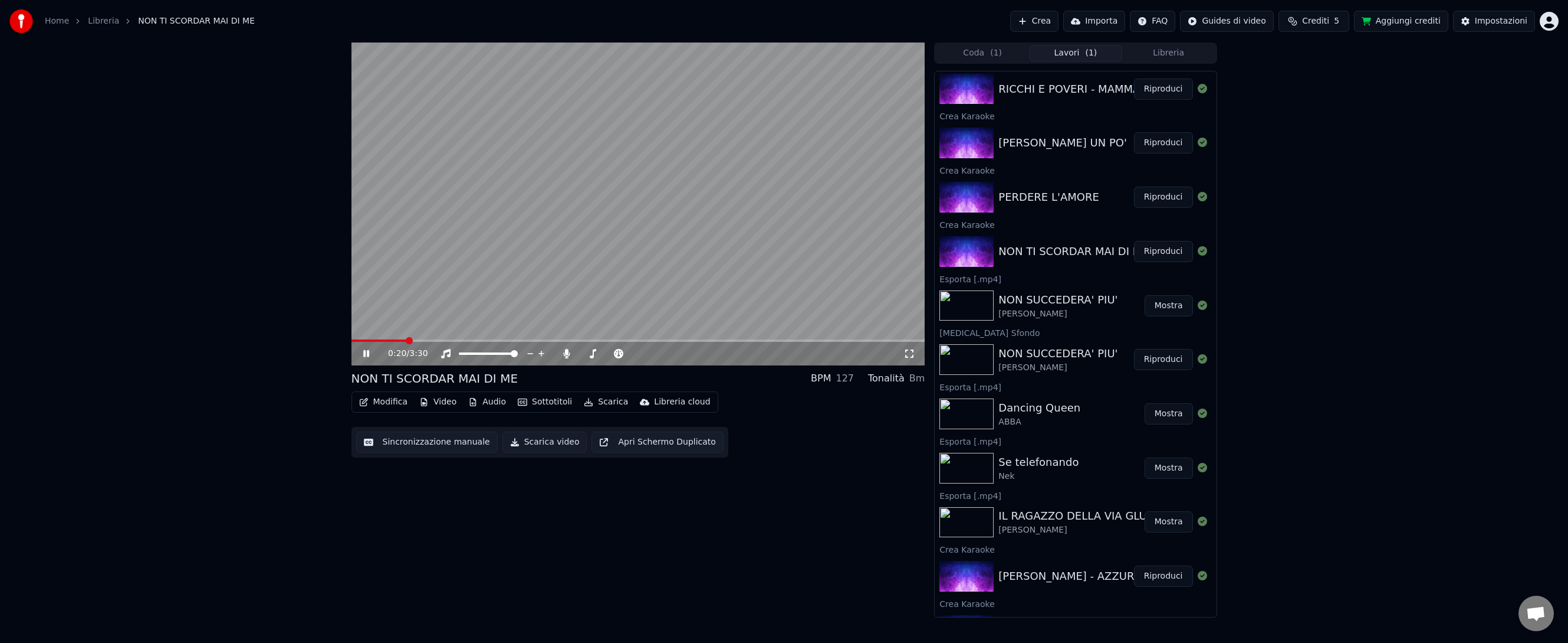
click at [740, 340] on span at bounding box center [639, 340] width 574 height 3
click at [365, 347] on div "2:25 / 3:30" at bounding box center [639, 353] width 565 height 12
click at [365, 355] on icon at bounding box center [374, 353] width 28 height 10
click at [604, 401] on button "Scarica" at bounding box center [606, 401] width 54 height 16
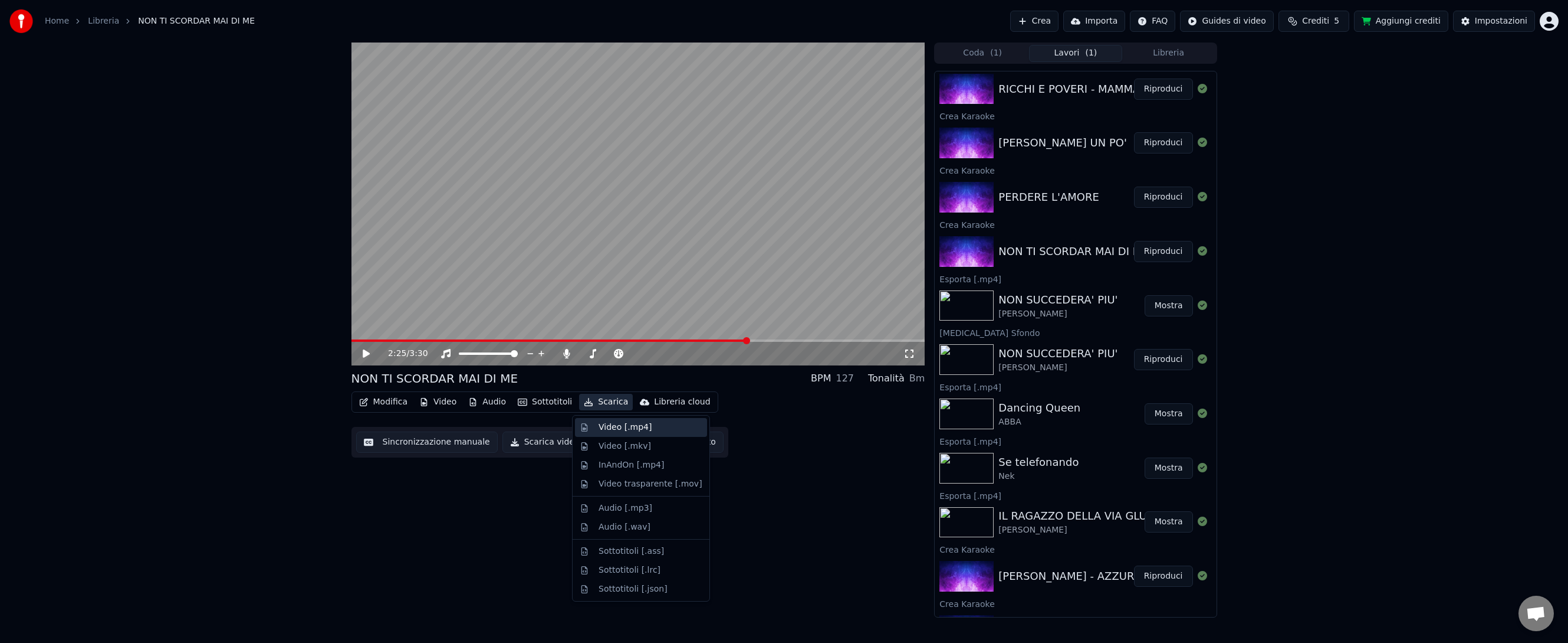
click at [605, 425] on div "Video [.mp4]" at bounding box center [625, 427] width 53 height 12
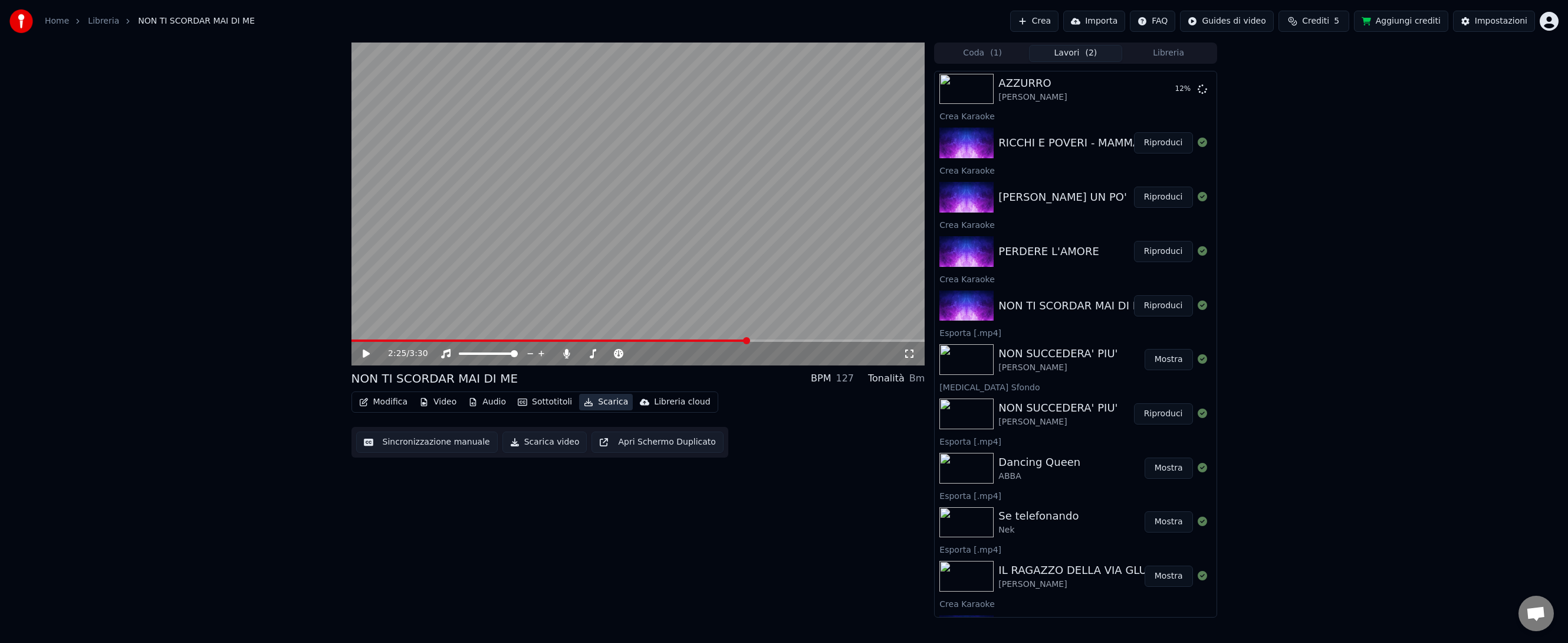
scroll to position [125, 0]
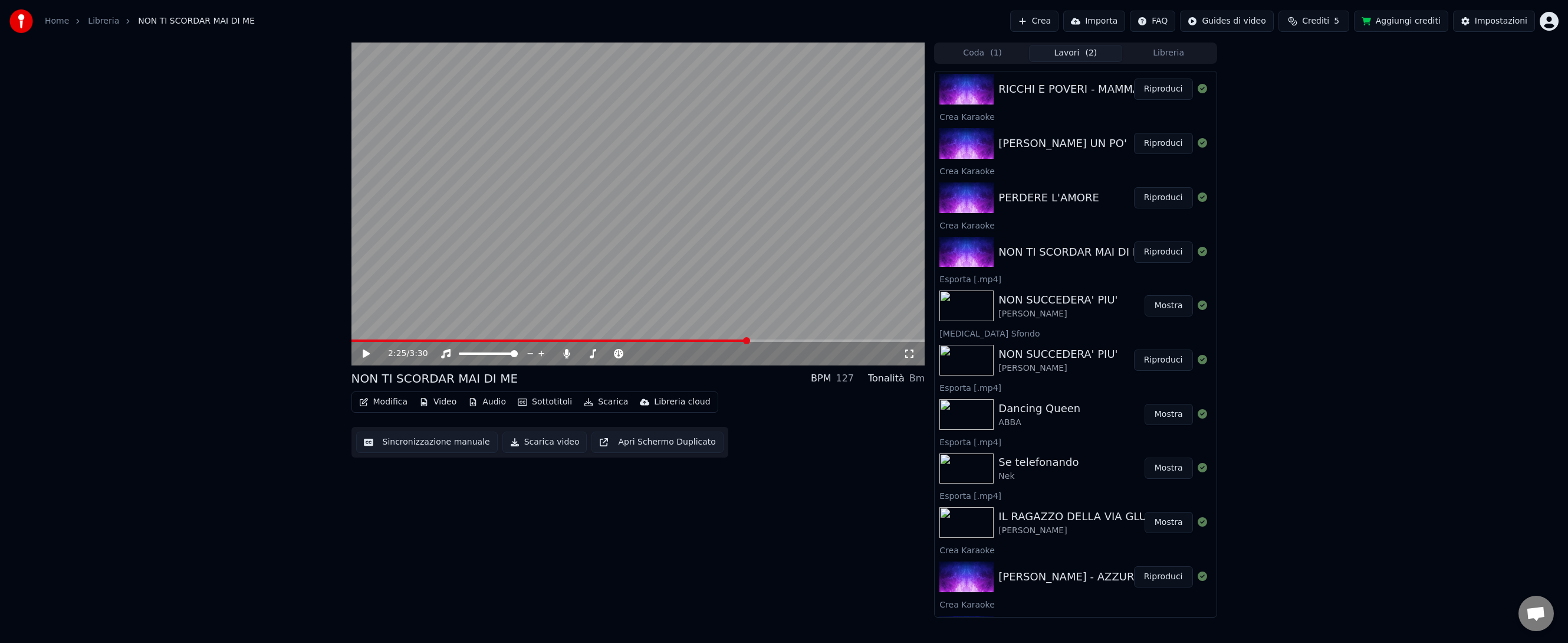
click at [1165, 197] on button "Riproduci" at bounding box center [1163, 197] width 59 height 21
click at [432, 339] on span at bounding box center [639, 340] width 574 height 3
click at [367, 353] on icon at bounding box center [366, 353] width 6 height 7
click at [367, 353] on icon at bounding box center [366, 353] width 7 height 8
click at [367, 353] on icon at bounding box center [366, 353] width 6 height 7
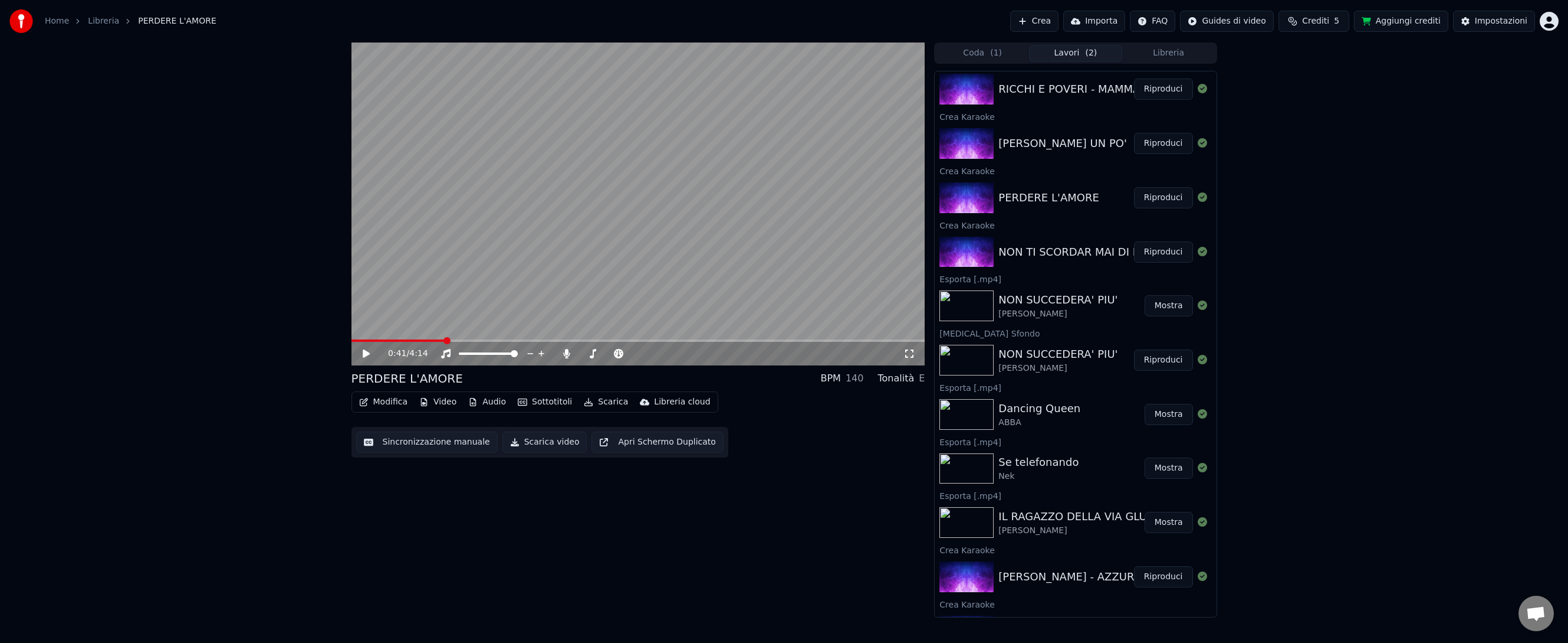
click at [604, 400] on button "Scarica" at bounding box center [606, 401] width 54 height 16
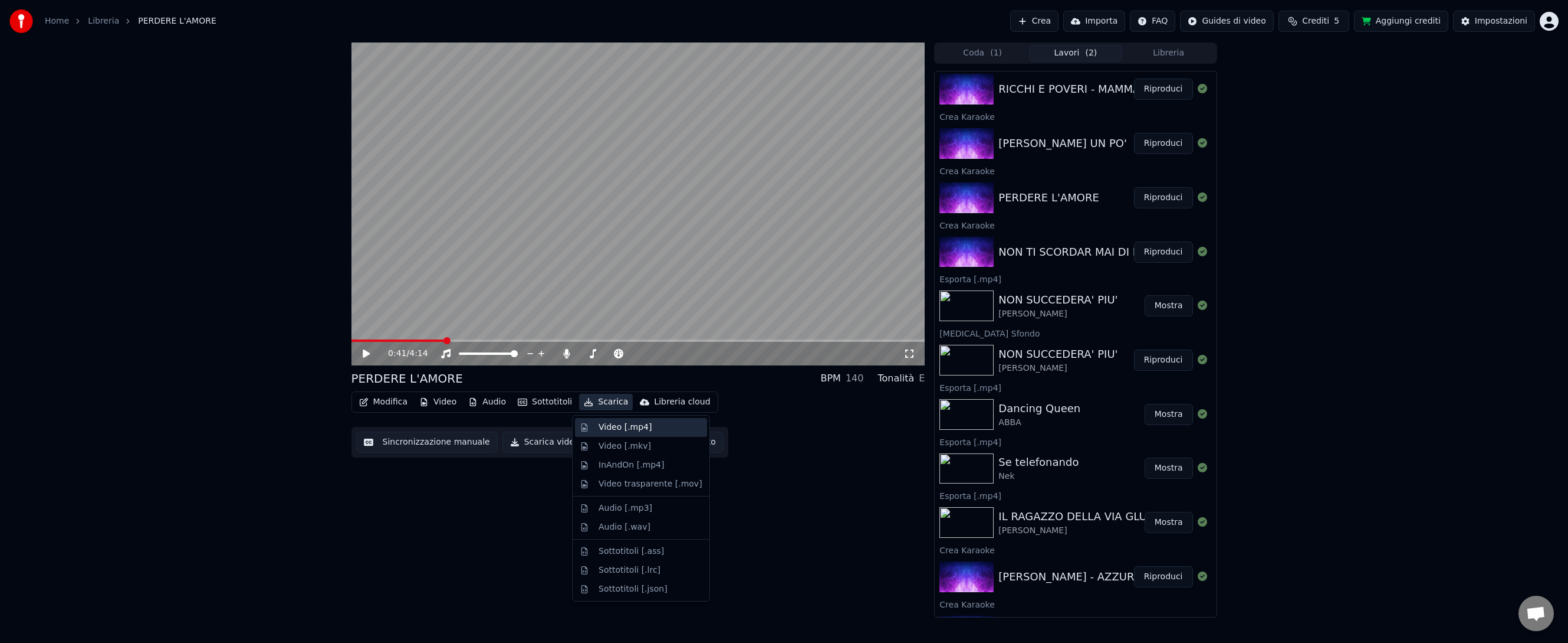
click at [607, 427] on div "Video [.mp4]" at bounding box center [625, 427] width 53 height 12
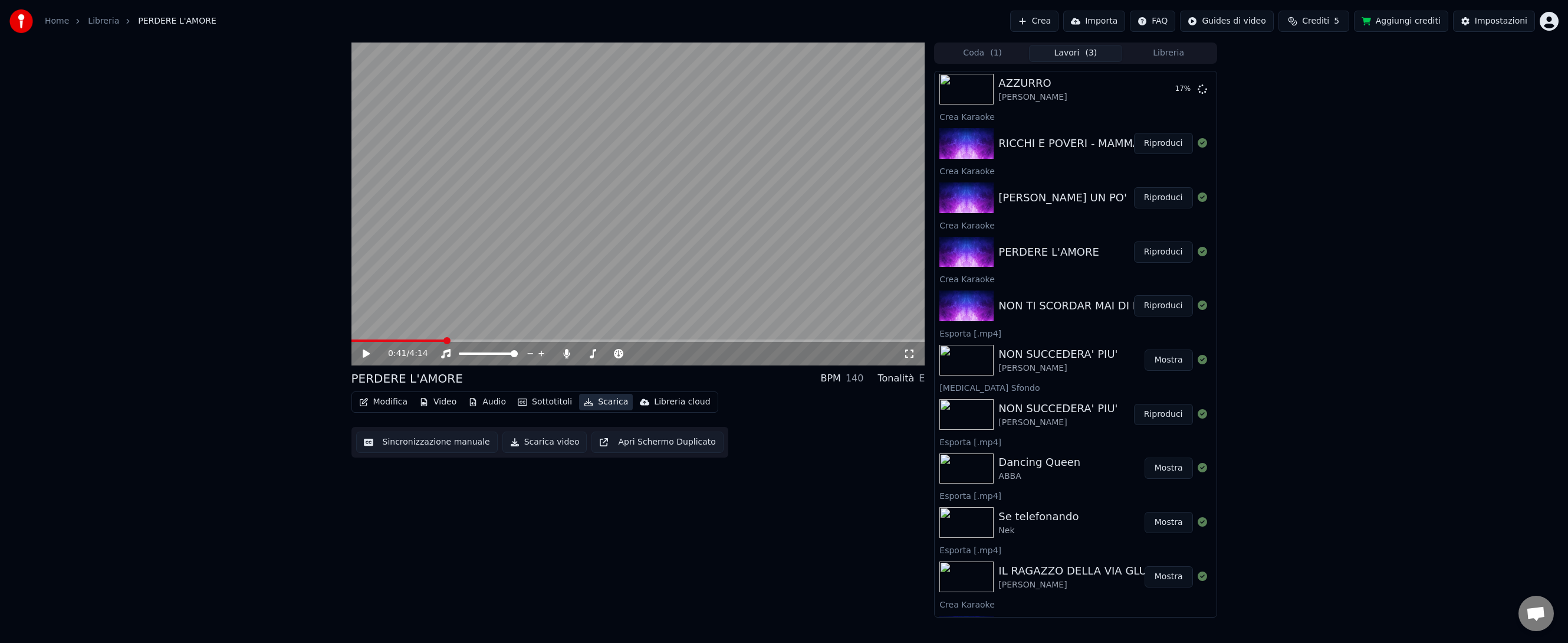
scroll to position [179, 0]
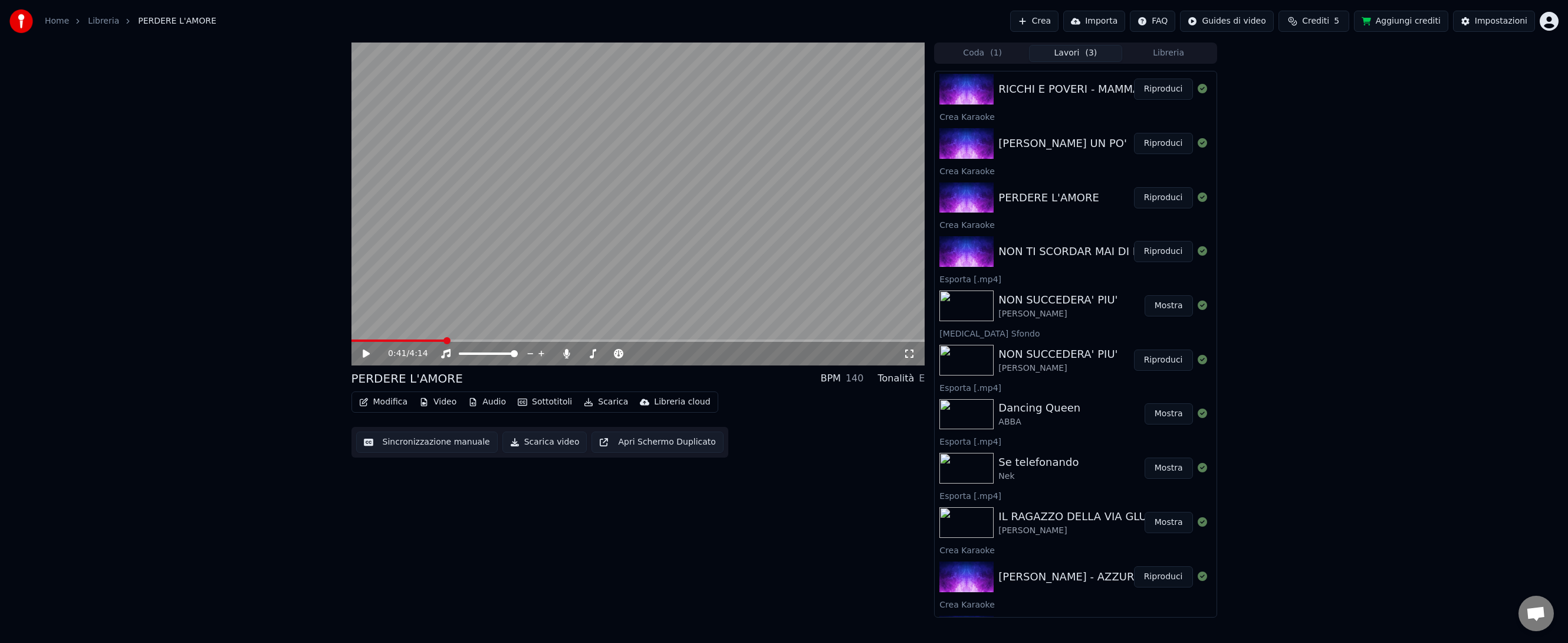
click at [1164, 144] on button "Riproduci" at bounding box center [1163, 143] width 59 height 21
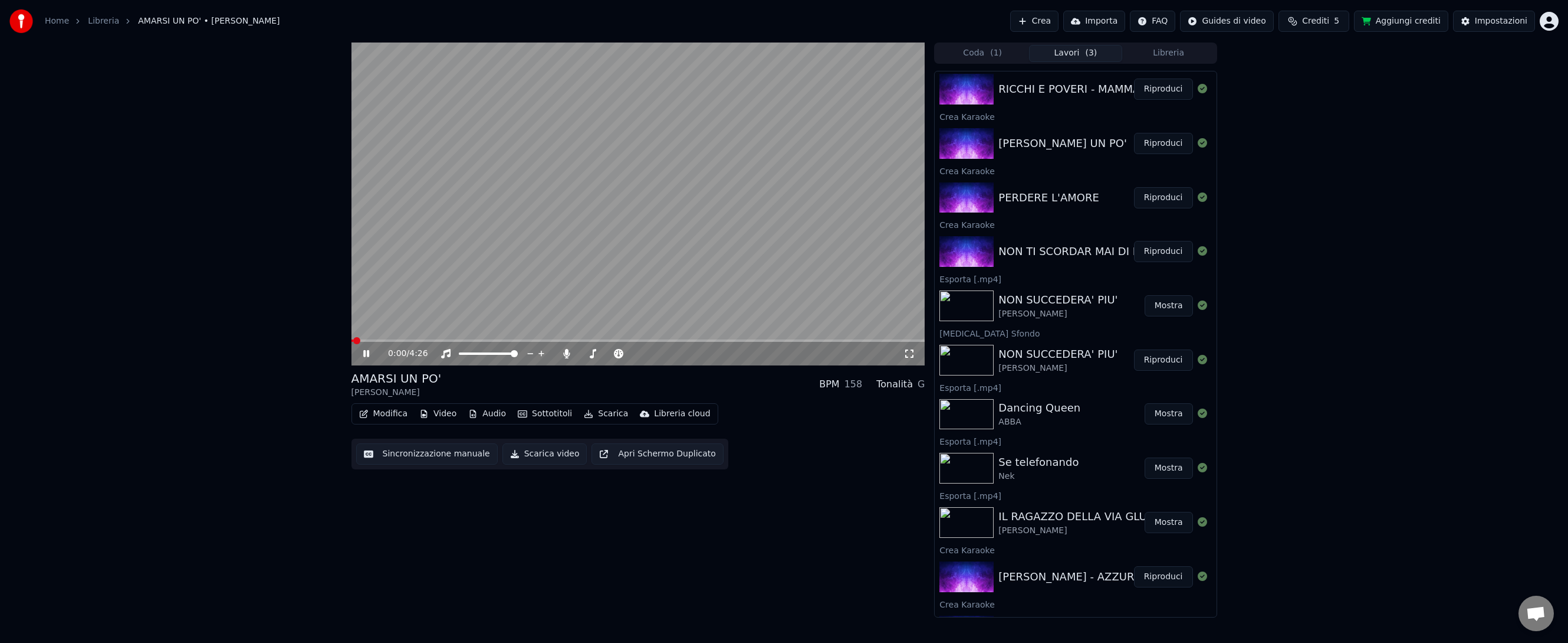
click at [367, 355] on icon at bounding box center [366, 353] width 6 height 7
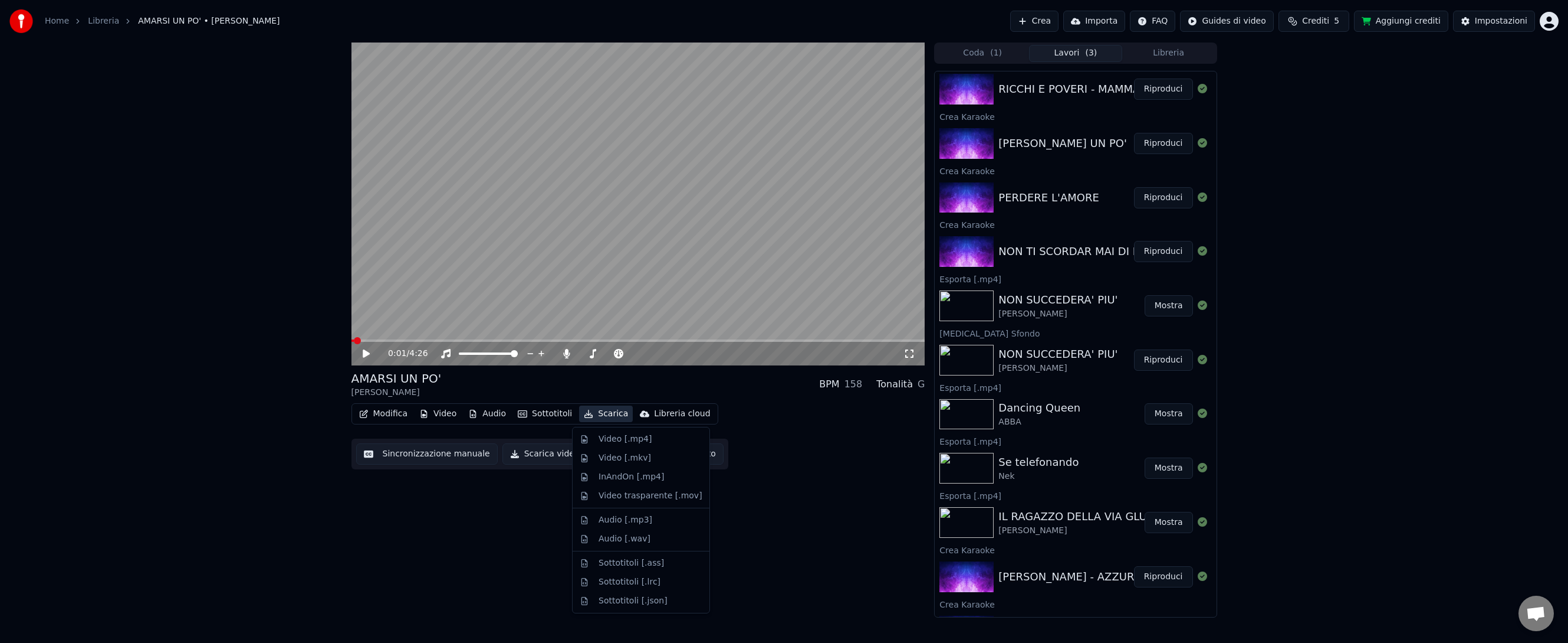
click at [604, 410] on button "Scarica" at bounding box center [606, 413] width 54 height 16
click at [608, 436] on div "Video [.mp4]" at bounding box center [625, 439] width 53 height 12
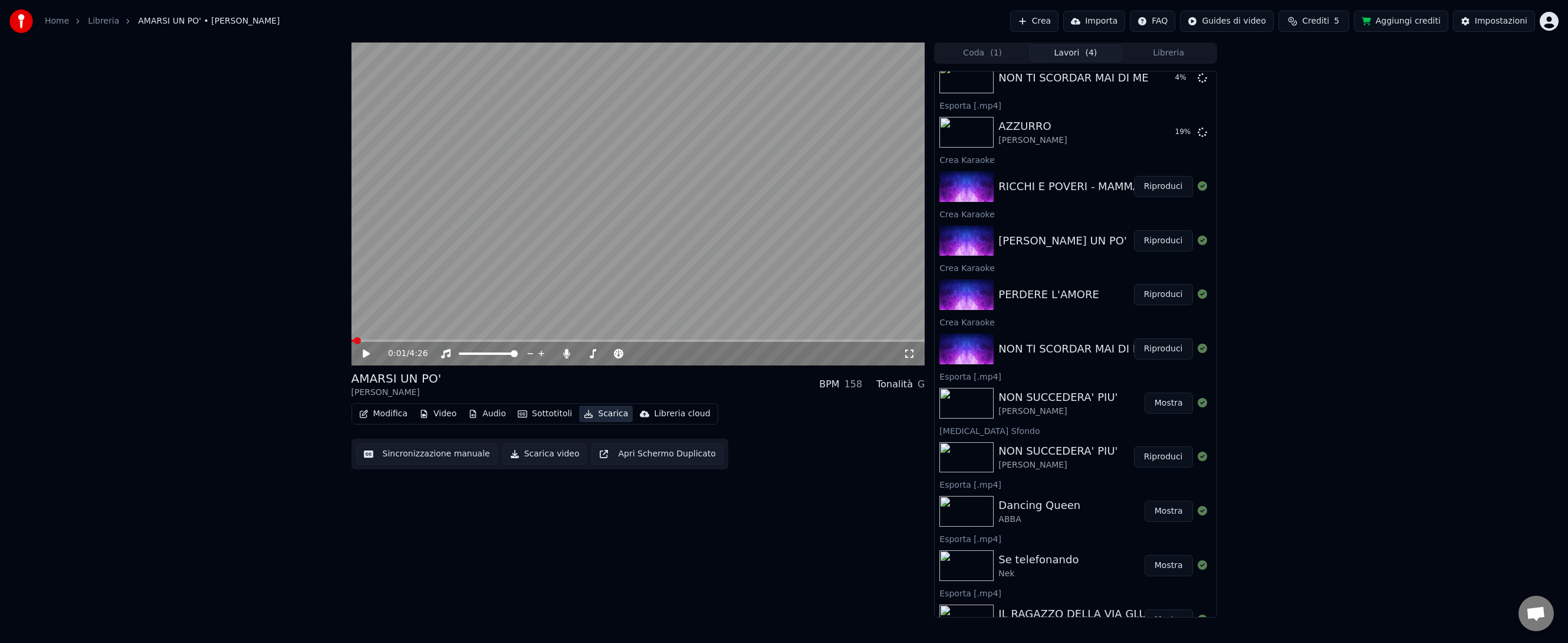
scroll to position [123, 0]
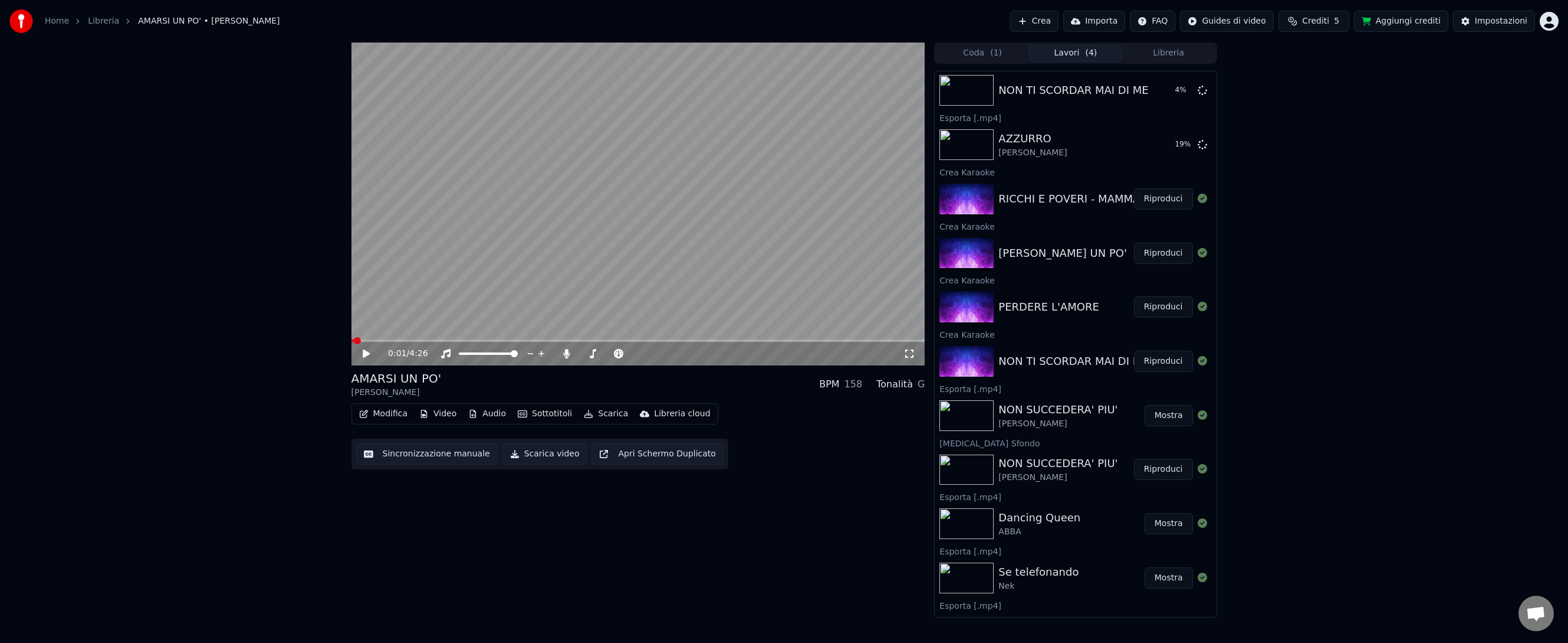
click at [1163, 199] on button "Riproduci" at bounding box center [1163, 199] width 59 height 21
click at [366, 352] on icon at bounding box center [374, 353] width 28 height 10
click at [606, 414] on button "Scarica" at bounding box center [606, 413] width 54 height 16
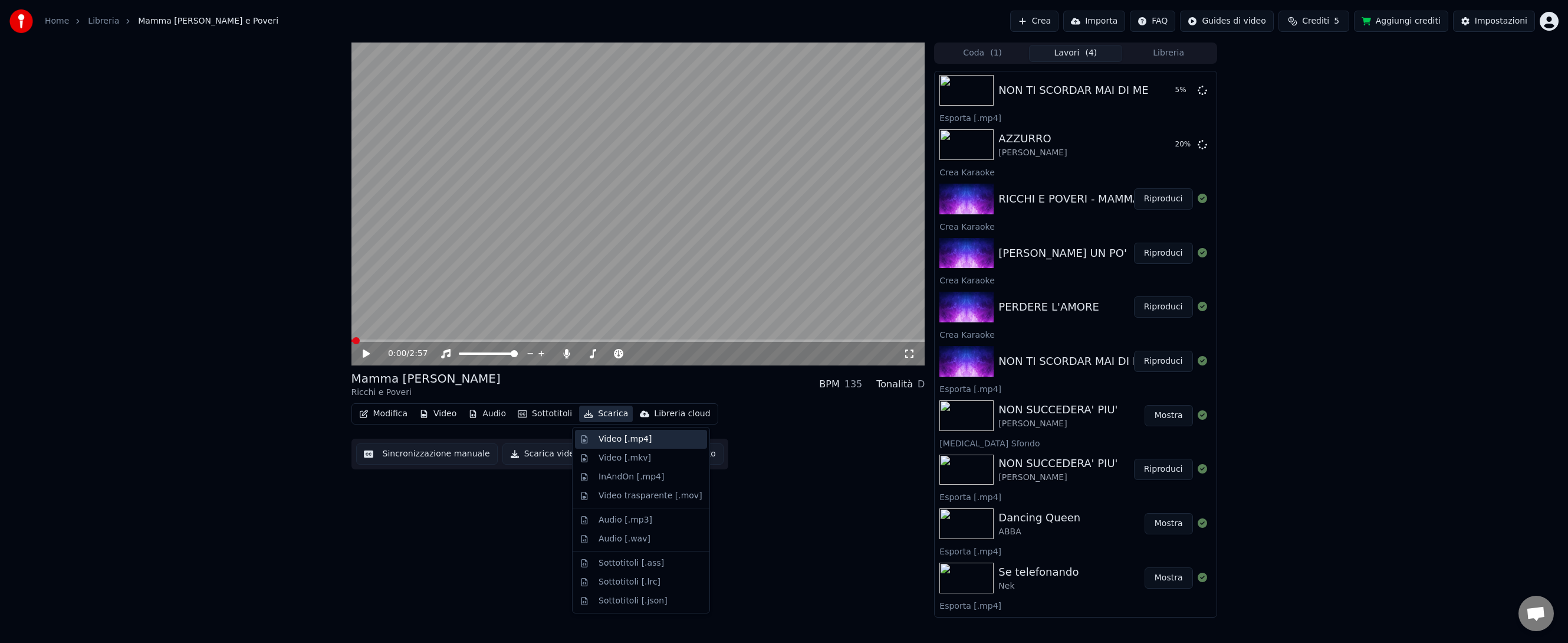
click at [612, 443] on div "Video [.mp4]" at bounding box center [625, 439] width 53 height 12
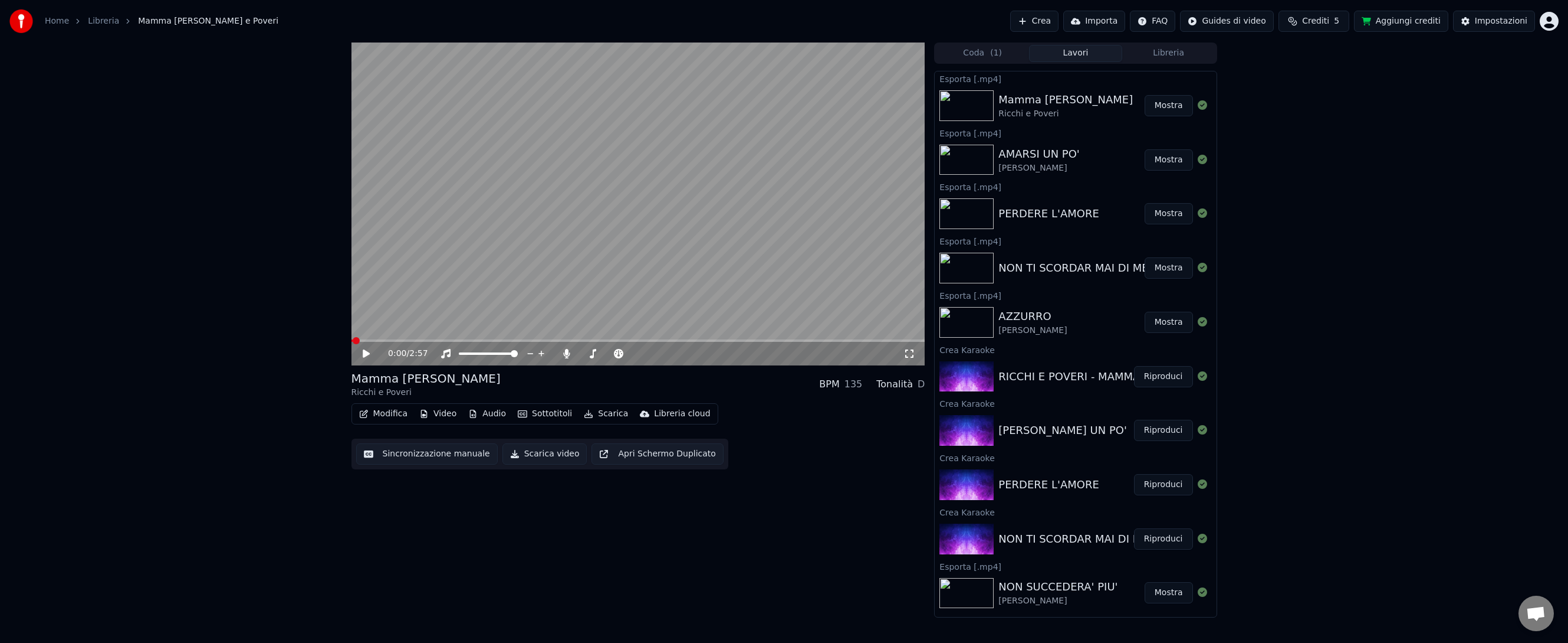
click at [1040, 21] on button "Crea" at bounding box center [1034, 21] width 49 height 21
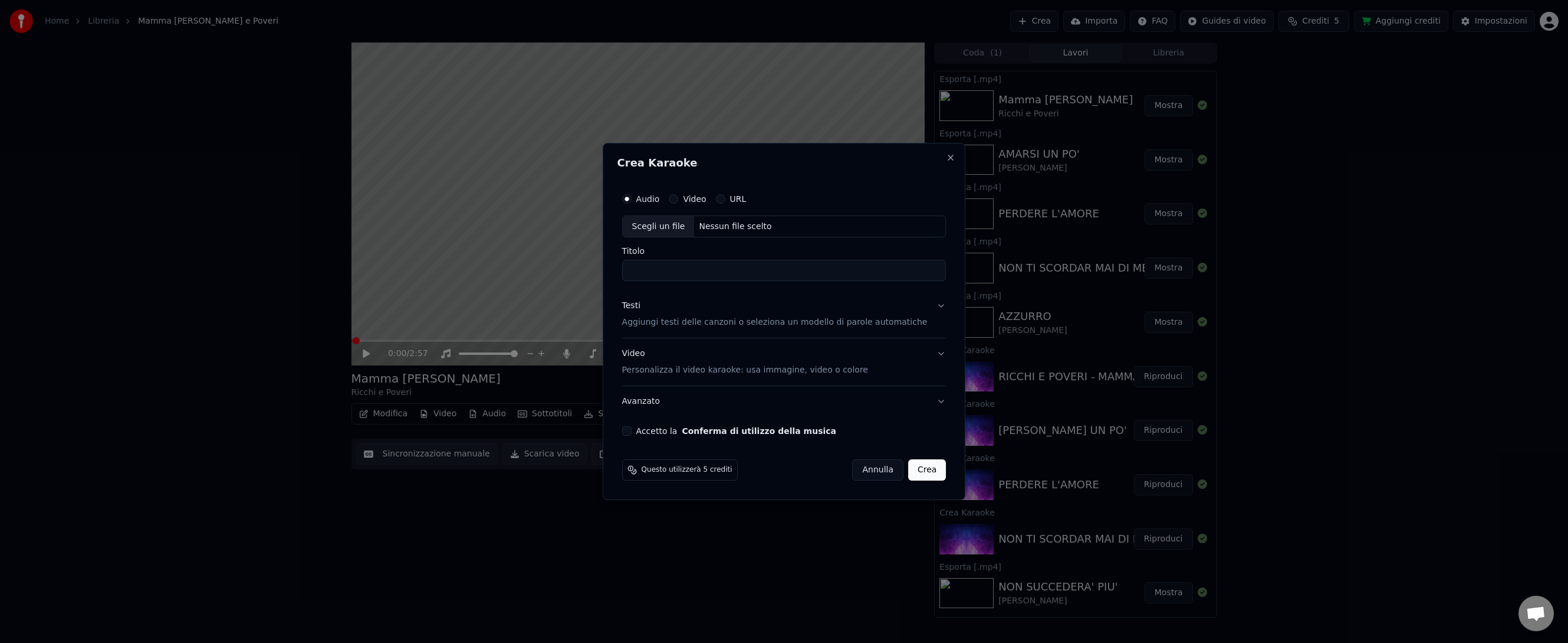
click at [864, 468] on button "Annulla" at bounding box center [877, 470] width 51 height 21
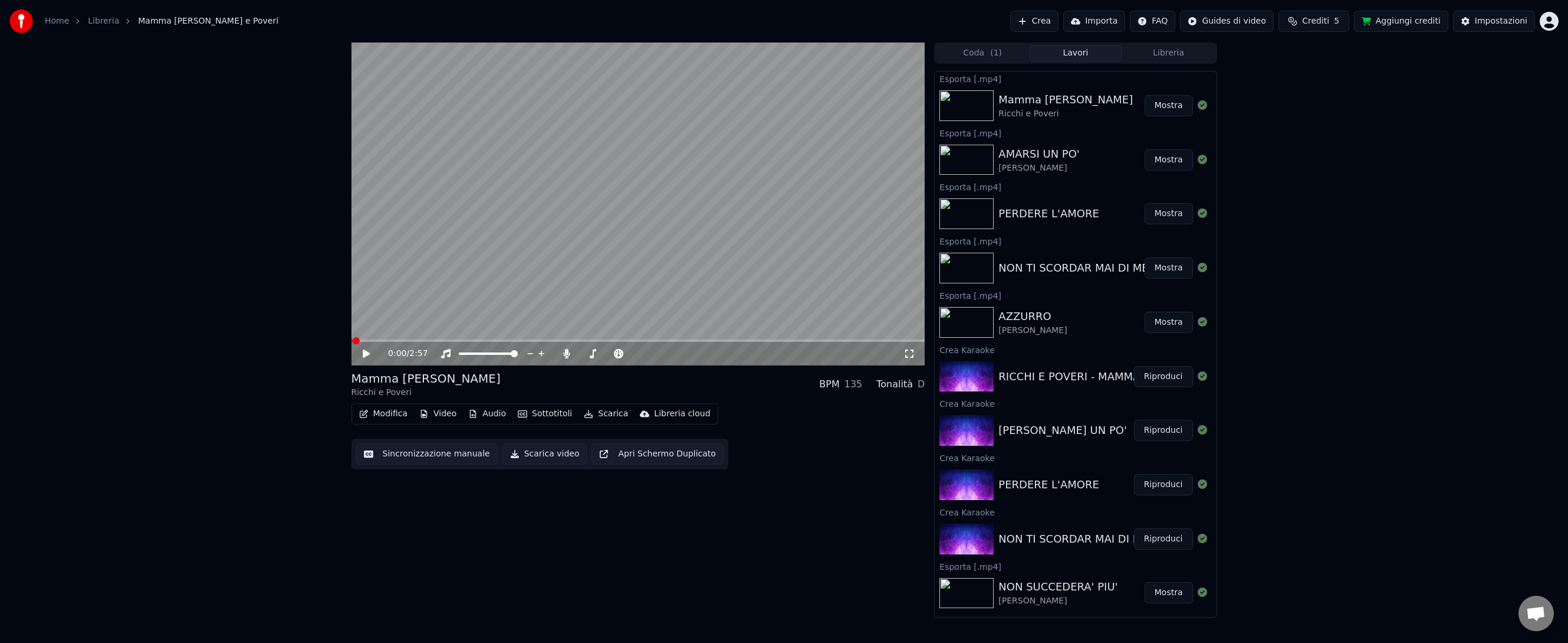
click at [1411, 20] on button "Aggiungi crediti" at bounding box center [1401, 21] width 94 height 21
click at [1316, 22] on span "Crediti" at bounding box center [1316, 21] width 27 height 12
click at [1317, 22] on span "Crediti" at bounding box center [1316, 21] width 27 height 12
